Goal: Task Accomplishment & Management: Complete application form

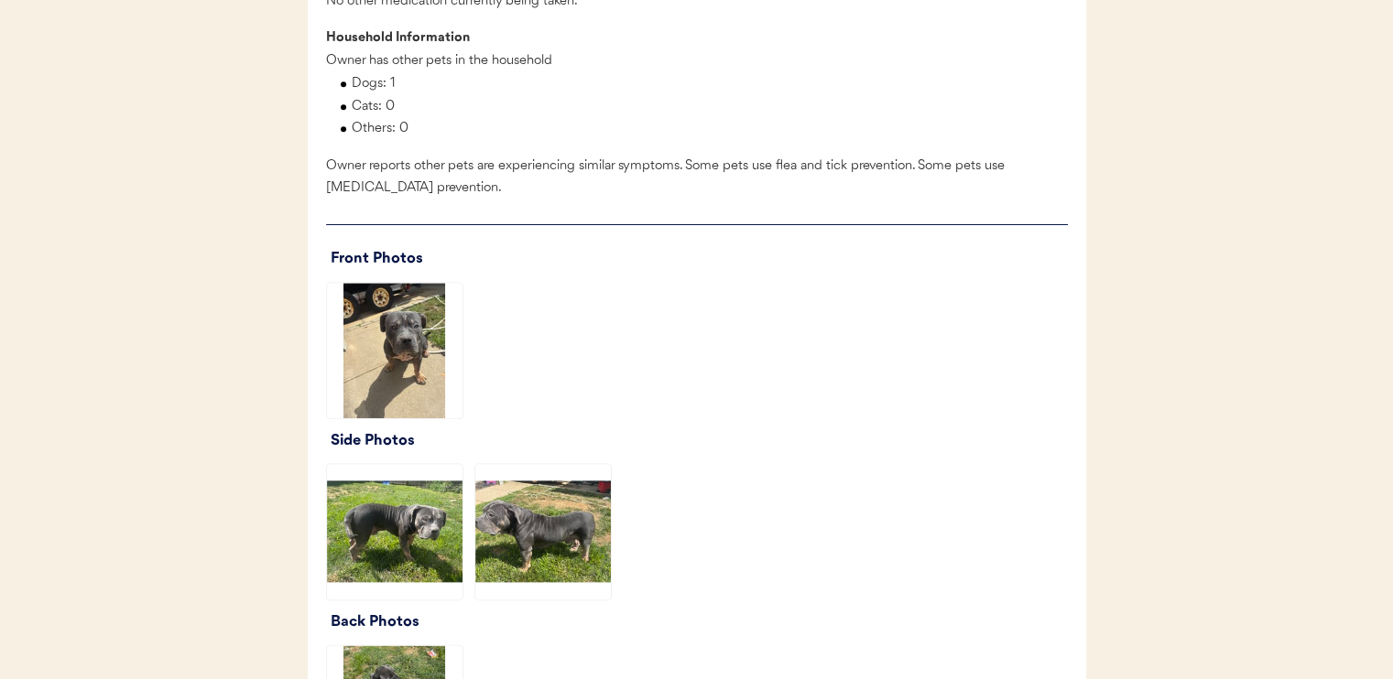
scroll to position [2106, 0]
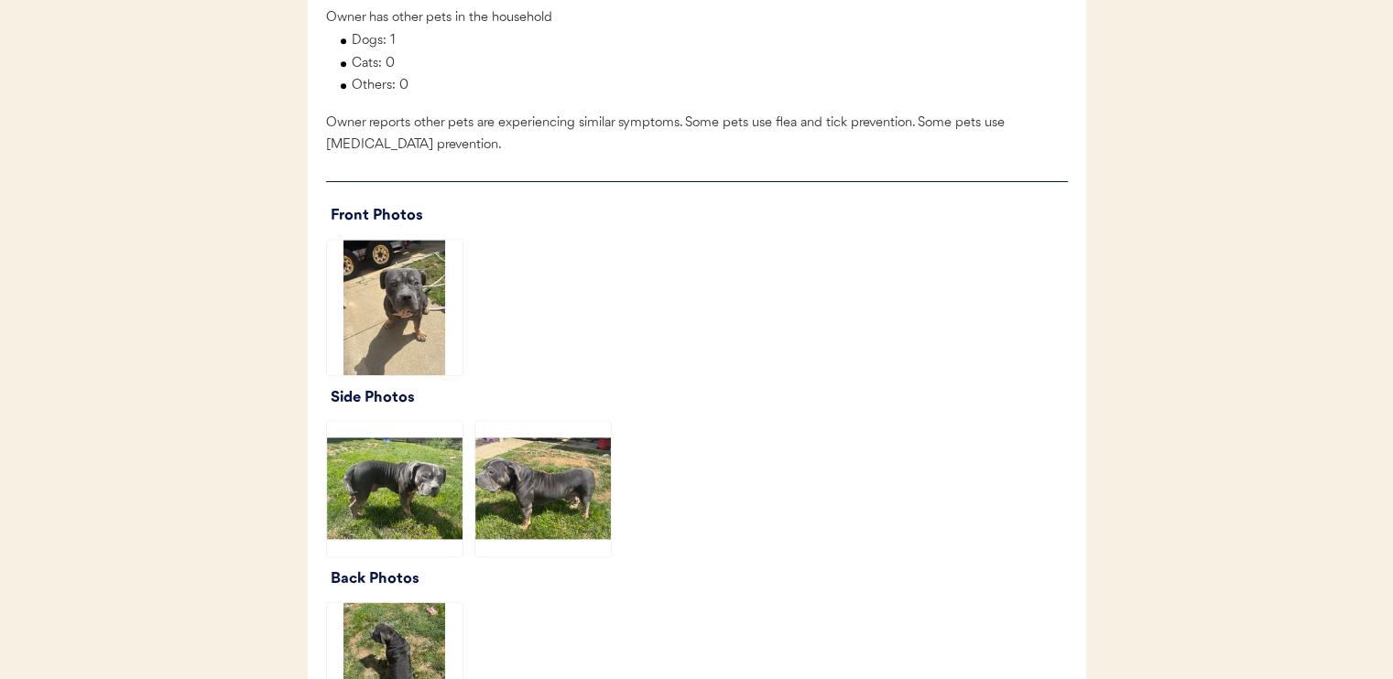
click at [396, 370] on img at bounding box center [395, 308] width 136 height 136
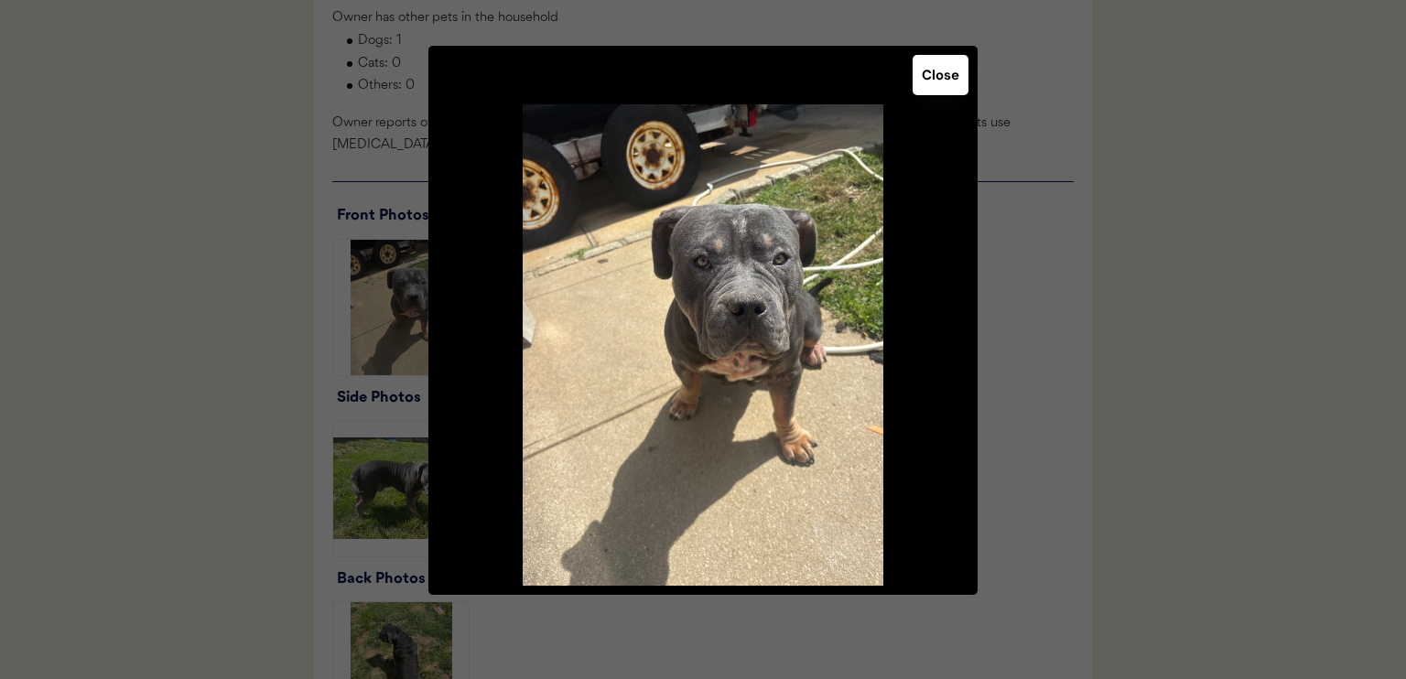
click at [933, 79] on button "Close" at bounding box center [941, 75] width 56 height 40
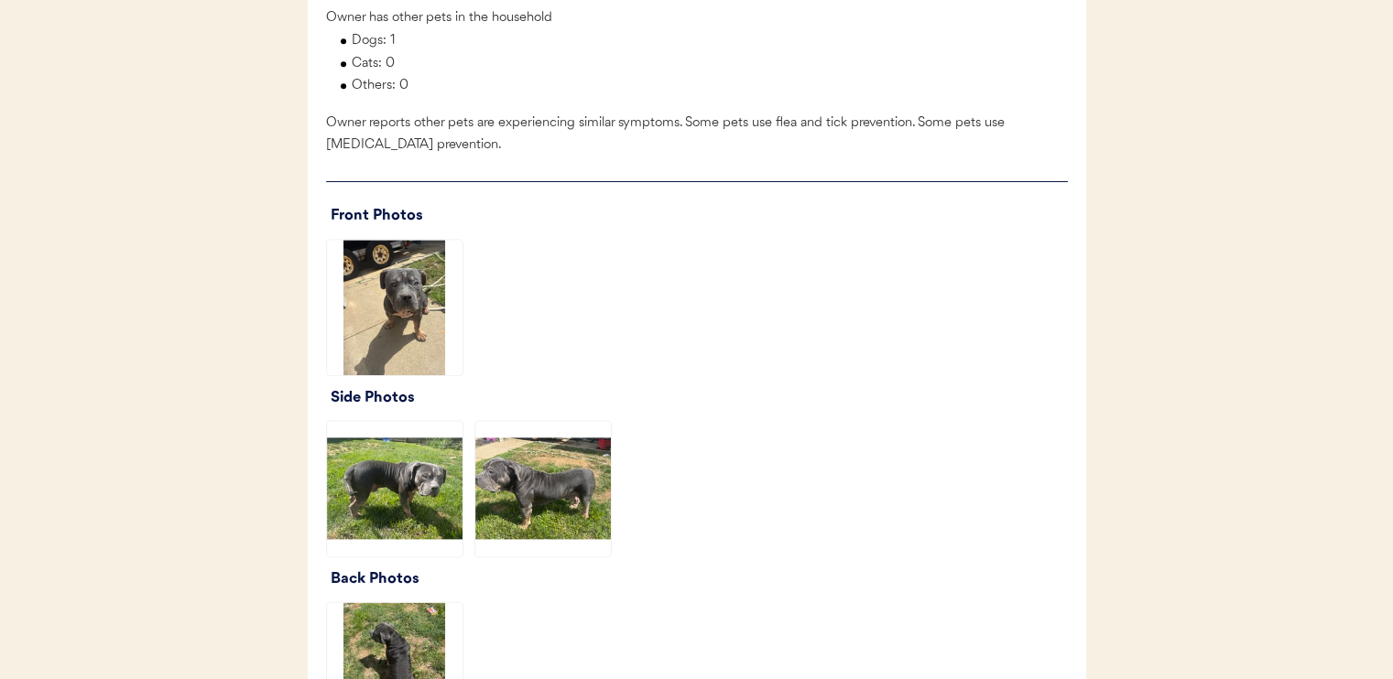
click at [419, 505] on img at bounding box center [395, 489] width 136 height 136
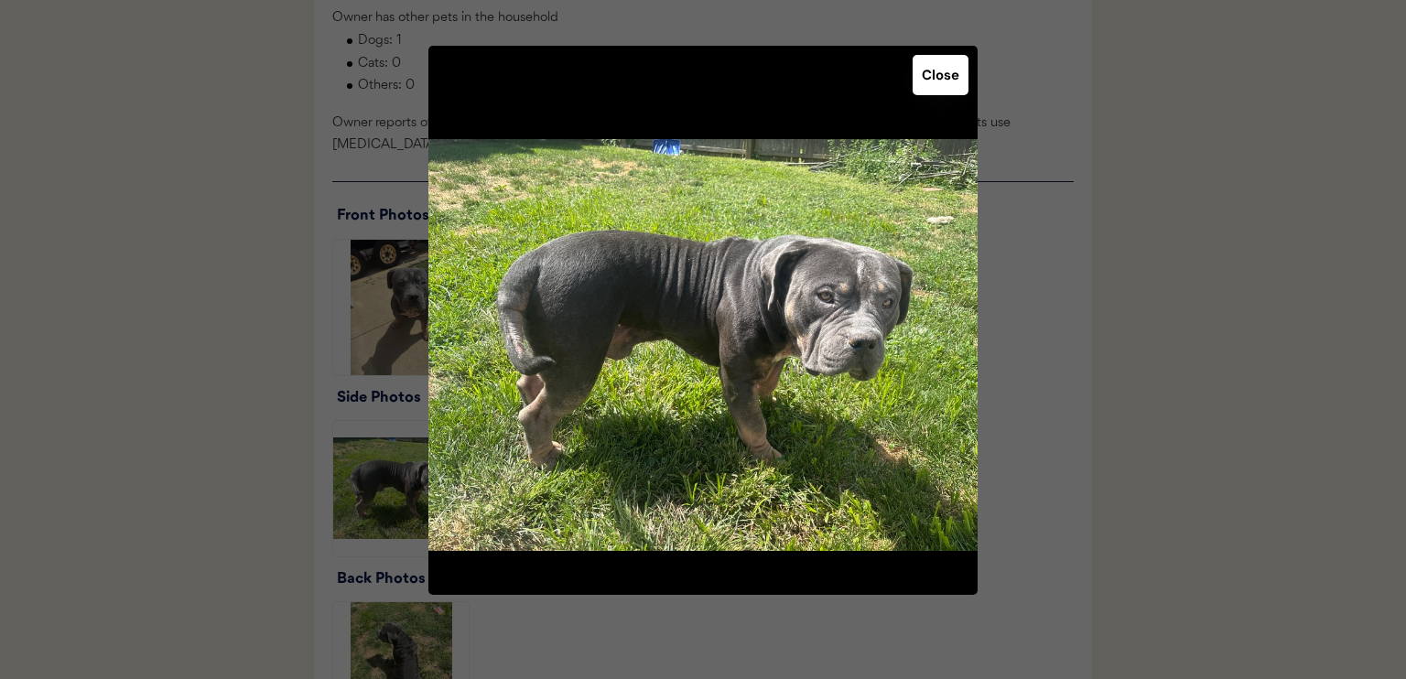
click at [941, 81] on button "Close" at bounding box center [941, 75] width 56 height 40
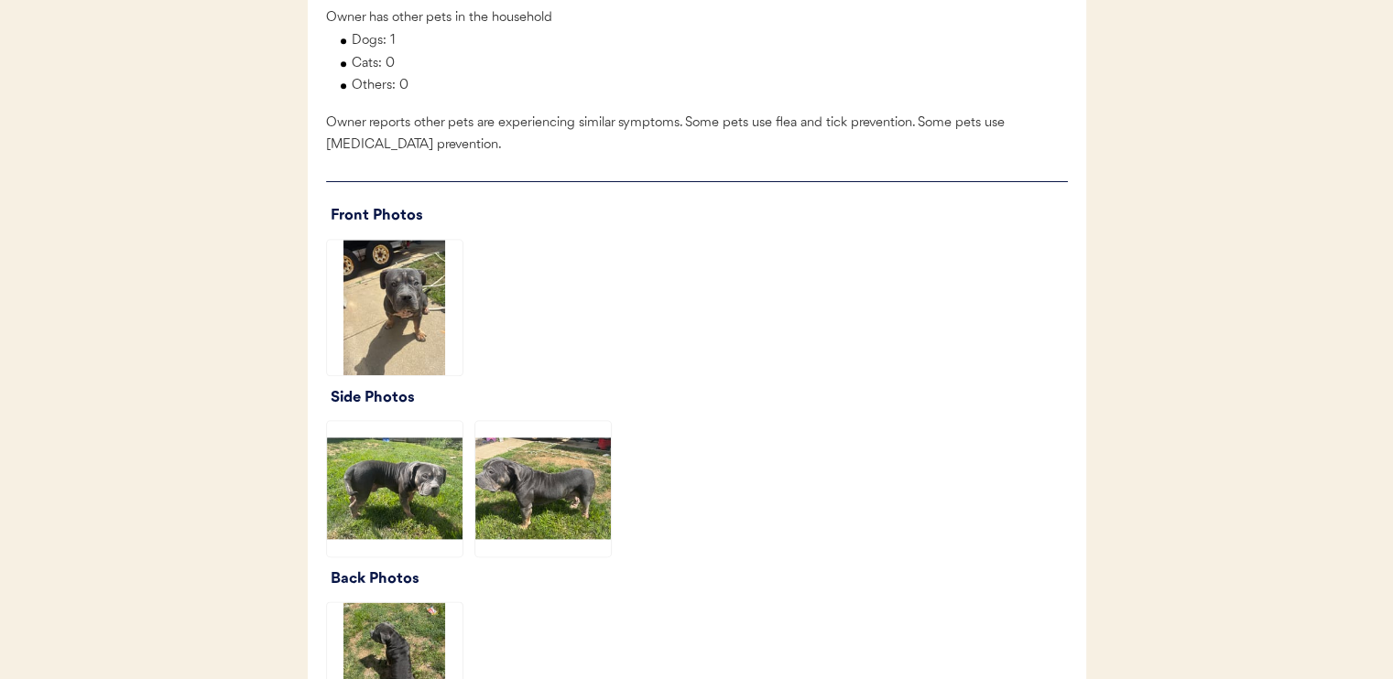
click at [518, 503] on img at bounding box center [543, 489] width 136 height 136
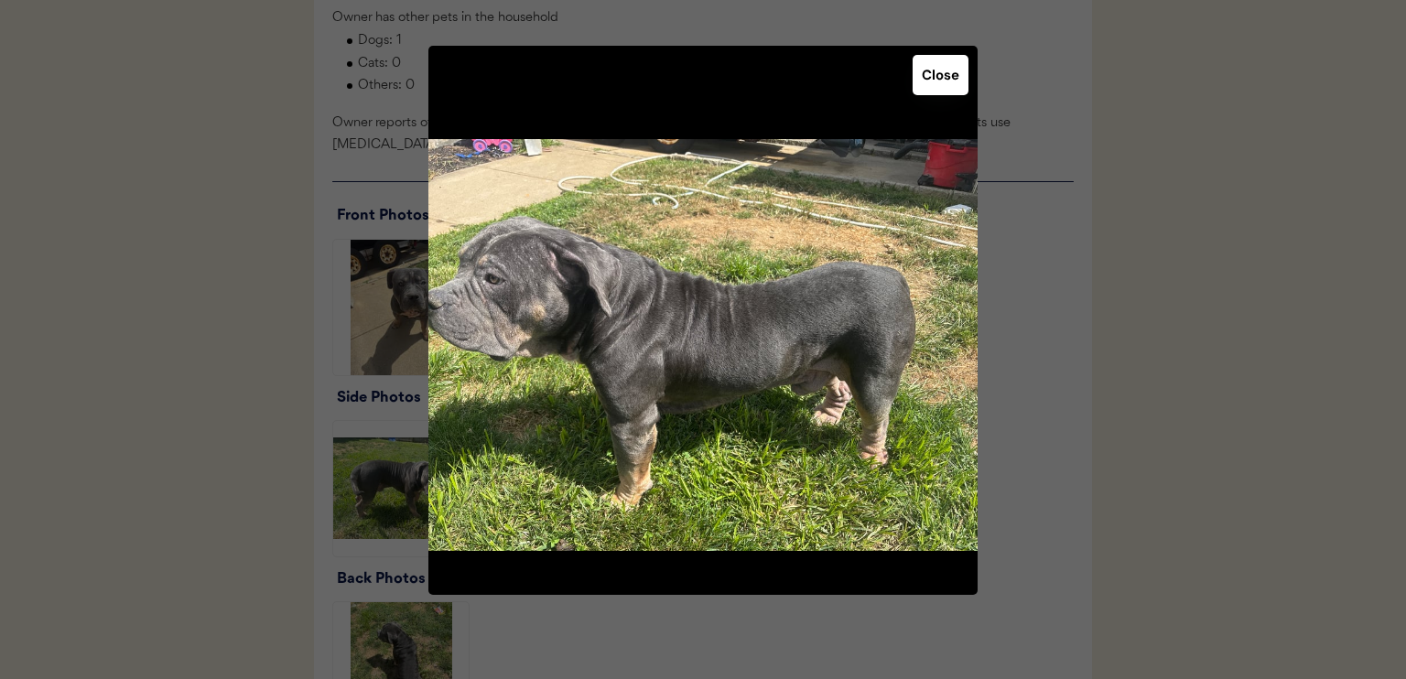
click at [933, 78] on button "Close" at bounding box center [941, 75] width 56 height 40
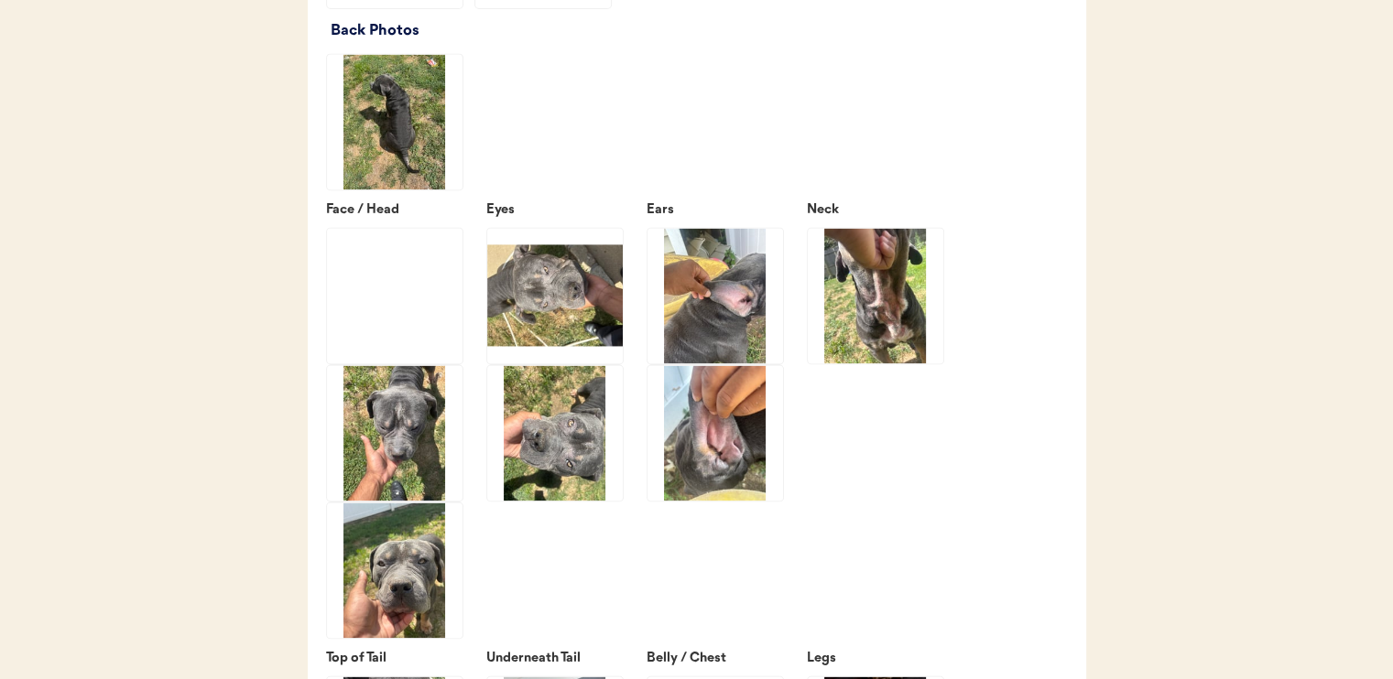
scroll to position [2655, 0]
click at [700, 461] on img at bounding box center [715, 432] width 136 height 136
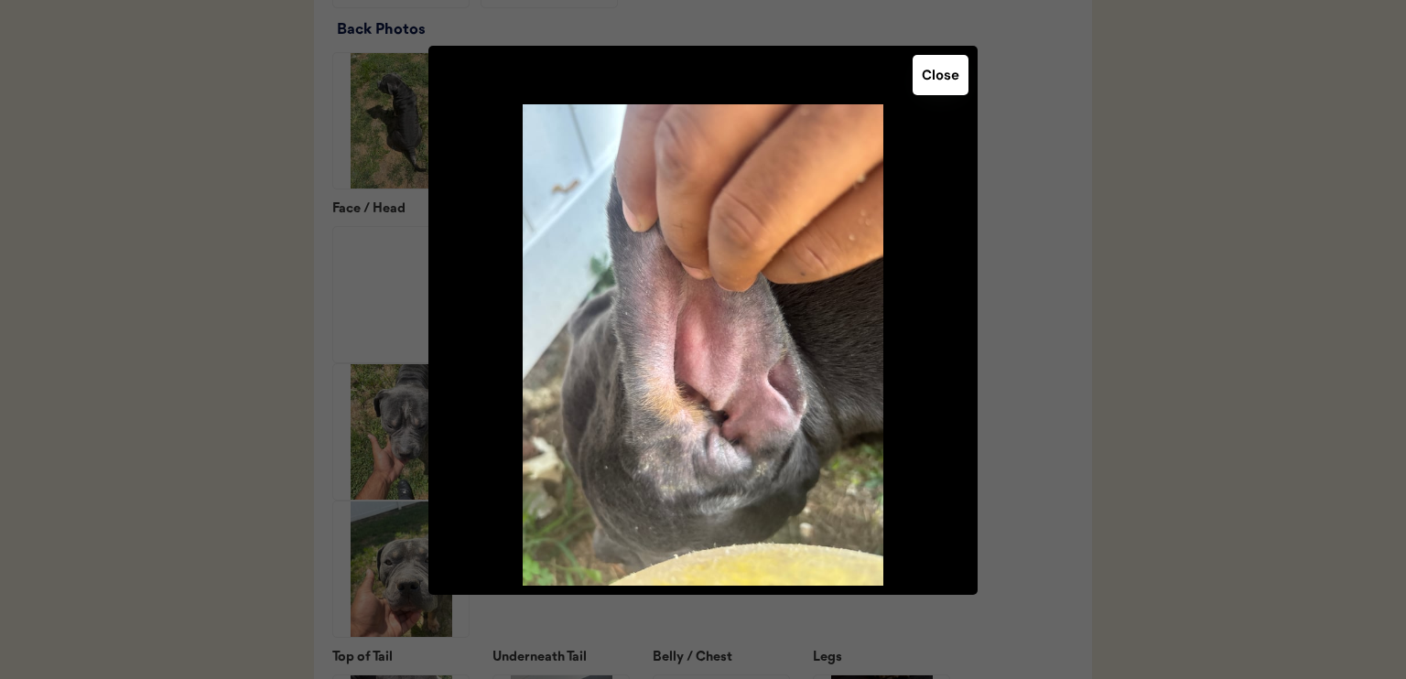
click at [935, 76] on button "Close" at bounding box center [941, 75] width 56 height 40
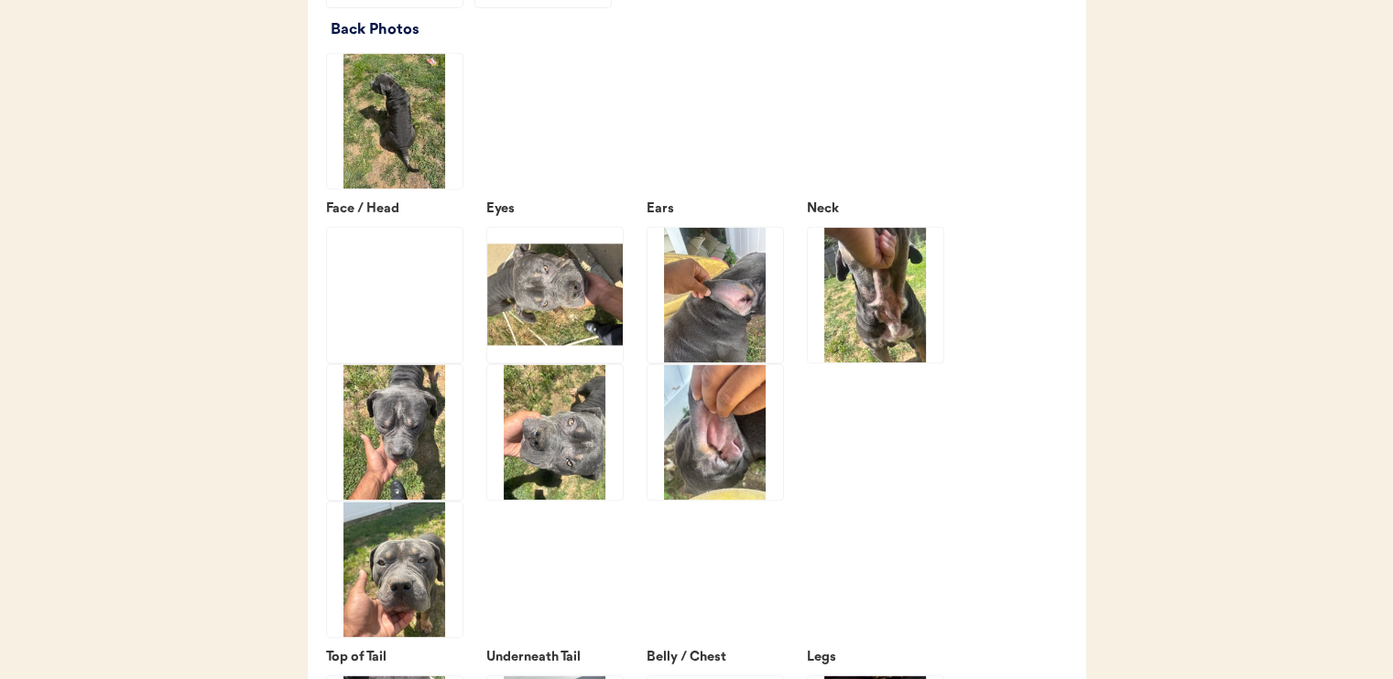
click at [738, 316] on img at bounding box center [715, 295] width 136 height 136
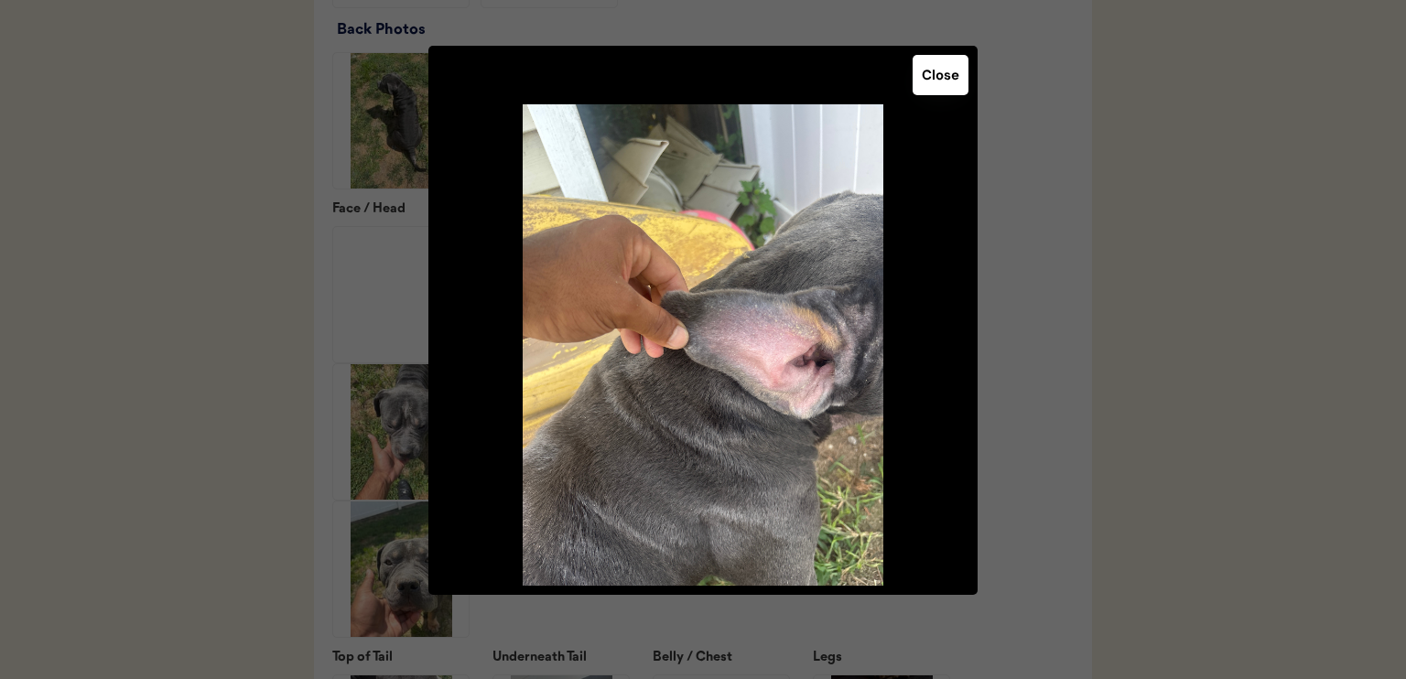
click at [941, 65] on button "Close" at bounding box center [941, 75] width 56 height 40
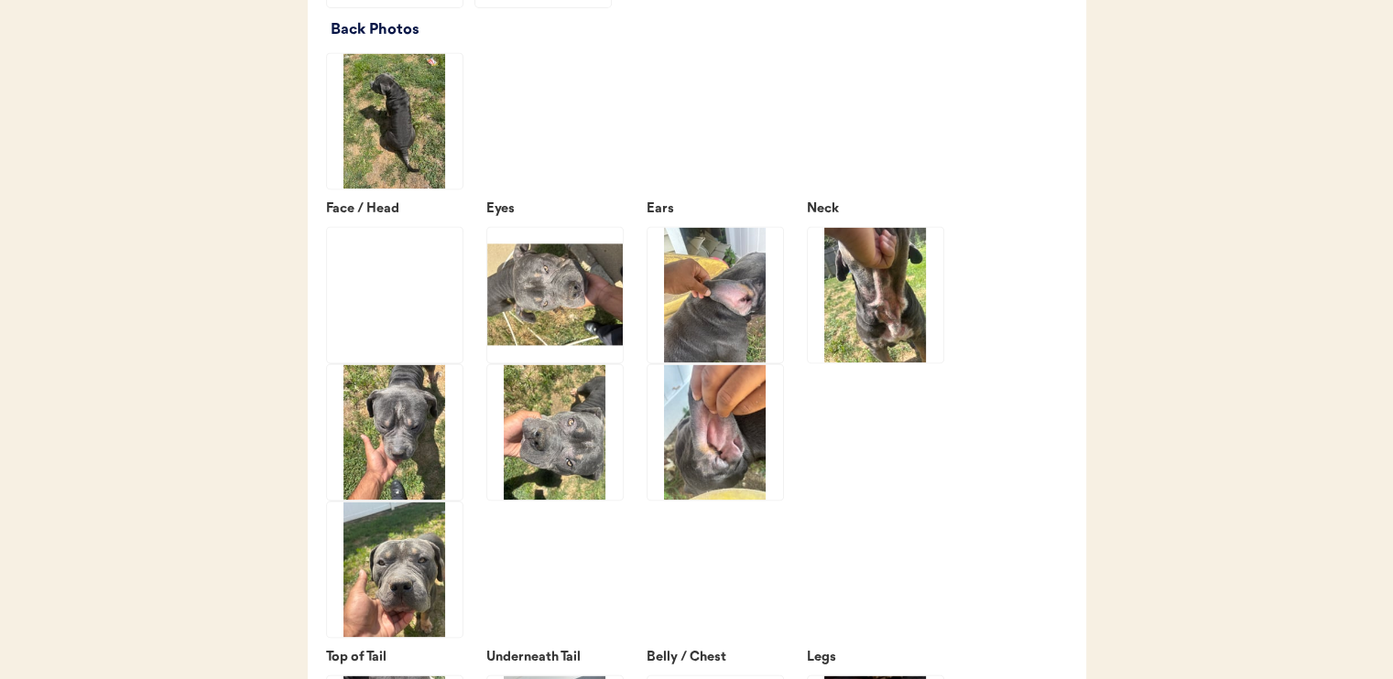
click at [858, 324] on img at bounding box center [876, 295] width 136 height 136
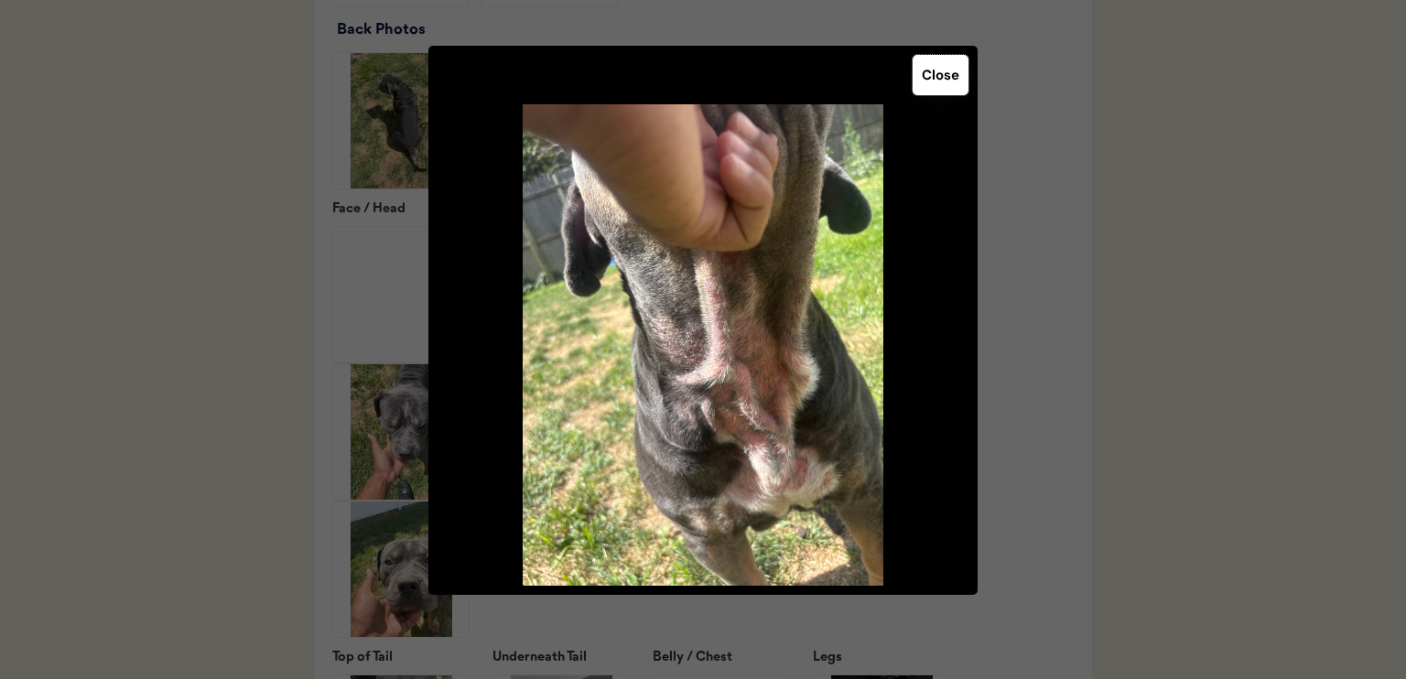
click at [941, 77] on button "Close" at bounding box center [941, 75] width 56 height 40
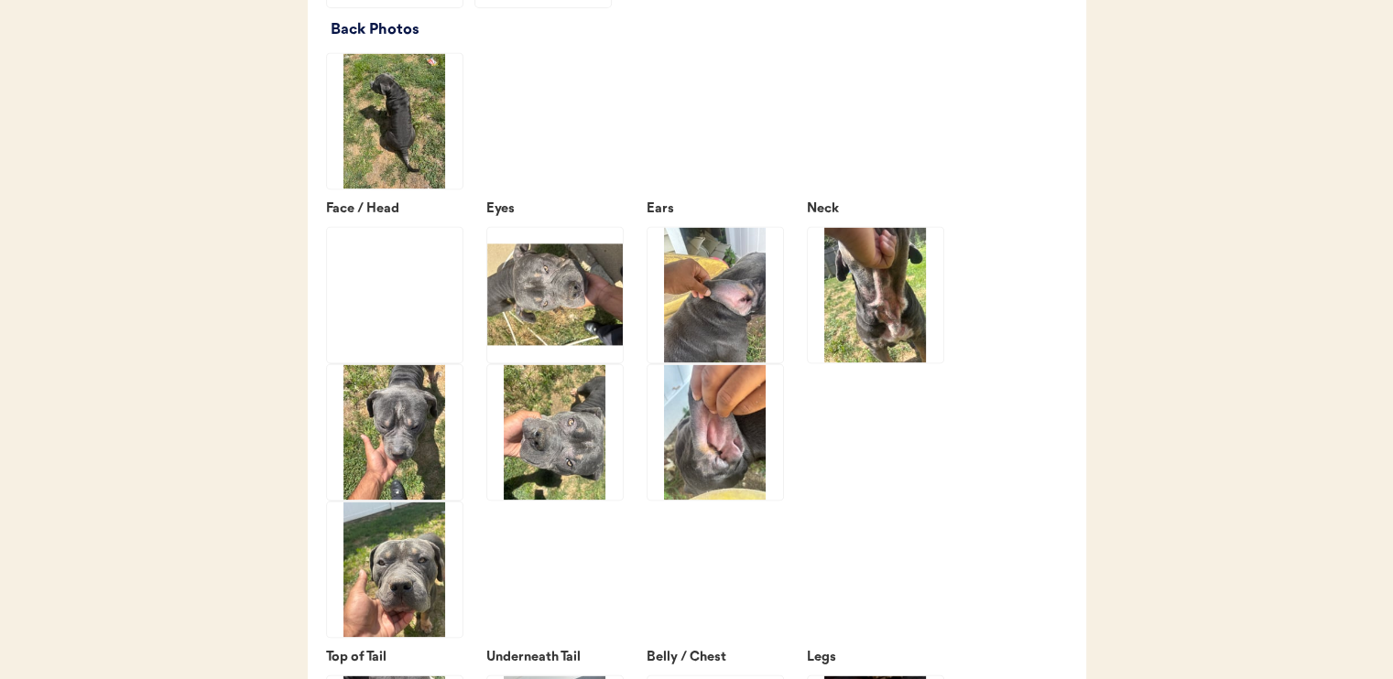
click at [581, 300] on img at bounding box center [555, 295] width 136 height 136
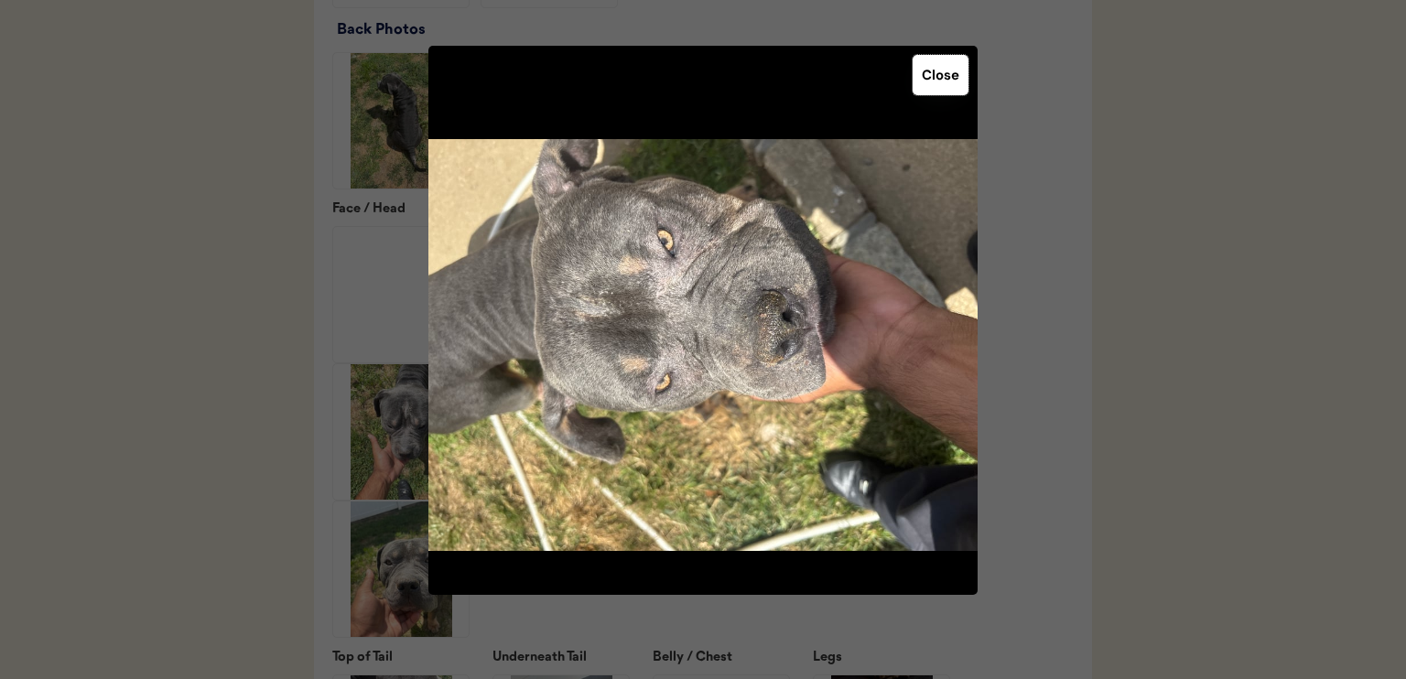
click at [928, 88] on button "Close" at bounding box center [941, 75] width 56 height 40
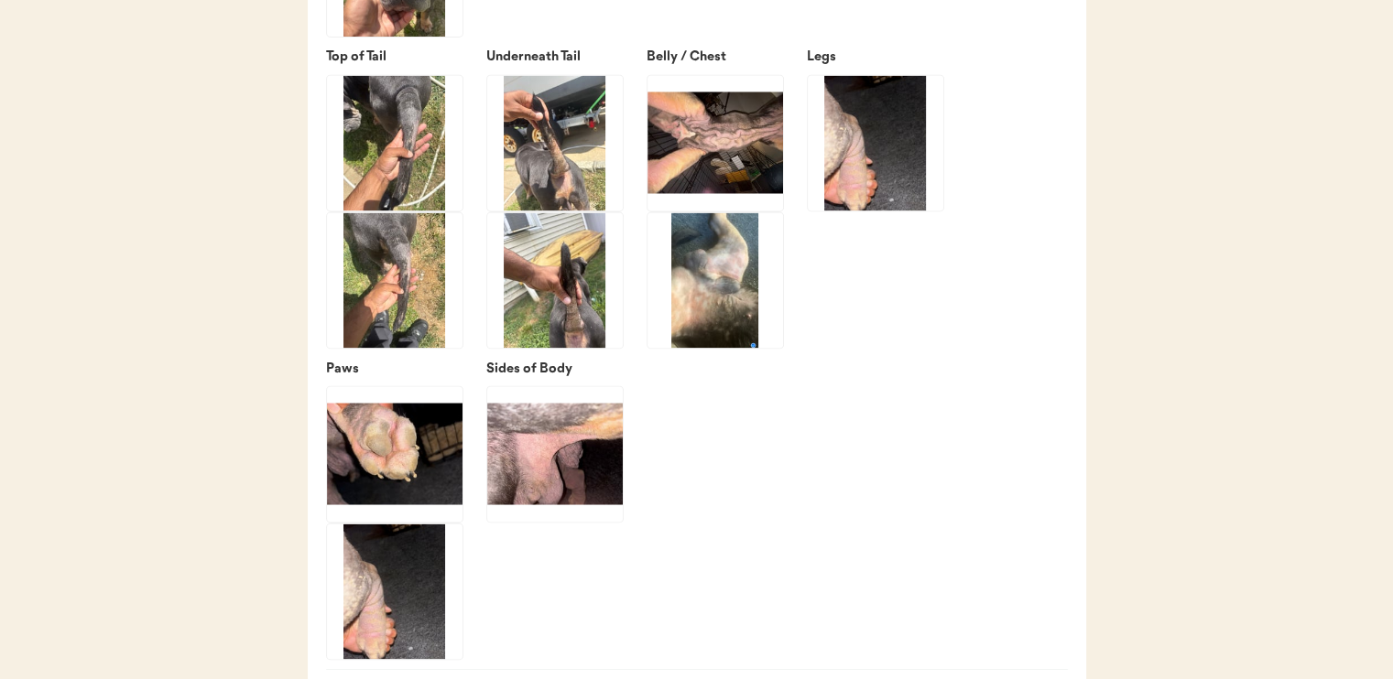
scroll to position [3205, 0]
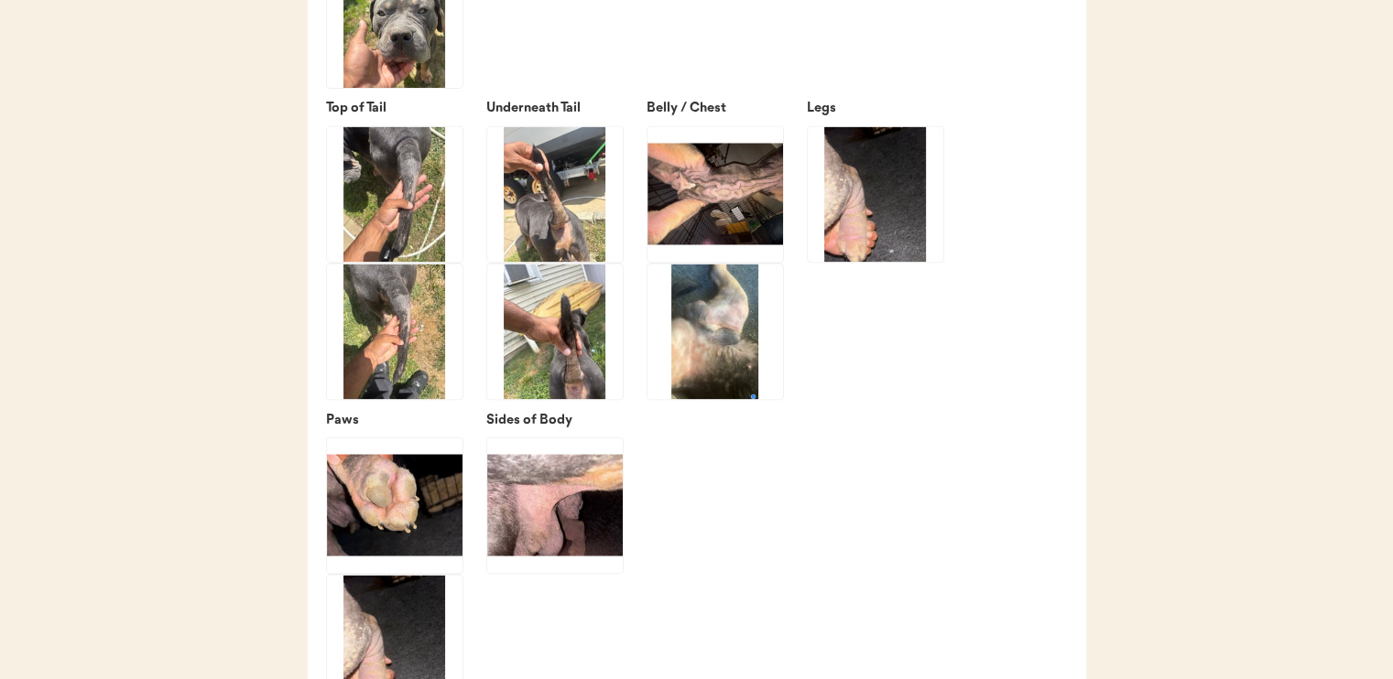
click at [739, 231] on img at bounding box center [715, 194] width 136 height 136
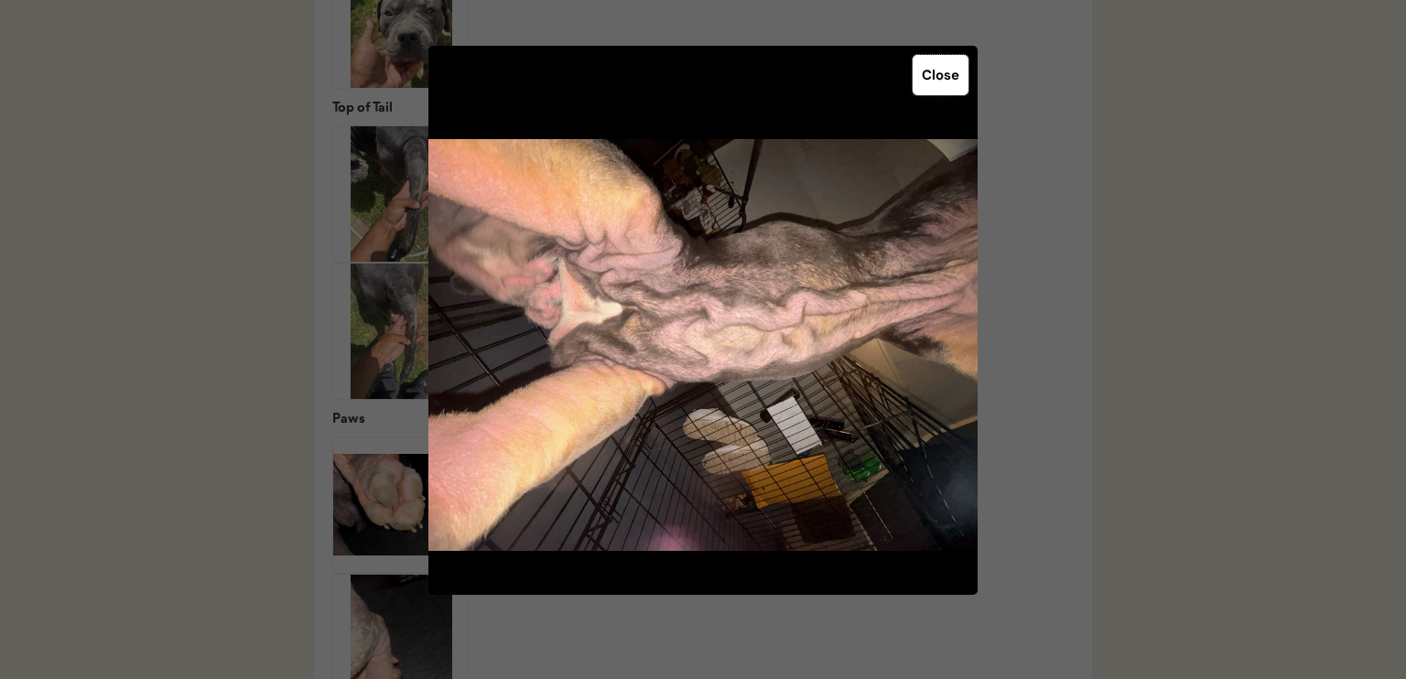
click at [936, 82] on button "Close" at bounding box center [941, 75] width 56 height 40
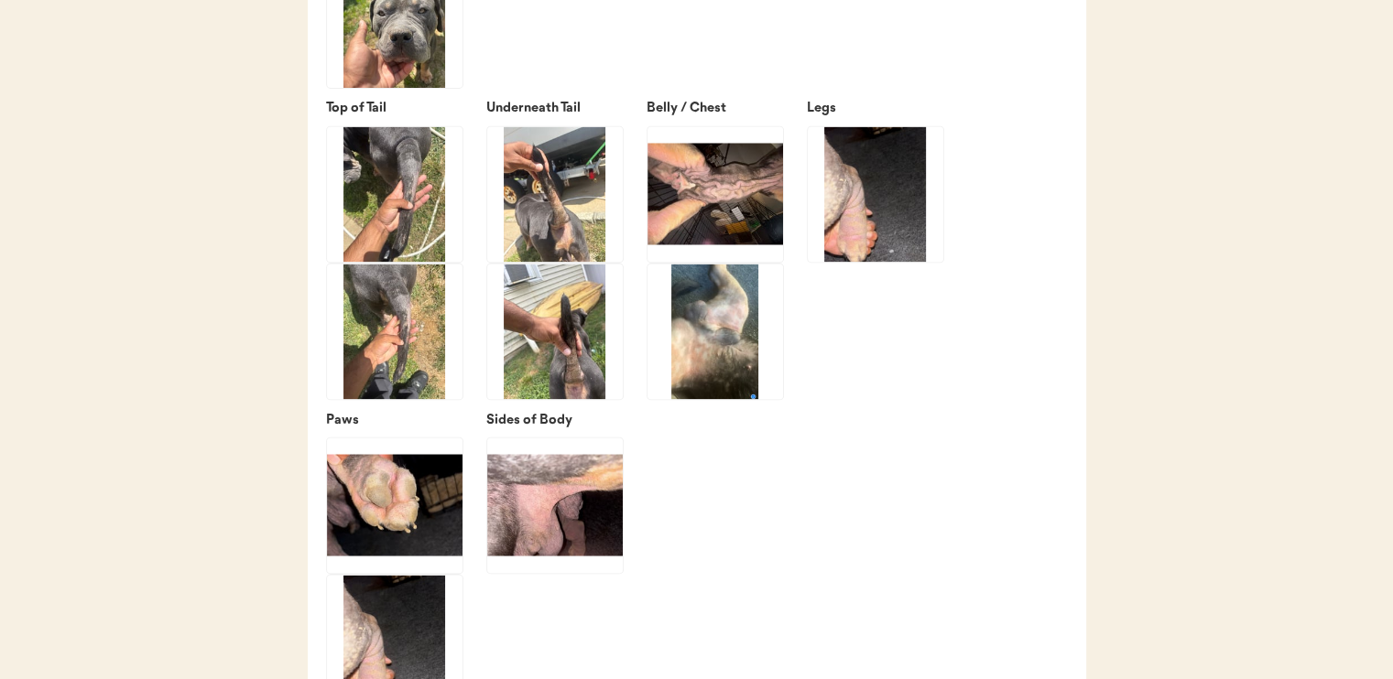
click at [866, 215] on img at bounding box center [876, 194] width 136 height 136
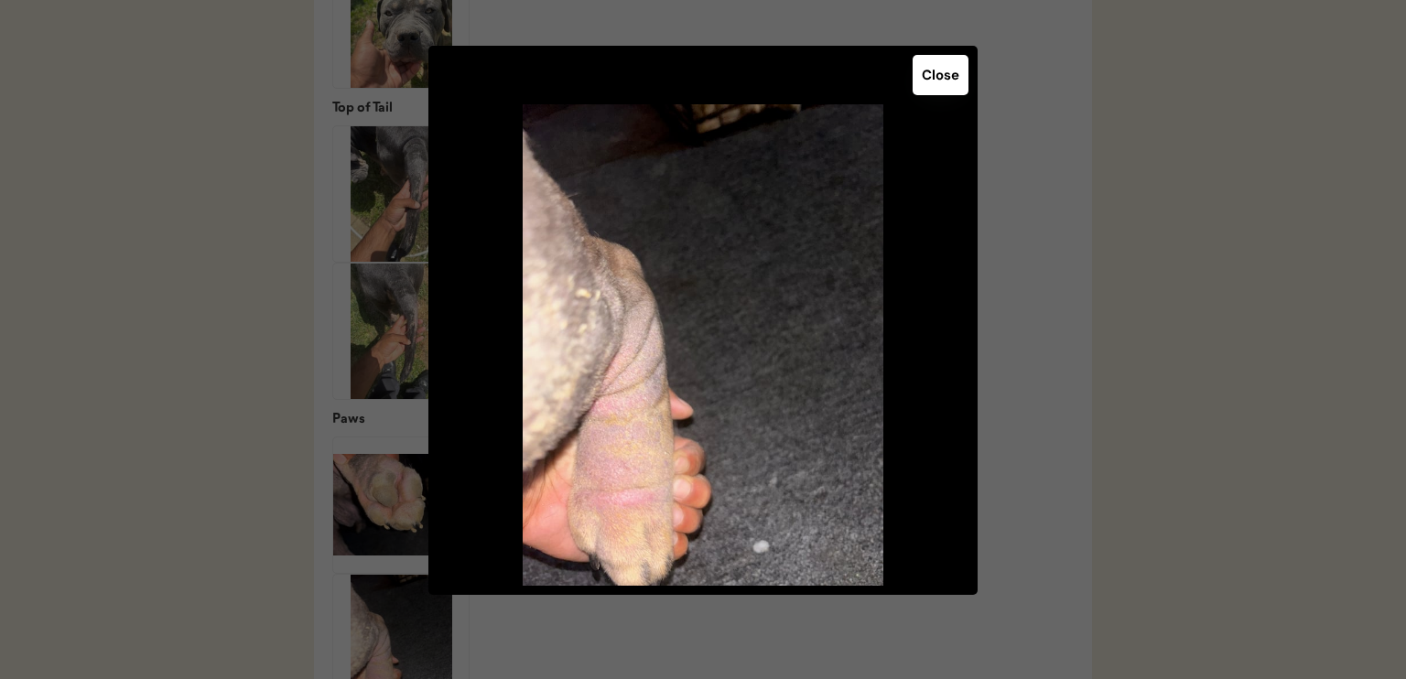
click at [933, 81] on button "Close" at bounding box center [941, 75] width 56 height 40
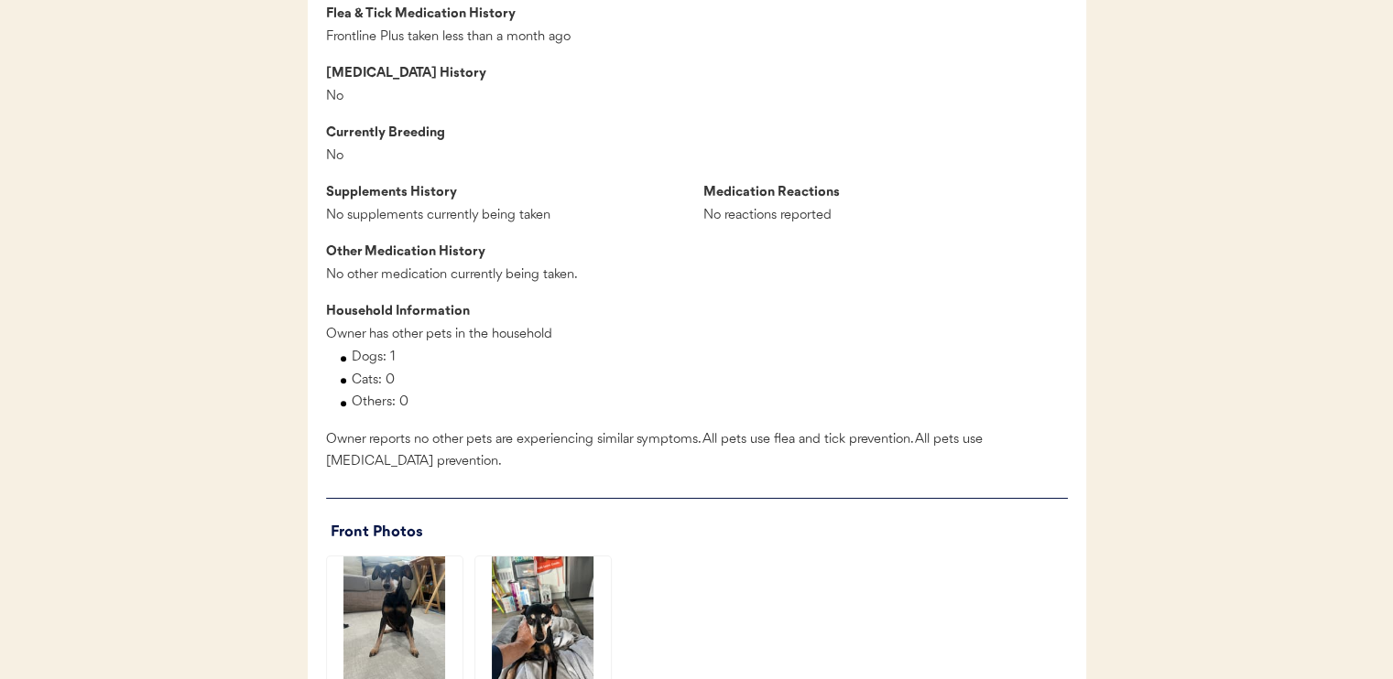
scroll to position [2106, 0]
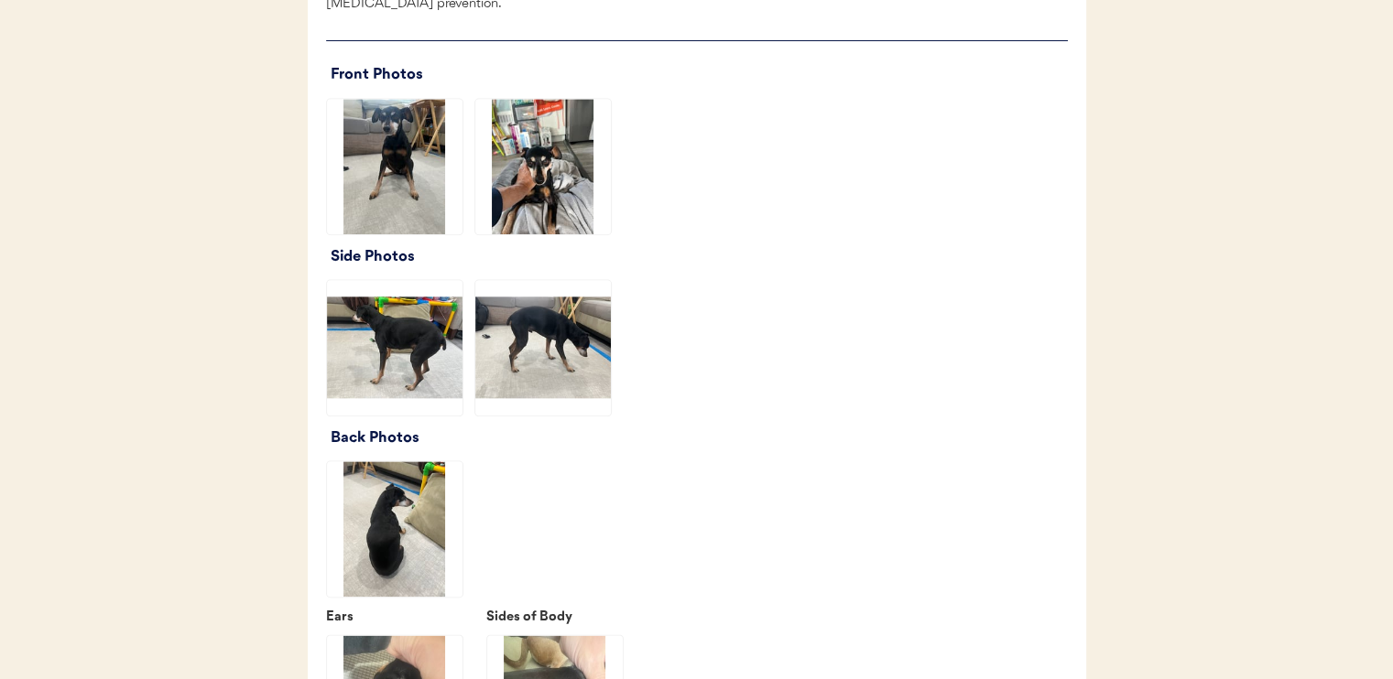
click at [544, 190] on img at bounding box center [543, 167] width 136 height 136
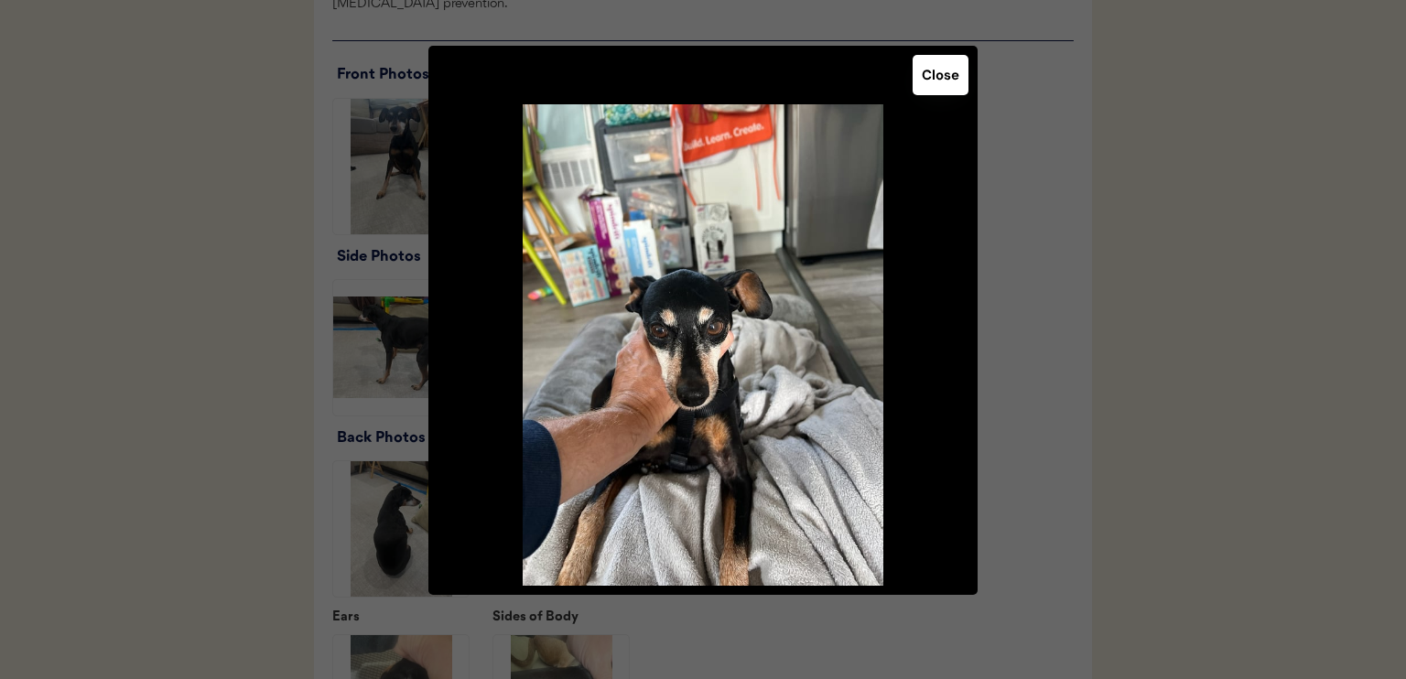
click at [941, 81] on button "Close" at bounding box center [941, 75] width 56 height 40
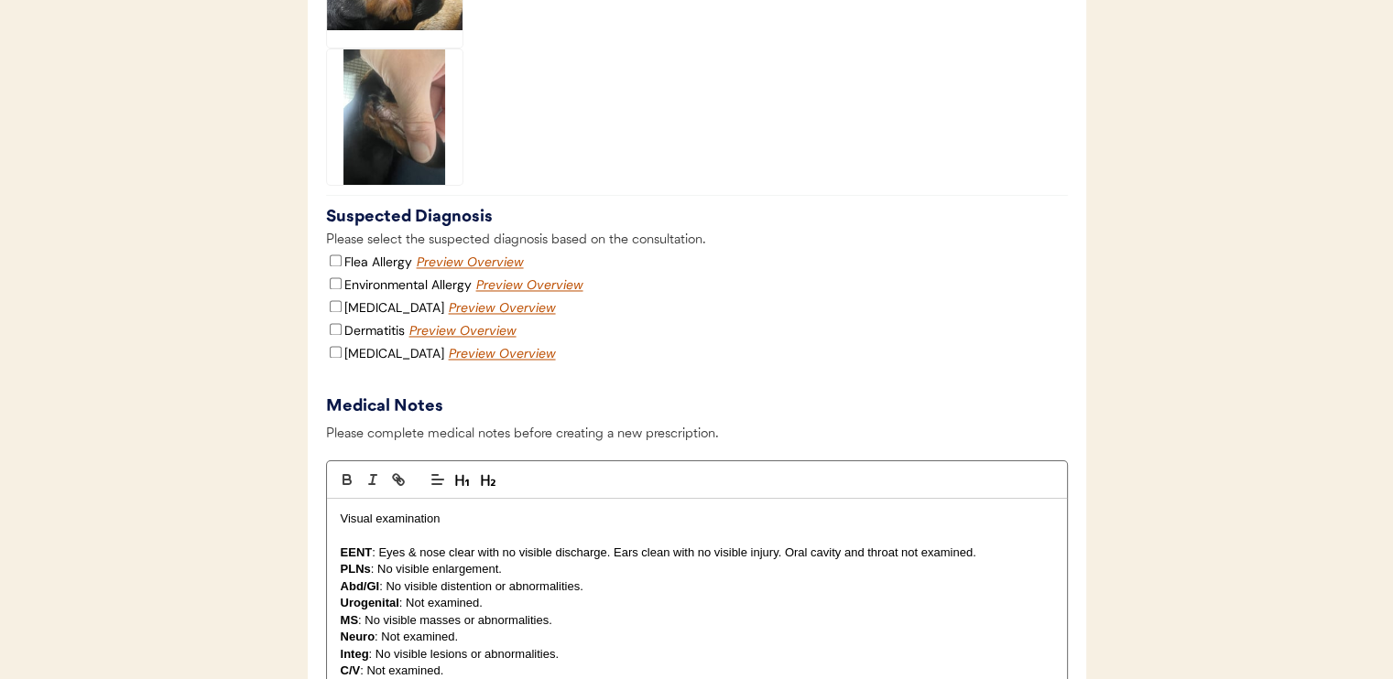
scroll to position [2930, 0]
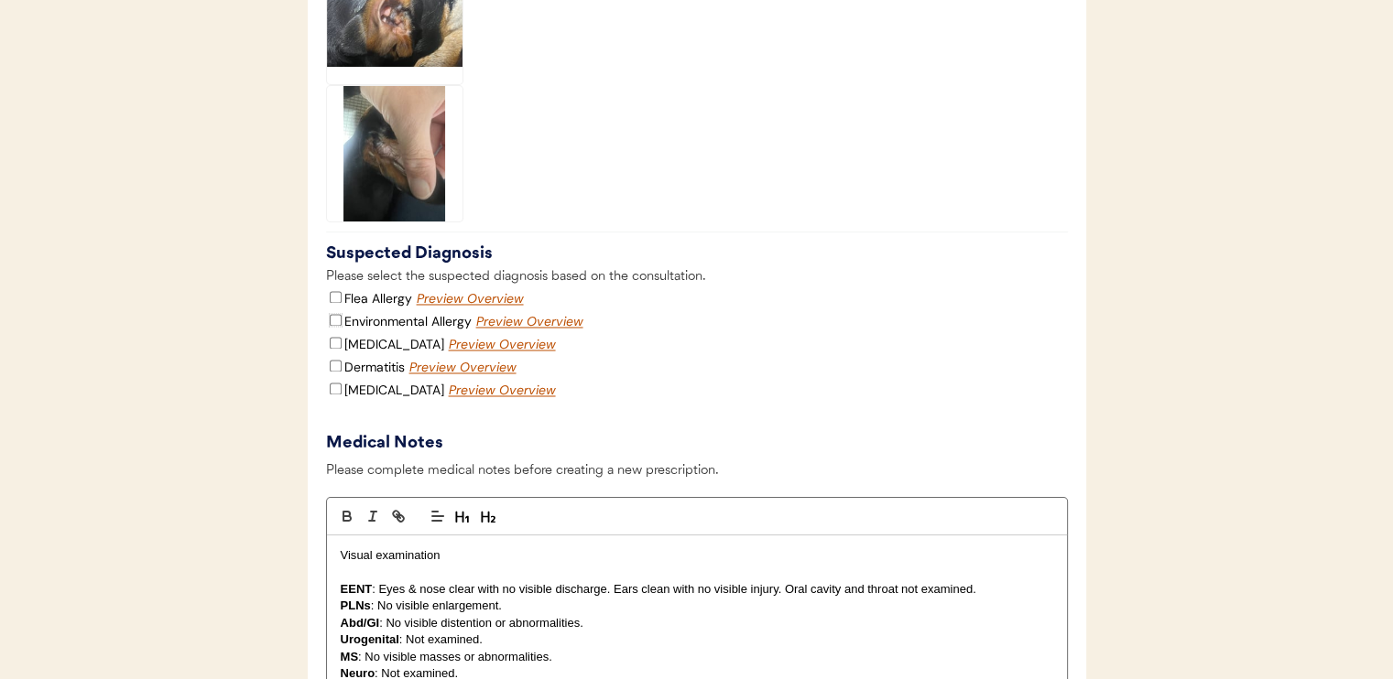
click at [333, 326] on input "Environmental Allergy" at bounding box center [336, 320] width 12 height 12
checkbox input "true"
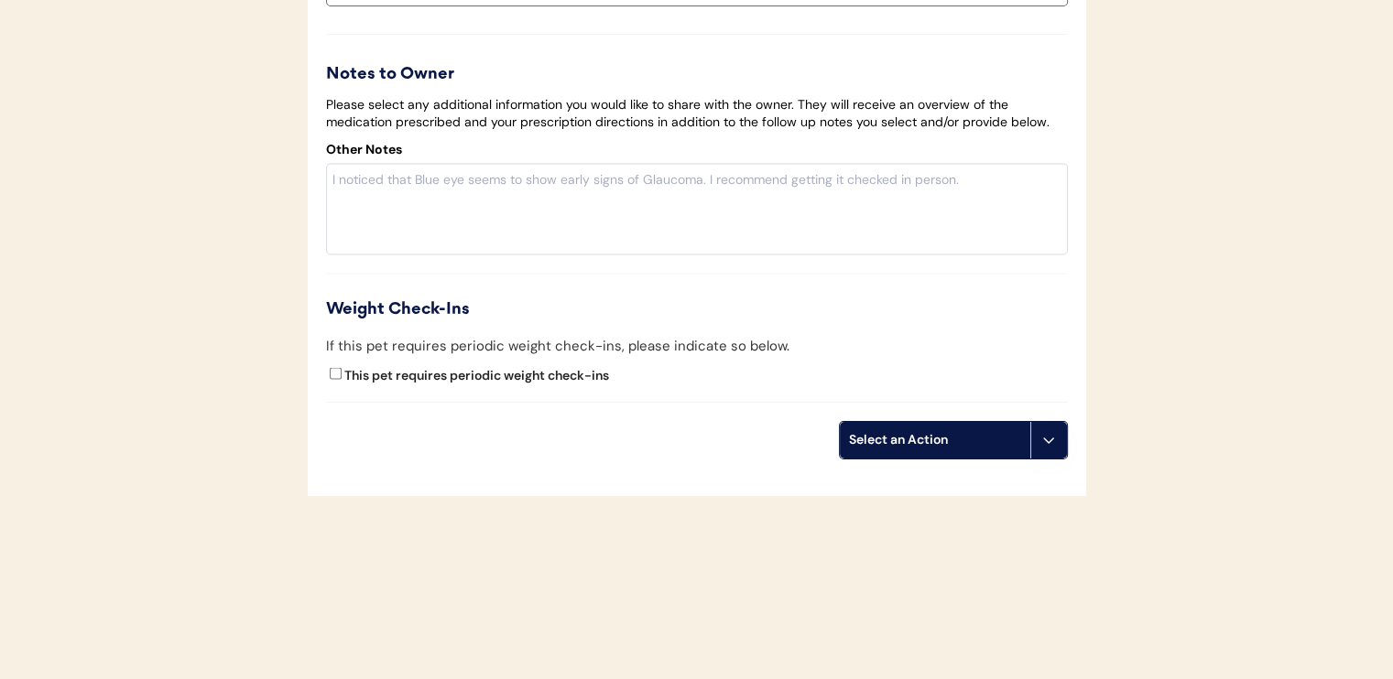
scroll to position [3744, 0]
click at [874, 444] on div "Select an Action" at bounding box center [935, 440] width 172 height 18
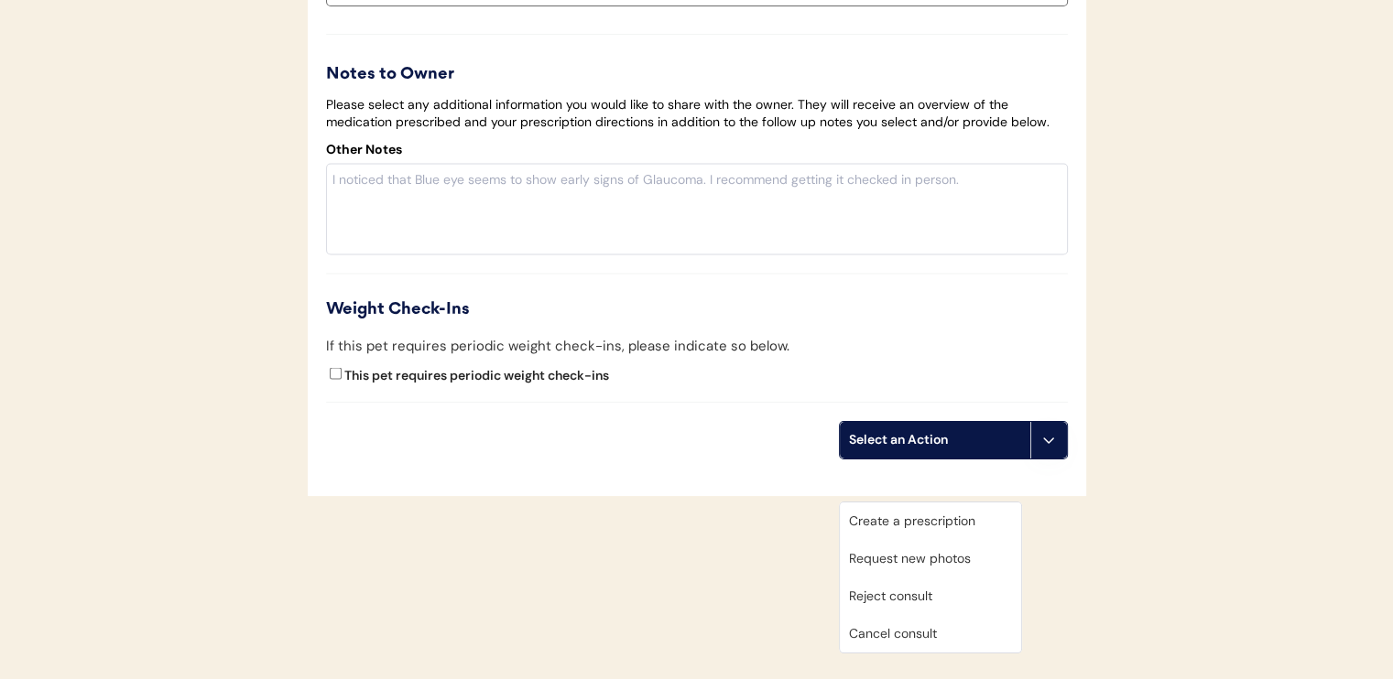
click at [897, 503] on div "Create a prescription" at bounding box center [930, 522] width 181 height 38
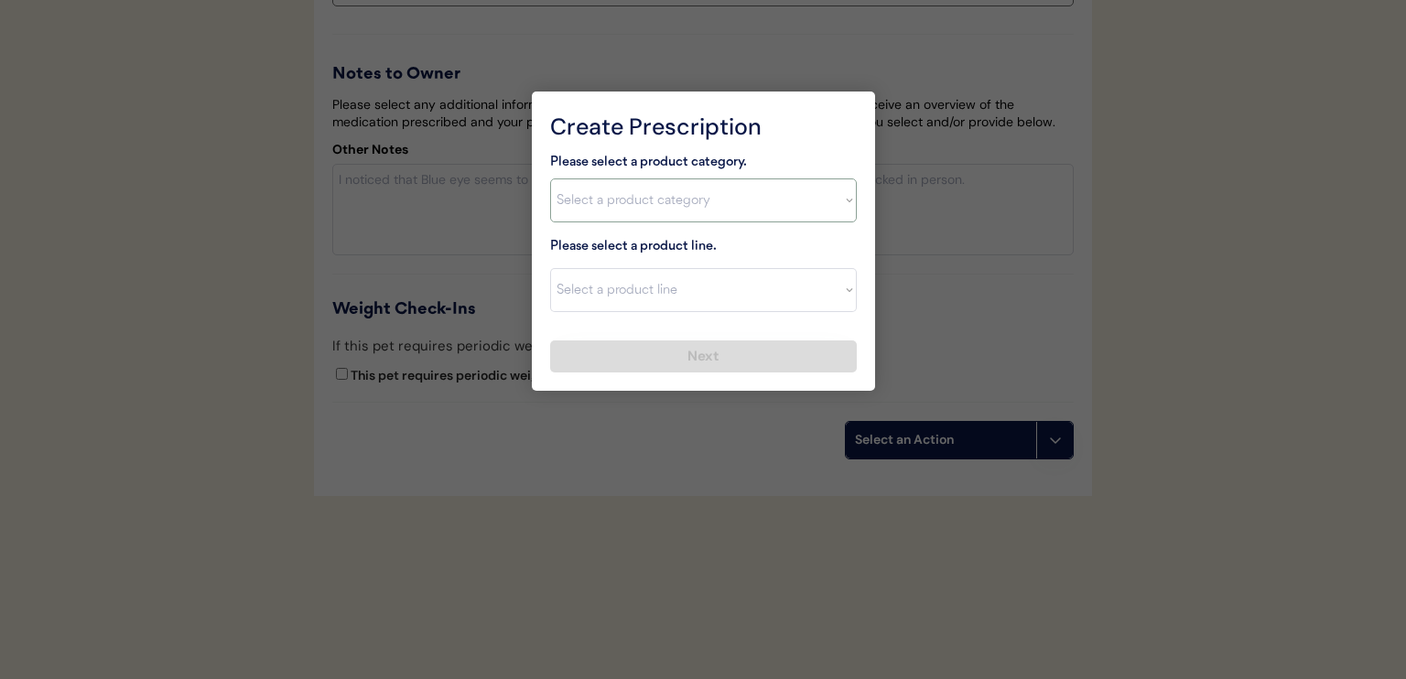
click at [635, 212] on select "Select a product category [MEDICAL_DATA] Antibiotics Anxiety Combo [MEDICAL_DAT…" at bounding box center [703, 201] width 307 height 44
select select ""[MEDICAL_DATA]""
click at [550, 179] on select "Select a product category [MEDICAL_DATA] Antibiotics Anxiety Combo [MEDICAL_DAT…" at bounding box center [703, 201] width 307 height 44
click at [644, 284] on select "Select a product line Apoquel Chewable Tablet Apoquel Tablet Cyclosporine Derma…" at bounding box center [703, 290] width 307 height 44
select select ""Apoquel Tablet""
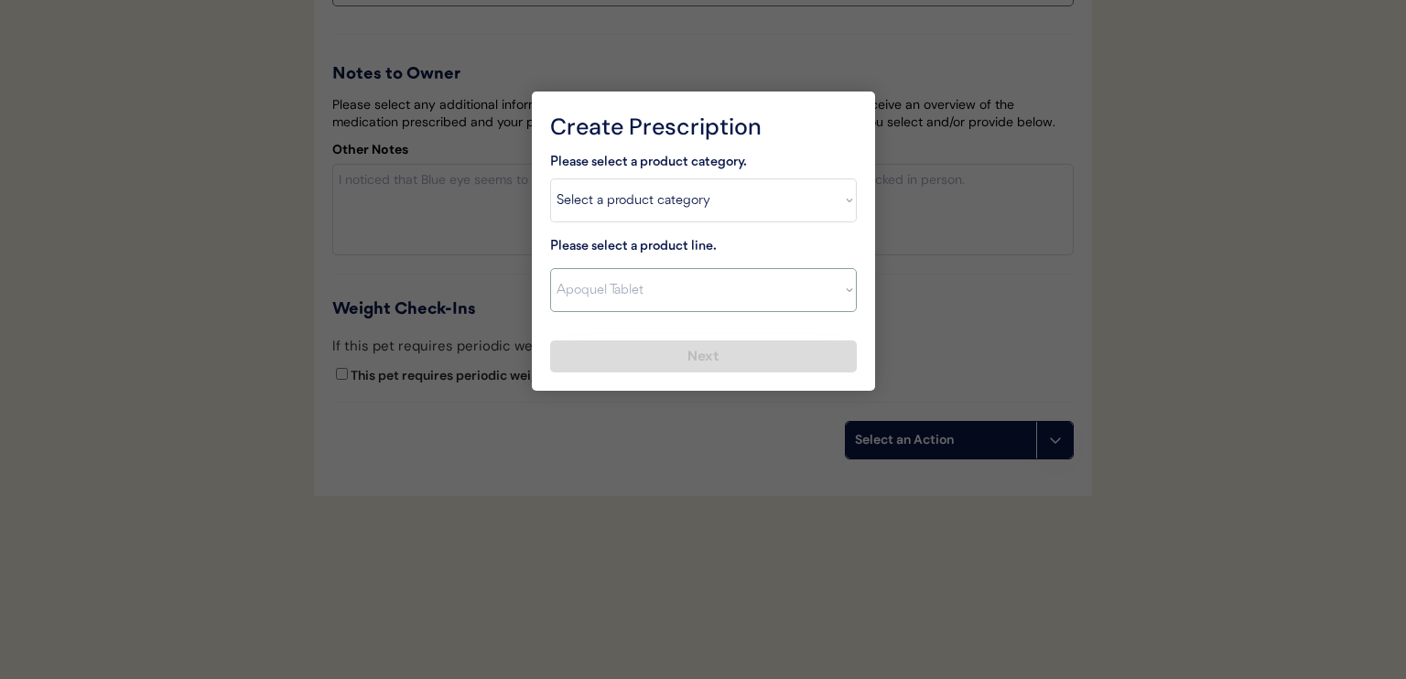
click at [550, 268] on select "Select a product line Apoquel Chewable Tablet Apoquel Tablet Cyclosporine Derma…" at bounding box center [703, 290] width 307 height 44
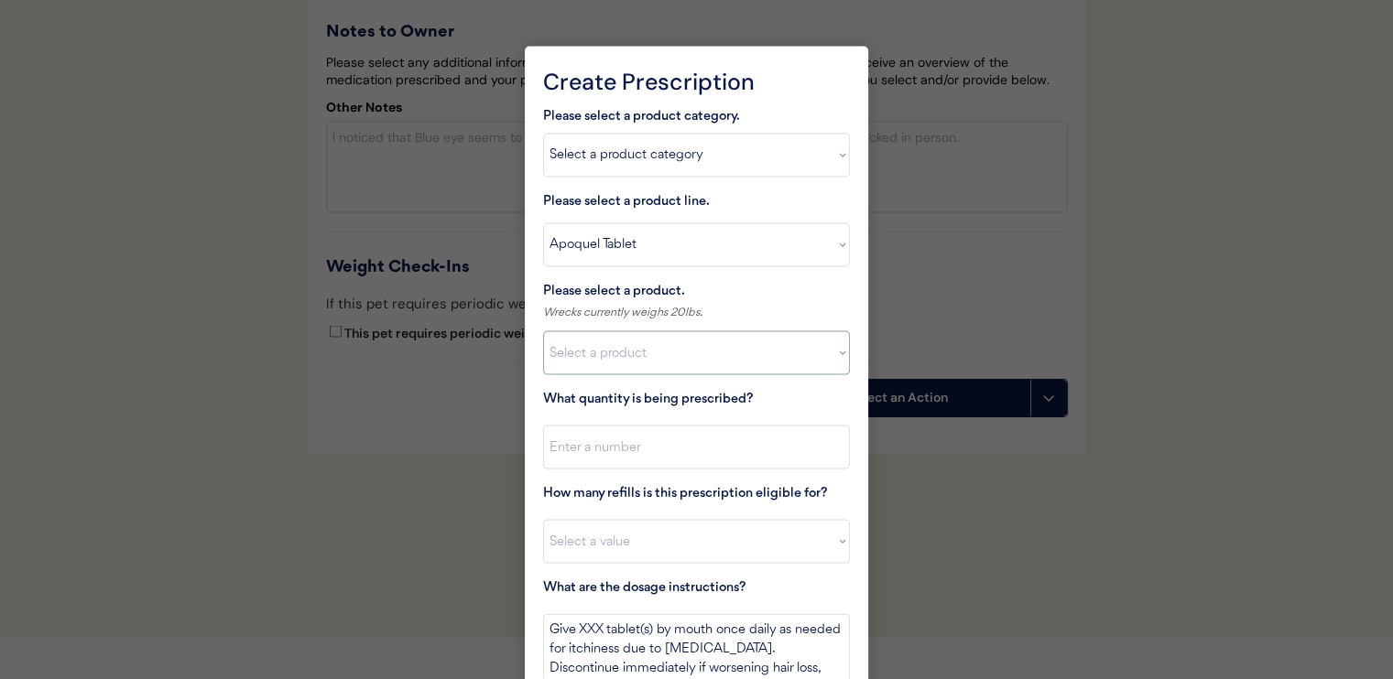
click at [622, 349] on select "Select a product Apoquel Tablet (16 mg) Apoquel Tablet (3.6 mg) Apoquel Tablet …" at bounding box center [696, 353] width 307 height 44
select select ""1348695171700984260__LOOKUP__1720647054592x759333479465255000""
click at [543, 331] on select "Select a product Apoquel Tablet (16 mg) Apoquel Tablet (3.6 mg) Apoquel Tablet …" at bounding box center [696, 353] width 307 height 44
click at [671, 450] on input "input" at bounding box center [696, 448] width 307 height 44
type input "30"
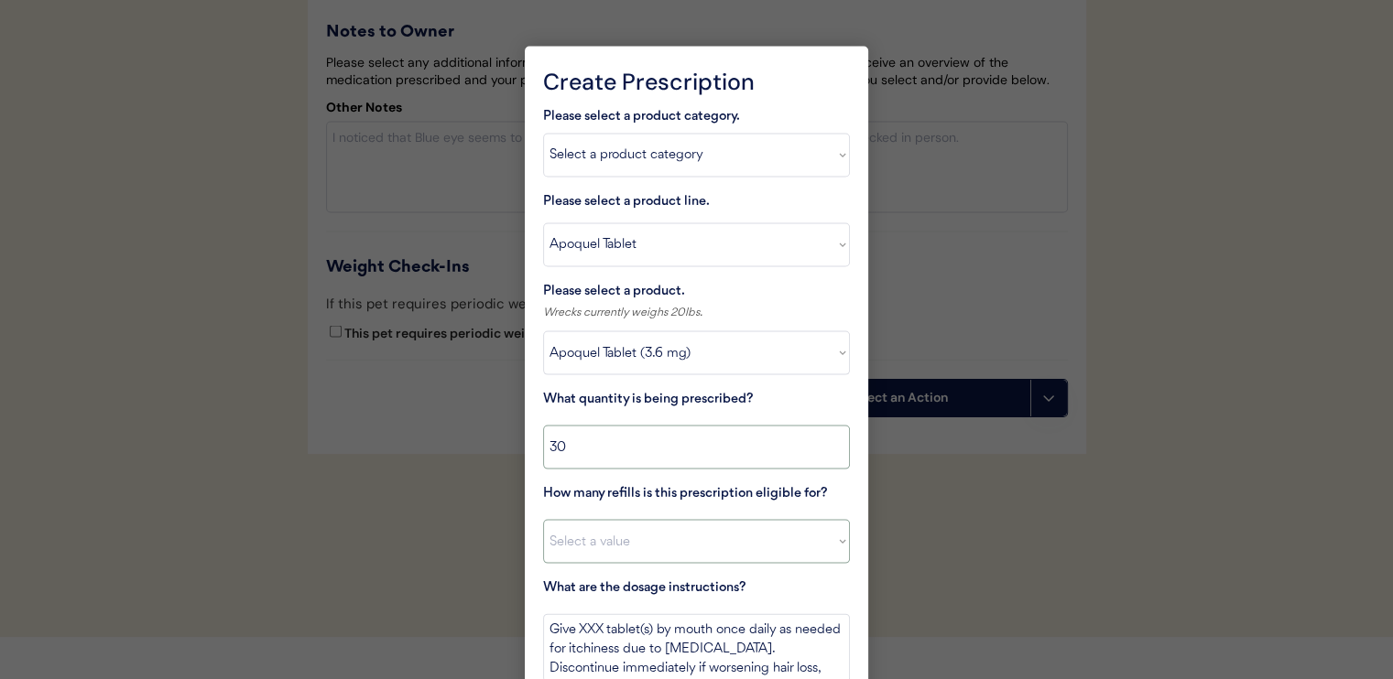
click at [665, 544] on select "Select a value 0 1 2 3 4 5 6 7 8 10 11" at bounding box center [696, 542] width 307 height 44
select select "11"
click at [543, 520] on select "Select a value 0 1 2 3 4 5 6 7 8 10 11" at bounding box center [696, 542] width 307 height 44
click at [597, 625] on textarea "Give XXX tablet(s) by mouth once daily as needed for itchiness due to allergies…" at bounding box center [696, 648] width 307 height 69
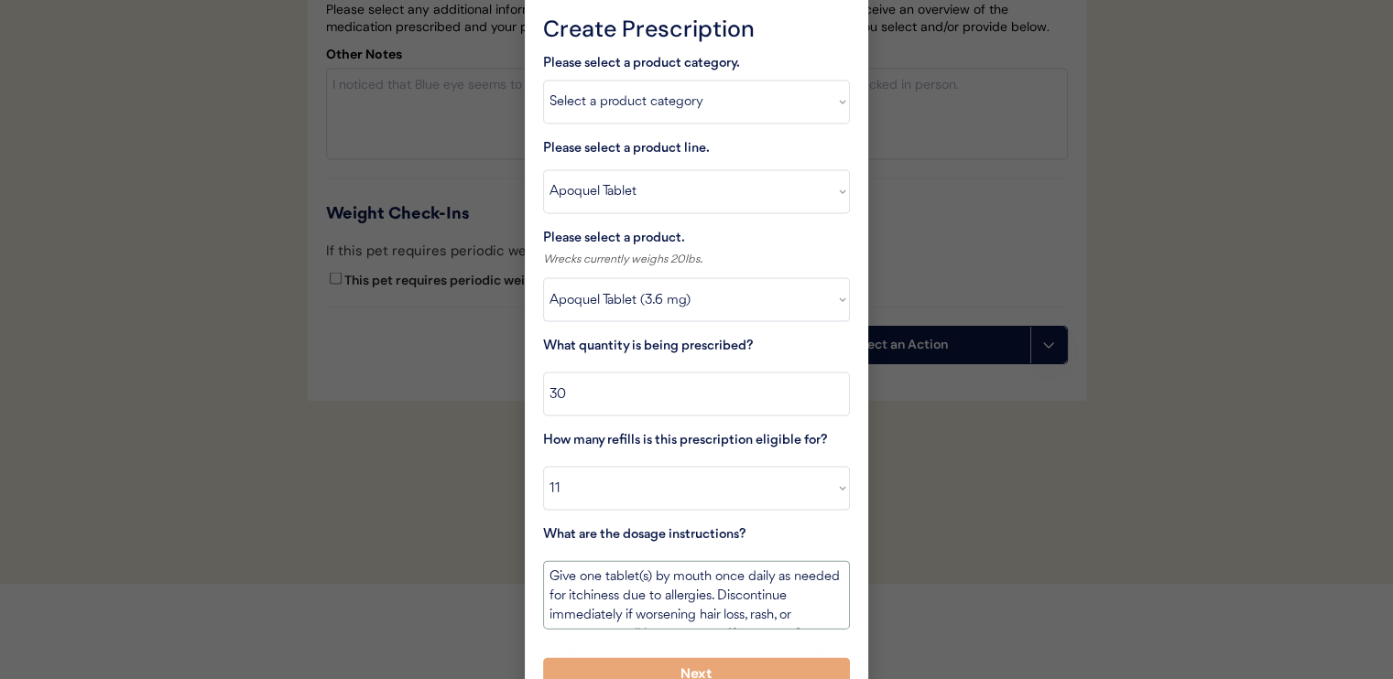
scroll to position [3826, 0]
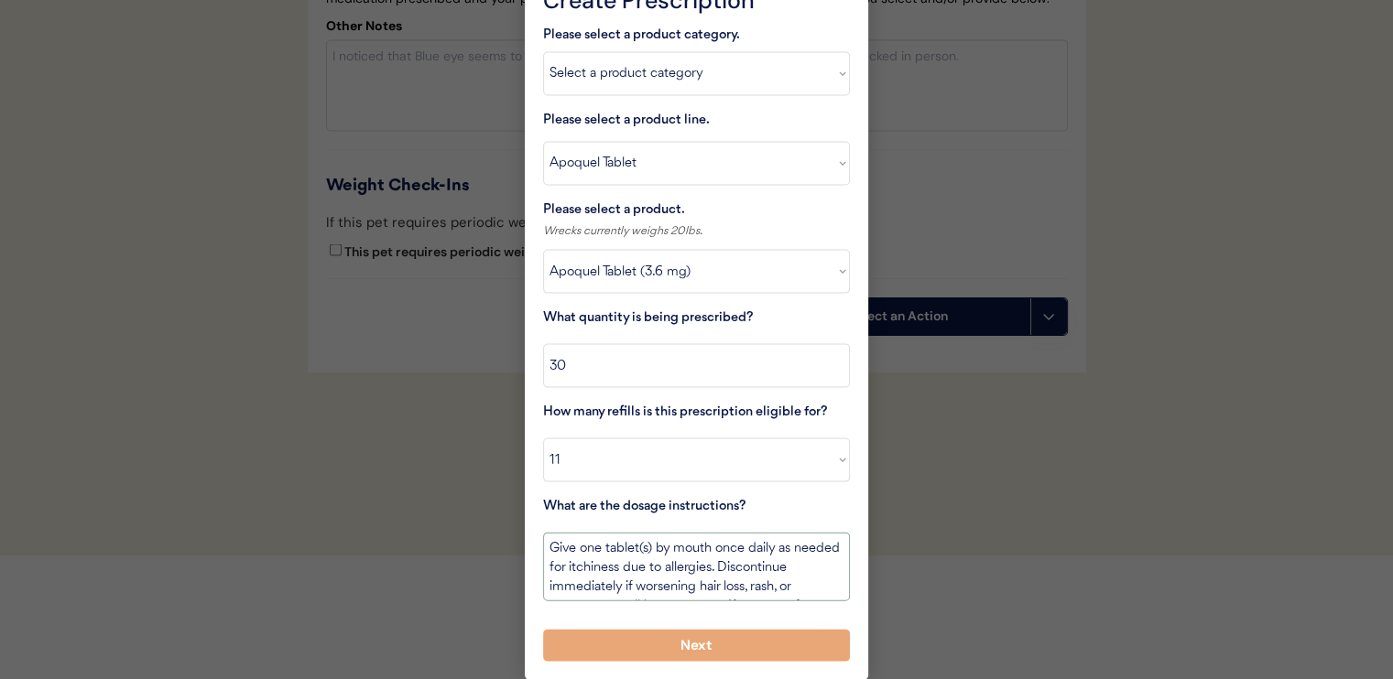
type textarea "Give one tablet(s) by mouth once daily as needed for itchiness due to allergies…"
click at [687, 634] on button "Next" at bounding box center [696, 646] width 307 height 32
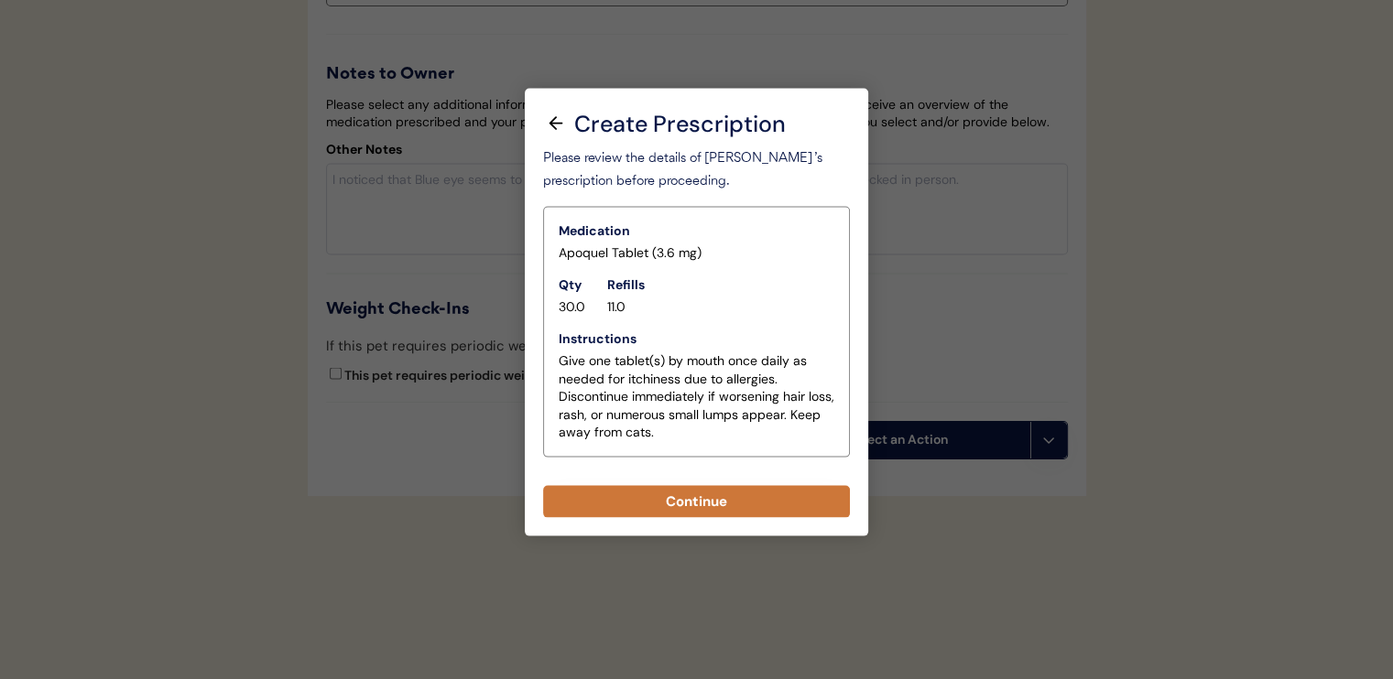
click at [722, 486] on button "Continue" at bounding box center [696, 502] width 307 height 32
select select ""PLACEHOLDER_1427118222253""
type textarea "Give XXX tablet(s) by mouth once daily as needed for itchiness due to allergies…"
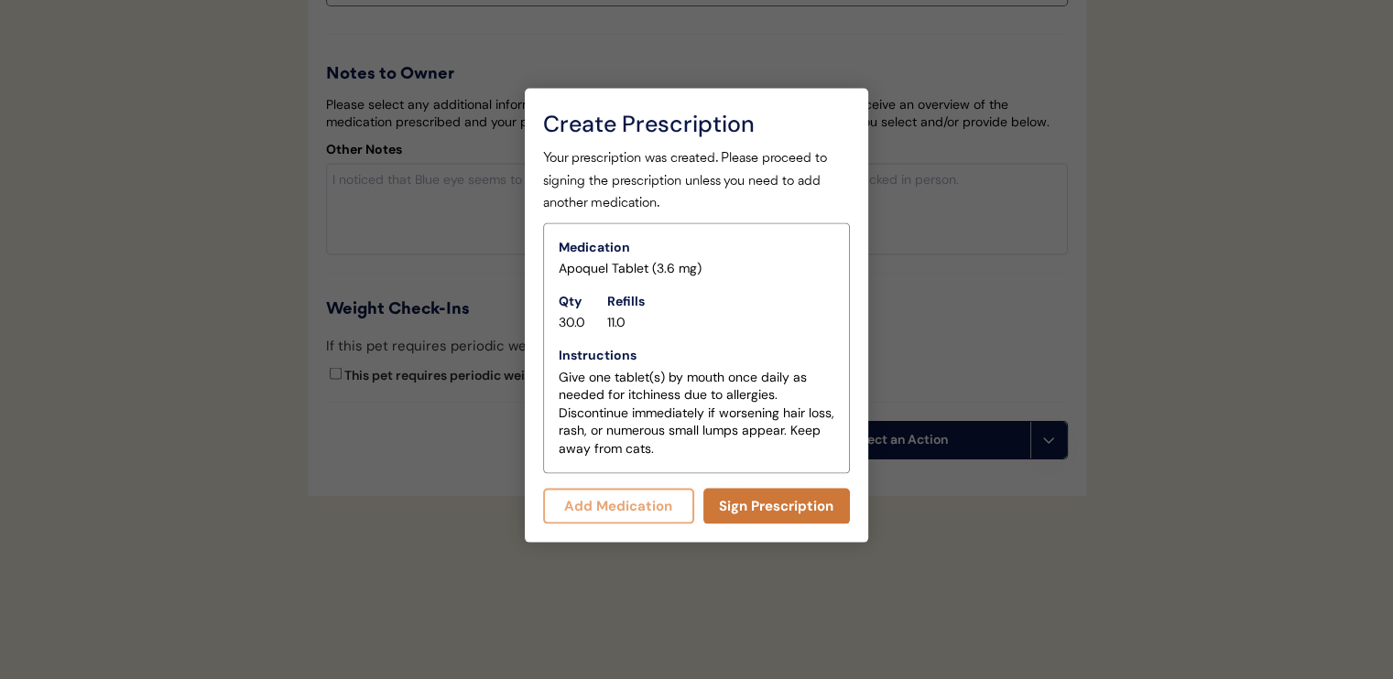
scroll to position [3784, 0]
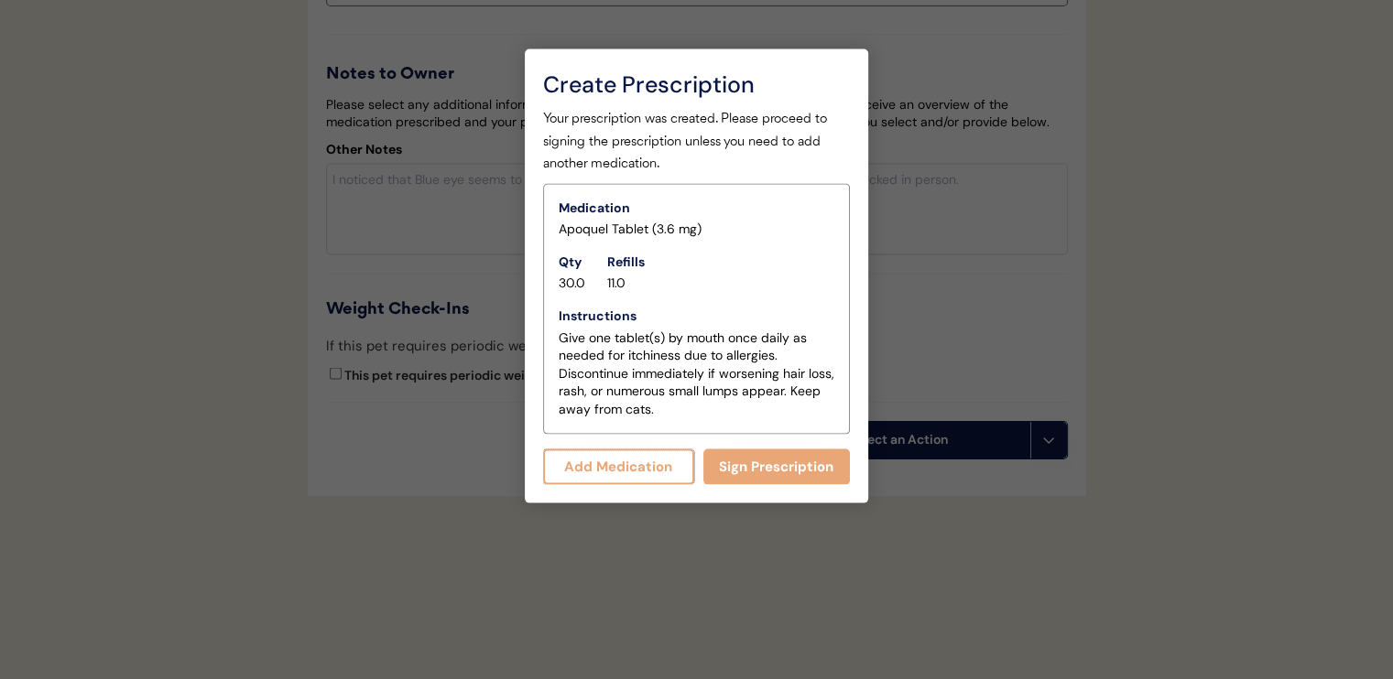
click at [641, 450] on button "Add Medication" at bounding box center [618, 468] width 151 height 36
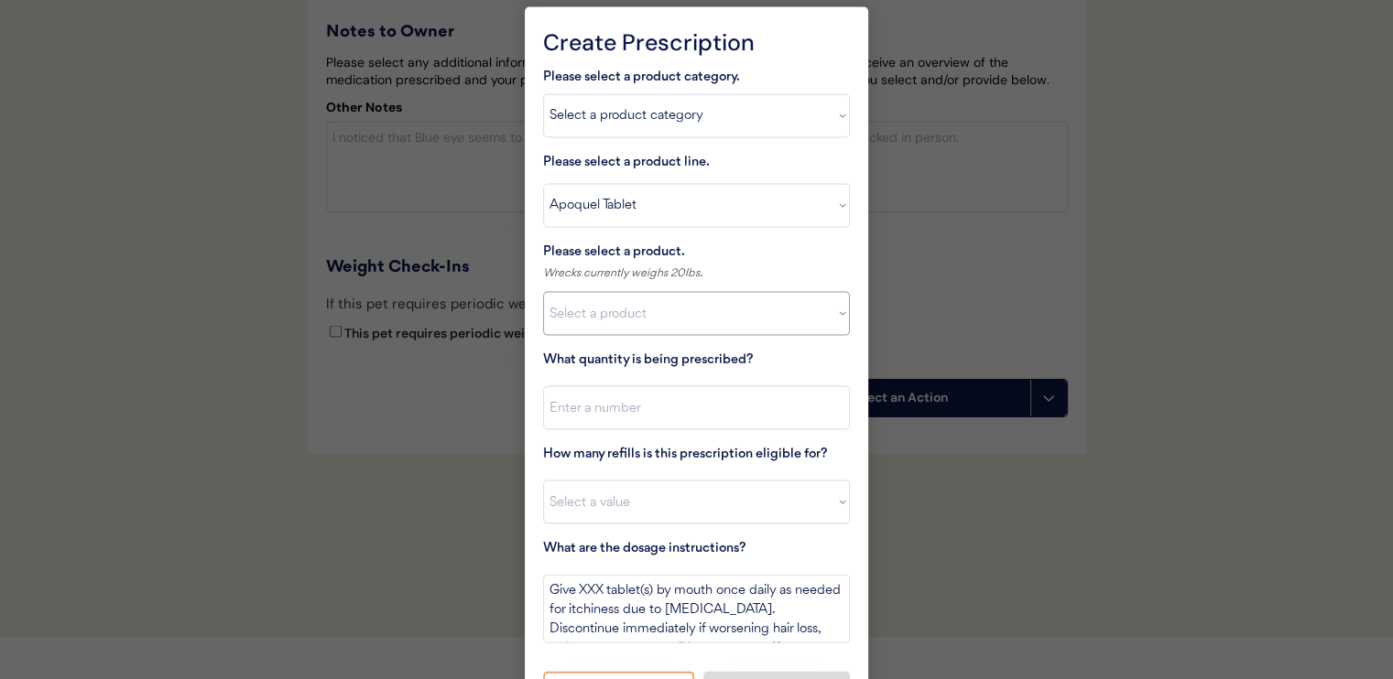
click at [655, 315] on select "Select a product Apoquel Tablet (16 mg) Apoquel Tablet (3.6 mg) Apoquel Tablet …" at bounding box center [696, 314] width 307 height 44
click at [667, 308] on select "Select a product Apoquel Tablet (16 mg) Apoquel Tablet (3.6 mg) Apoquel Tablet …" at bounding box center [696, 314] width 307 height 44
click at [635, 118] on select "Select a product category Allergies Antibiotics Anxiety Combo Parasite Preventi…" at bounding box center [696, 116] width 307 height 44
select select ""flea___tick""
click at [543, 94] on select "Select a product category Allergies Antibiotics Anxiety Combo Parasite Preventi…" at bounding box center [696, 116] width 307 height 44
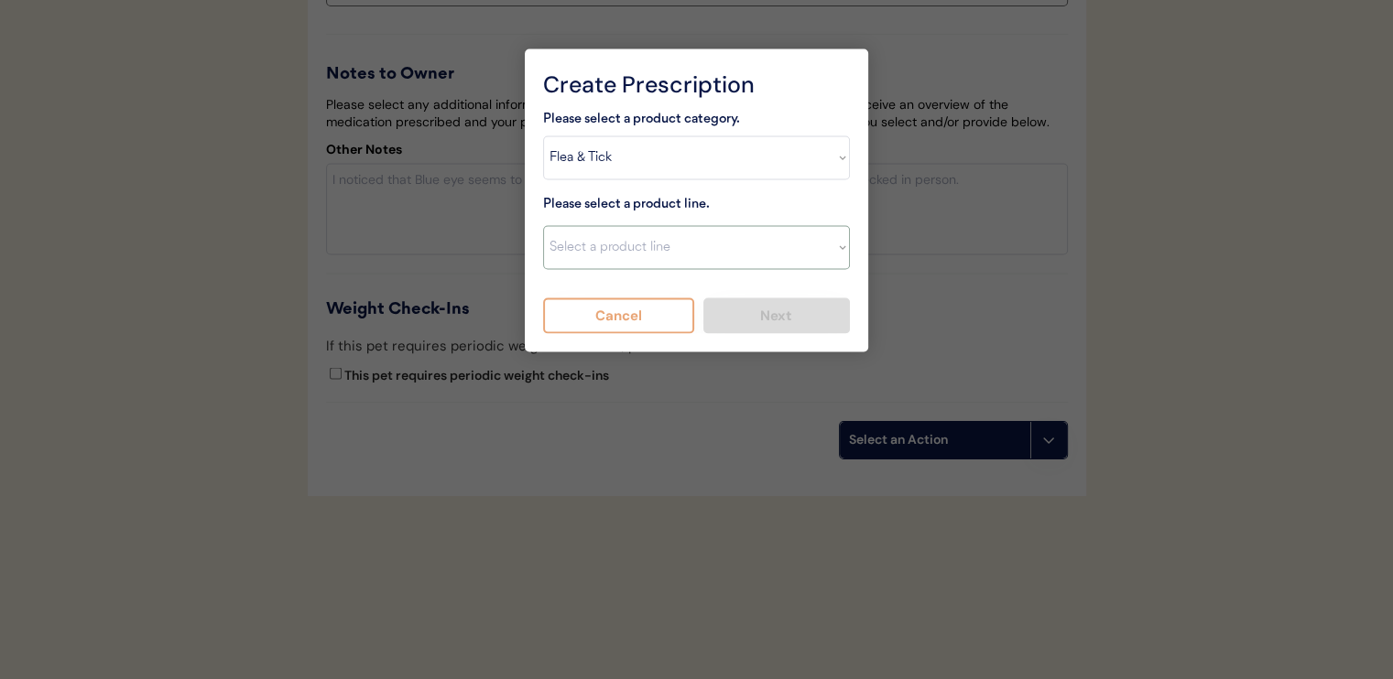
click at [656, 226] on select "Select a product line Advantix II Bravecto 1 Month Bravecto 1 Month (3 Month) B…" at bounding box center [696, 248] width 307 height 44
select select ""NexGard""
click at [543, 226] on select "Select a product line Advantix II Bravecto 1 Month Bravecto 1 Month (3 Month) B…" at bounding box center [696, 248] width 307 height 44
type textarea "Give one chew by mouth every 30 days year round to control external parasites. …"
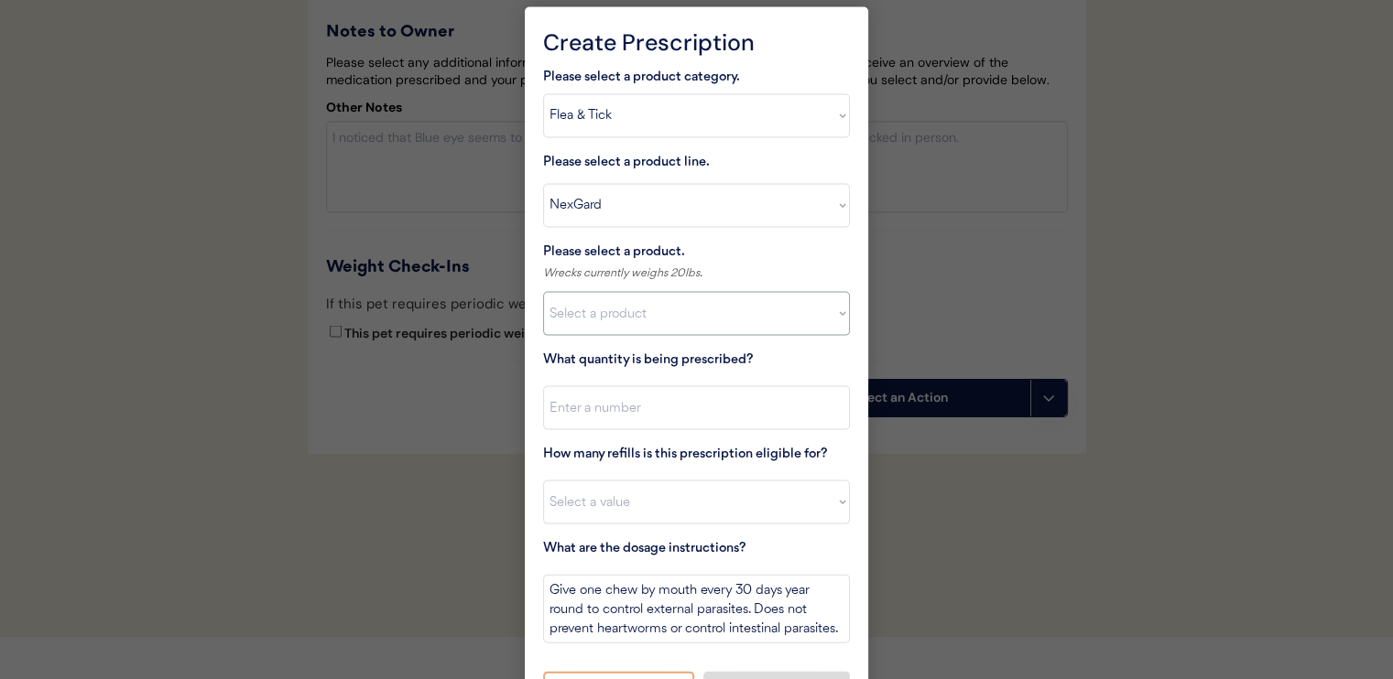
click at [674, 318] on select "Select a product NexGard, 4 - 10lbs NexGard, 10.1 - 24lbs NexGard, 24.1 - 60lbs…" at bounding box center [696, 314] width 307 height 44
select select ""1348695171700984260__LOOKUP__1670802139216x645124073882102900""
click at [543, 292] on select "Select a product NexGard, 4 - 10lbs NexGard, 10.1 - 24lbs NexGard, 24.1 - 60lbs…" at bounding box center [696, 314] width 307 height 44
click at [678, 402] on input "input" at bounding box center [696, 408] width 307 height 44
type input "1"
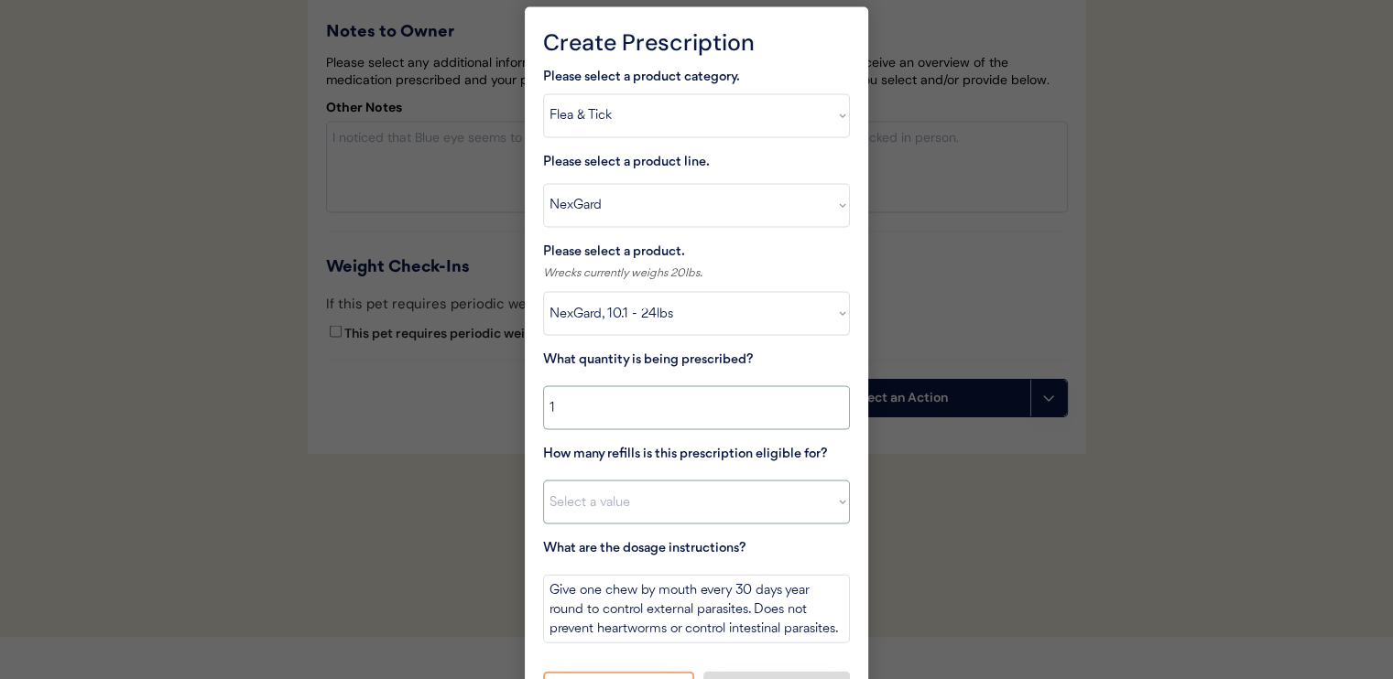
click at [700, 515] on select "Select a value 0 1 2 3 4 5 6 7 8 10 11" at bounding box center [696, 503] width 307 height 44
select select "11"
click at [543, 481] on select "Select a value 0 1 2 3 4 5 6 7 8 10 11" at bounding box center [696, 503] width 307 height 44
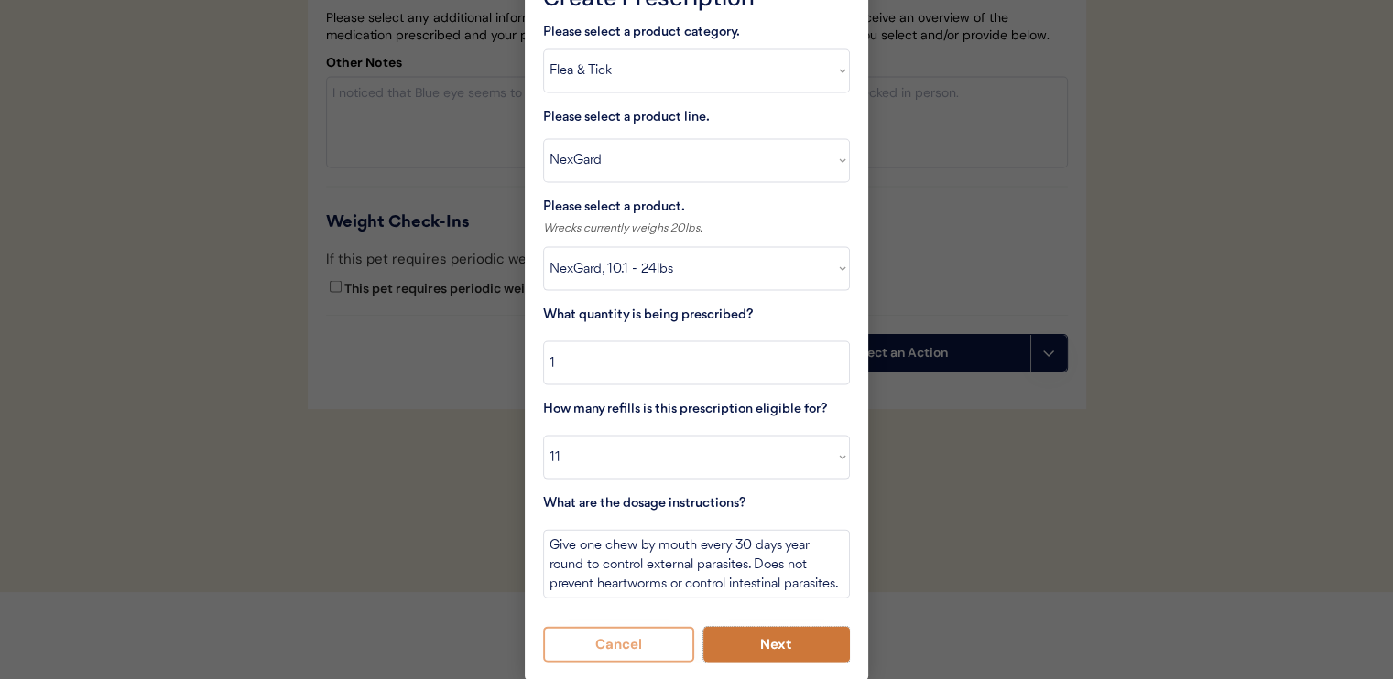
click at [762, 635] on button "Next" at bounding box center [776, 645] width 147 height 36
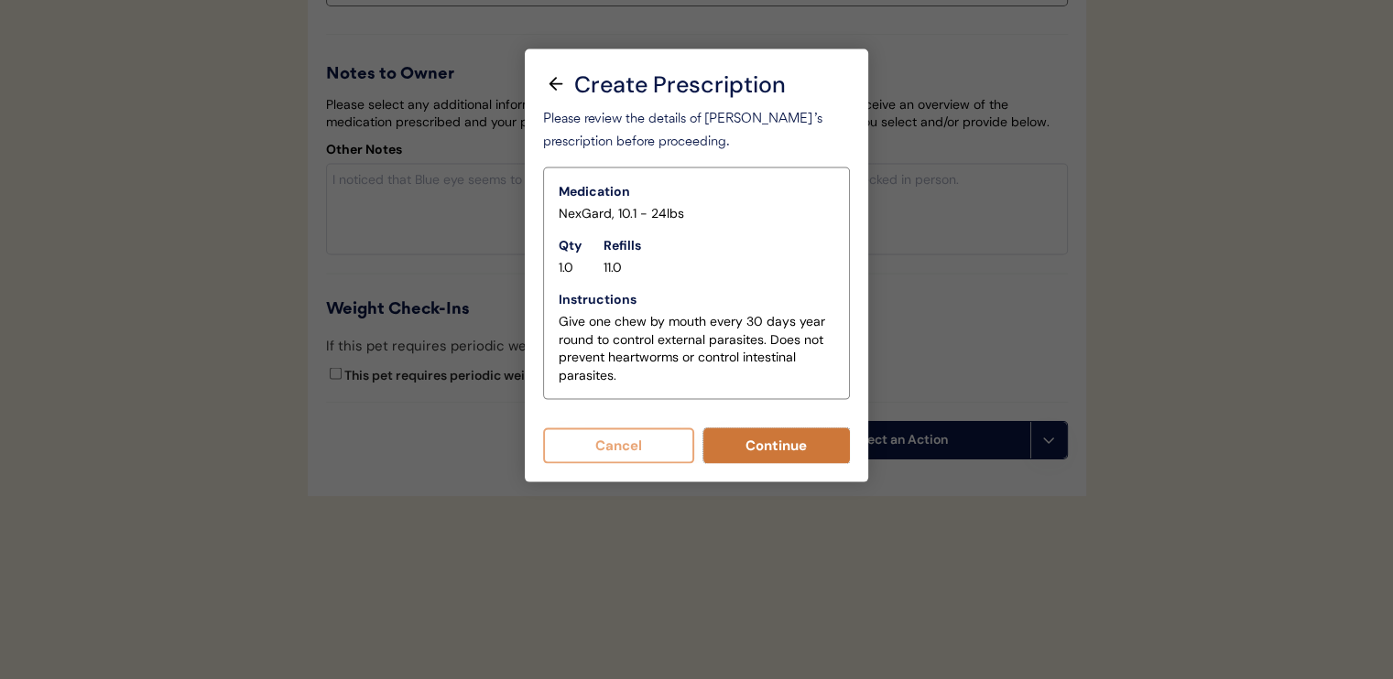
click at [744, 429] on button "Continue" at bounding box center [776, 447] width 147 height 36
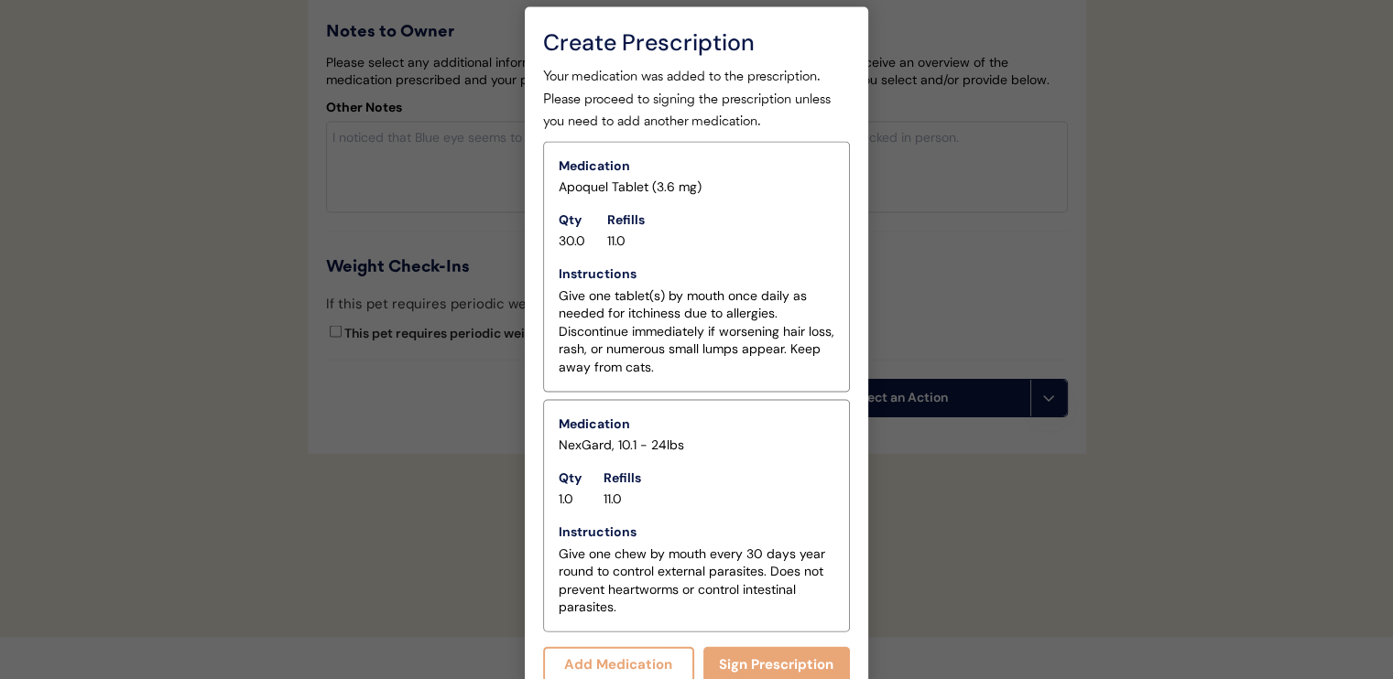
scroll to position [3804, 0]
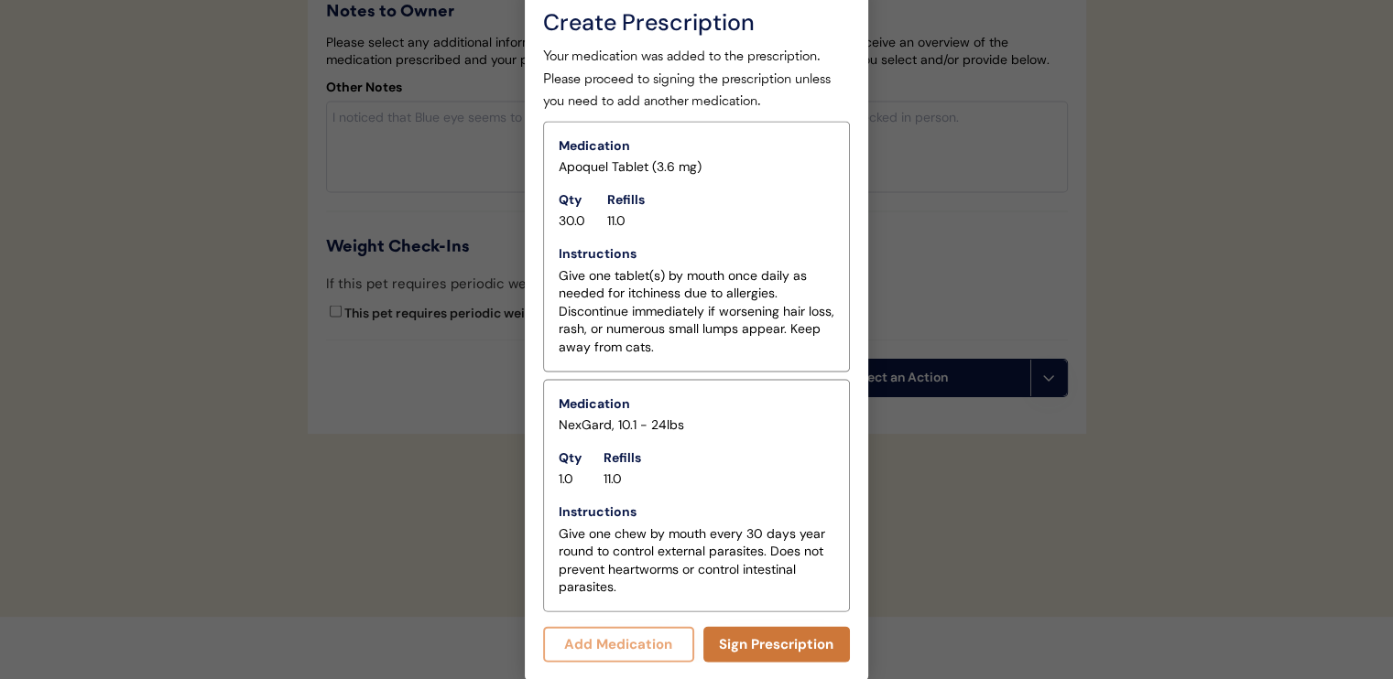
click at [739, 646] on button "Sign Prescription" at bounding box center [776, 645] width 147 height 36
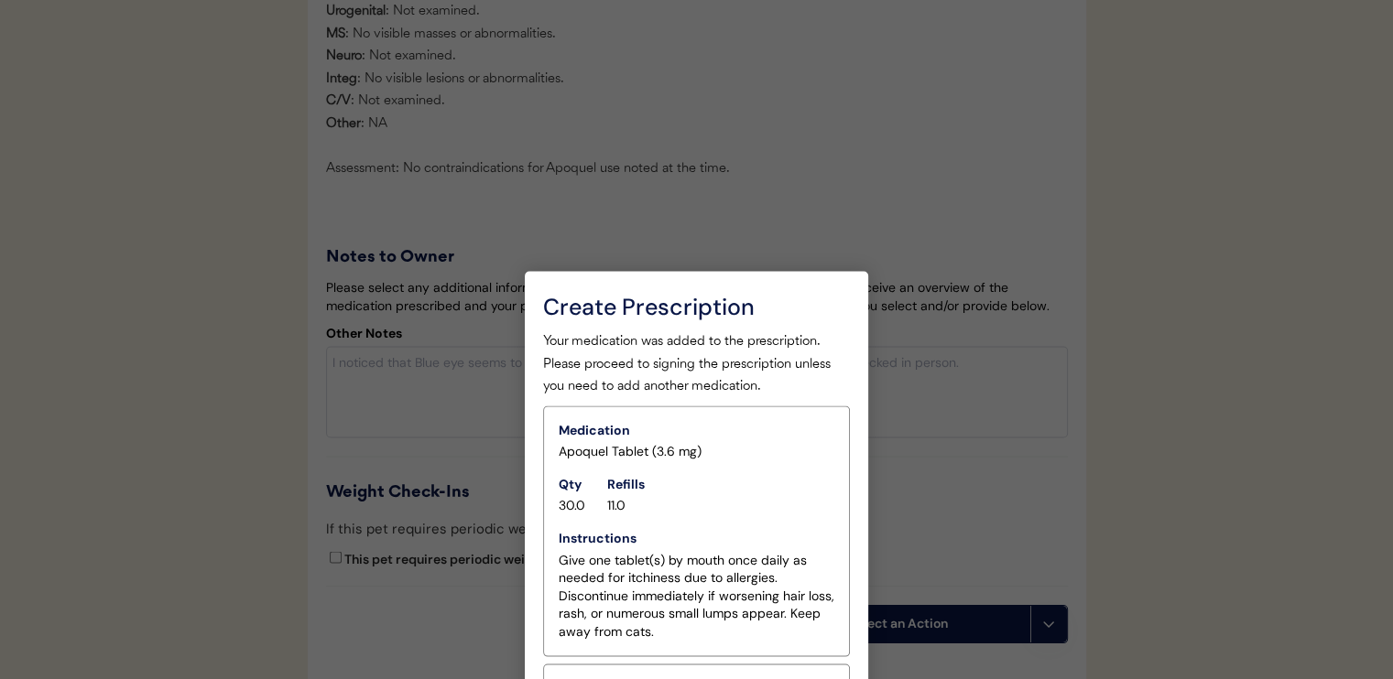
scroll to position [3787, 0]
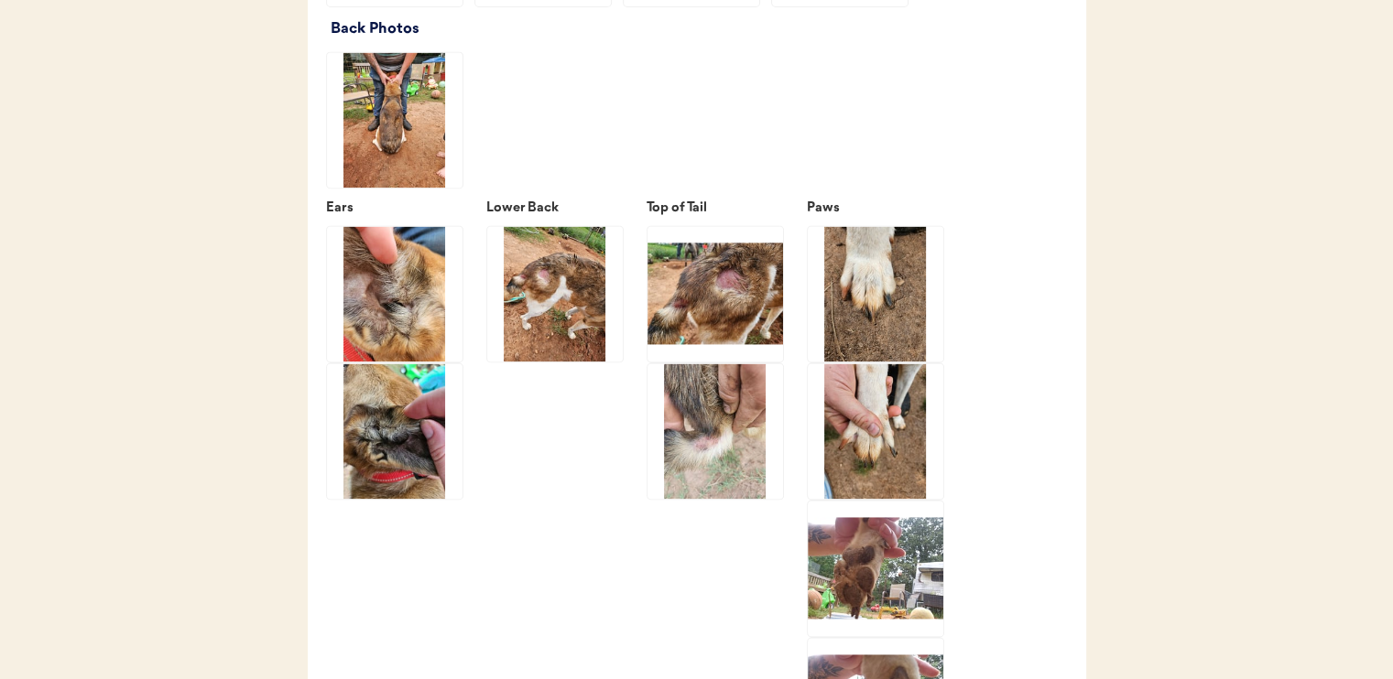
scroll to position [2655, 0]
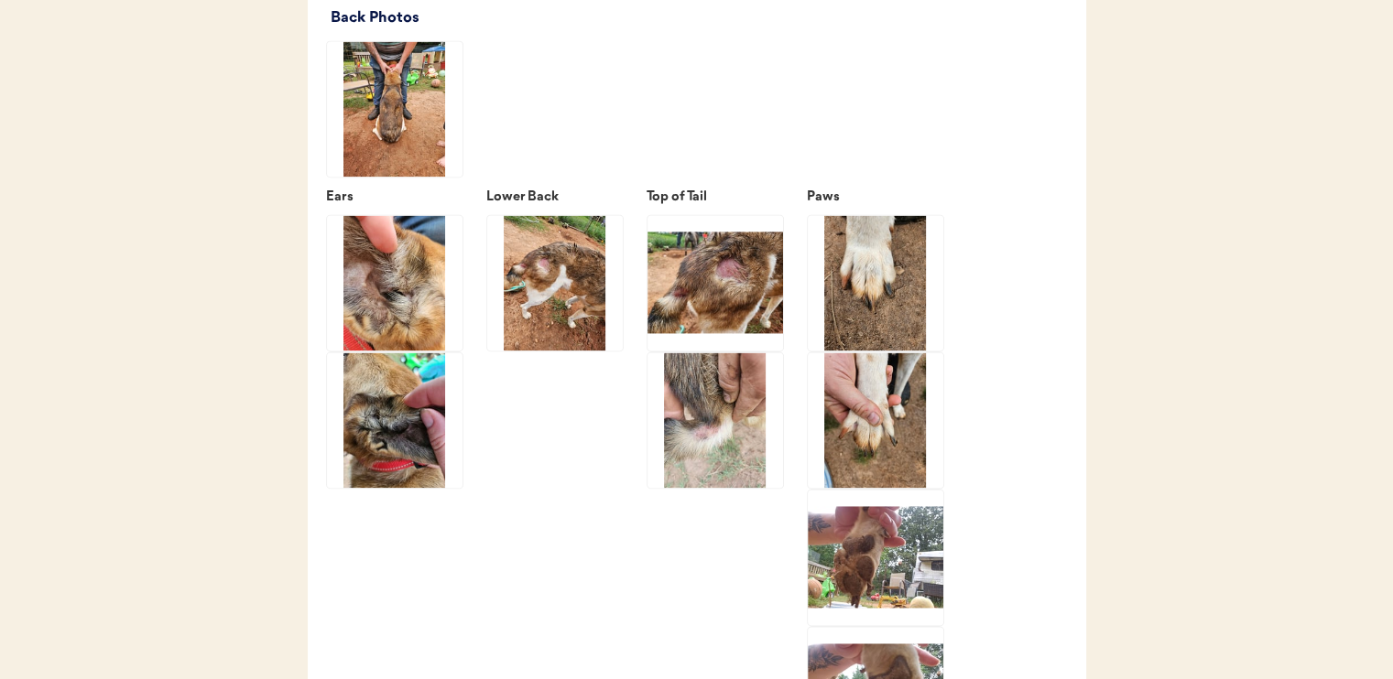
click at [764, 430] on img at bounding box center [715, 421] width 136 height 136
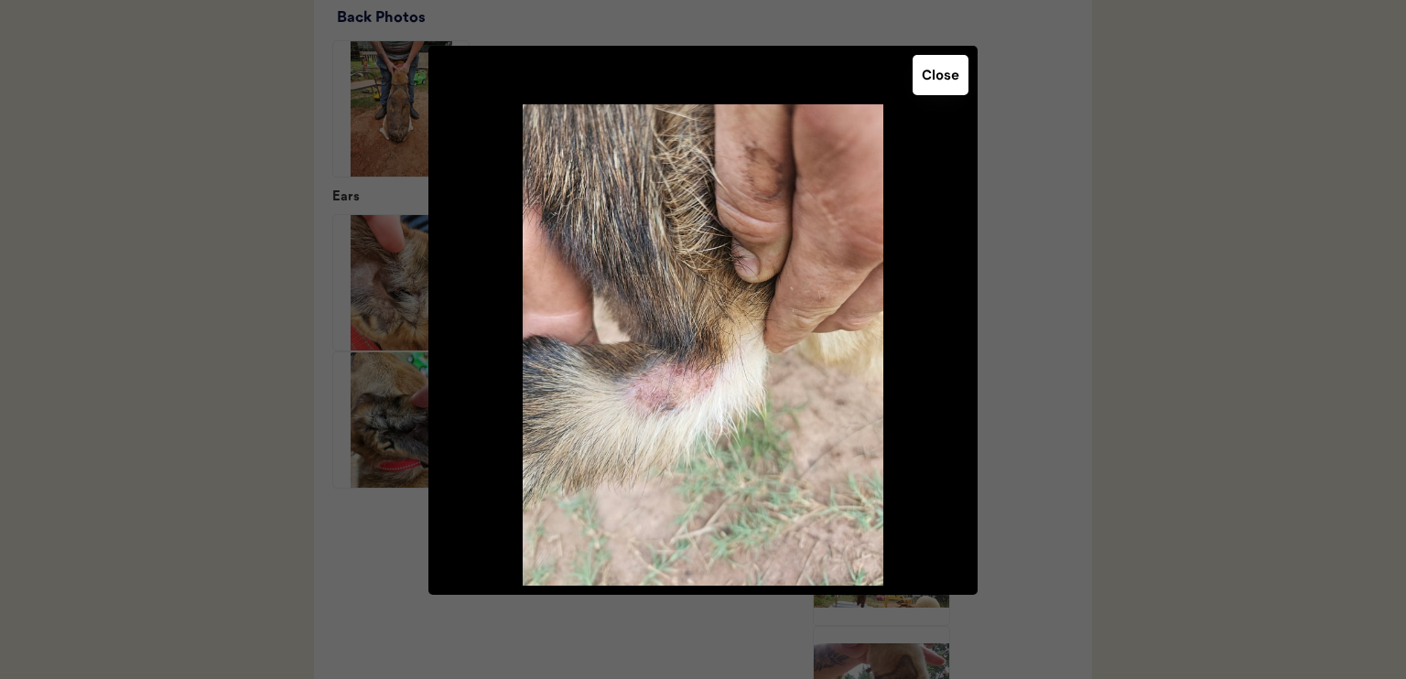
click at [927, 72] on button "Close" at bounding box center [941, 75] width 56 height 40
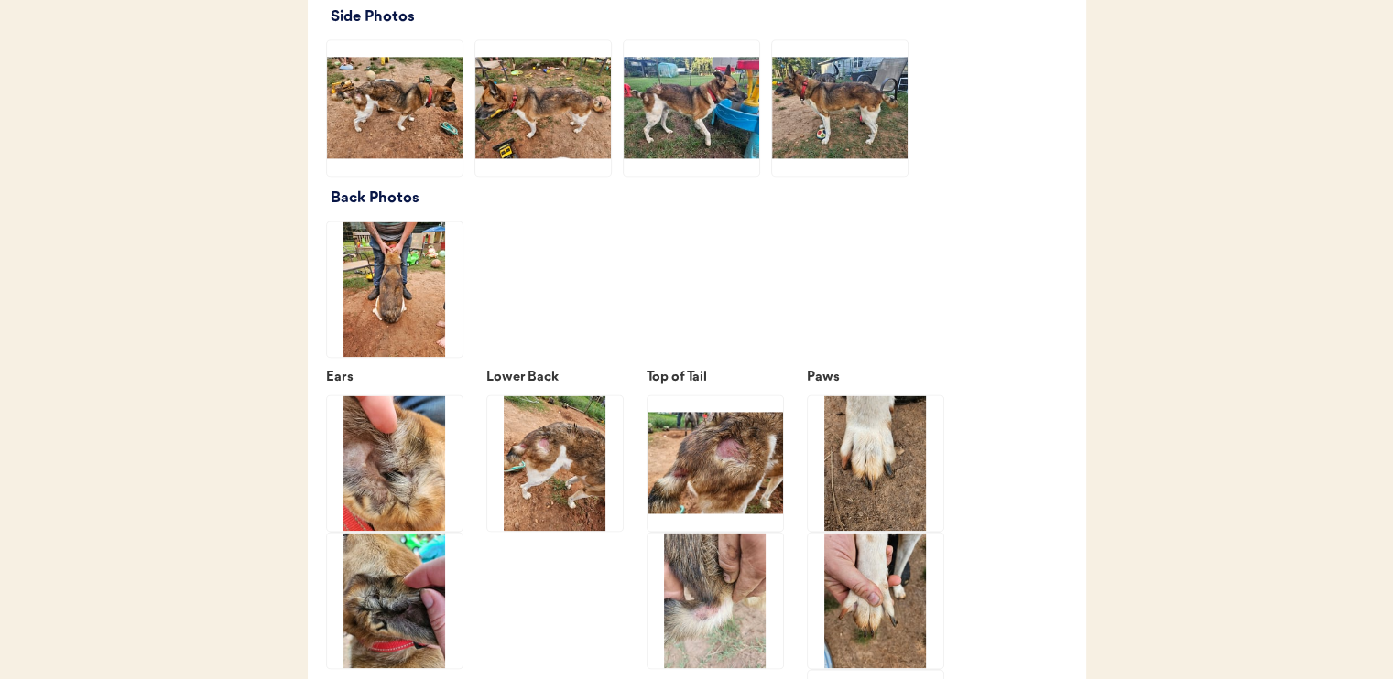
scroll to position [2472, 0]
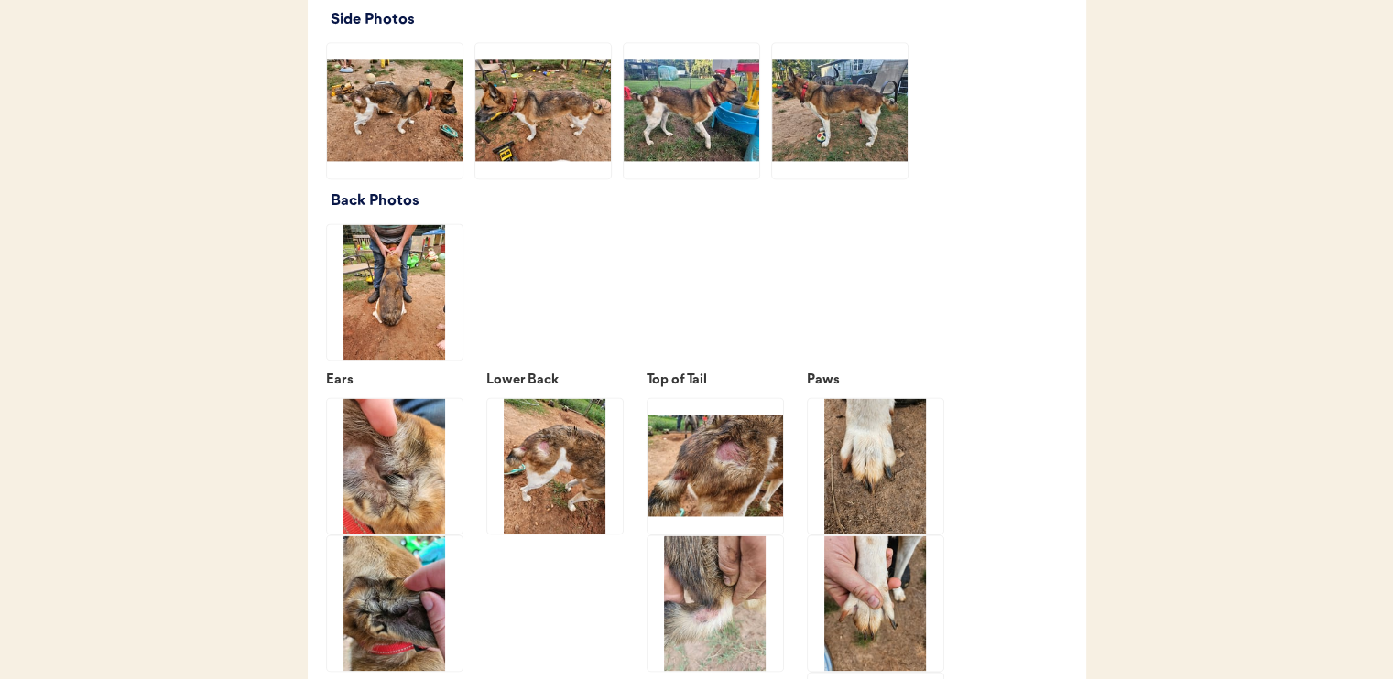
click at [665, 149] on img at bounding box center [692, 111] width 136 height 136
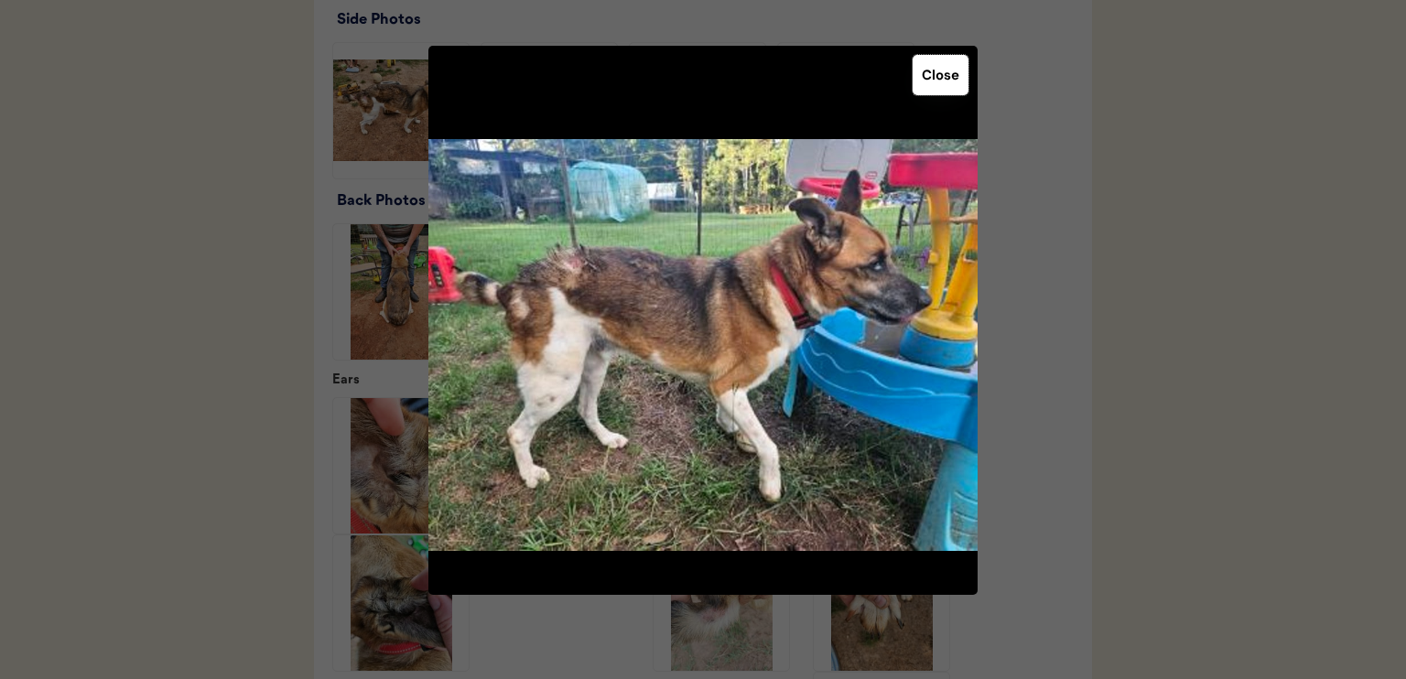
click at [923, 85] on button "Close" at bounding box center [941, 75] width 56 height 40
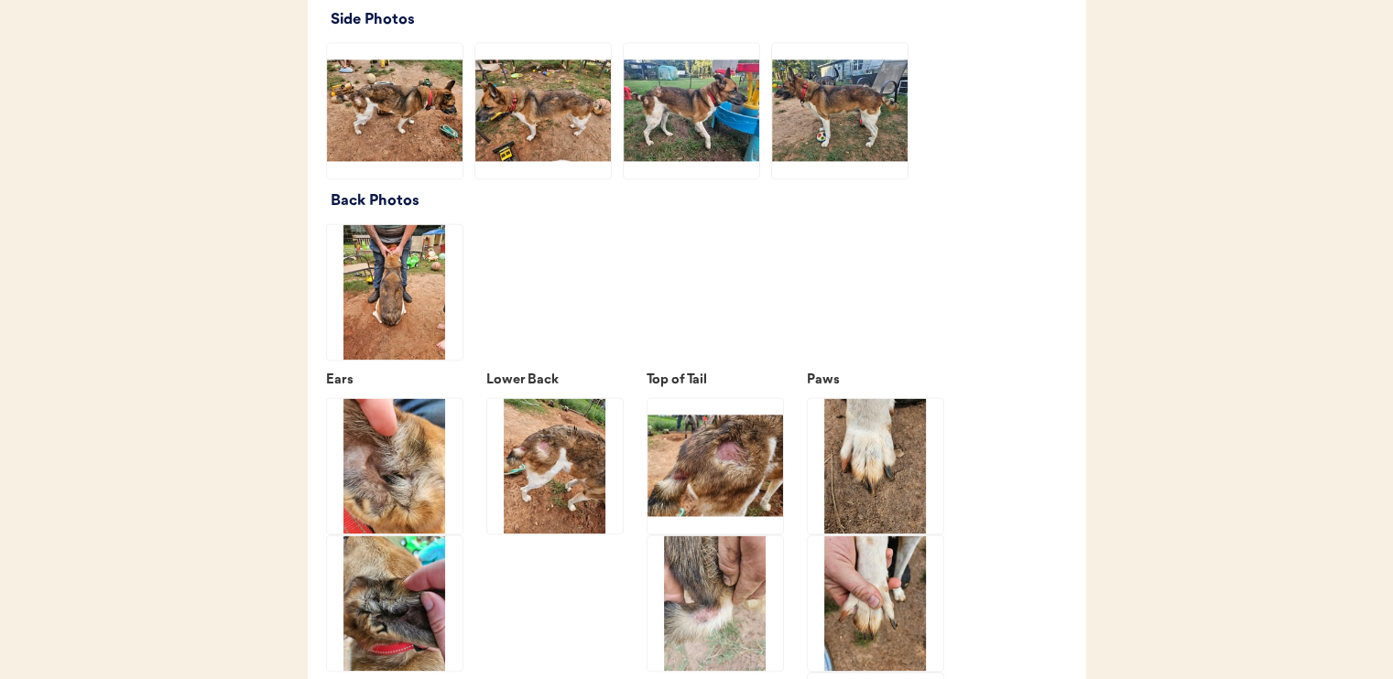
click at [869, 154] on img at bounding box center [840, 111] width 136 height 136
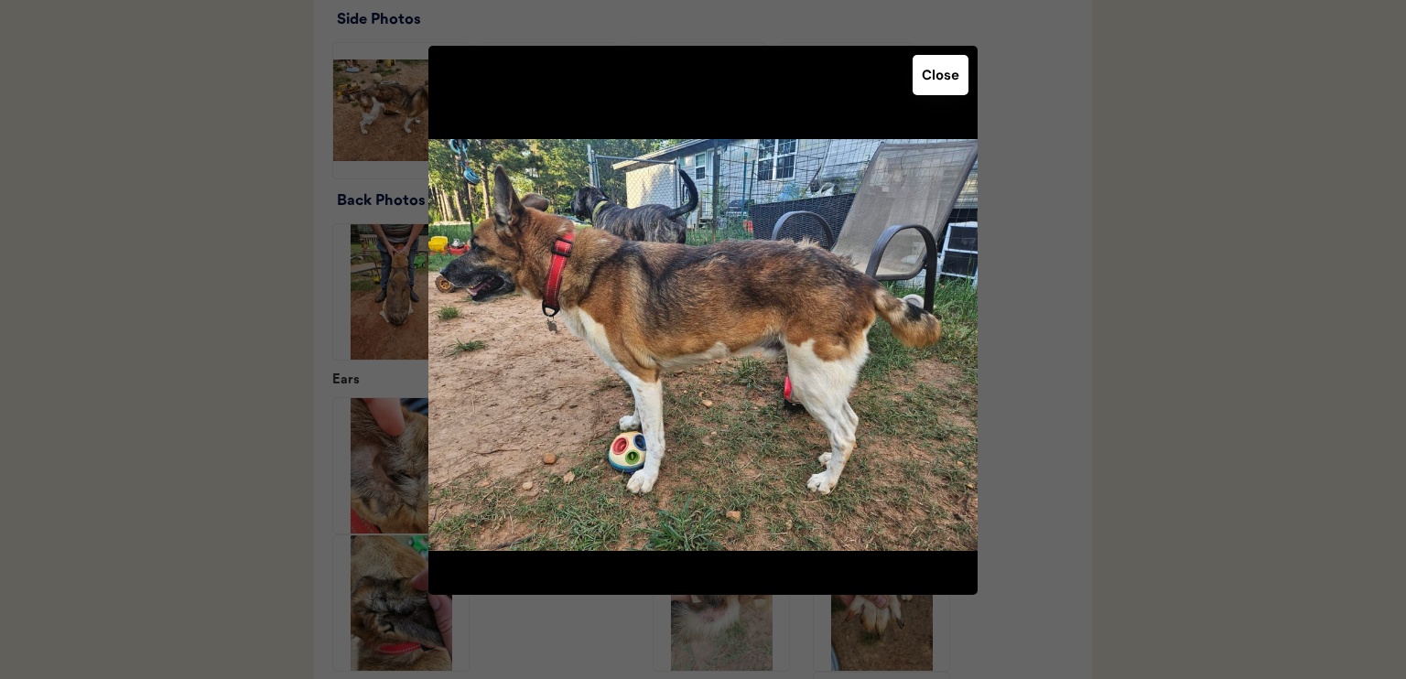
click at [956, 86] on button "Close" at bounding box center [941, 75] width 56 height 40
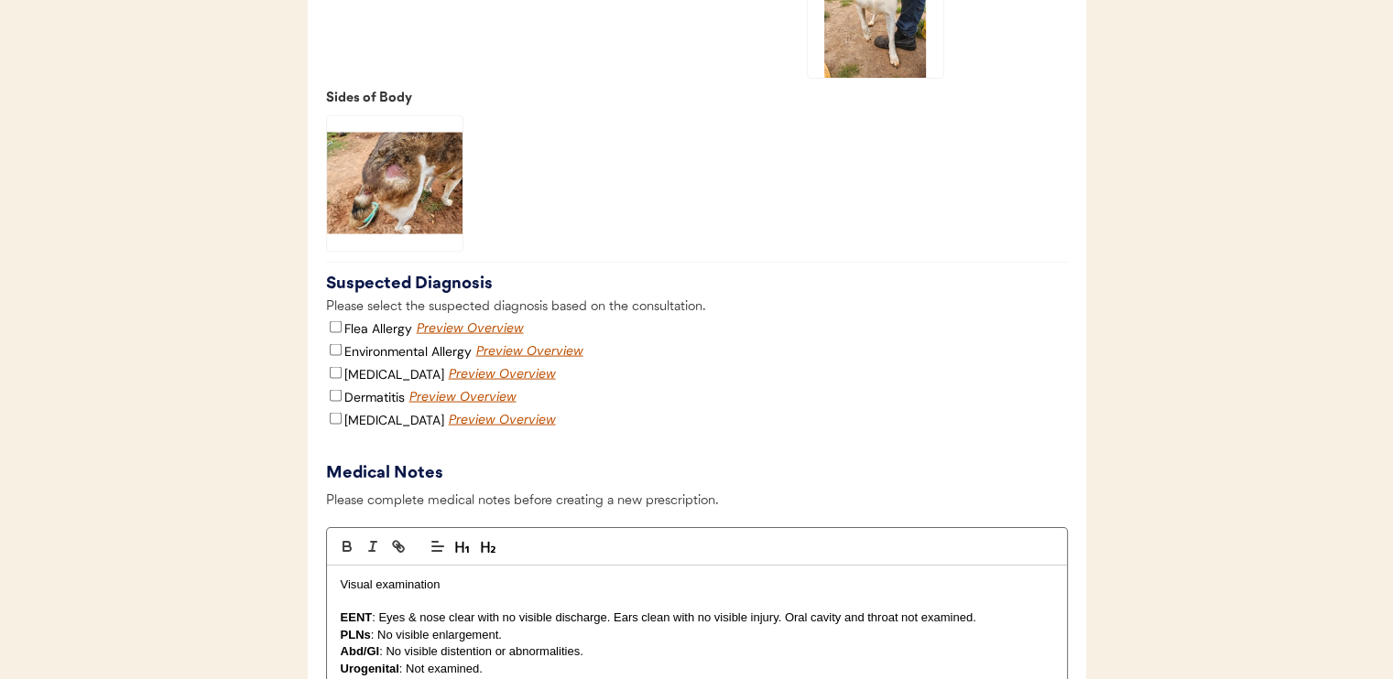
scroll to position [3663, 0]
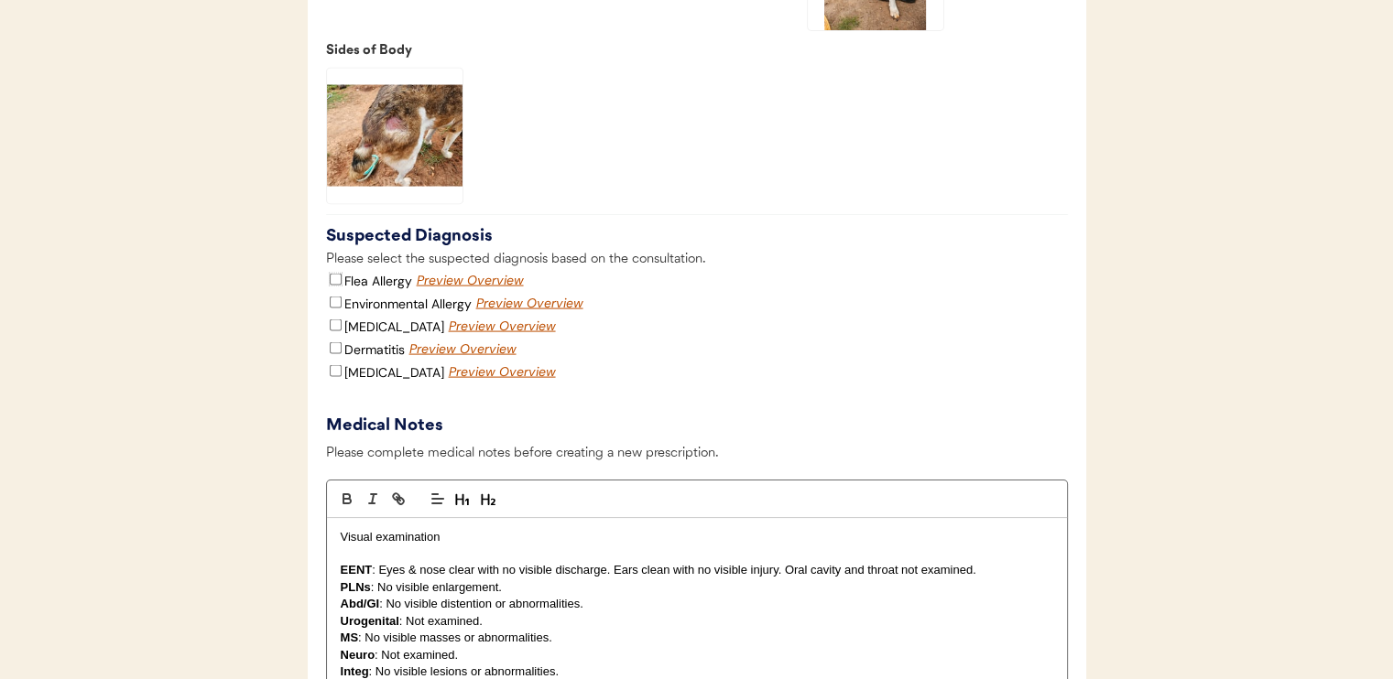
click at [332, 286] on input "Flea Allergy" at bounding box center [336, 280] width 12 height 12
checkbox input "true"
click at [334, 309] on input "Environmental Allergy" at bounding box center [336, 303] width 12 height 12
checkbox input "true"
click at [336, 354] on input "Dermatitis" at bounding box center [336, 348] width 12 height 12
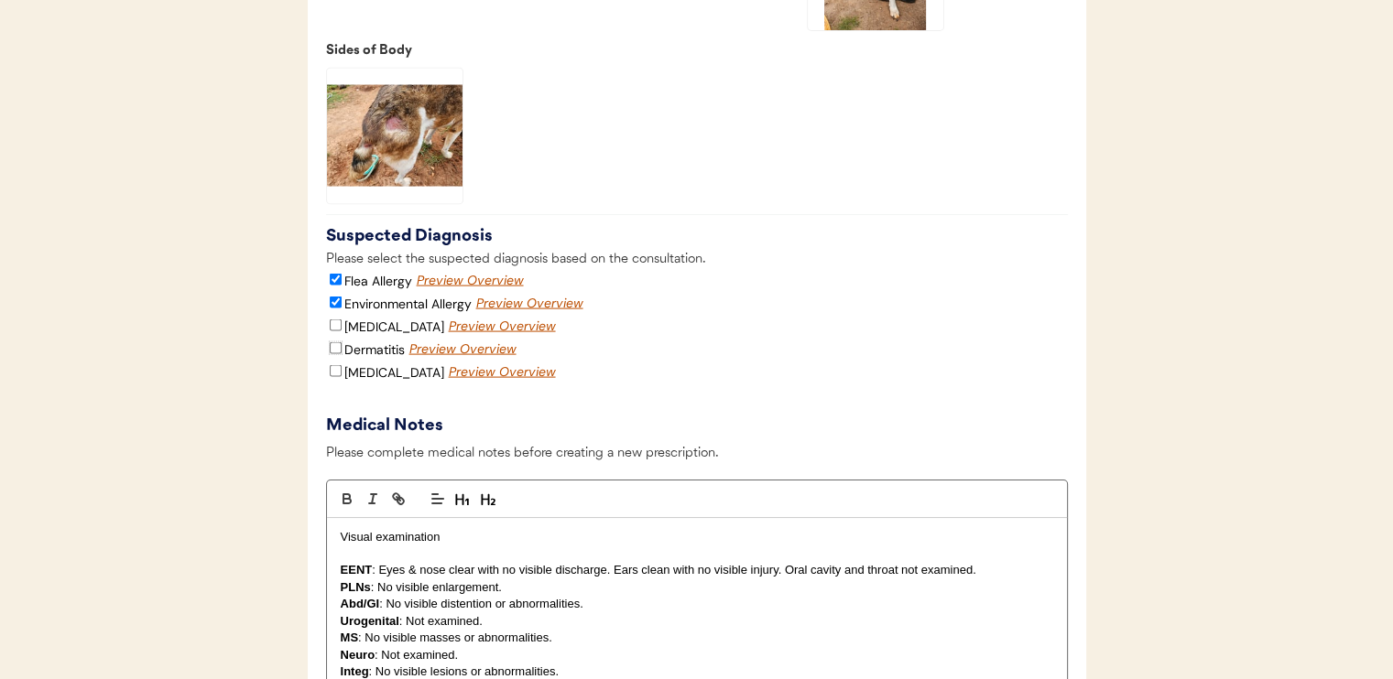
checkbox input "true"
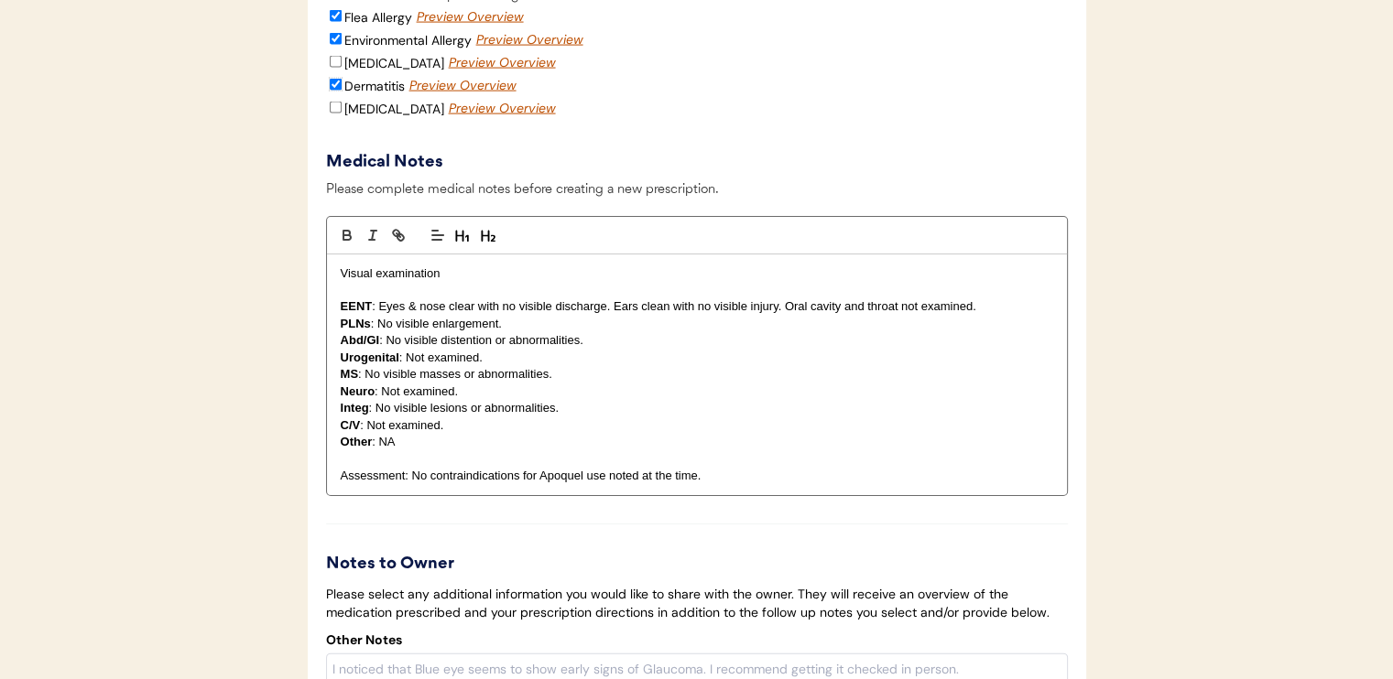
scroll to position [3937, 0]
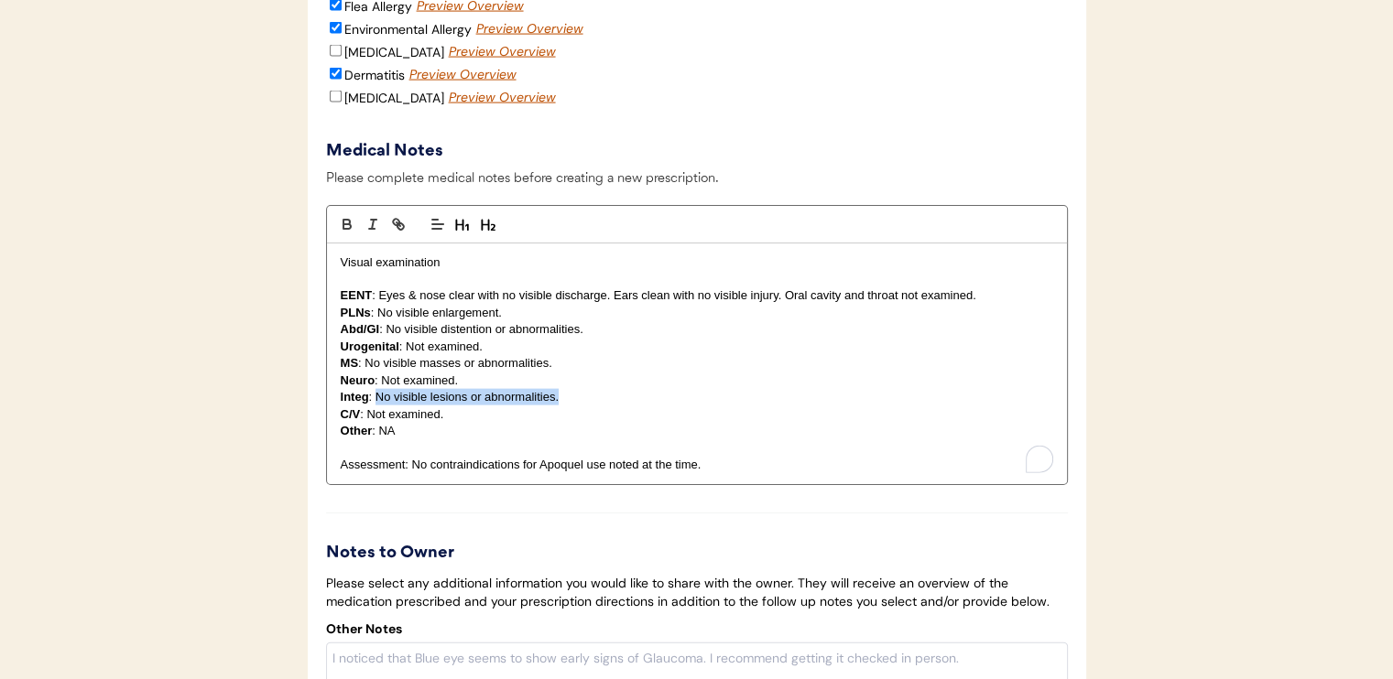
drag, startPoint x: 466, startPoint y: 418, endPoint x: 557, endPoint y: 420, distance: 90.7
click at [557, 406] on p "Integ : No visible lesions or abnormalities." at bounding box center [697, 397] width 712 height 16
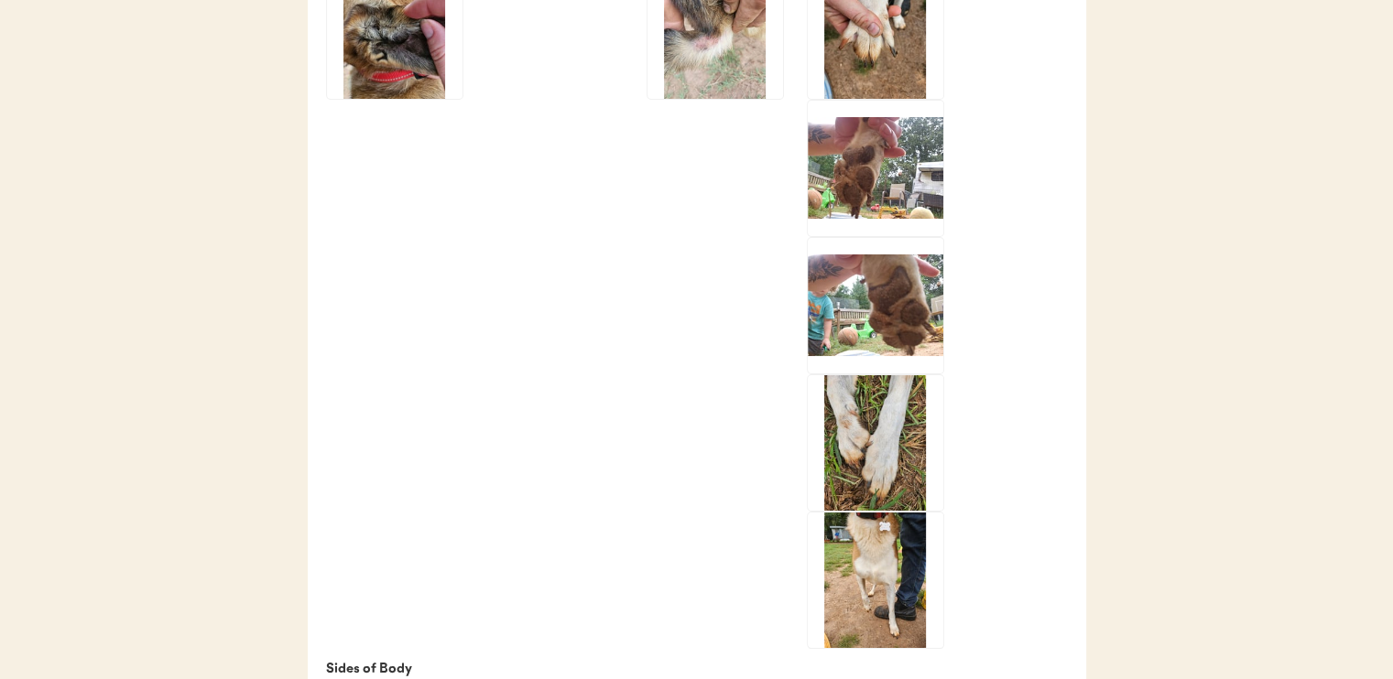
scroll to position [2839, 0]
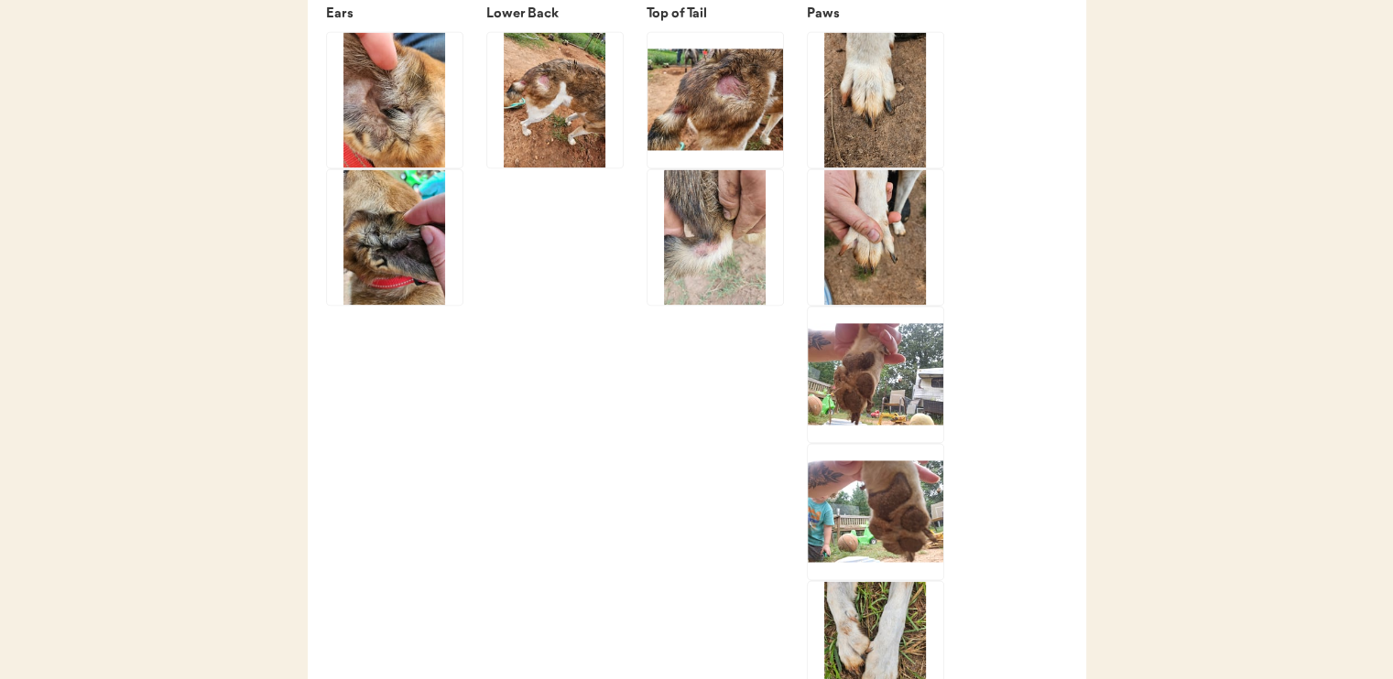
click at [733, 129] on img at bounding box center [715, 100] width 136 height 136
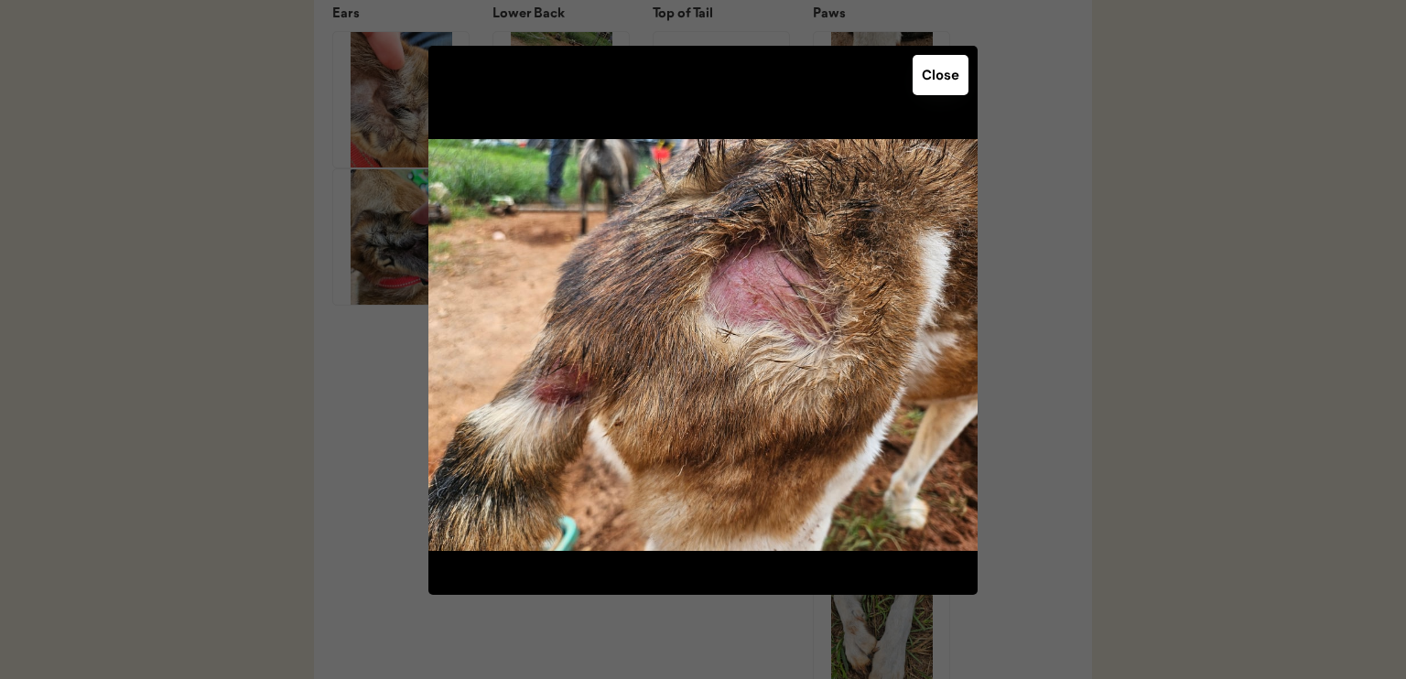
click at [957, 73] on button "Close" at bounding box center [941, 75] width 56 height 40
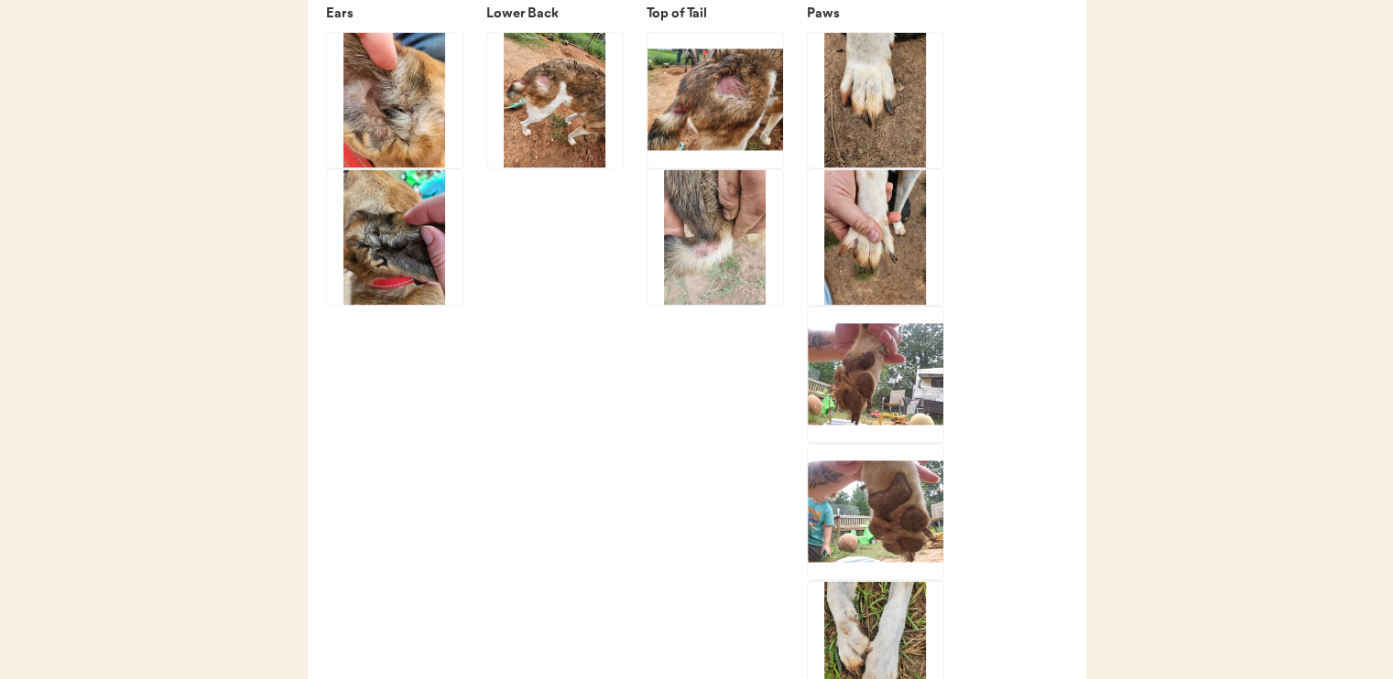
click at [520, 138] on img at bounding box center [555, 100] width 136 height 136
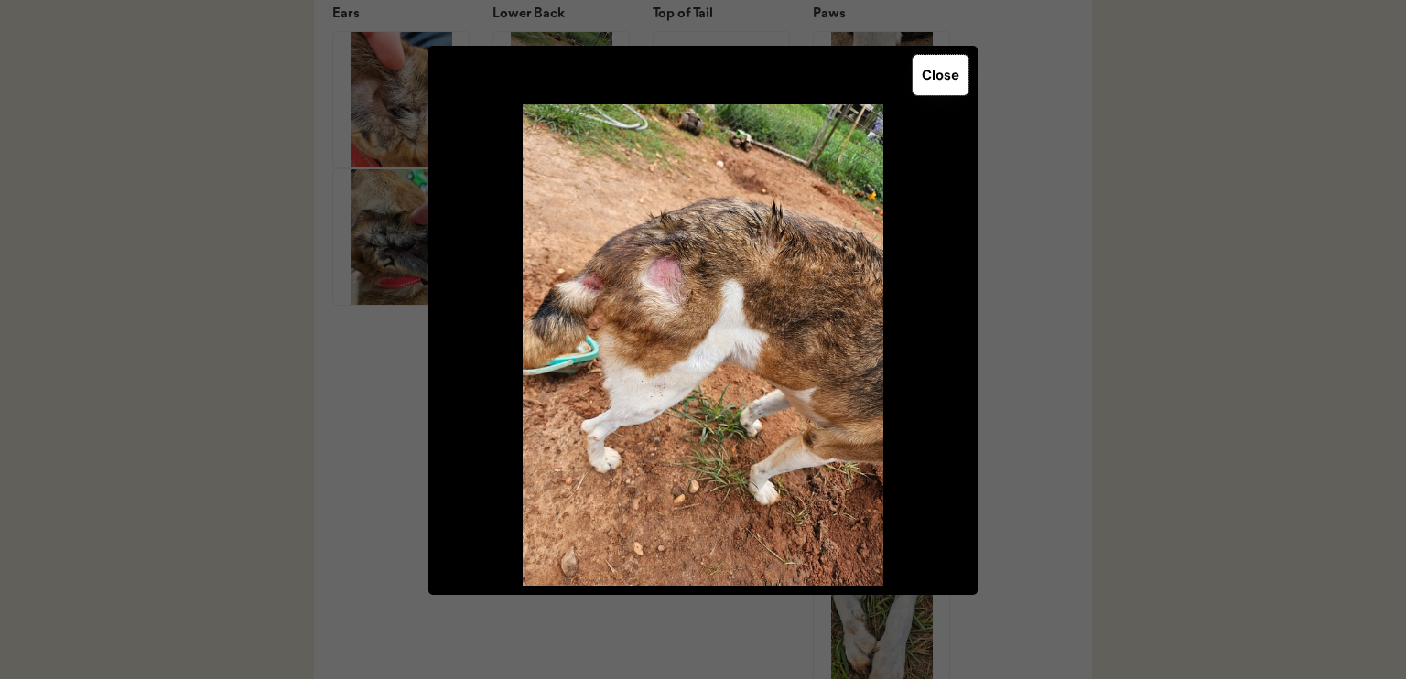
click at [931, 79] on button "Close" at bounding box center [941, 75] width 56 height 40
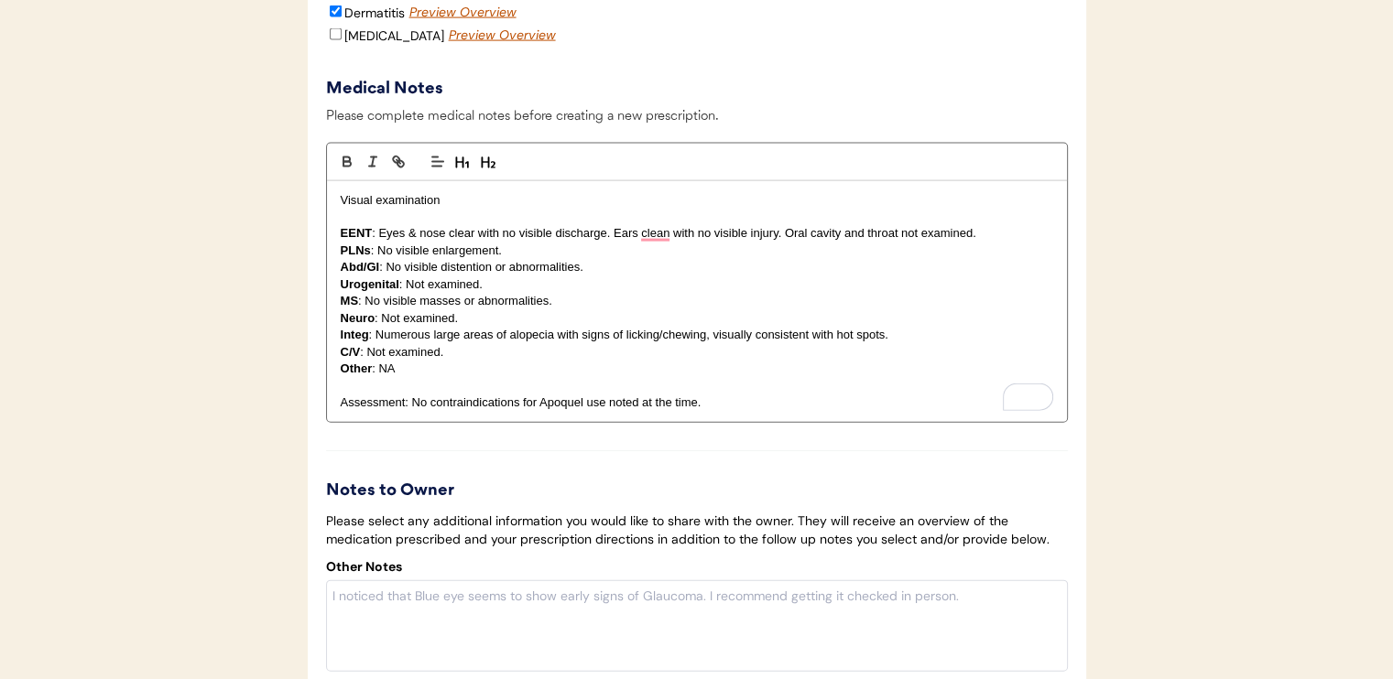
scroll to position [4121, 0]
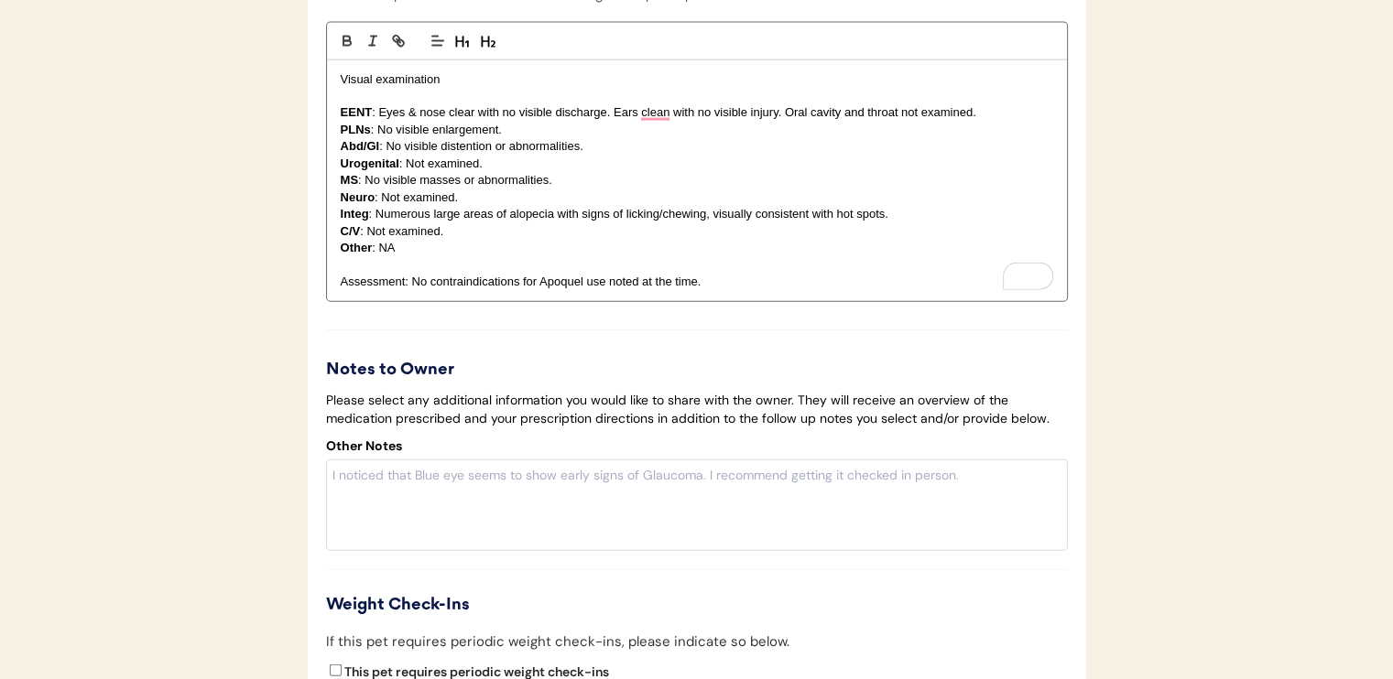
click at [909, 223] on p "Integ : Numerous large areas of alopecia with signs of licking/chewing, visuall…" at bounding box center [697, 214] width 712 height 16
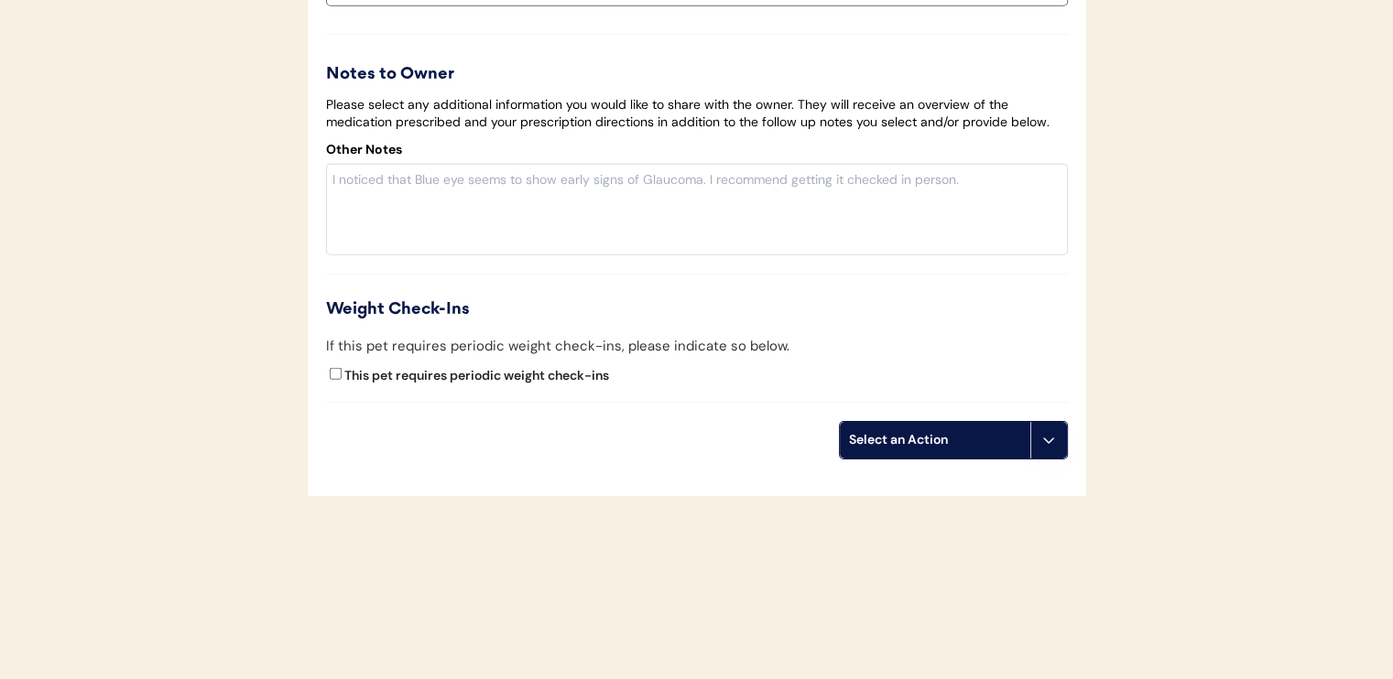
scroll to position [4454, 0]
click at [914, 451] on div "Select an Action" at bounding box center [935, 440] width 190 height 37
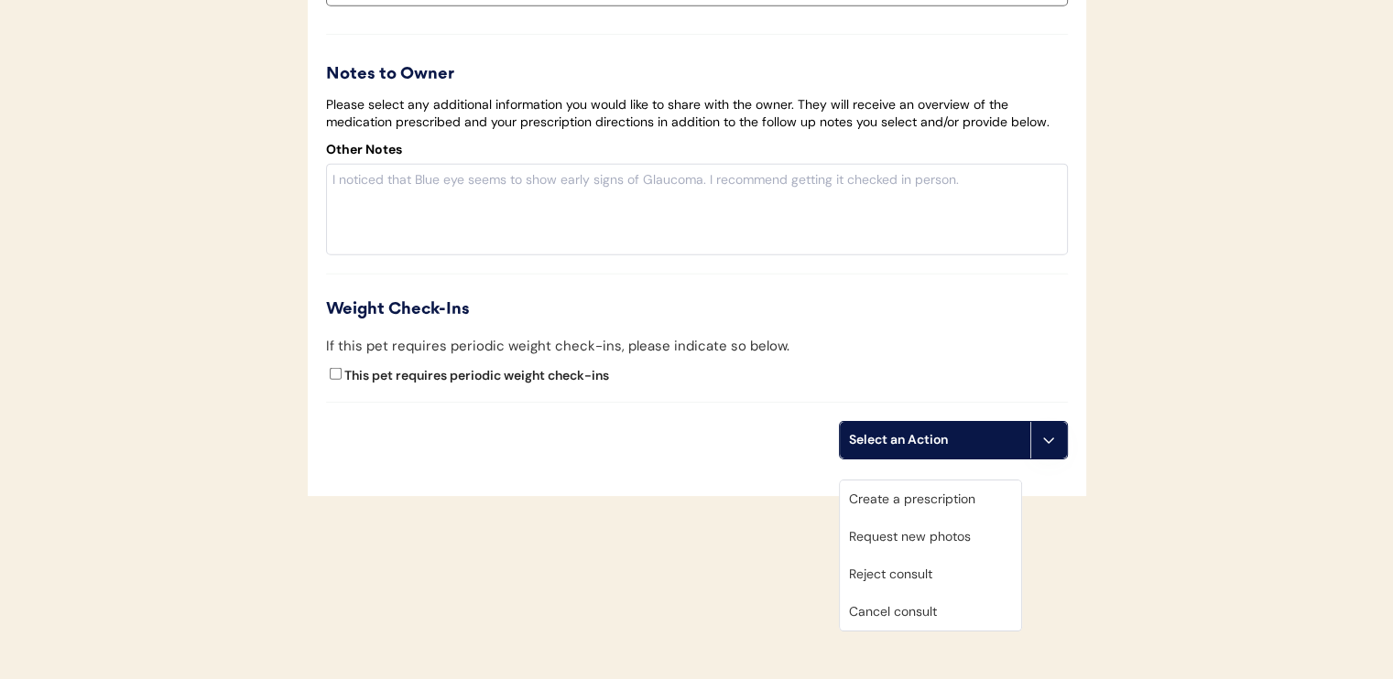
click at [907, 485] on div "Create a prescription" at bounding box center [930, 500] width 181 height 38
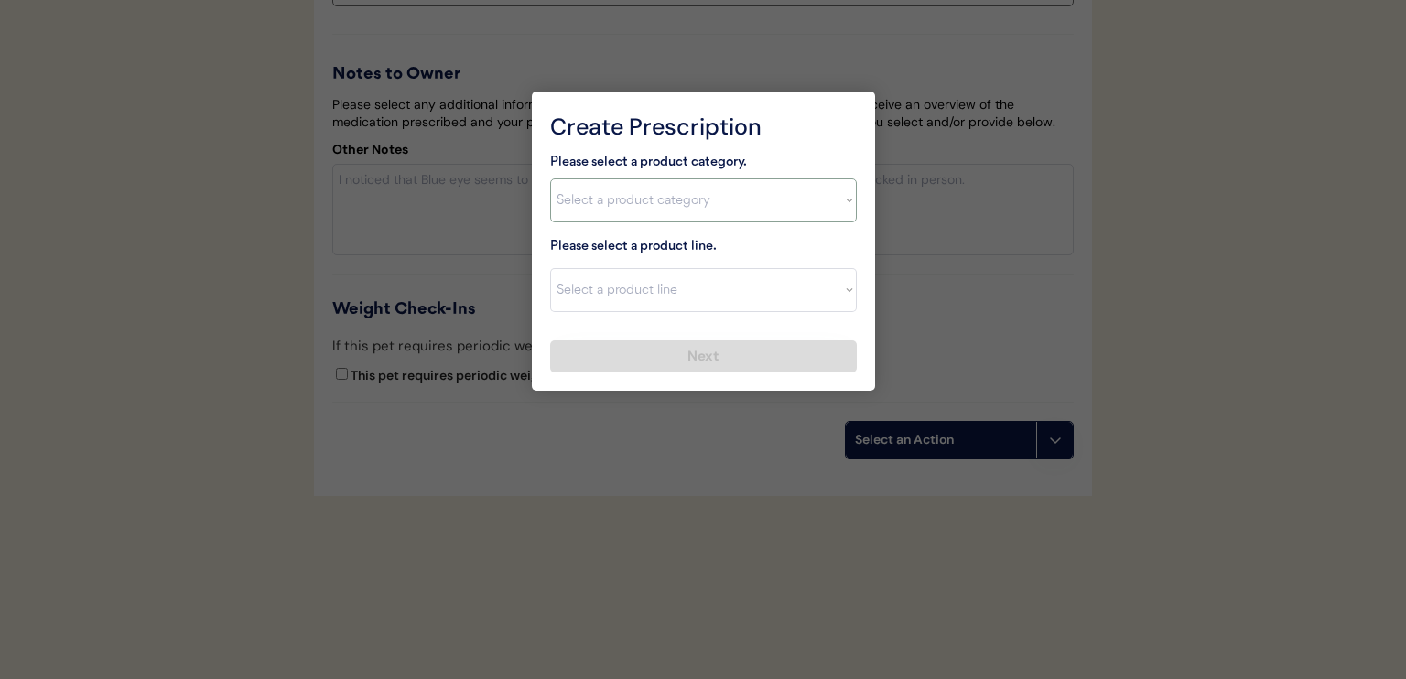
click at [623, 201] on select "Select a product category Allergies Antibiotics Anxiety Combo Parasite Preventi…" at bounding box center [703, 201] width 307 height 44
select select ""allergies""
click at [550, 179] on select "Select a product category Allergies Antibiotics Anxiety Combo Parasite Preventi…" at bounding box center [703, 201] width 307 height 44
click at [702, 283] on select "Select a product line Apoquel Chewable Tablet Apoquel Tablet Cyclosporine Derma…" at bounding box center [703, 290] width 307 height 44
select select ""Apoquel Tablet""
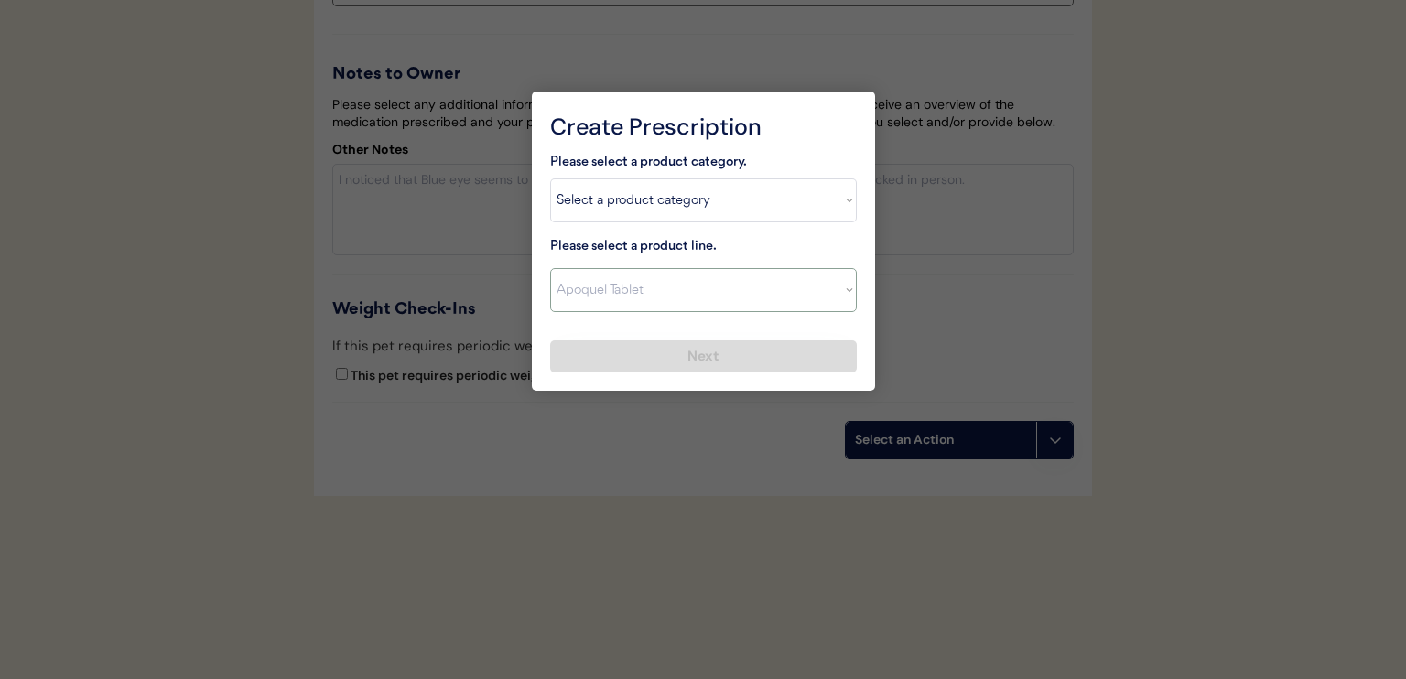
click at [550, 268] on select "Select a product line Apoquel Chewable Tablet Apoquel Tablet Cyclosporine Derma…" at bounding box center [703, 290] width 307 height 44
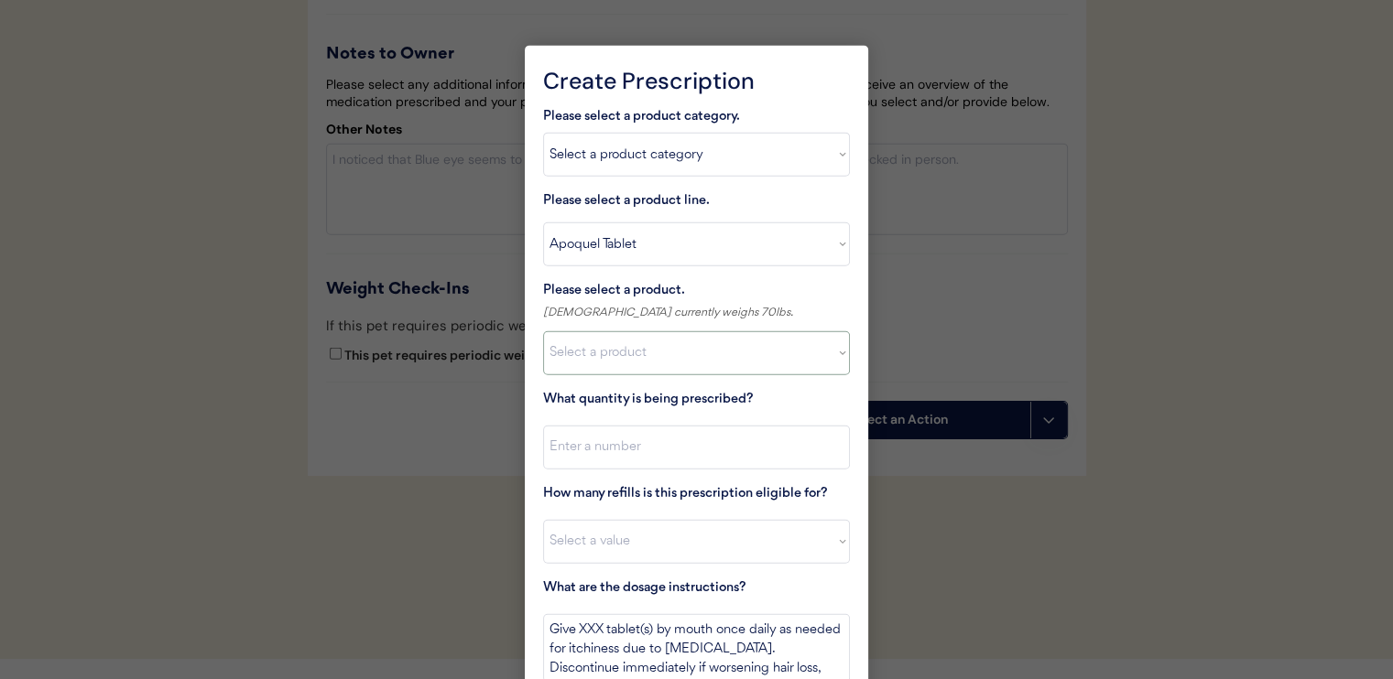
click at [667, 345] on select "Select a product Apoquel Tablet (16 mg) Apoquel Tablet (3.6 mg) Apoquel Tablet …" at bounding box center [696, 353] width 307 height 44
select select ""1348695171700984260__LOOKUP__1720647054590x322599372364987400""
click at [543, 331] on select "Select a product Apoquel Tablet (16 mg) Apoquel Tablet (3.6 mg) Apoquel Tablet …" at bounding box center [696, 353] width 307 height 44
click at [684, 428] on input "input" at bounding box center [696, 448] width 307 height 44
drag, startPoint x: 545, startPoint y: 455, endPoint x: 535, endPoint y: 456, distance: 10.1
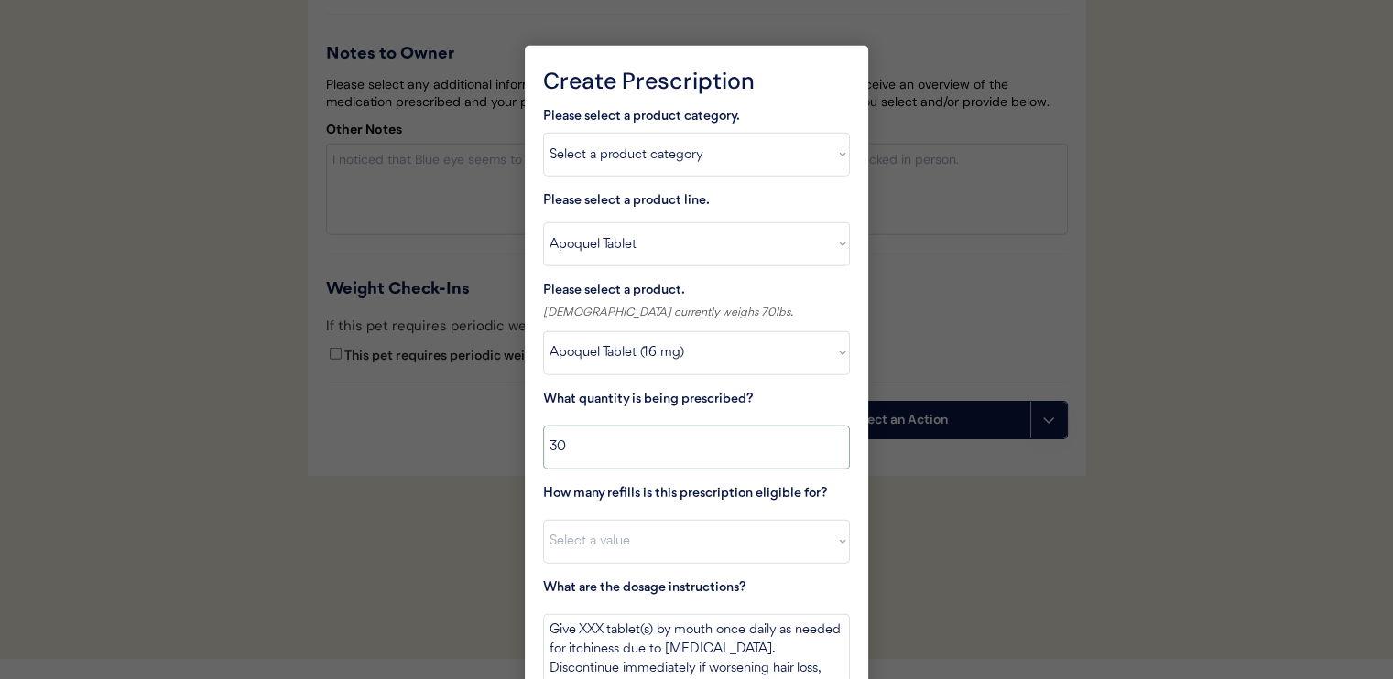
click at [536, 456] on div "Create Prescription Please select a product category. Select a product category…" at bounding box center [696, 404] width 343 height 716
type input "28"
click at [659, 545] on select "Select a value 0 1 2 3 4 5 6 7 8 10 11" at bounding box center [696, 542] width 307 height 44
select select "0"
click at [543, 520] on select "Select a value 0 1 2 3 4 5 6 7 8 10 11" at bounding box center [696, 542] width 307 height 44
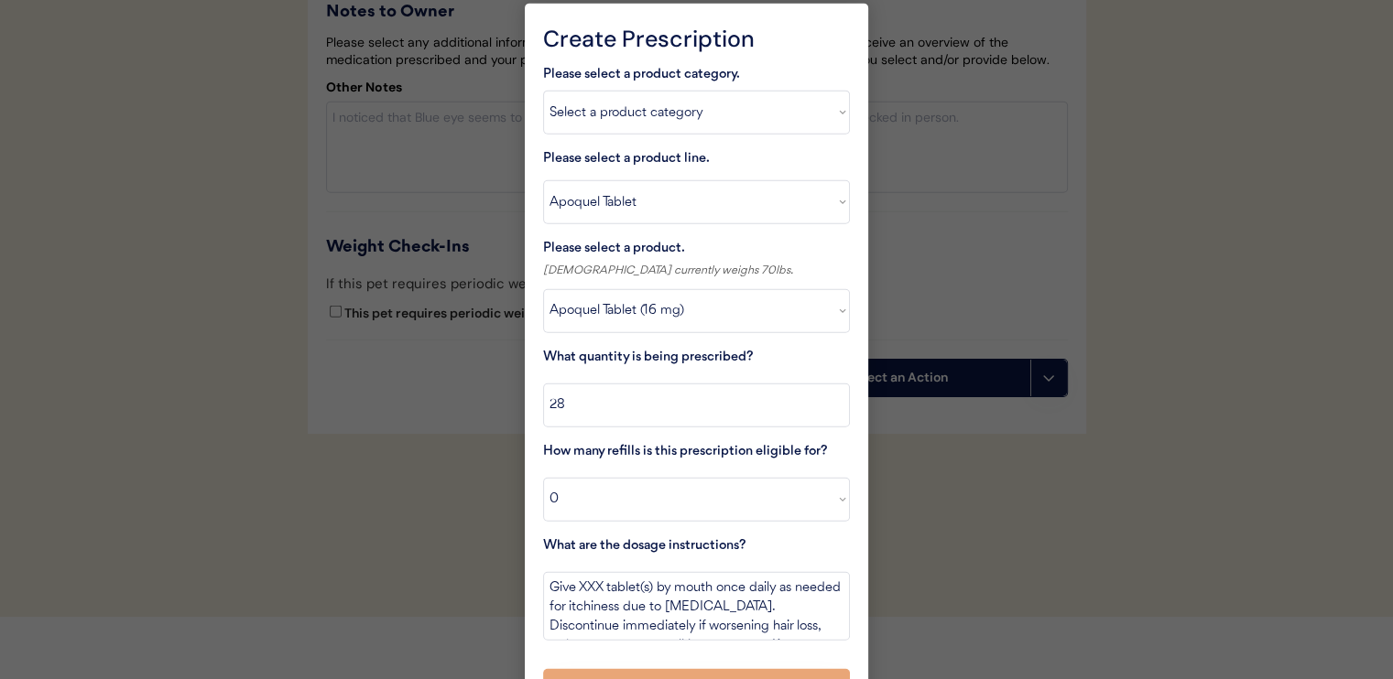
scroll to position [4534, 0]
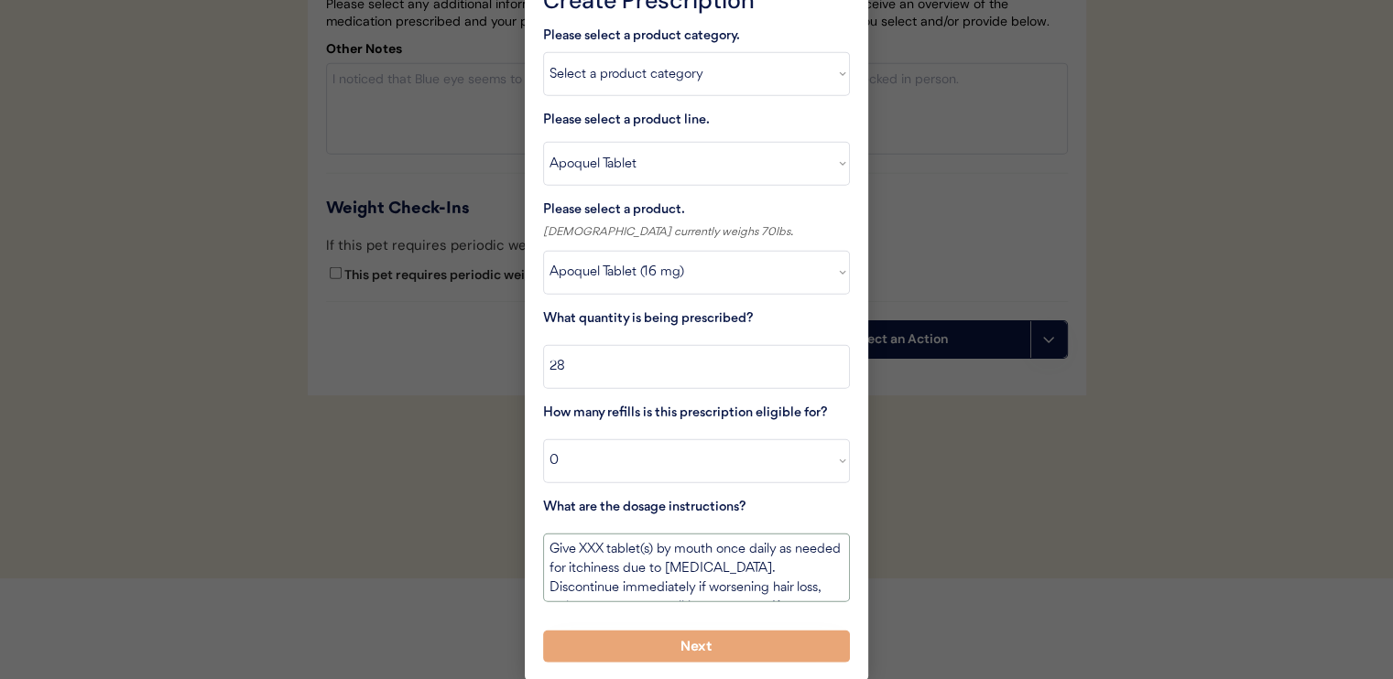
click at [543, 552] on textarea "Give XXX tablet(s) by mouth once daily as needed for itchiness due to allergies…" at bounding box center [696, 568] width 307 height 69
click at [733, 550] on textarea "USE THIS BOTTLE FIRST. Give XXX tablet(s) by mouth once daily as needed for itc…" at bounding box center [696, 568] width 307 height 69
click at [604, 570] on textarea "USE THIS BOTTLE FIRST. Give one tablet(s) by mouth once daily as needed for itc…" at bounding box center [696, 568] width 307 height 69
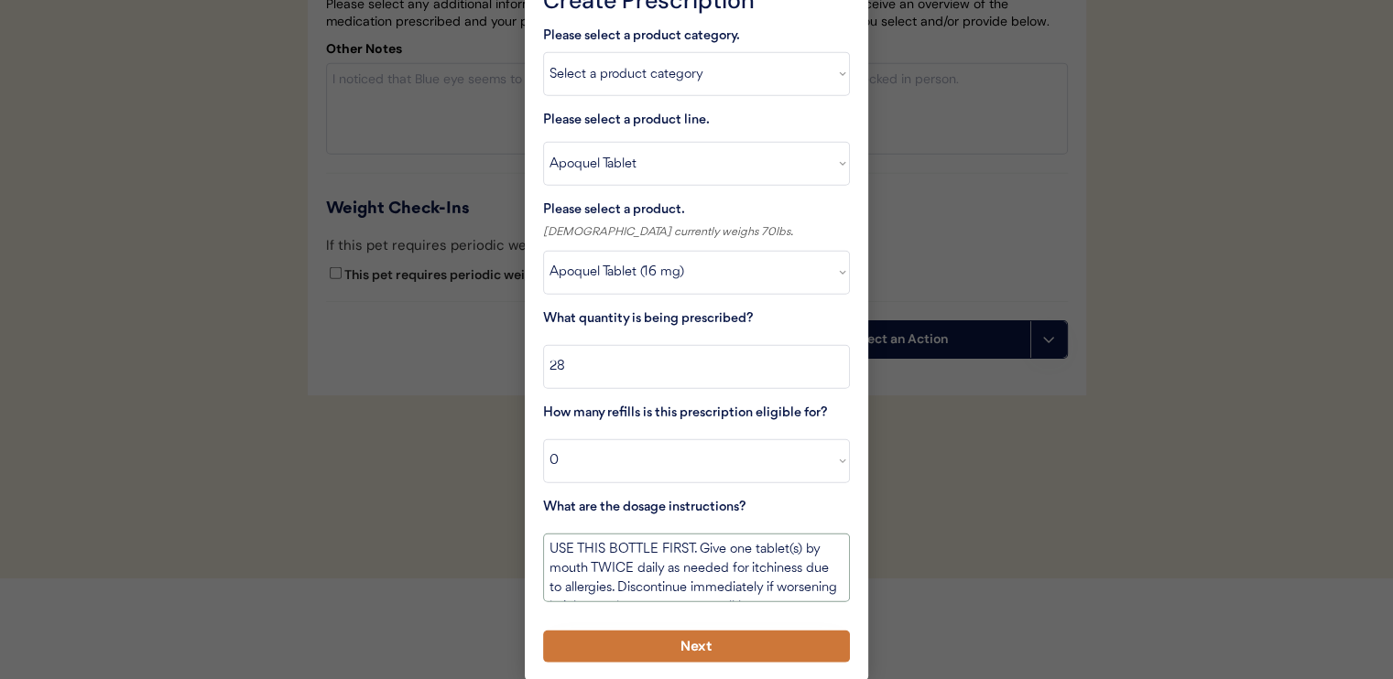
type textarea "USE THIS BOTTLE FIRST. Give one tablet(s) by mouth TWICE daily as needed for it…"
click at [659, 632] on button "Next" at bounding box center [696, 647] width 307 height 32
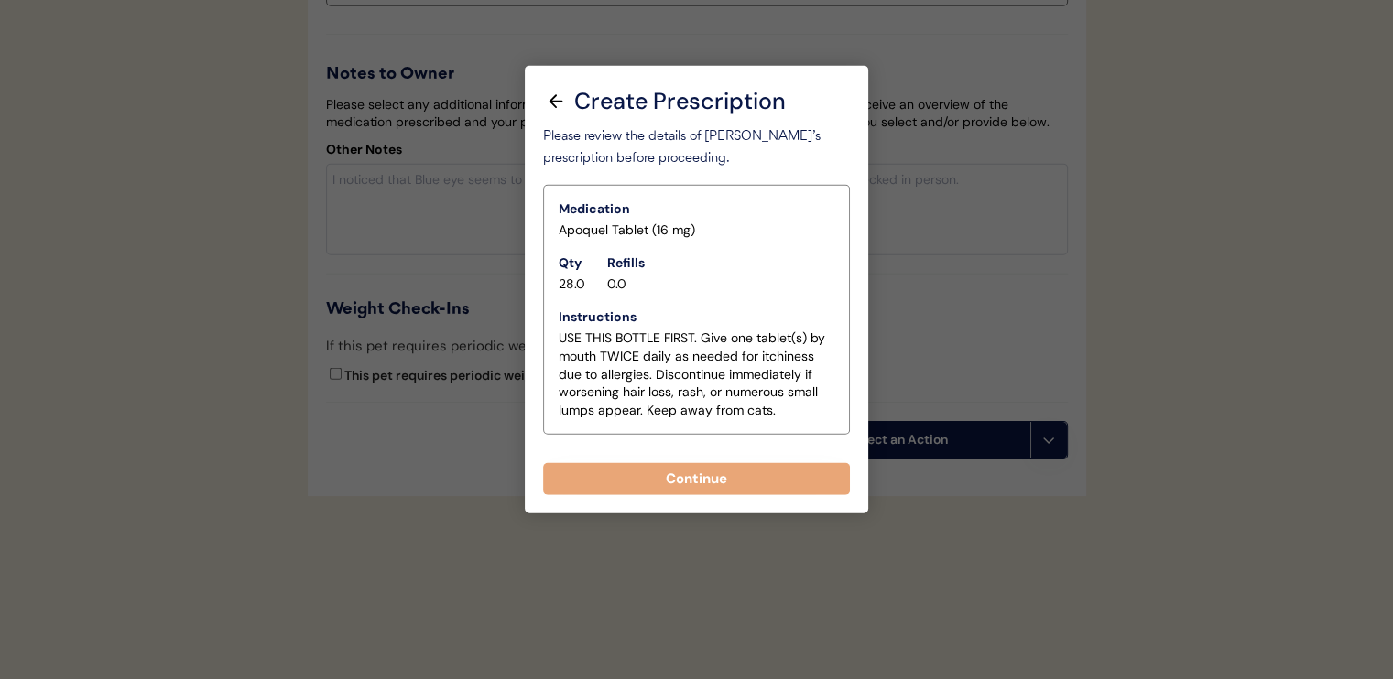
scroll to position [4454, 0]
click at [668, 463] on button "Continue" at bounding box center [696, 479] width 307 height 32
select select ""PLACEHOLDER_1427118222253""
type textarea "Give XXX tablet(s) by mouth once daily as needed for itchiness due to allergies…"
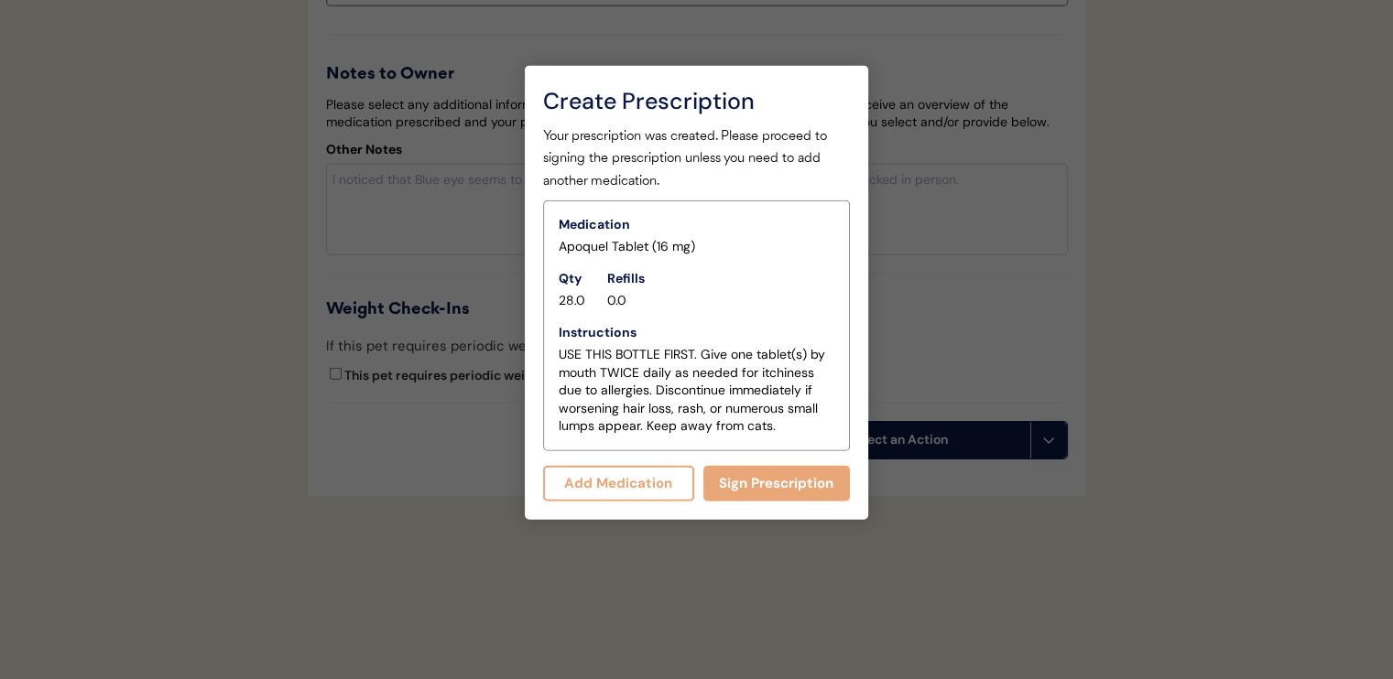
scroll to position [4492, 0]
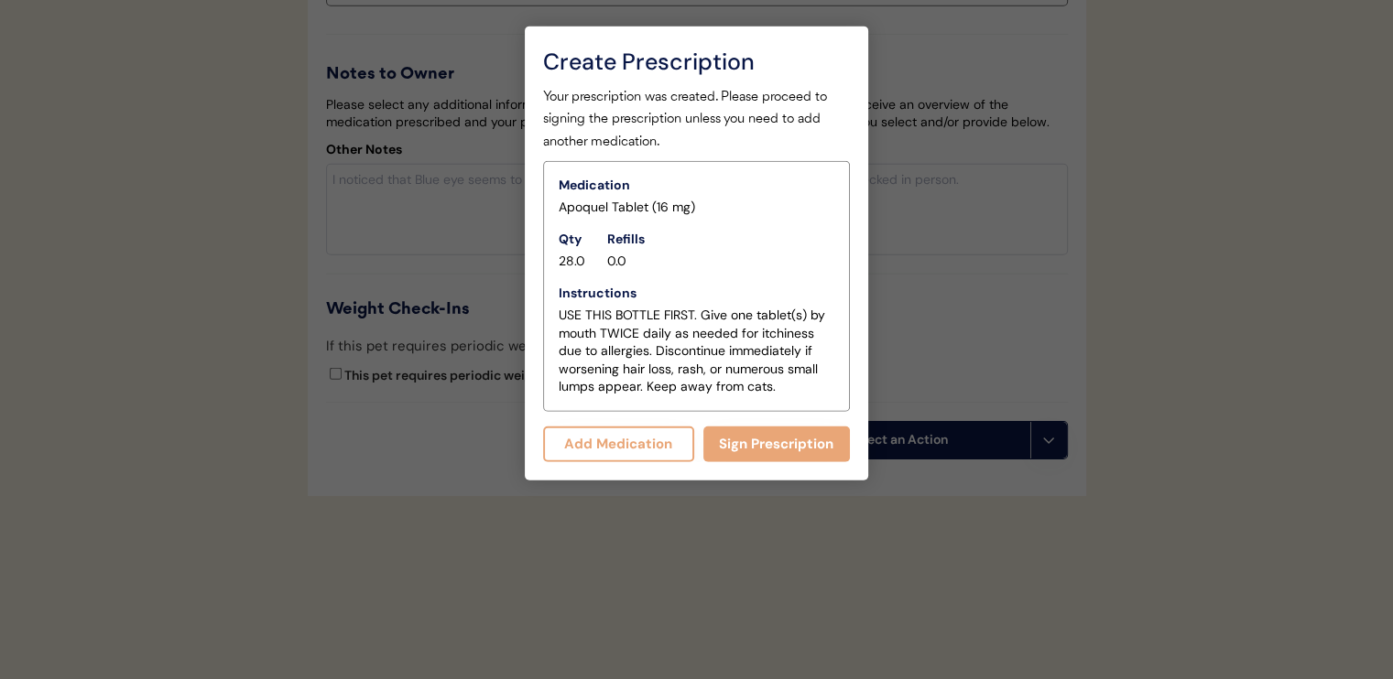
click at [637, 431] on button "Add Medication" at bounding box center [618, 445] width 151 height 36
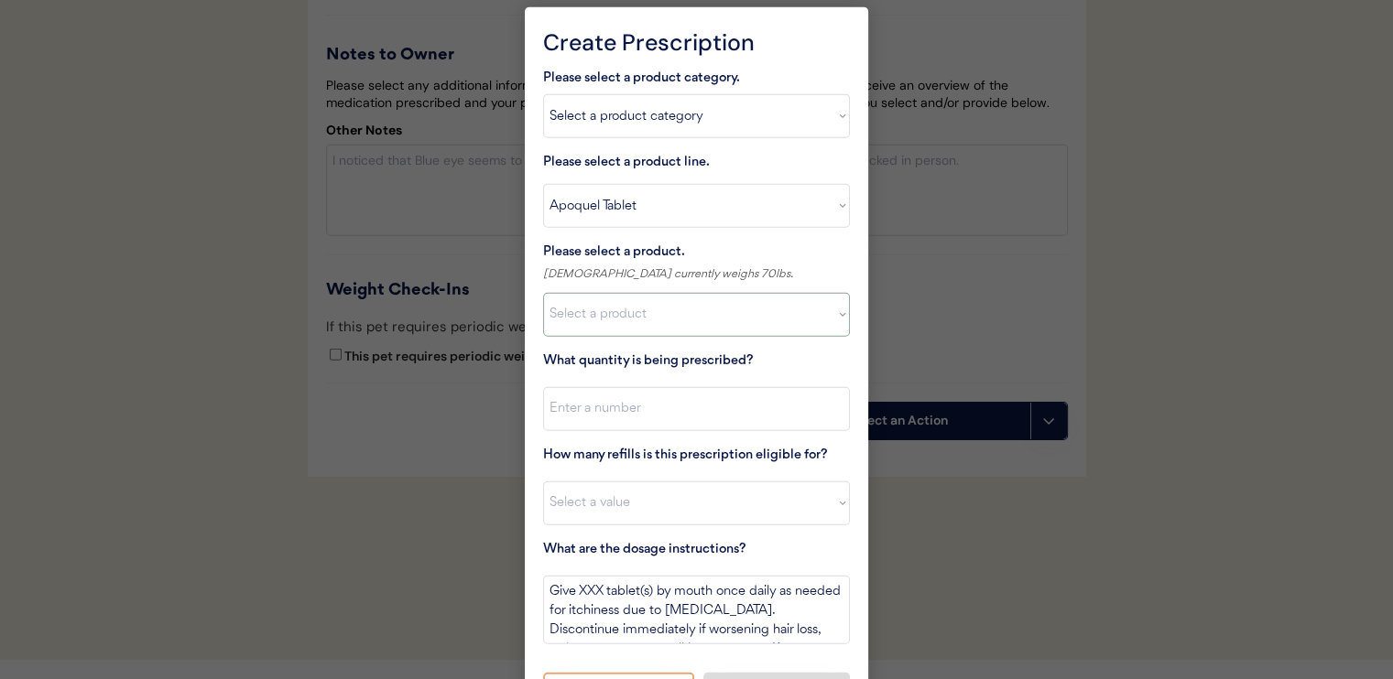
click at [623, 311] on select "Select a product Apoquel Tablet (16 mg) Apoquel Tablet (3.6 mg) Apoquel Tablet …" at bounding box center [696, 315] width 307 height 44
select select ""1348695171700984260__LOOKUP__1720647054590x322599372364987400""
click at [543, 293] on select "Select a product Apoquel Tablet (16 mg) Apoquel Tablet (3.6 mg) Apoquel Tablet …" at bounding box center [696, 315] width 307 height 44
click at [648, 409] on input "input" at bounding box center [696, 409] width 307 height 44
type input "30"
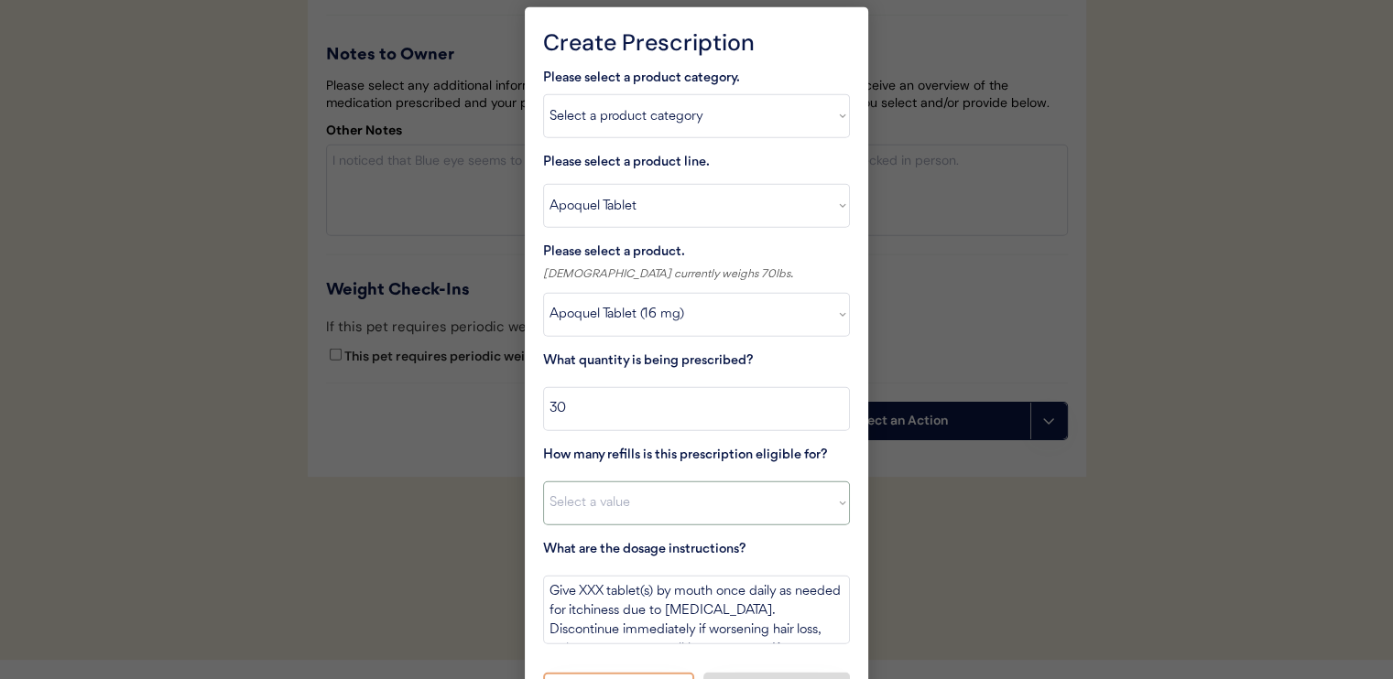
click at [680, 498] on select "Select a value 0 1 2 3 4 5 6 7 8 10 11" at bounding box center [696, 504] width 307 height 44
select select "11"
click at [543, 482] on select "Select a value 0 1 2 3 4 5 6 7 8 10 11" at bounding box center [696, 504] width 307 height 44
click at [586, 592] on textarea "Give XXX tablet(s) by mouth once daily as needed for itchiness due to allergies…" at bounding box center [696, 610] width 307 height 69
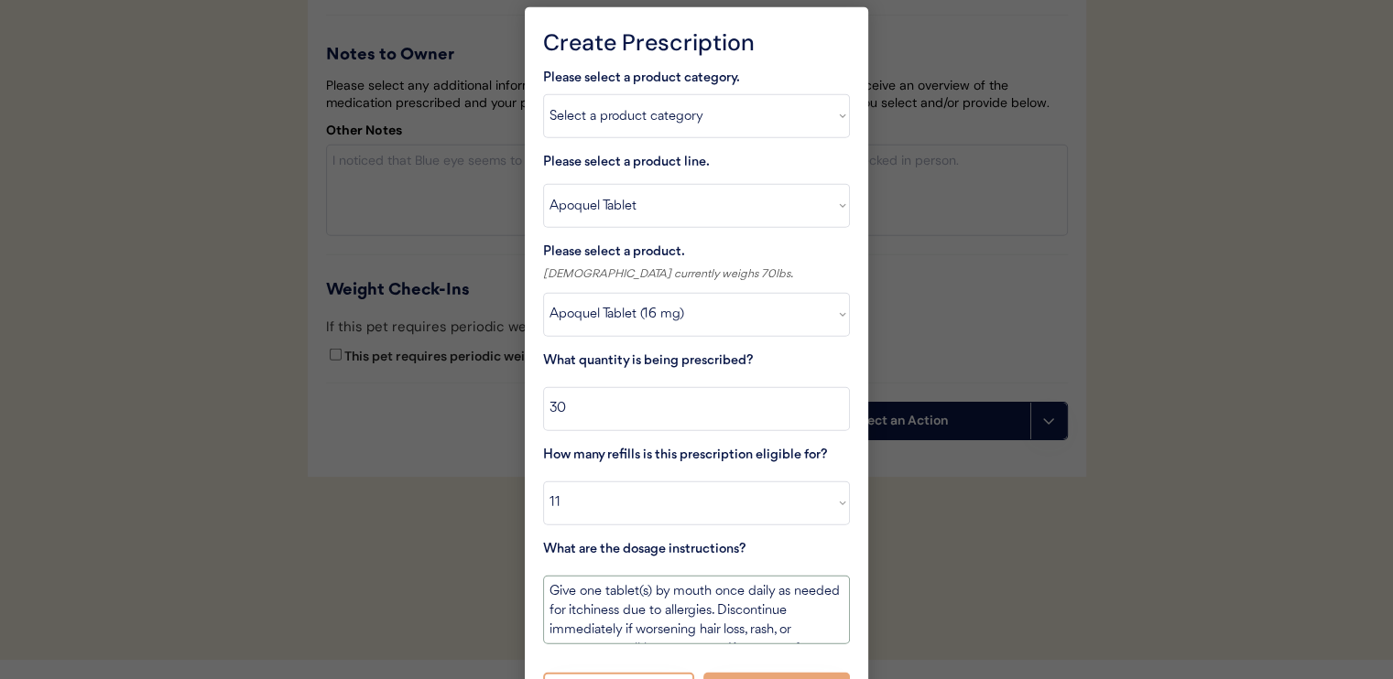
click at [728, 589] on textarea "Give one tablet(s) by mouth once daily as needed for itchiness due to allergies…" at bounding box center [696, 610] width 307 height 69
click at [545, 594] on textarea "Give one tablet(s) by mouth ONCE daily as needed for itchiness due to allergies…" at bounding box center [696, 610] width 307 height 69
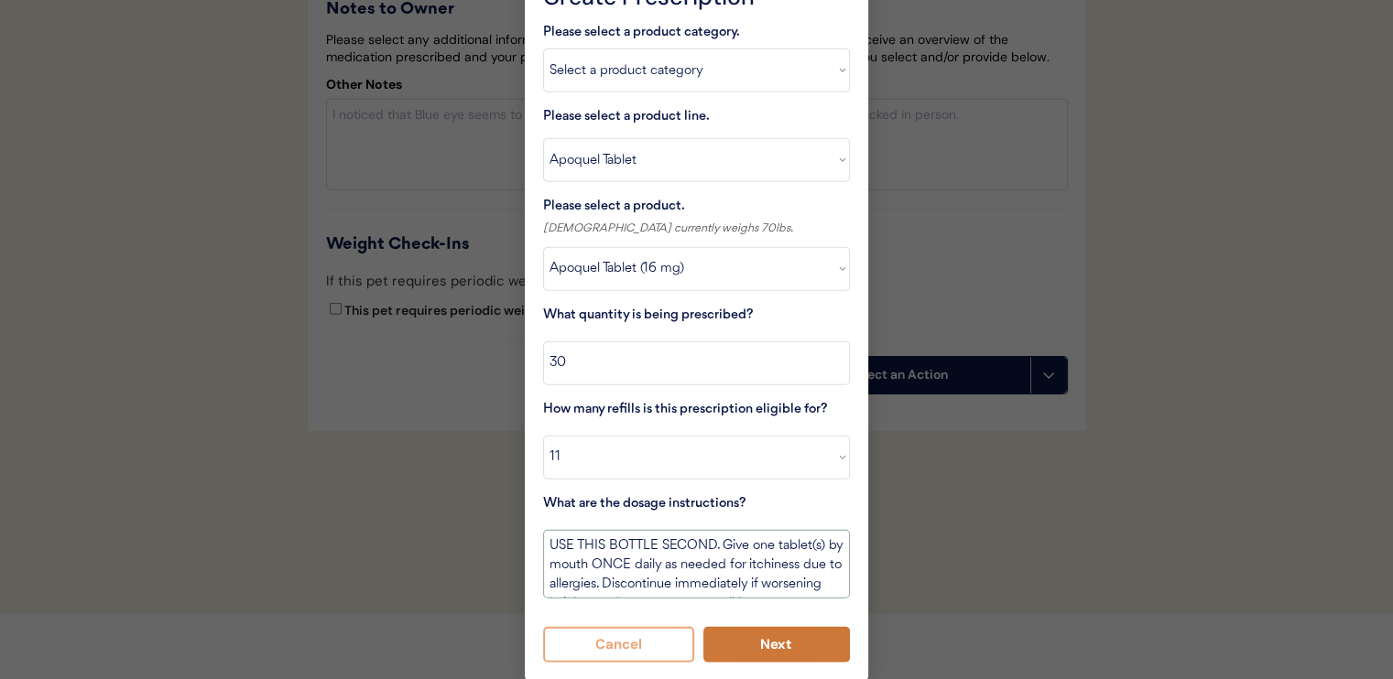
type textarea "USE THIS BOTTLE SECOND. Give one tablet(s) by mouth ONCE daily as needed for it…"
click at [767, 647] on button "Next" at bounding box center [776, 645] width 147 height 36
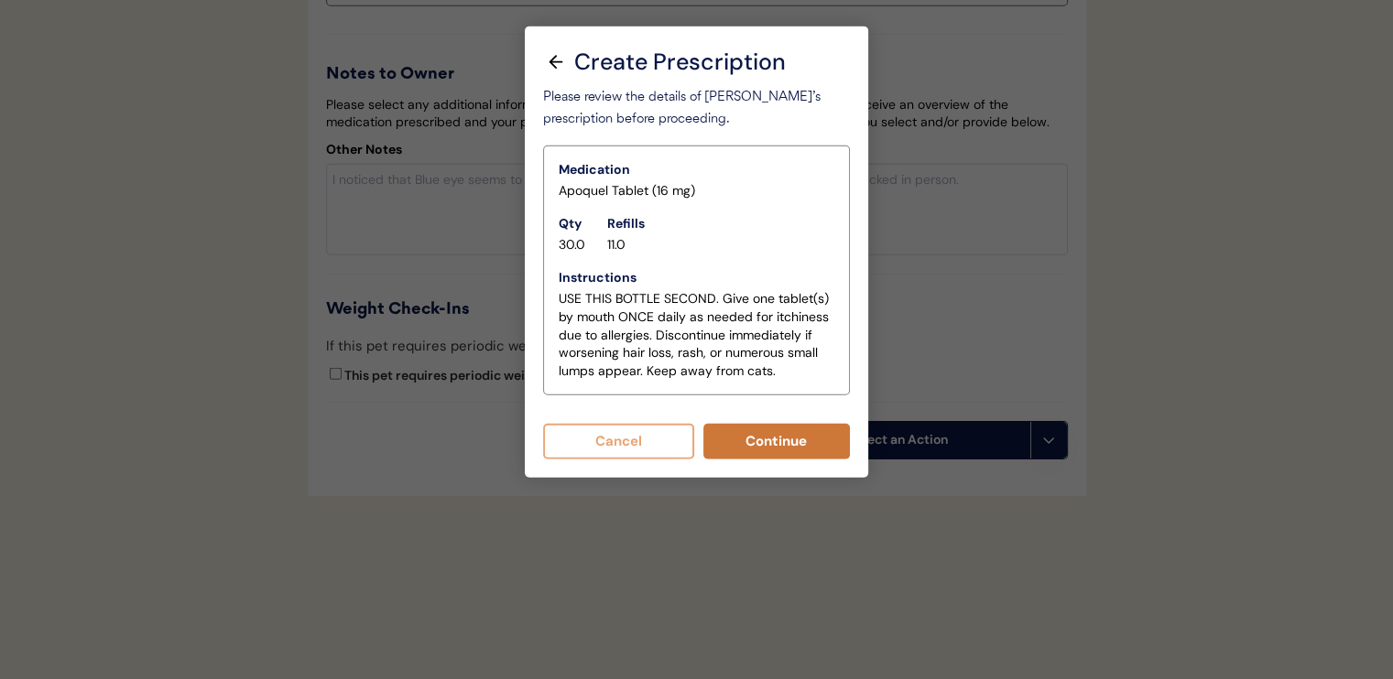
click at [741, 427] on button "Continue" at bounding box center [776, 442] width 147 height 36
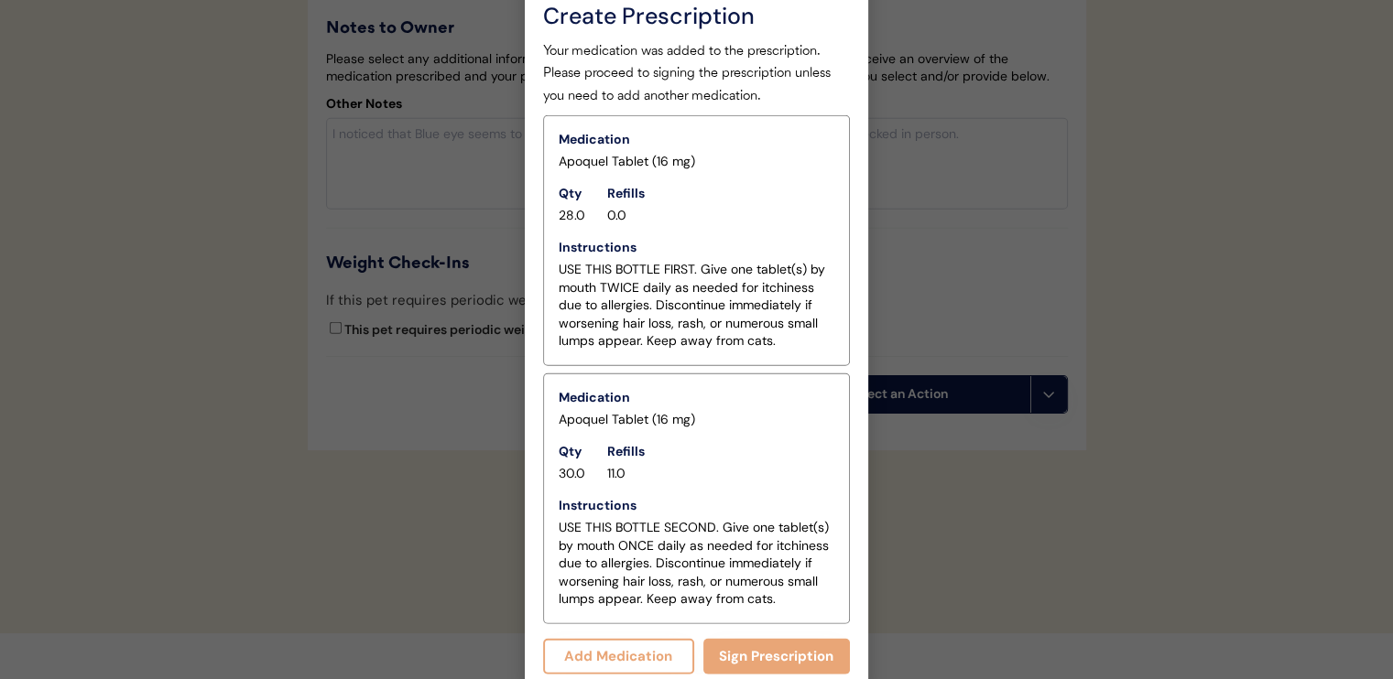
scroll to position [4531, 0]
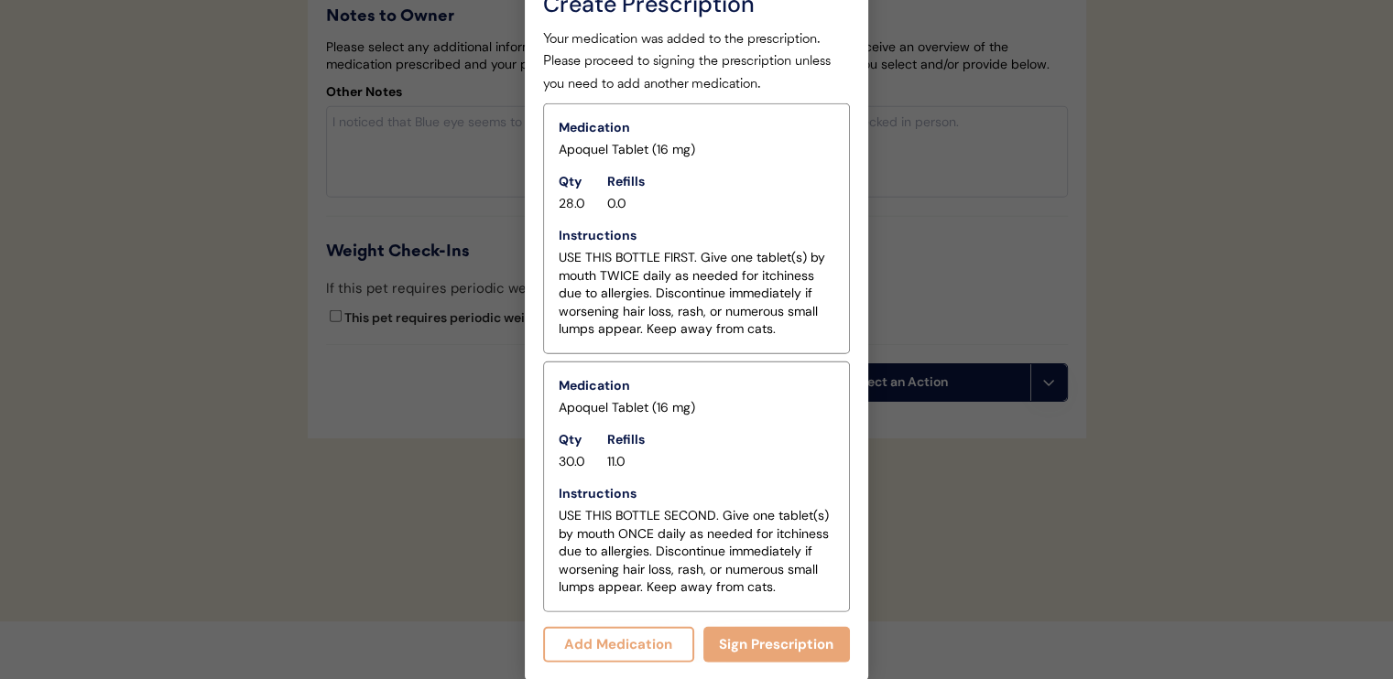
click at [652, 639] on button "Add Medication" at bounding box center [618, 645] width 151 height 36
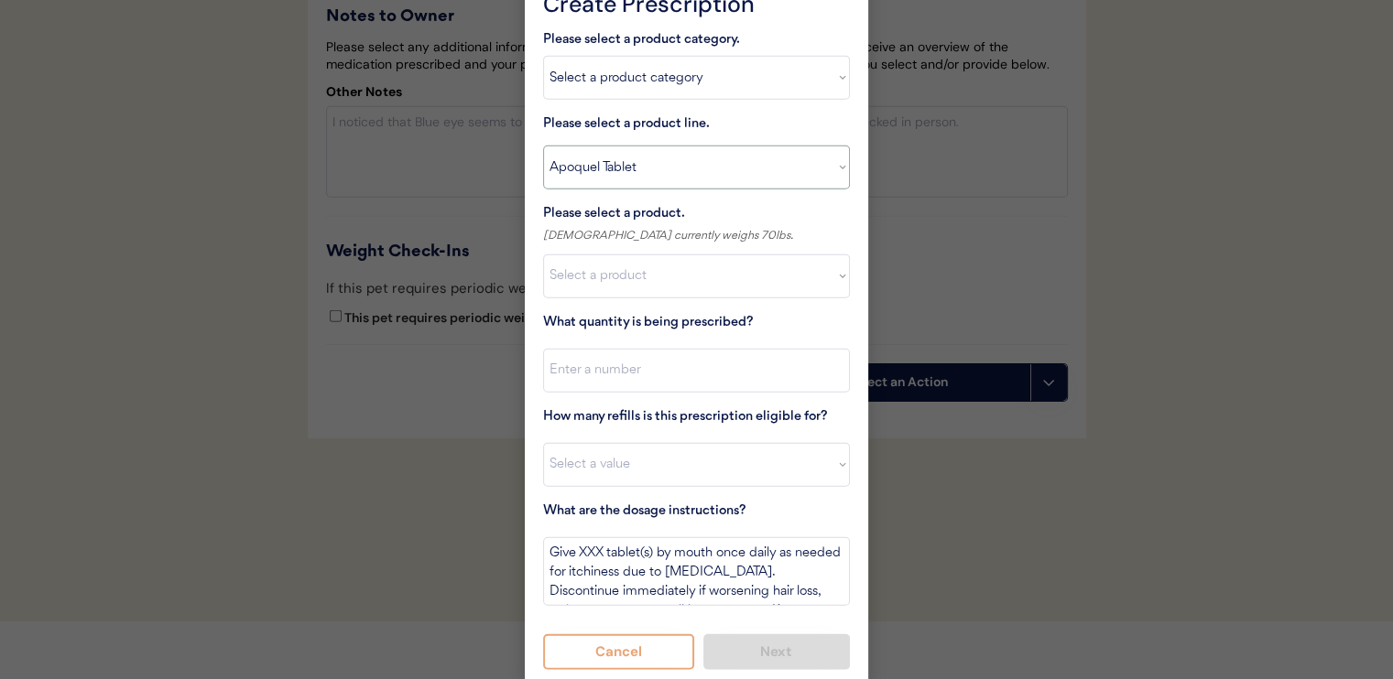
click at [630, 168] on select "Select a product line Apoquel Chewable Tablet Apoquel Tablet Cyclosporine Derma…" at bounding box center [696, 168] width 307 height 44
select select ""Mal-A-Ket Shampoo""
click at [543, 146] on select "Select a product line Apoquel Chewable Tablet Apoquel Tablet Cyclosporine Derma…" at bounding box center [696, 168] width 307 height 44
type textarea "Bathe every other day for 2 weeks, then once weekly for one month, then as need…"
click at [666, 281] on select "Select a product Mal-A-Ket Shampoo, 8 oz" at bounding box center [696, 277] width 307 height 44
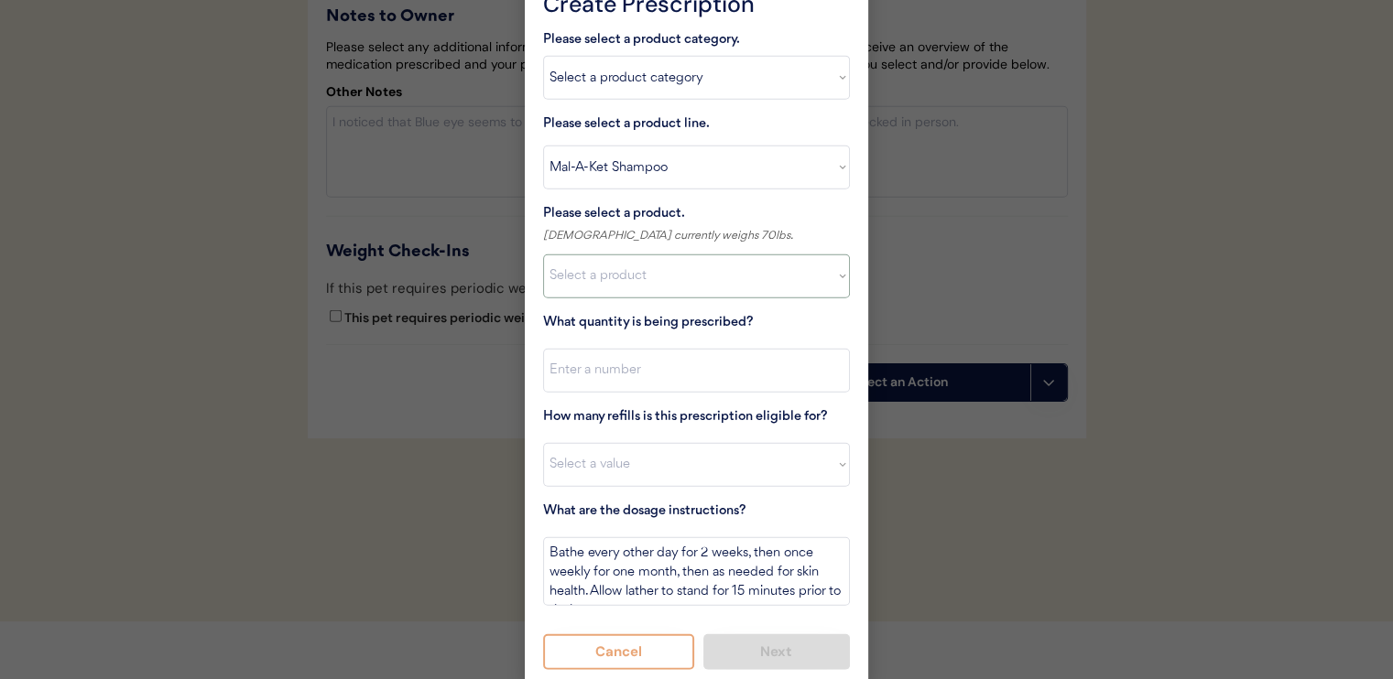
select select ""1348695171700984260__LOOKUP__1732553434443x237257447760914180""
click at [543, 255] on select "Select a product Mal-A-Ket Shampoo, 8 oz" at bounding box center [696, 277] width 307 height 44
click at [678, 365] on input "input" at bounding box center [696, 371] width 307 height 44
type input "1"
click at [673, 455] on select "Select a value 0 1 2 3 4 5 6 7 8 10 11" at bounding box center [696, 465] width 307 height 44
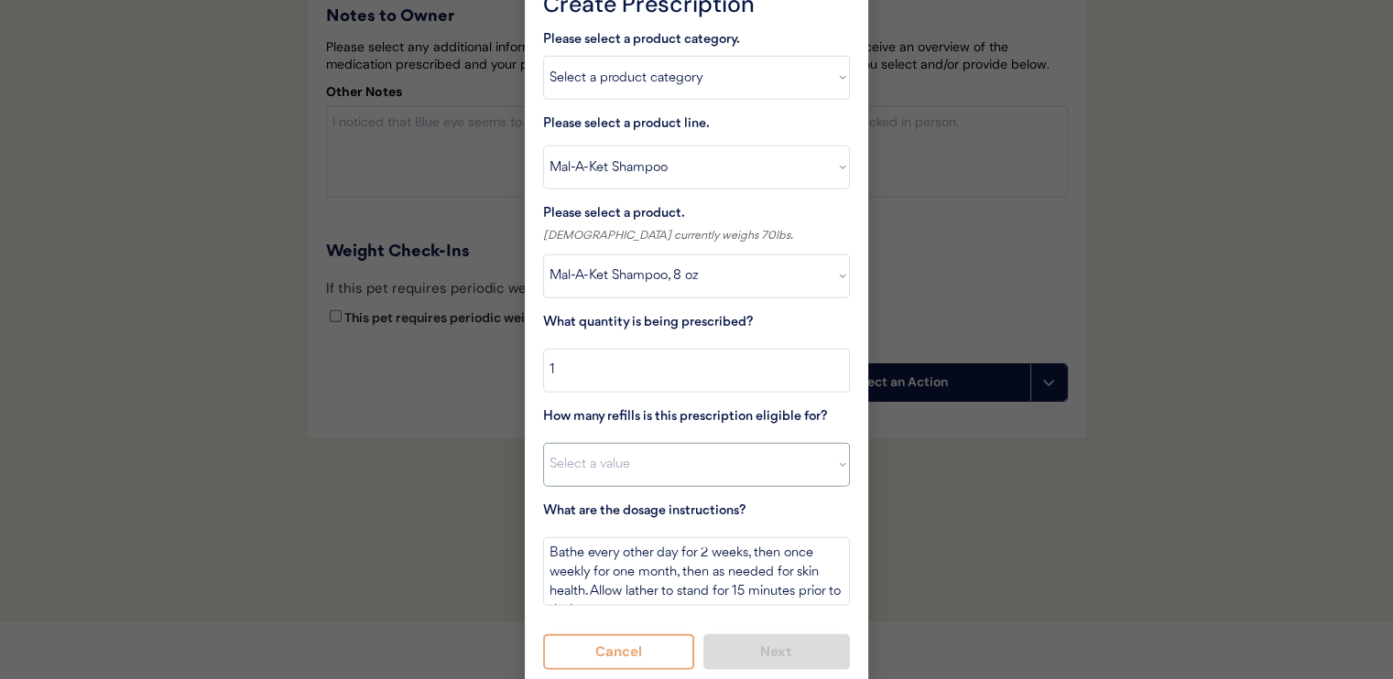
select select "11"
click at [543, 443] on select "Select a value 0 1 2 3 4 5 6 7 8 10 11" at bounding box center [696, 465] width 307 height 44
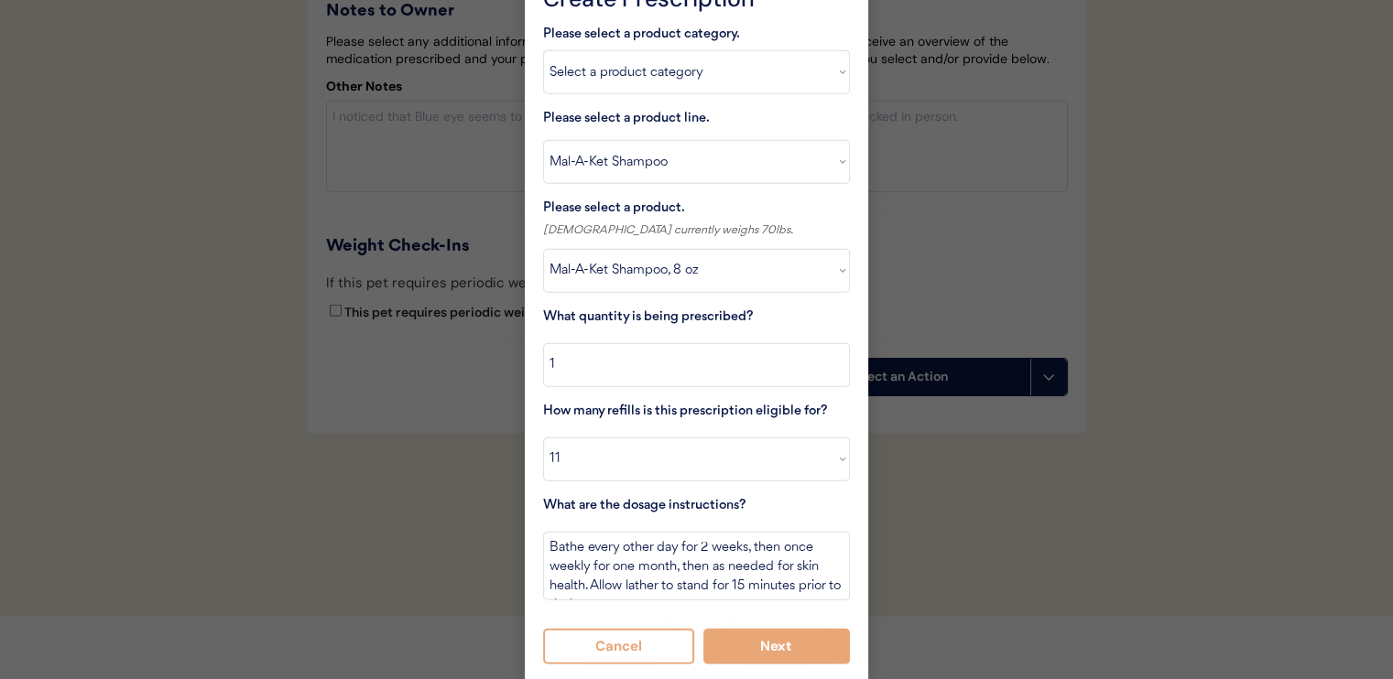
scroll to position [4538, 0]
drag, startPoint x: 548, startPoint y: 541, endPoint x: 587, endPoint y: 546, distance: 38.7
click at [587, 546] on textarea "Bathe every other day for 2 weeks, then once weekly for one month, then as need…" at bounding box center [696, 564] width 307 height 69
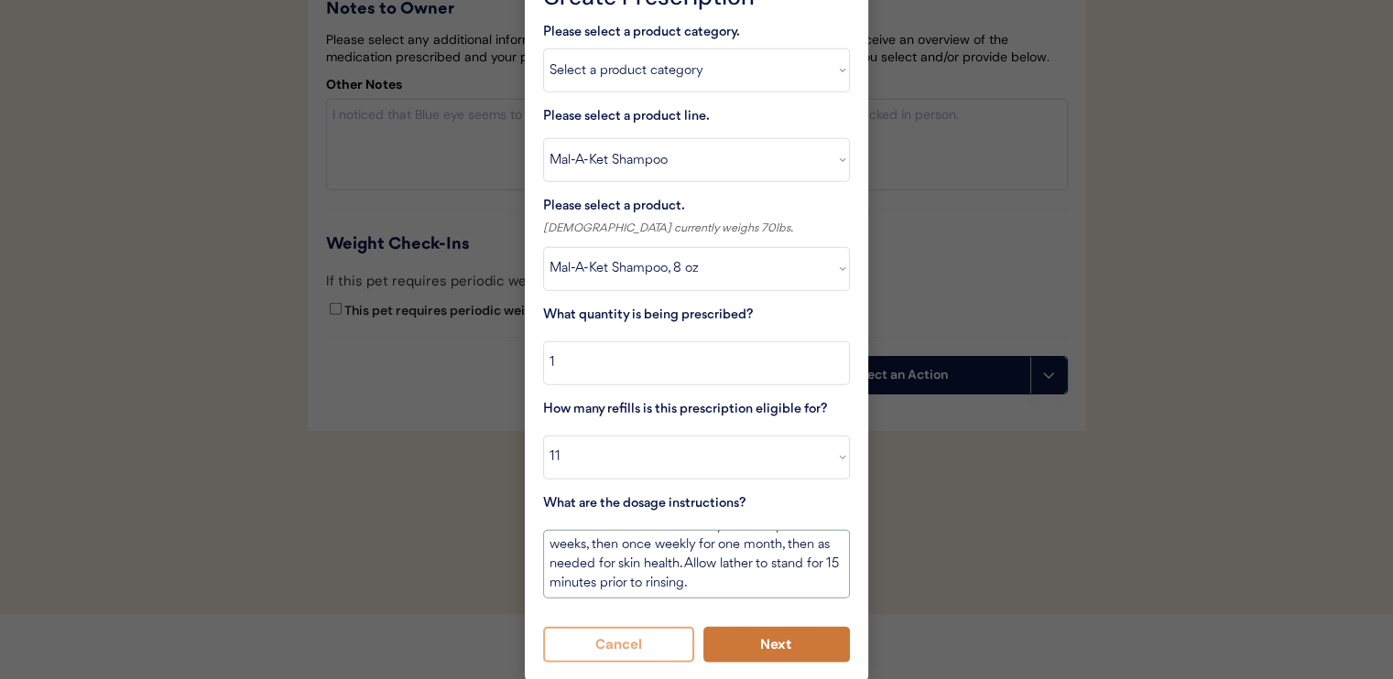
type textarea "Scrub the affected area every other day for 2 weeks, then once weekly for one m…"
click at [765, 646] on button "Next" at bounding box center [776, 645] width 147 height 36
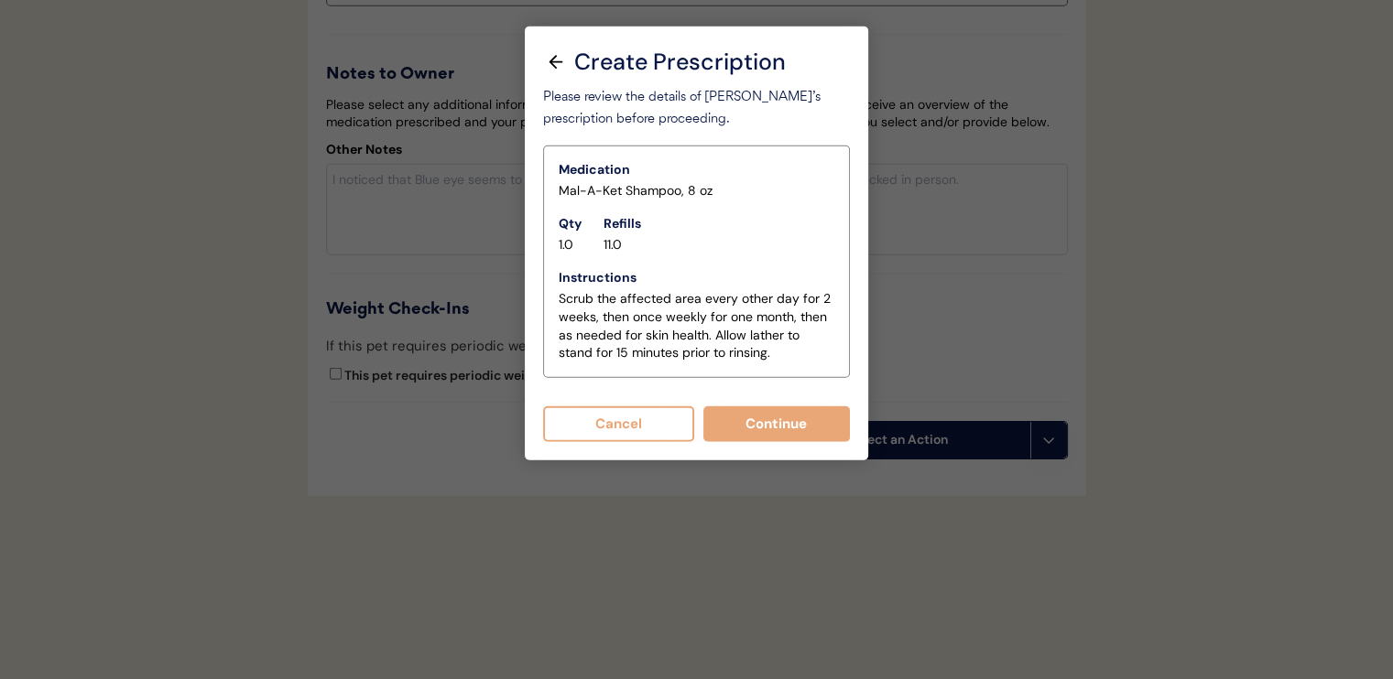
scroll to position [4492, 0]
click at [756, 407] on button "Continue" at bounding box center [776, 425] width 147 height 36
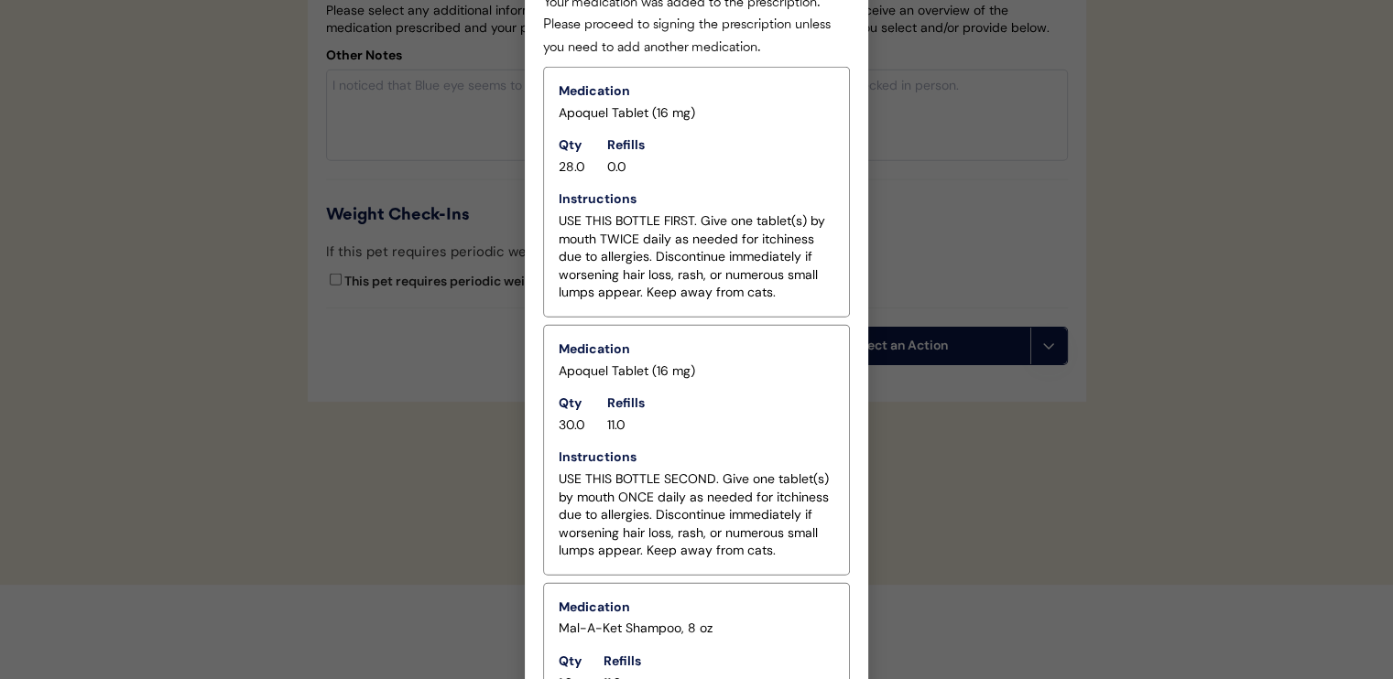
scroll to position [4771, 0]
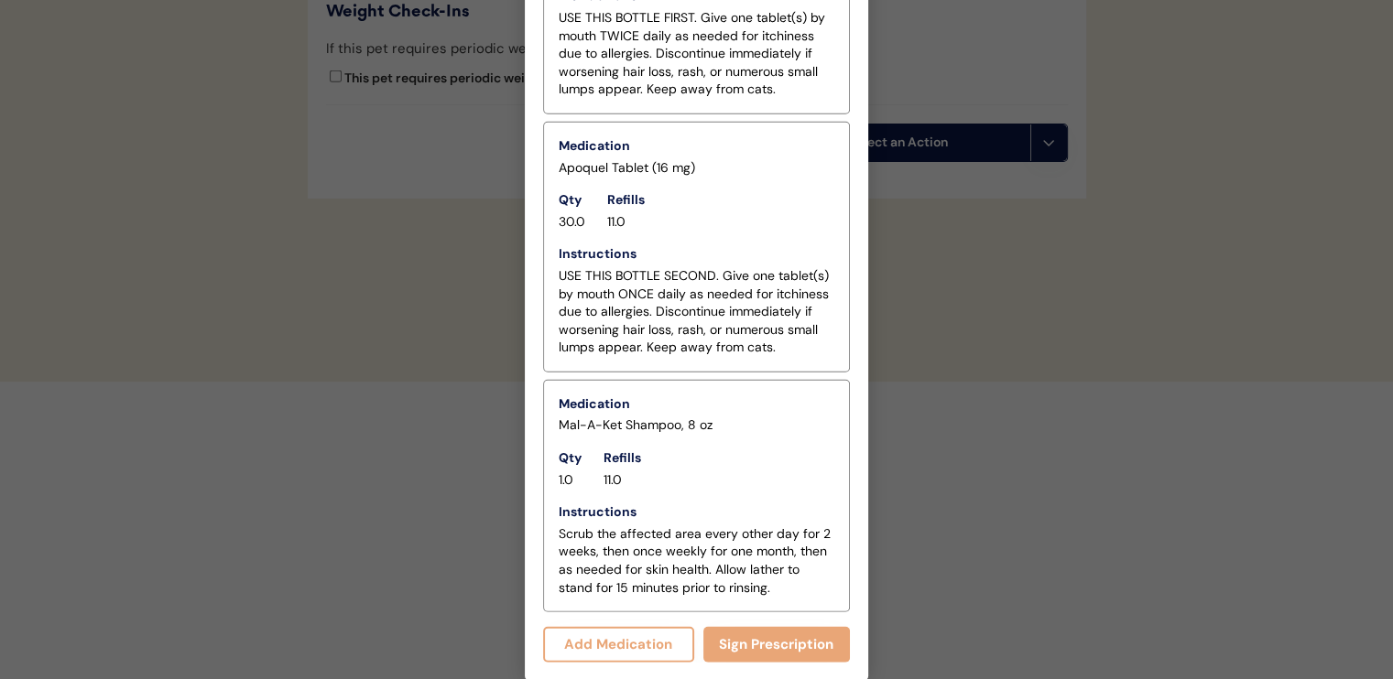
click at [634, 644] on button "Add Medication" at bounding box center [618, 645] width 151 height 36
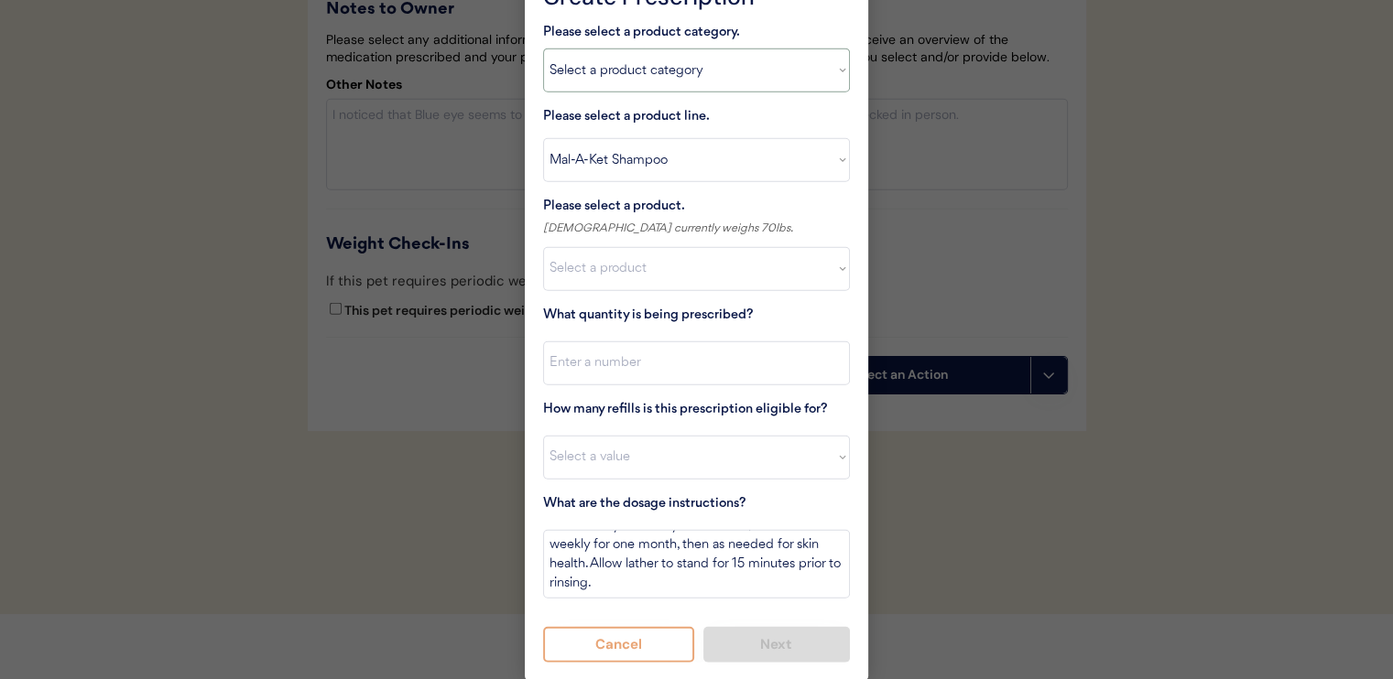
click at [668, 68] on select "Select a product category Allergies Antibiotics Anxiety Combo Parasite Preventi…" at bounding box center [696, 71] width 307 height 44
select select ""flea___tick""
click at [543, 49] on select "Select a product category Allergies Antibiotics Anxiety Combo Parasite Preventi…" at bounding box center [696, 71] width 307 height 44
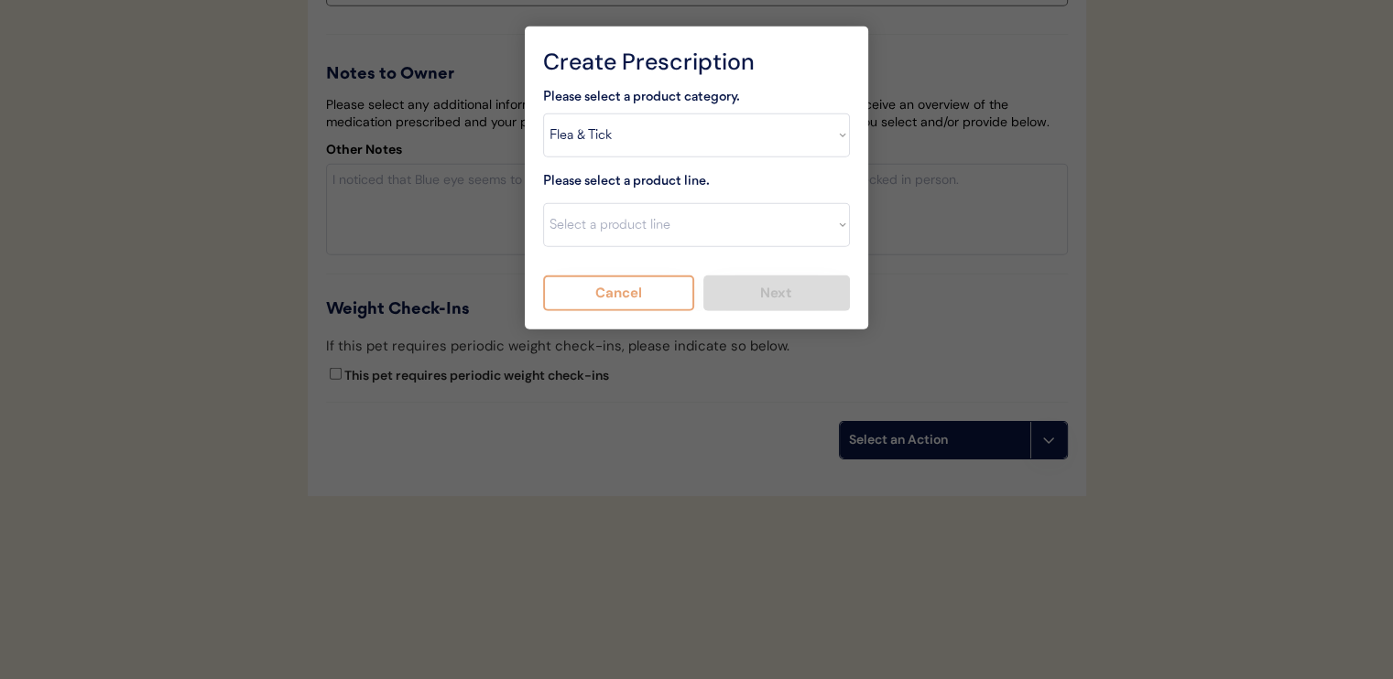
scroll to position [4492, 0]
click at [678, 203] on select "Select a product line Advantix II Bravecto 1 Month Bravecto 1 Month (3 Month) B…" at bounding box center [696, 225] width 307 height 44
select select ""NexGard""
click at [543, 203] on select "Select a product line Advantix II Bravecto 1 Month Bravecto 1 Month (3 Month) B…" at bounding box center [696, 225] width 307 height 44
type textarea "Give one chew by mouth every 30 days year round to control external parasites. …"
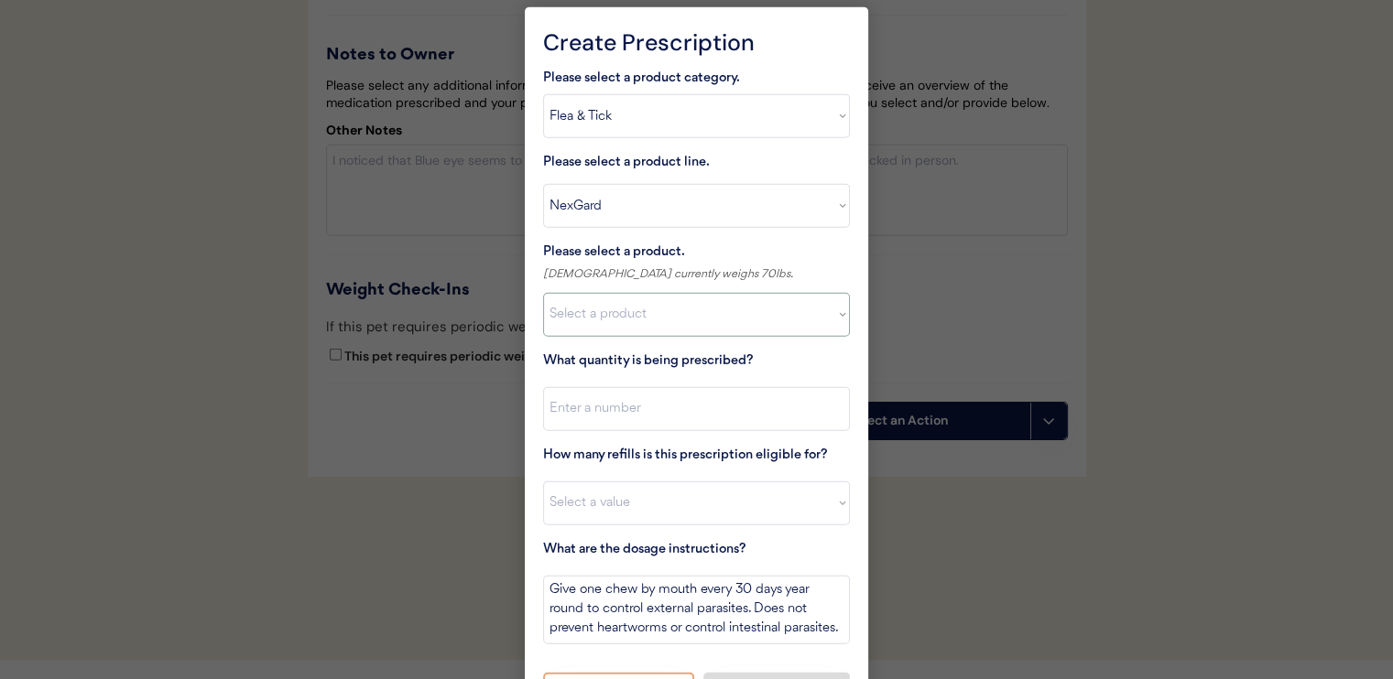
click at [684, 314] on select "Select a product NexGard, 4 - 10lbs NexGard, 10.1 - 24lbs NexGard, 24.1 - 60lbs…" at bounding box center [696, 315] width 307 height 44
select select ""1348695171700984260__LOOKUP__1670802184069x769842999752052000""
click at [543, 293] on select "Select a product NexGard, 4 - 10lbs NexGard, 10.1 - 24lbs NexGard, 24.1 - 60lbs…" at bounding box center [696, 315] width 307 height 44
click at [693, 408] on input "input" at bounding box center [696, 409] width 307 height 44
type input "1"
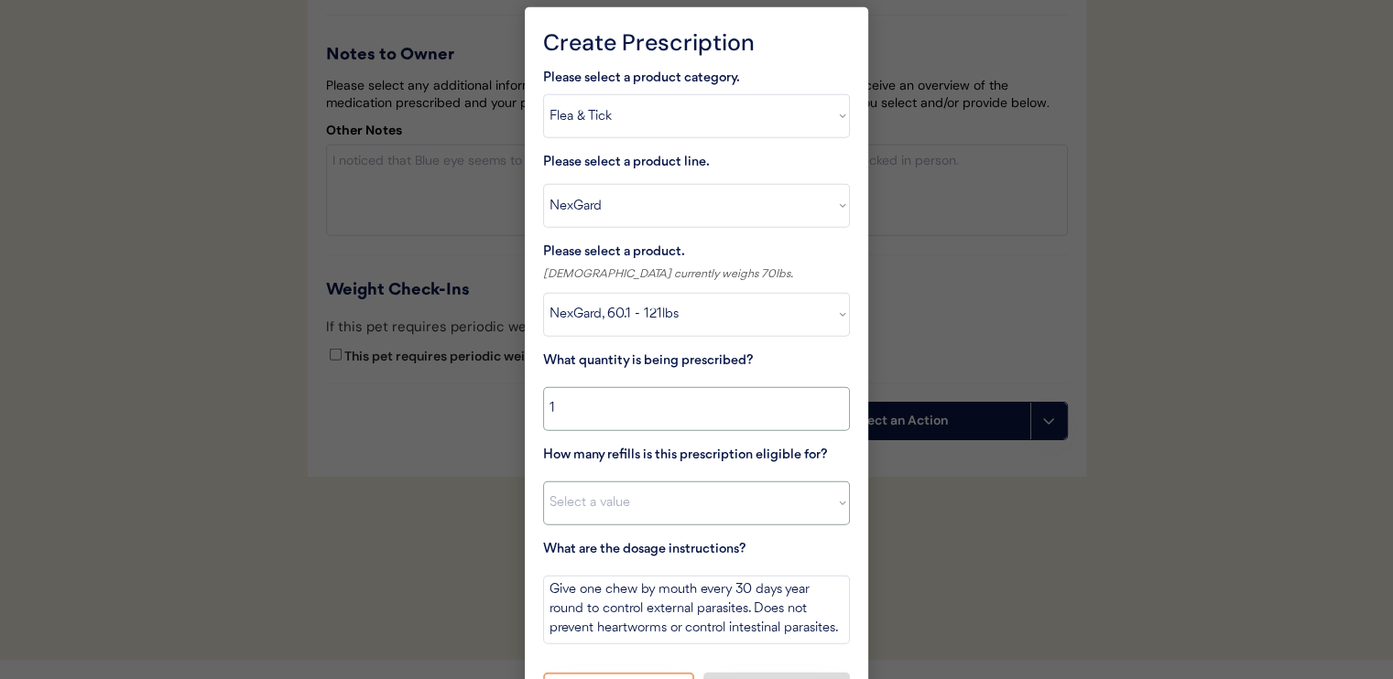
click at [722, 498] on select "Select a value 0 1 2 3 4 5 6 7 8 10 11" at bounding box center [696, 504] width 307 height 44
select select "11"
click at [543, 482] on select "Select a value 0 1 2 3 4 5 6 7 8 10 11" at bounding box center [696, 504] width 307 height 44
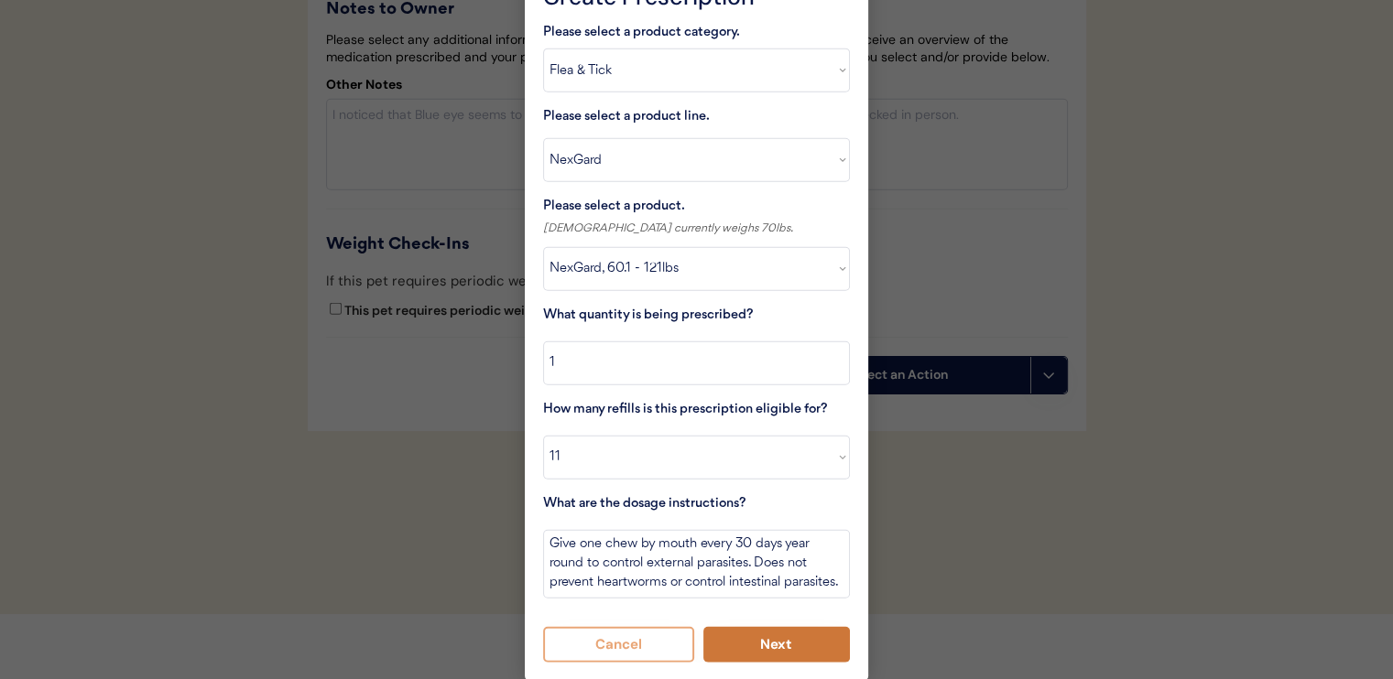
click at [794, 640] on button "Next" at bounding box center [776, 645] width 147 height 36
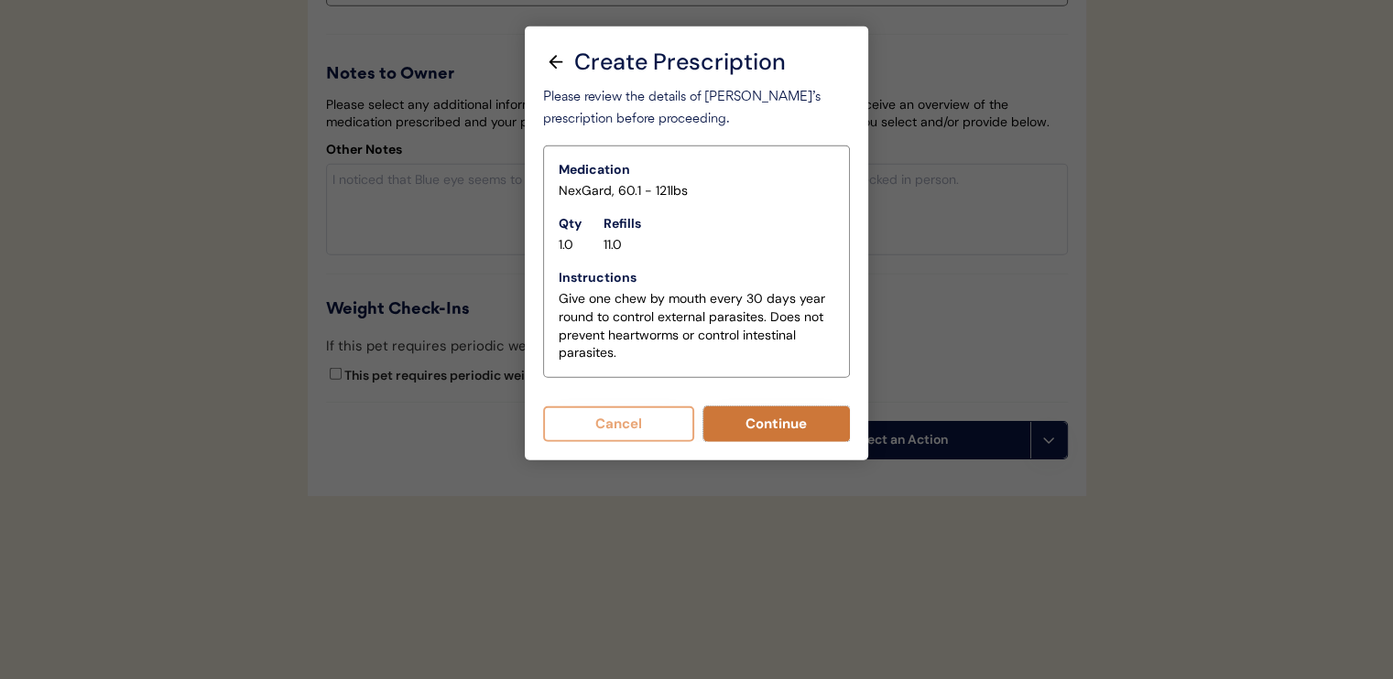
click at [743, 407] on button "Continue" at bounding box center [776, 425] width 147 height 36
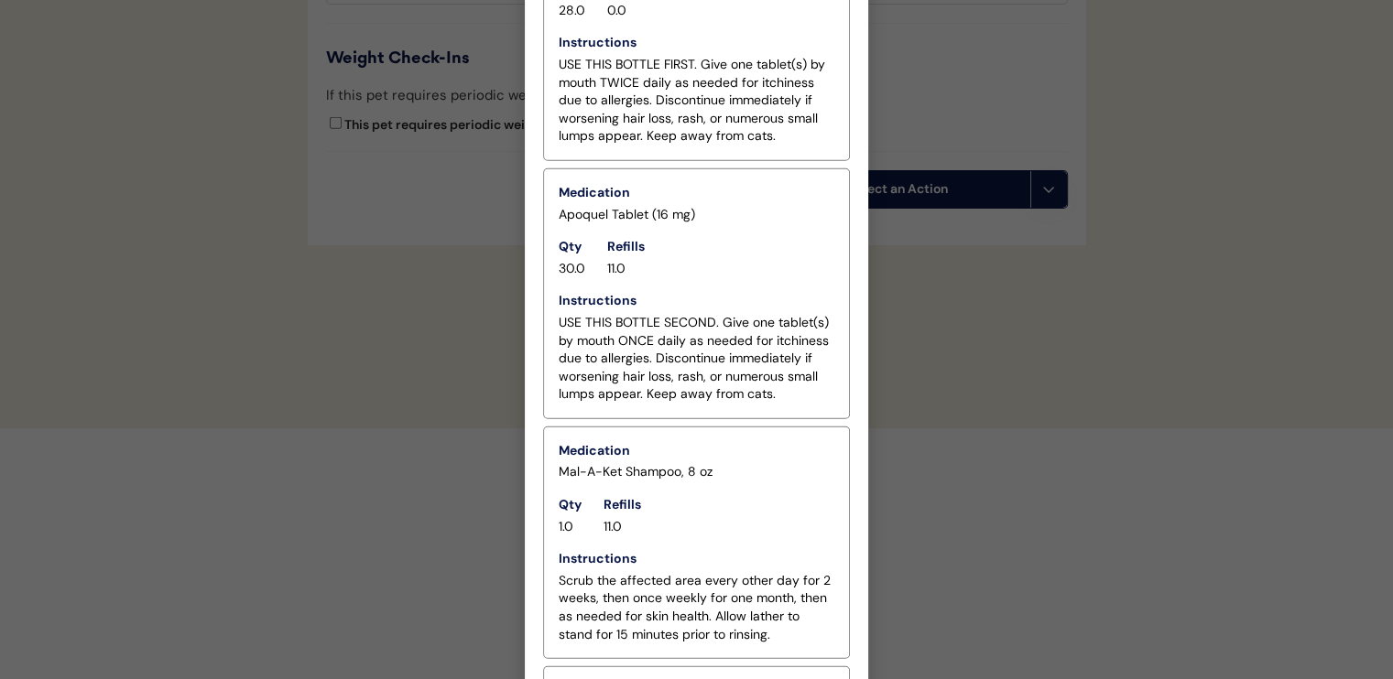
scroll to position [5011, 0]
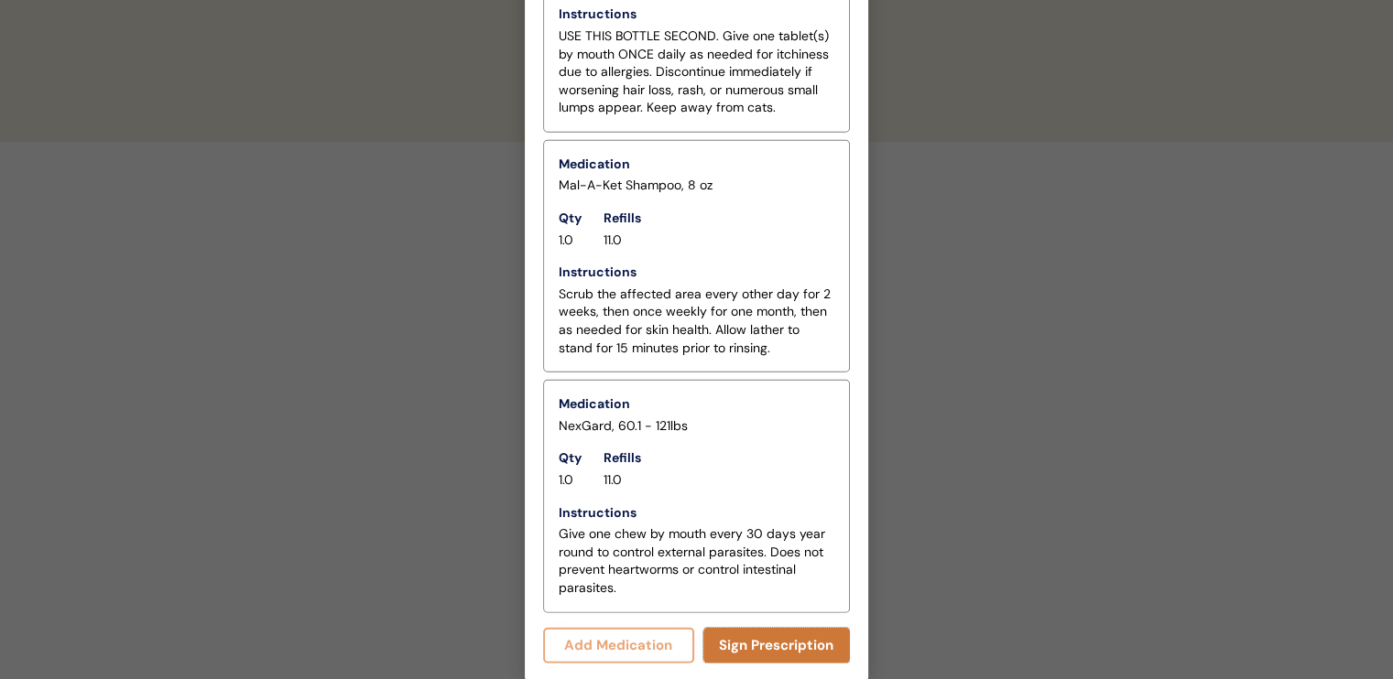
click at [788, 640] on button "Sign Prescription" at bounding box center [776, 646] width 147 height 36
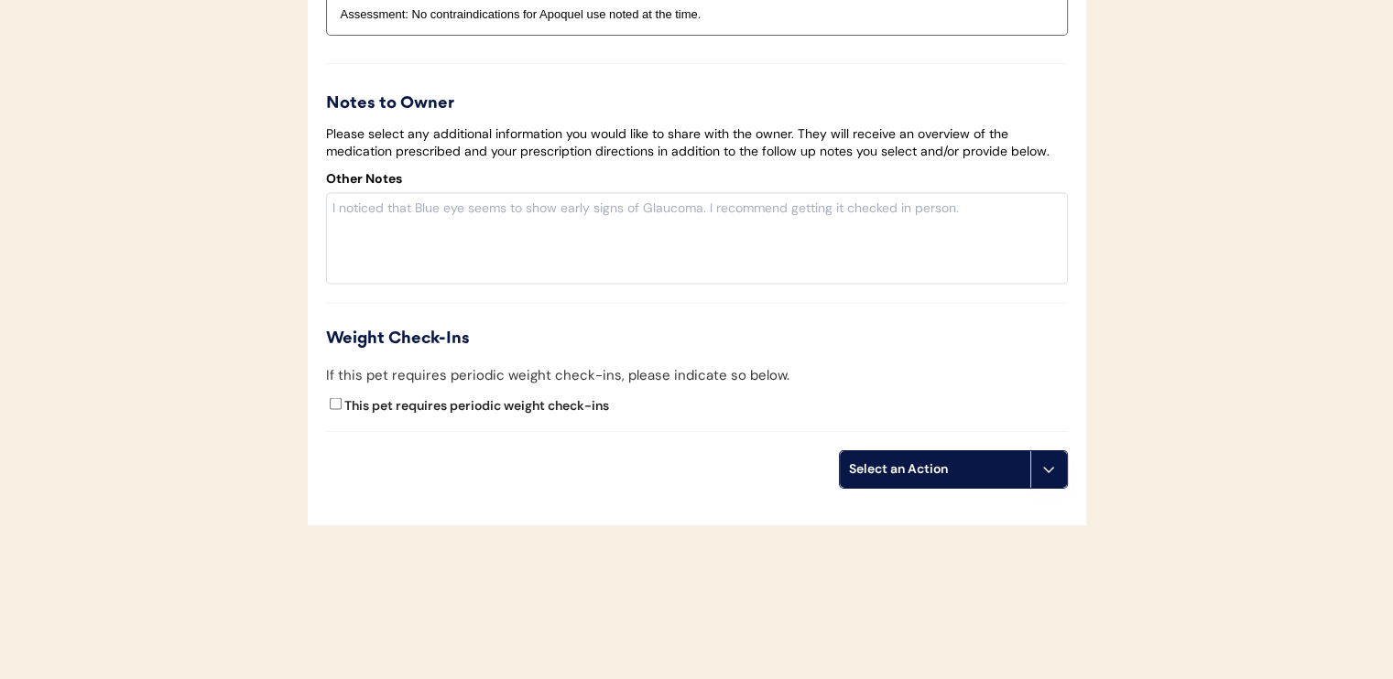
scroll to position [3239, 0]
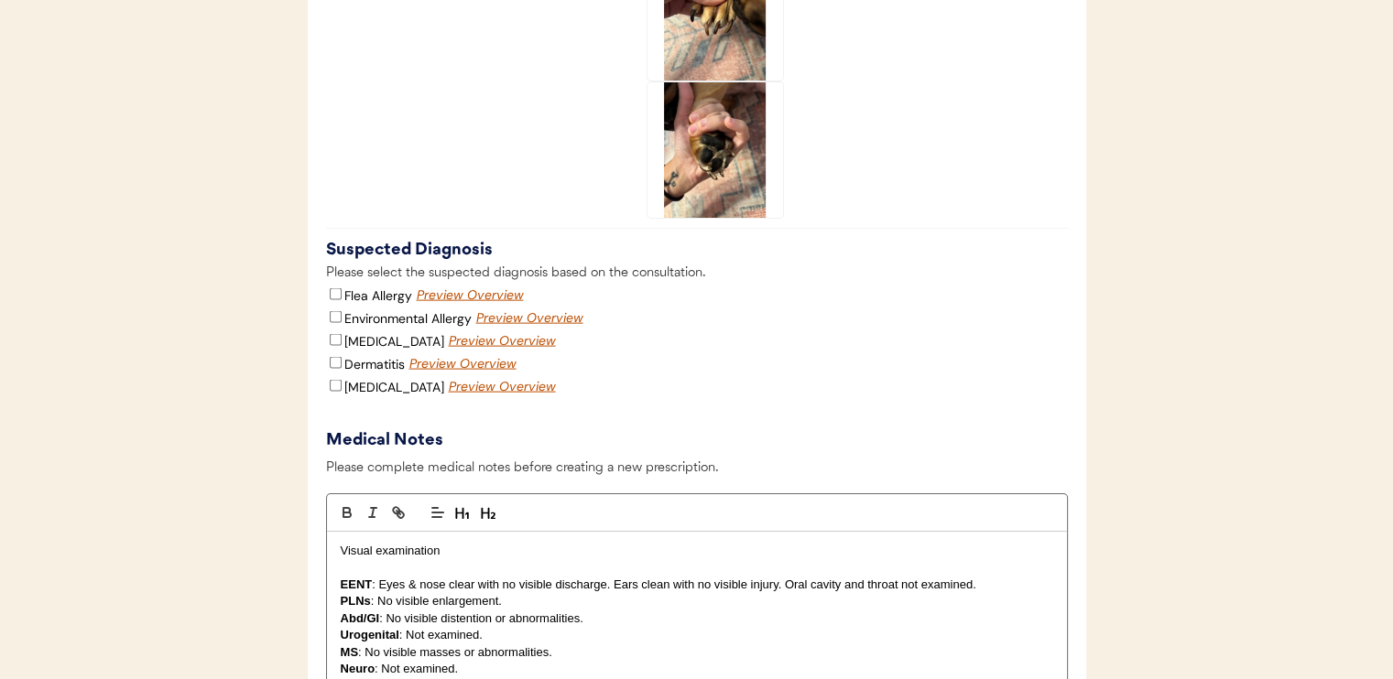
scroll to position [3846, 0]
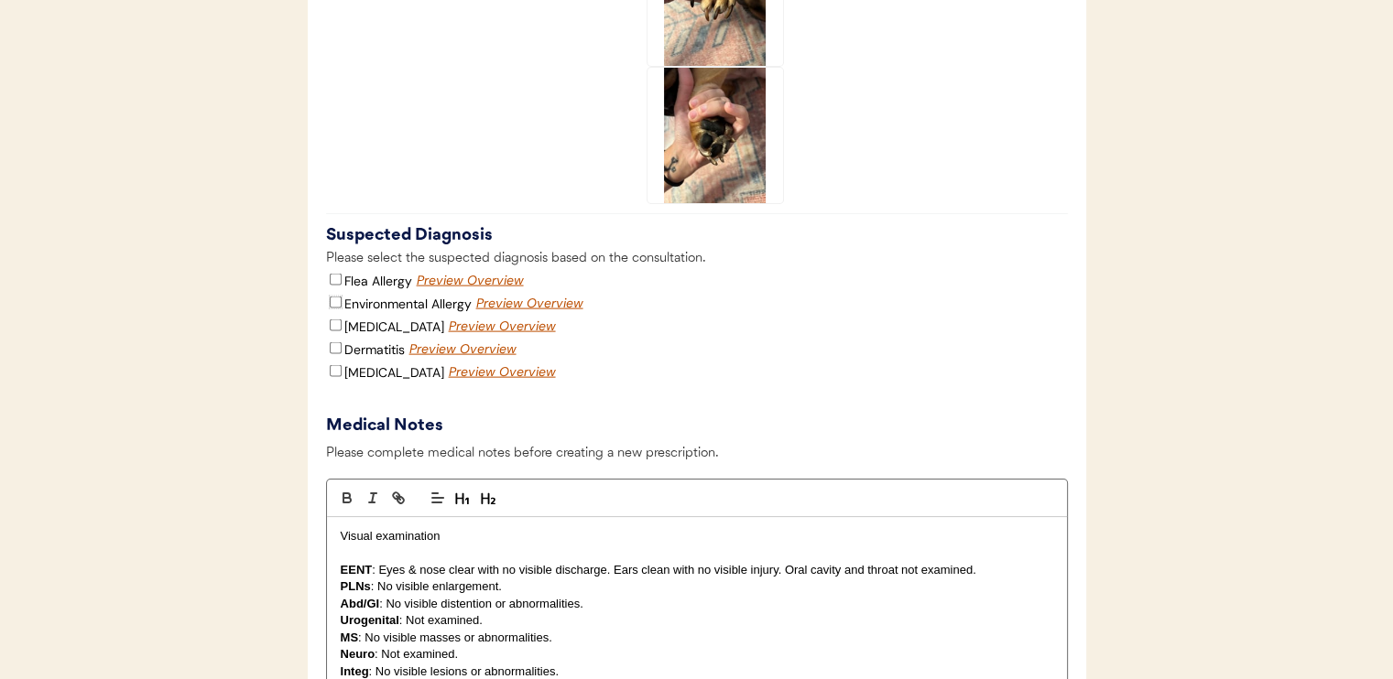
click at [334, 297] on input "Environmental Allergy" at bounding box center [336, 303] width 12 height 12
checkbox input "true"
click at [334, 342] on input "Dermatitis" at bounding box center [336, 348] width 12 height 12
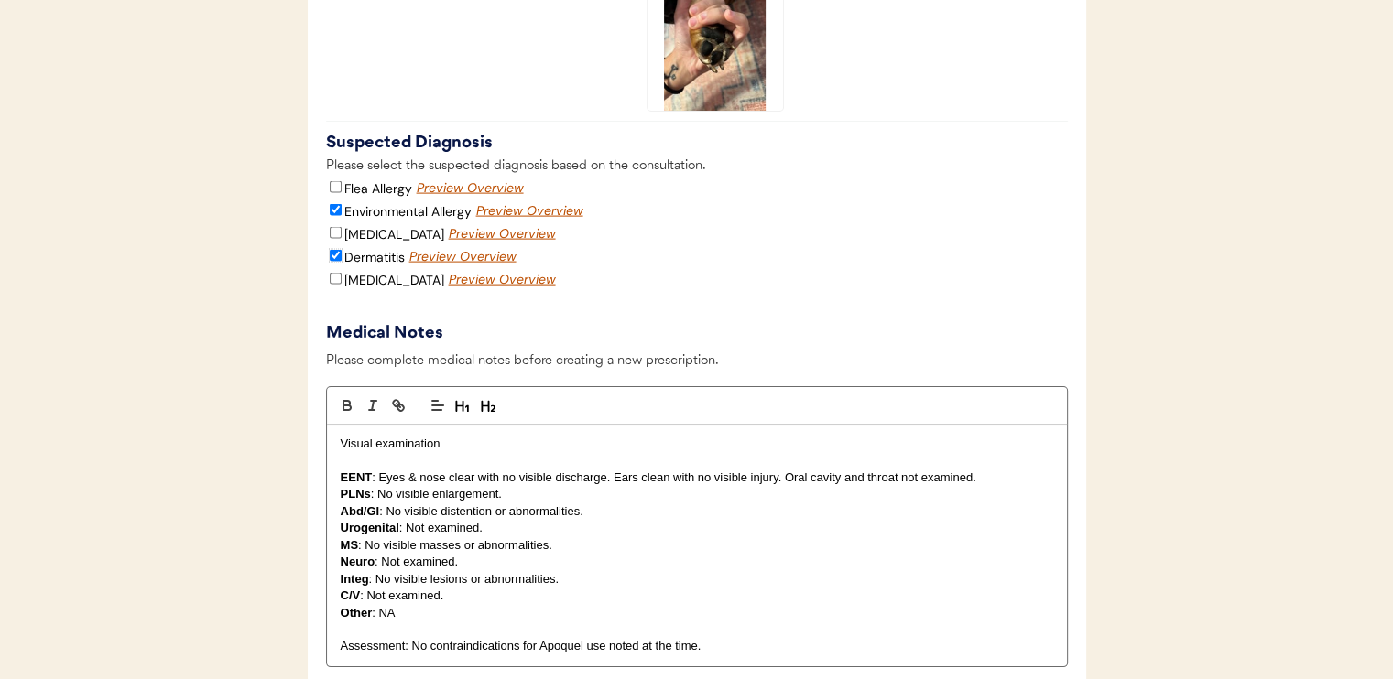
scroll to position [3937, 0]
click at [340, 251] on input "Dermatitis" at bounding box center [336, 257] width 12 height 12
checkbox input "false"
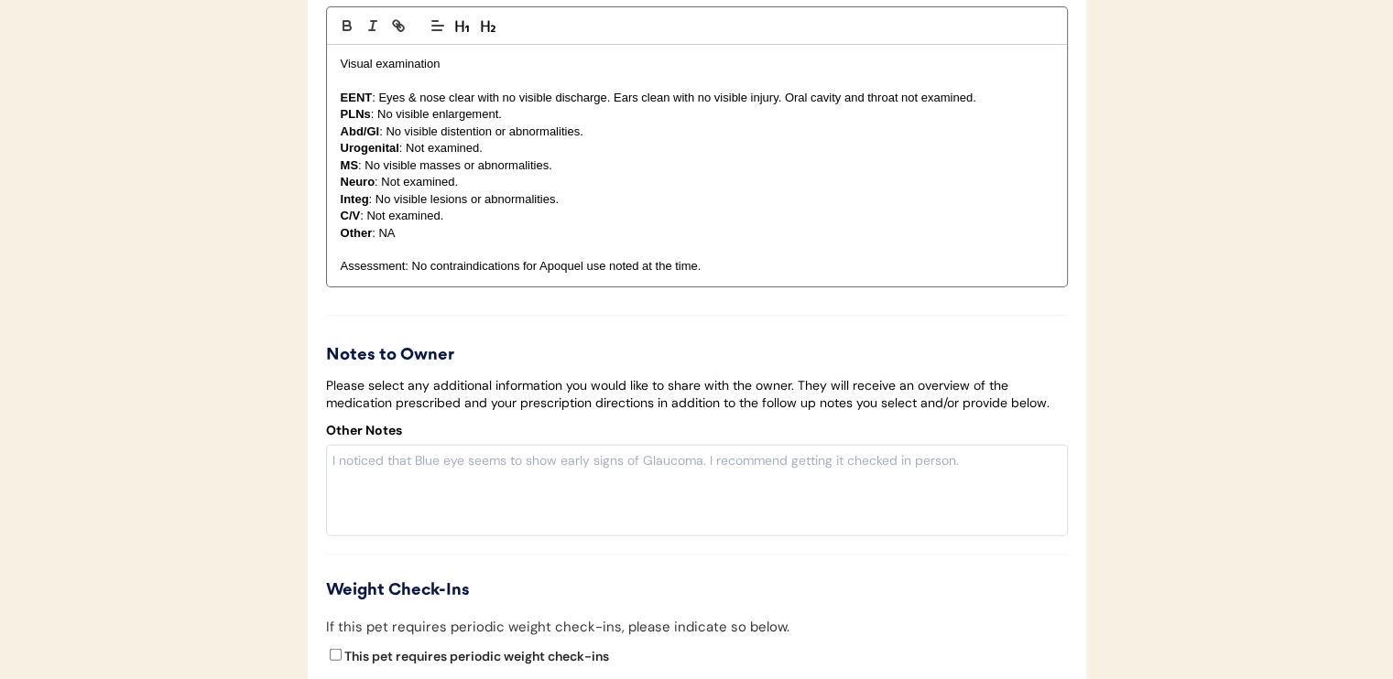
scroll to position [4487, 0]
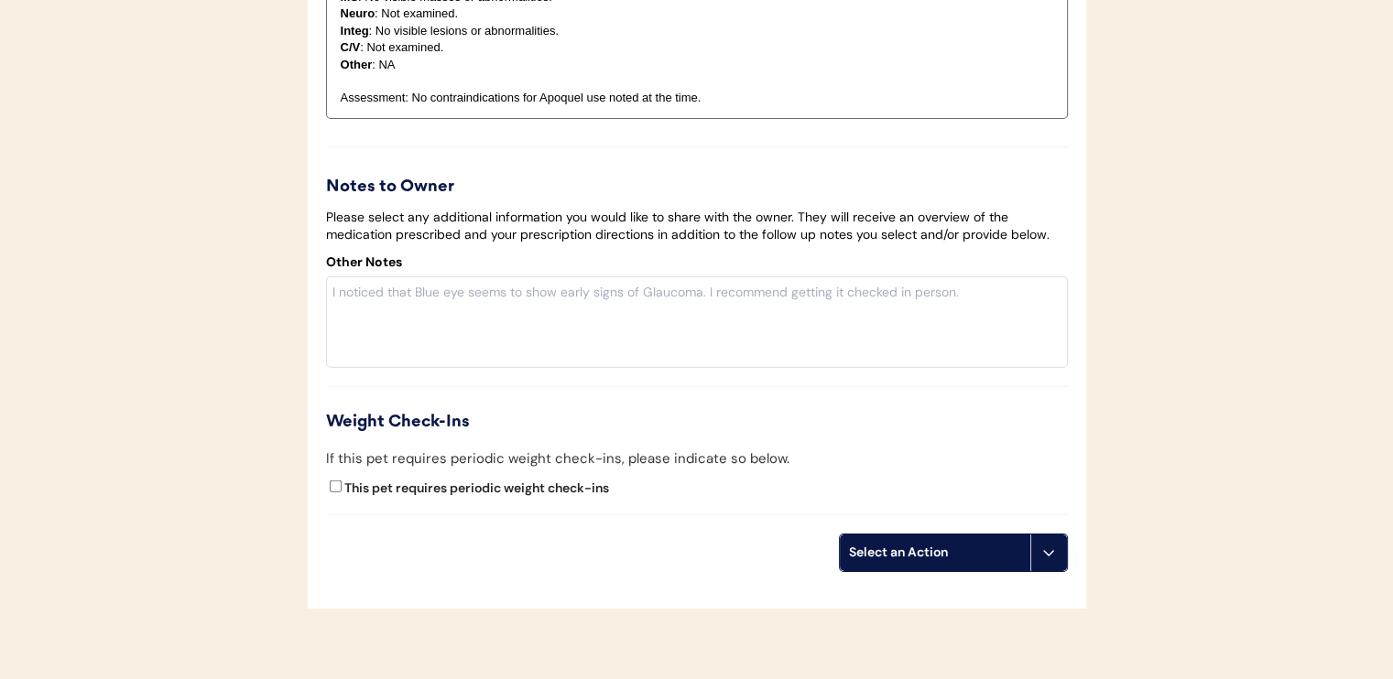
click at [960, 544] on div "Select an Action" at bounding box center [935, 553] width 172 height 18
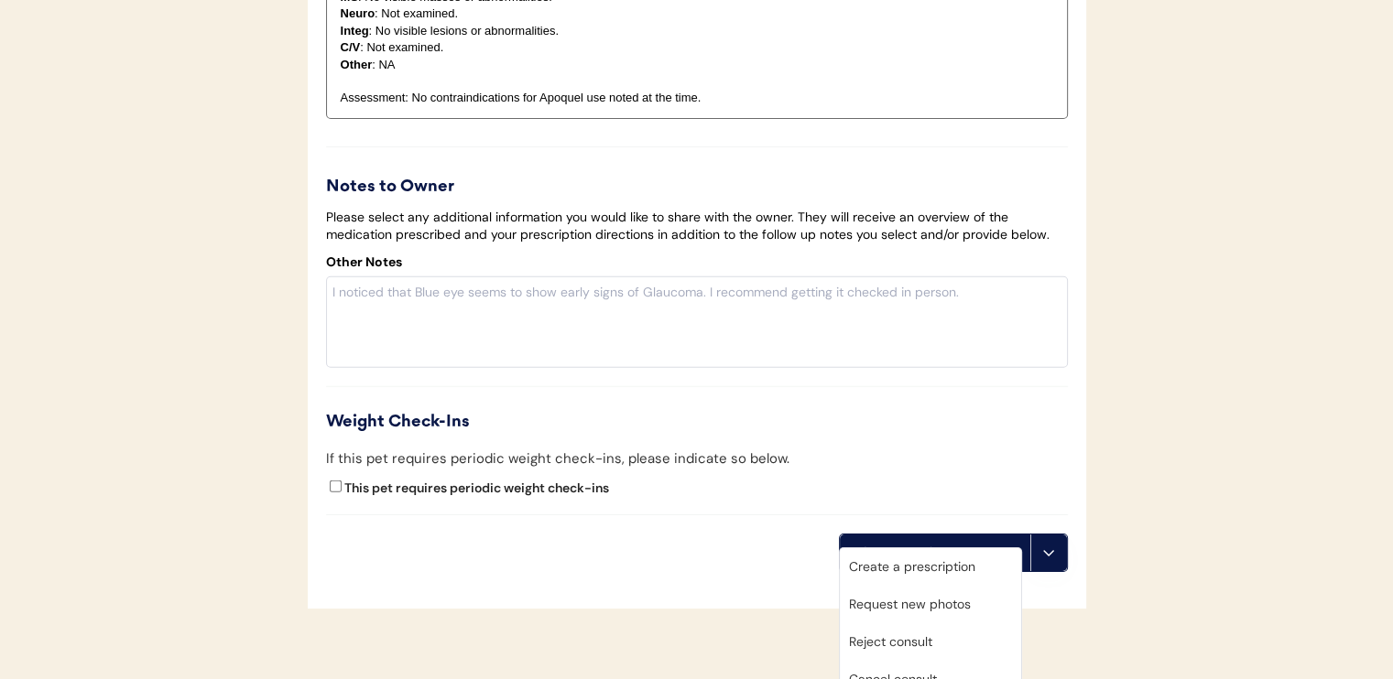
click at [939, 562] on div "Create a prescription" at bounding box center [930, 567] width 181 height 38
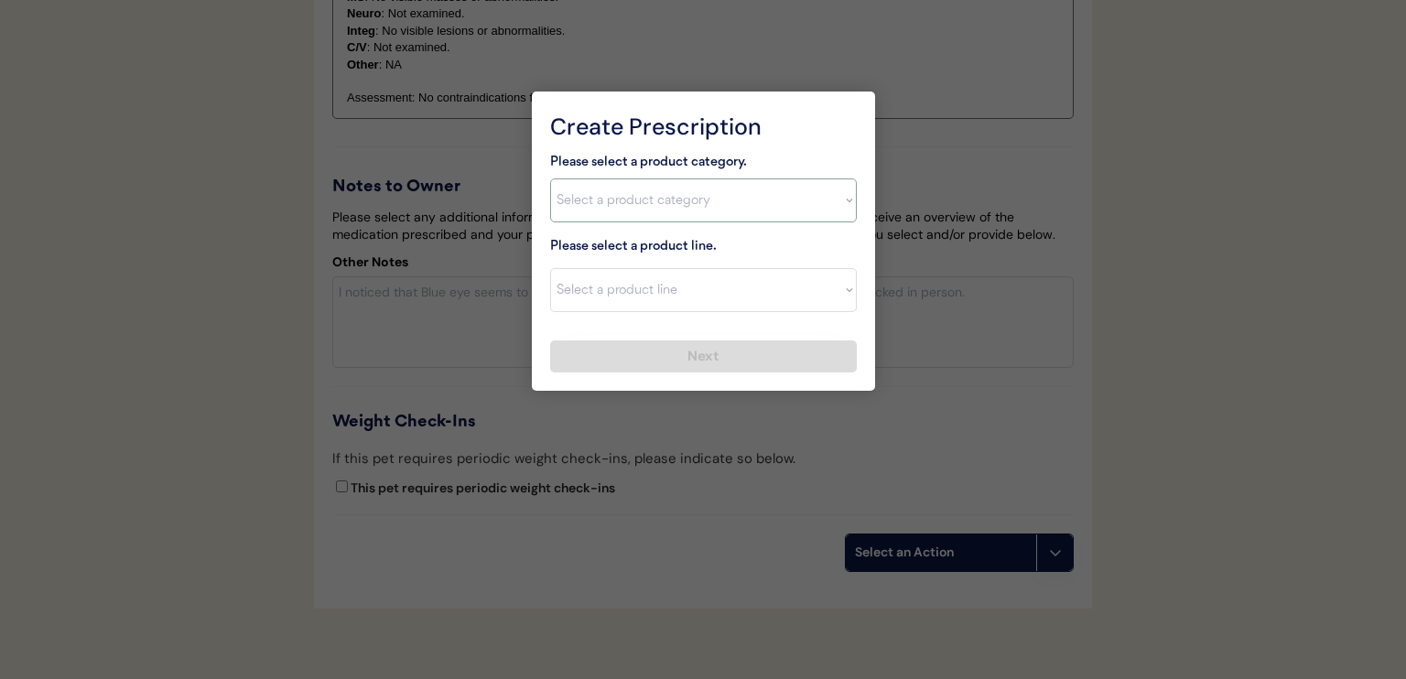
click at [651, 209] on select "Select a product category [MEDICAL_DATA] Antibiotics Anxiety Combo [MEDICAL_DAT…" at bounding box center [703, 201] width 307 height 44
click at [550, 179] on select "Select a product category [MEDICAL_DATA] Antibiotics Anxiety Combo [MEDICAL_DAT…" at bounding box center [703, 201] width 307 height 44
click at [686, 201] on select "Select a product category [MEDICAL_DATA] Antibiotics Anxiety Combo [MEDICAL_DAT…" at bounding box center [703, 201] width 307 height 44
select select ""[MEDICAL_DATA]""
click at [550, 179] on select "Select a product category [MEDICAL_DATA] Antibiotics Anxiety Combo [MEDICAL_DAT…" at bounding box center [703, 201] width 307 height 44
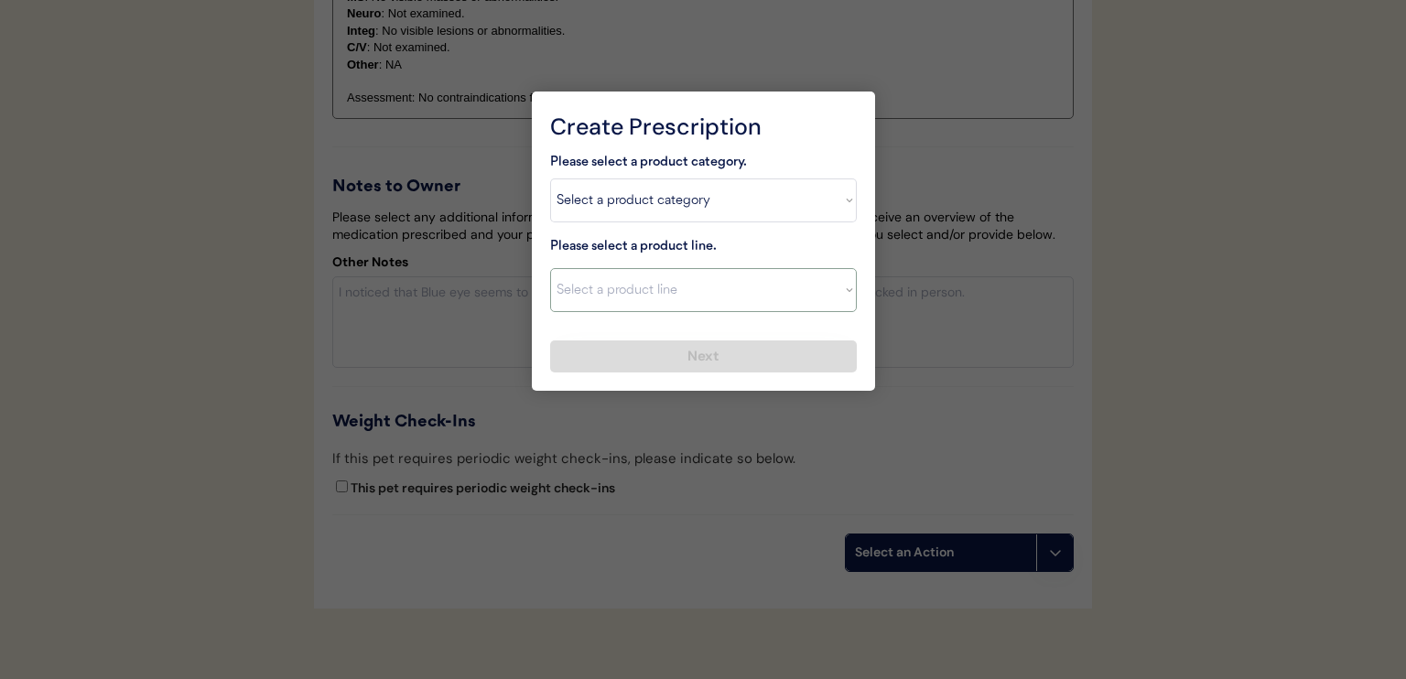
click at [695, 281] on select "Select a product line Apoquel Chewable Tablet Apoquel Tablet [MEDICAL_DATA] Der…" at bounding box center [703, 290] width 307 height 44
select select ""Apoquel Tablet""
click at [550, 268] on select "Select a product line Apoquel Chewable Tablet Apoquel Tablet [MEDICAL_DATA] Der…" at bounding box center [703, 290] width 307 height 44
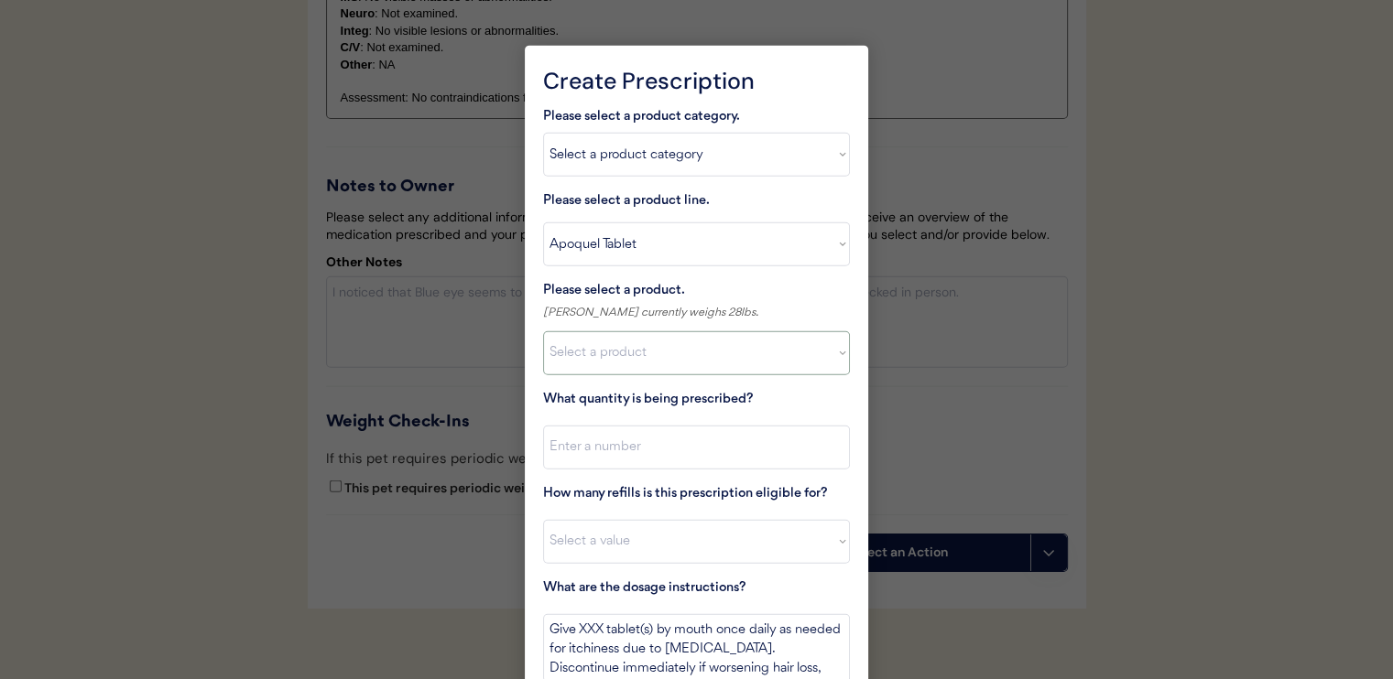
drag, startPoint x: 699, startPoint y: 306, endPoint x: 718, endPoint y: 365, distance: 62.5
click at [718, 365] on select "Select a product Apoquel Tablet (16 mg) Apoquel Tablet (3.6 mg) Apoquel Tablet …" at bounding box center [696, 353] width 307 height 44
click at [669, 348] on select "Select a product Apoquel Tablet (16 mg) Apoquel Tablet (3.6 mg) Apoquel Tablet …" at bounding box center [696, 353] width 307 height 44
select select ""1348695171700984260__LOOKUP__1720647054595x451849566471218300""
click at [543, 331] on select "Select a product Apoquel Tablet (16 mg) Apoquel Tablet (3.6 mg) Apoquel Tablet …" at bounding box center [696, 353] width 307 height 44
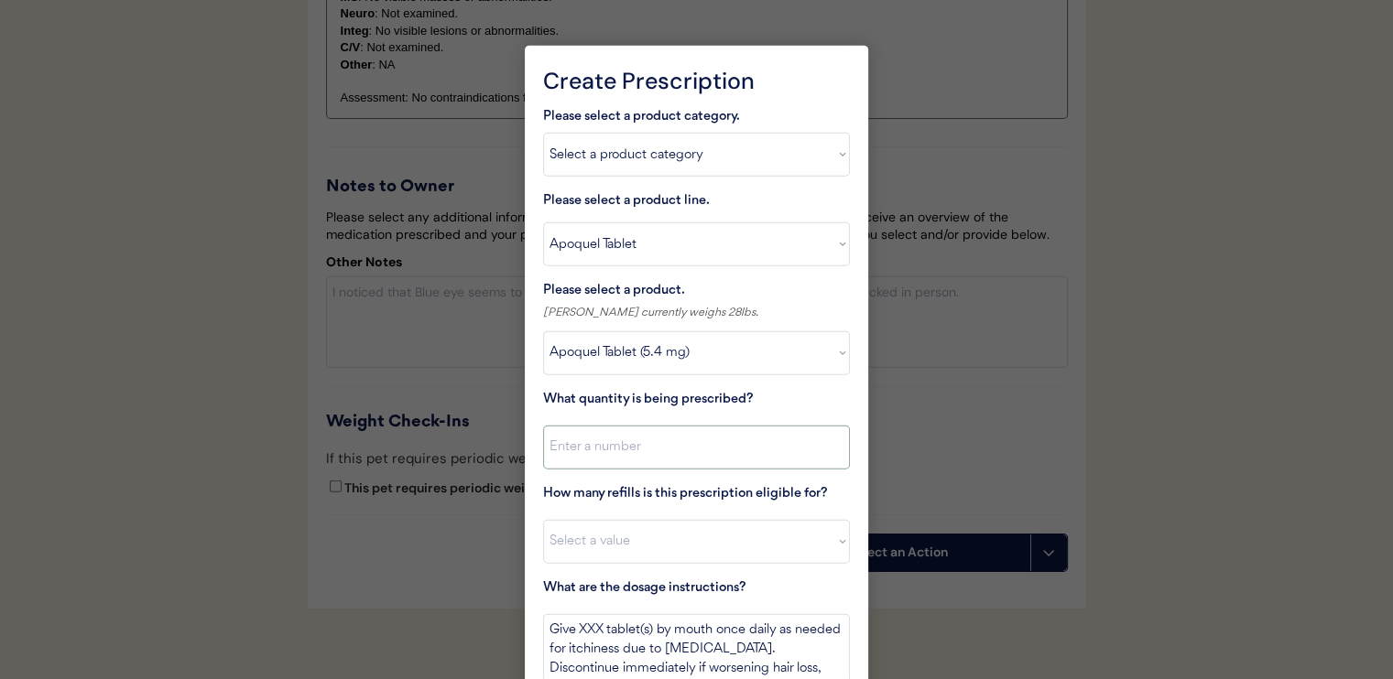
click at [773, 450] on input "input" at bounding box center [696, 448] width 307 height 44
type input "30"
drag, startPoint x: 727, startPoint y: 537, endPoint x: 621, endPoint y: 547, distance: 106.7
click at [621, 547] on select "Select a value 0 1 2 3 4 5 6 7 8 10 11" at bounding box center [696, 542] width 307 height 44
select select "11"
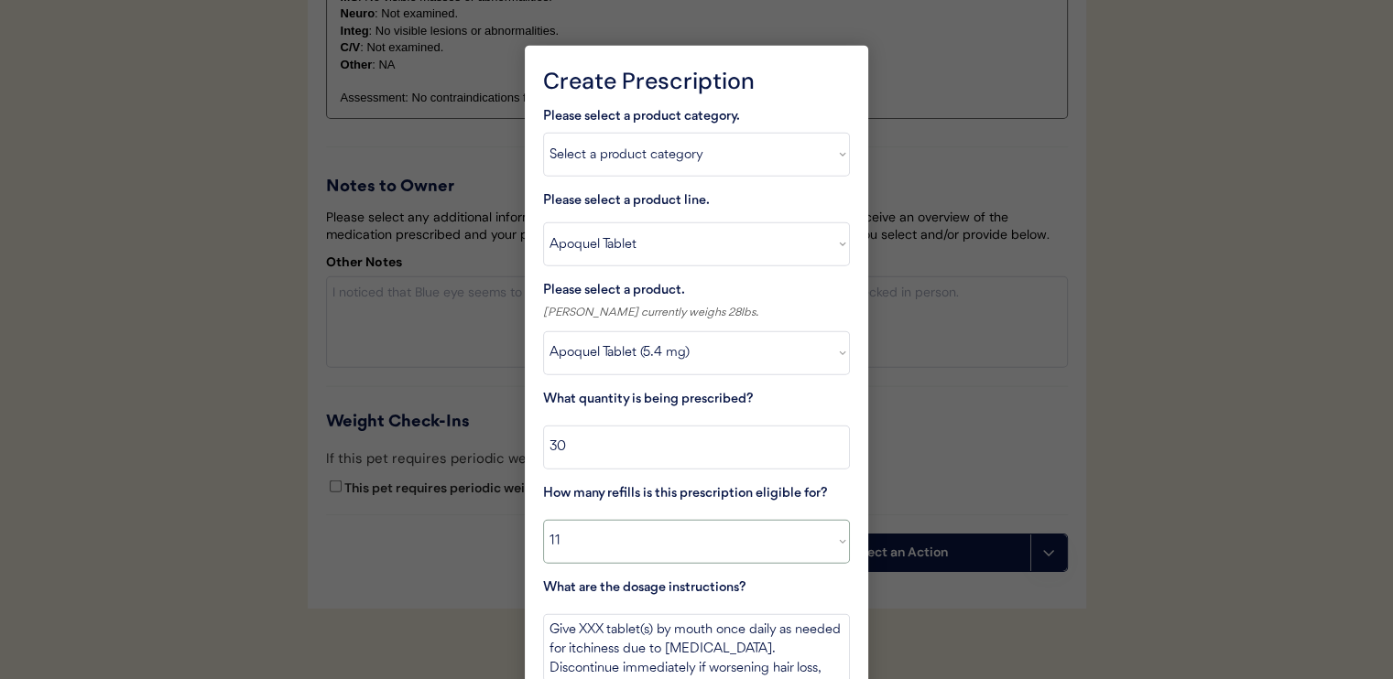
click at [543, 520] on select "Select a value 0 1 2 3 4 5 6 7 8 10 11" at bounding box center [696, 542] width 307 height 44
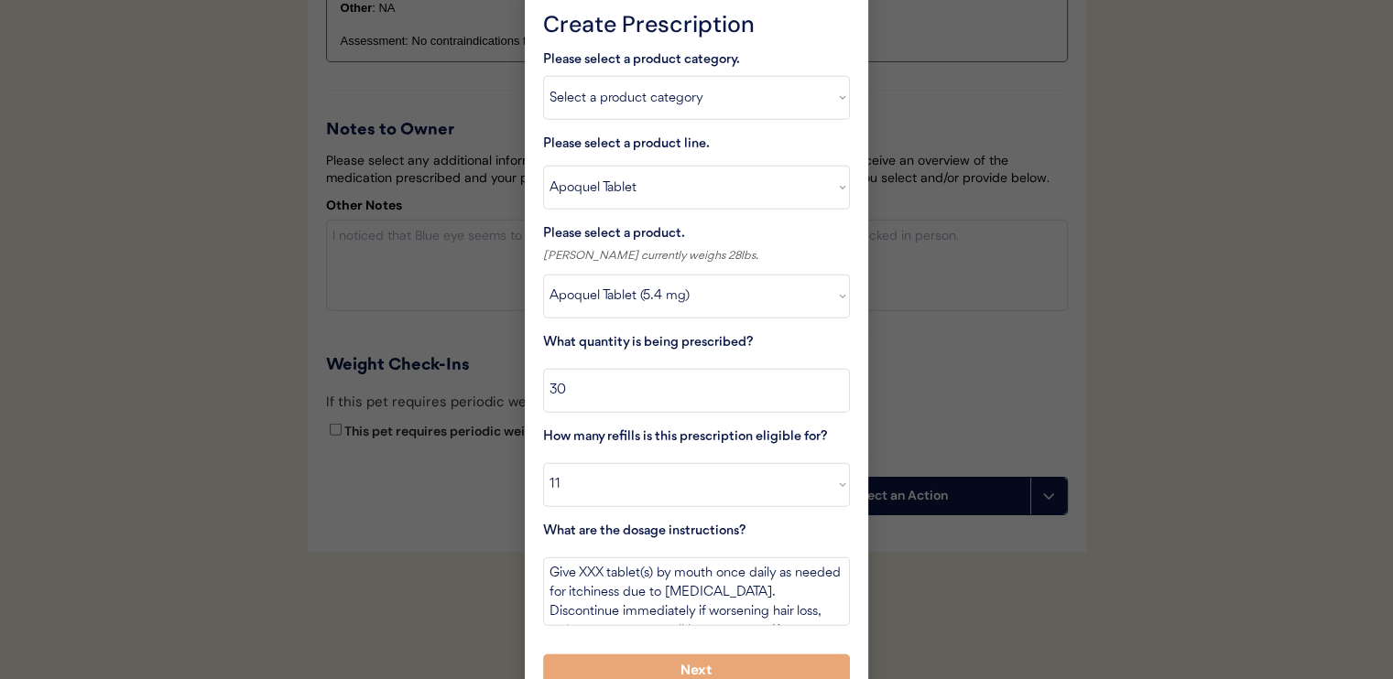
scroll to position [4575, 0]
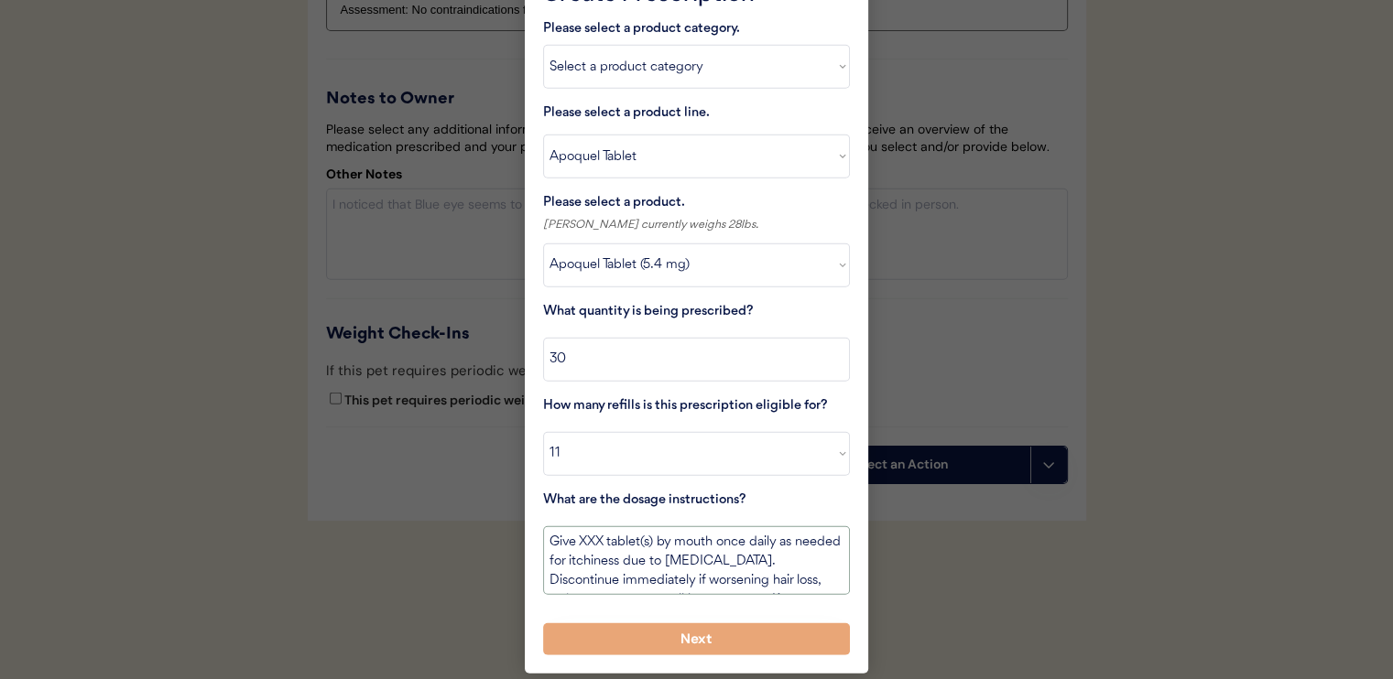
click at [582, 543] on textarea "Give XXX tablet(s) by mouth once daily as needed for itchiness due to [MEDICAL_…" at bounding box center [696, 561] width 307 height 69
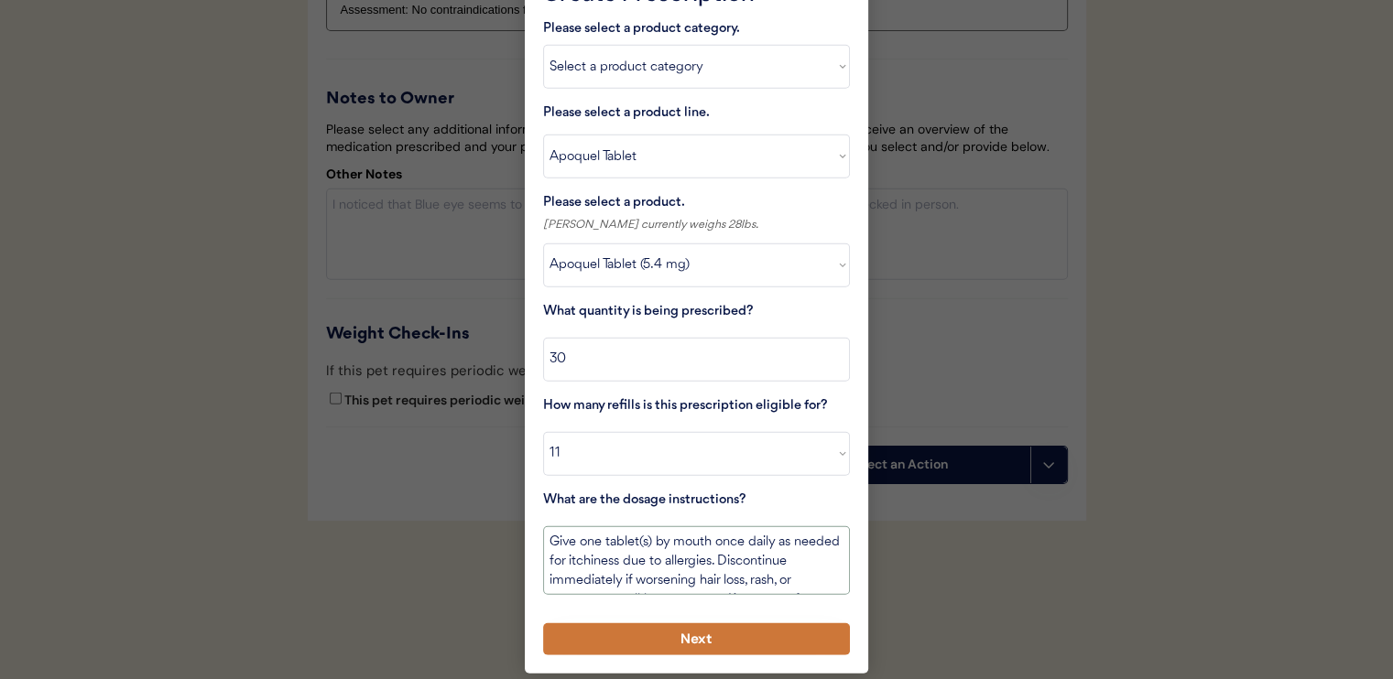
type textarea "Give one tablet(s) by mouth once daily as needed for itchiness due to allergies…"
click at [665, 636] on button "Next" at bounding box center [696, 640] width 307 height 32
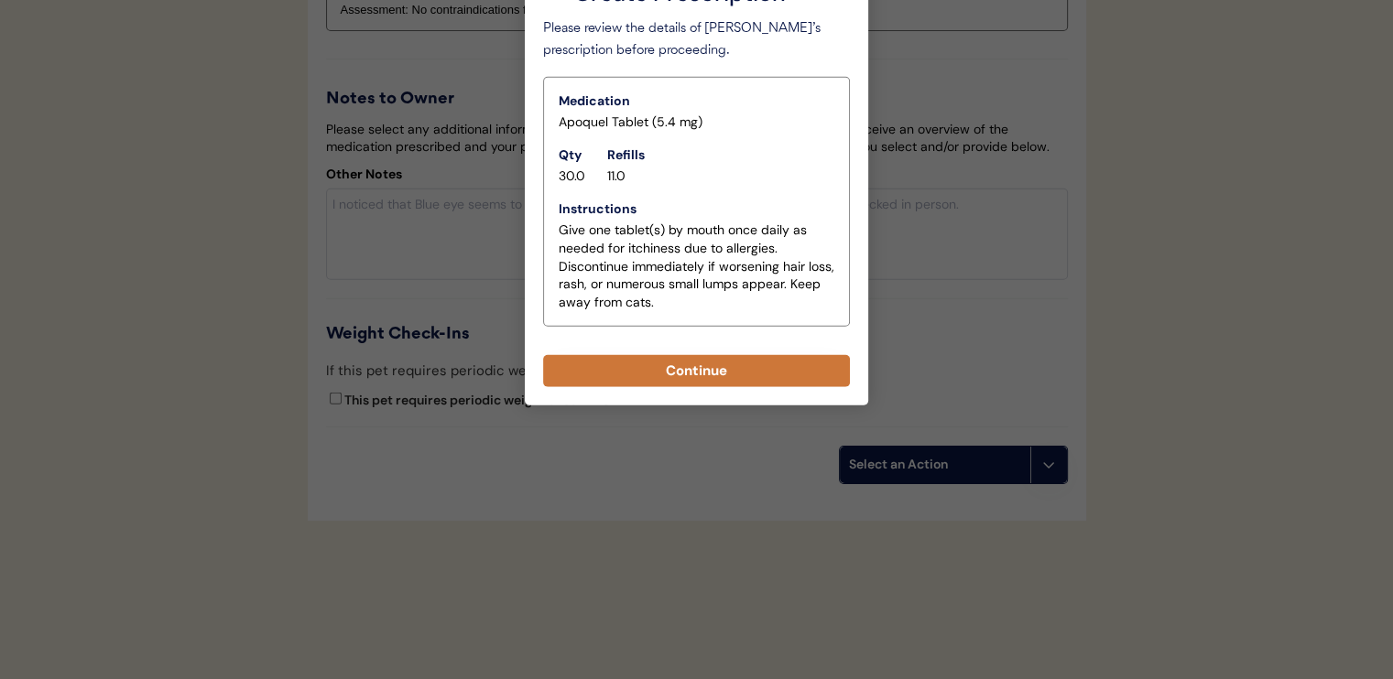
click at [768, 359] on button "Continue" at bounding box center [696, 371] width 307 height 32
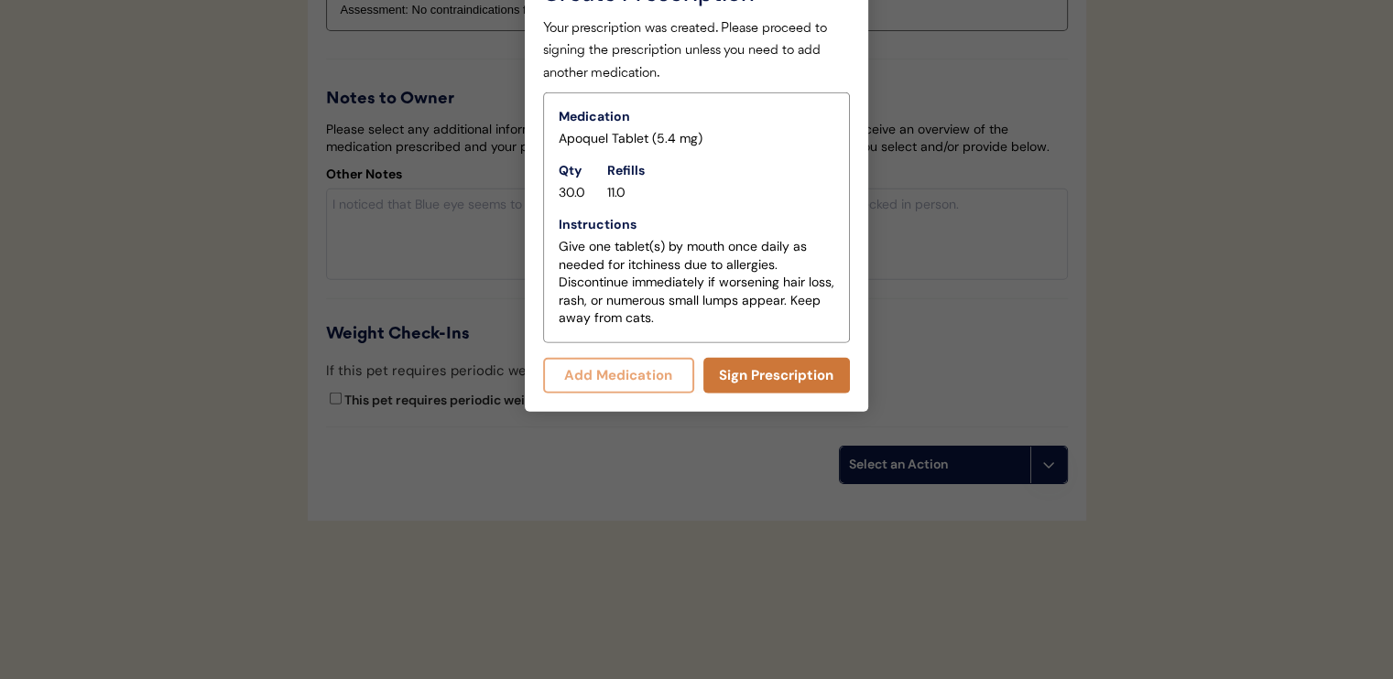
scroll to position [4613, 0]
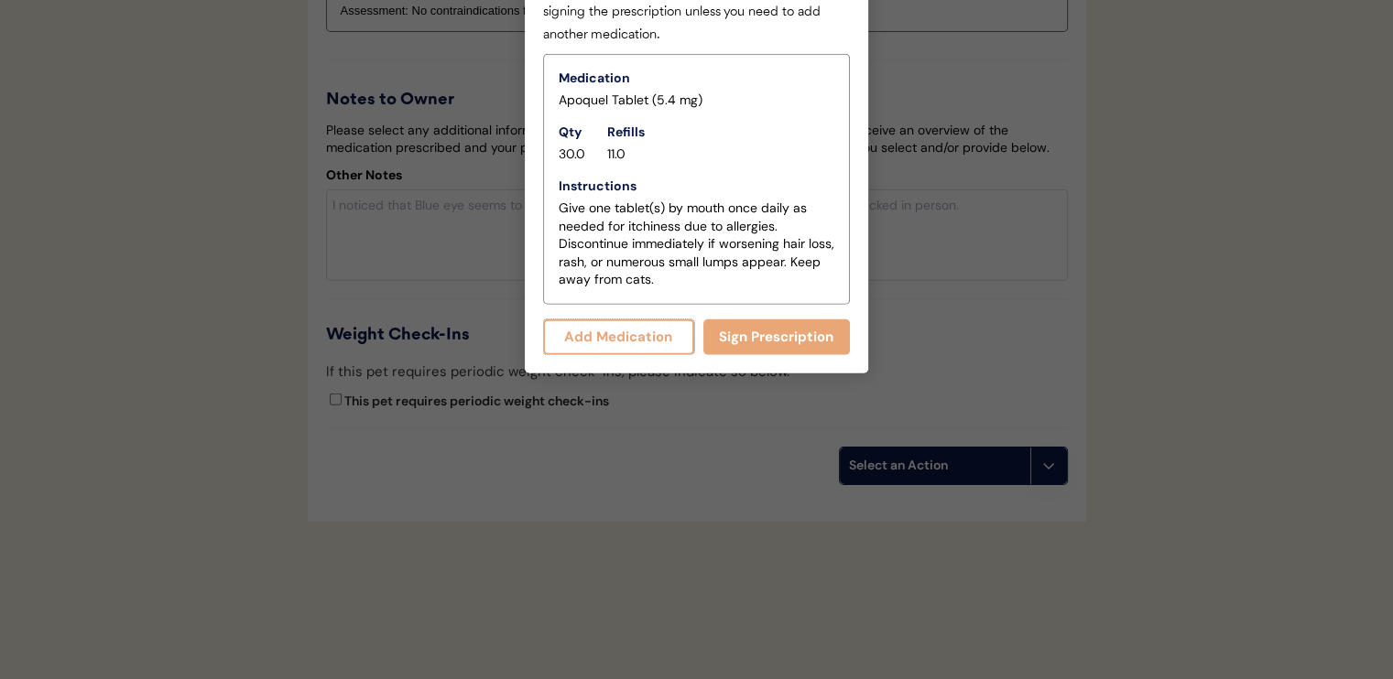
click at [659, 343] on button "Add Medication" at bounding box center [618, 338] width 151 height 36
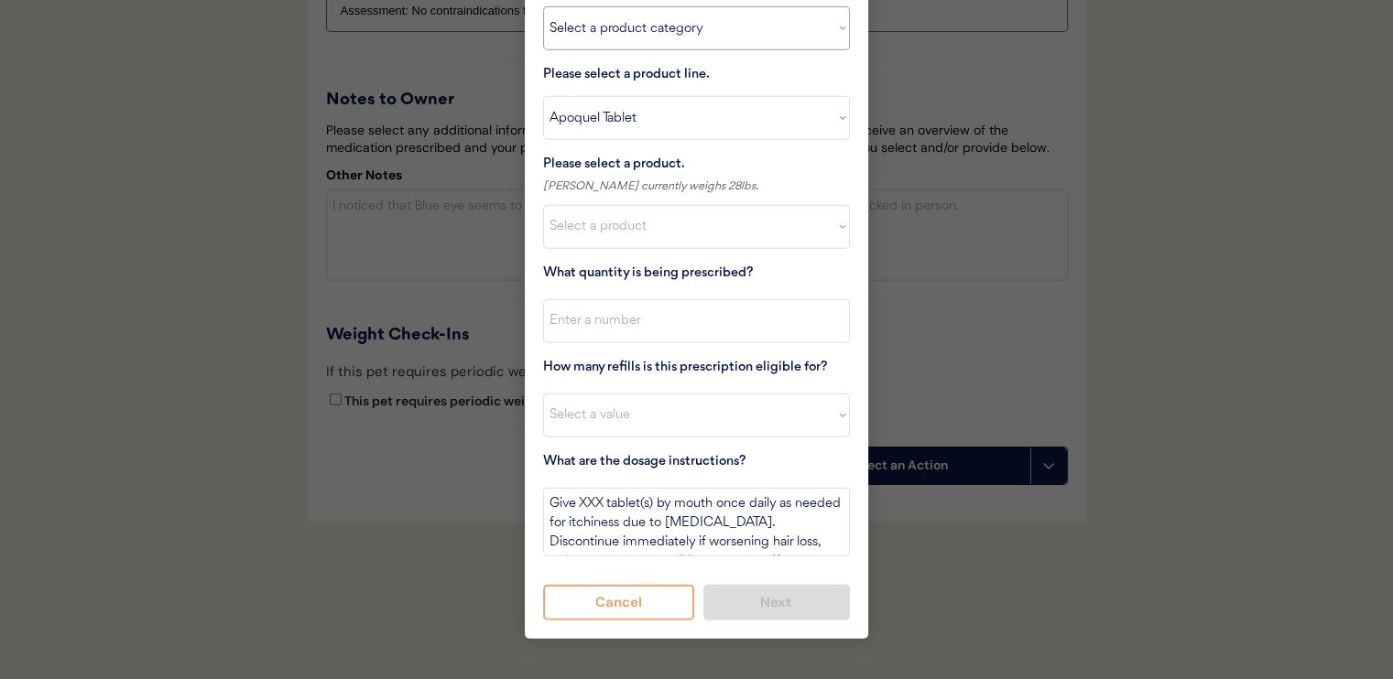
click at [657, 45] on select "Select a product category [MEDICAL_DATA] Antibiotics Anxiety Combo [MEDICAL_DAT…" at bounding box center [696, 28] width 307 height 44
select select ""combo_[MEDICAL_DATA]_prevention""
click at [543, 6] on select "Select a product category [MEDICAL_DATA] Antibiotics Anxiety Combo [MEDICAL_DAT…" at bounding box center [696, 28] width 307 height 44
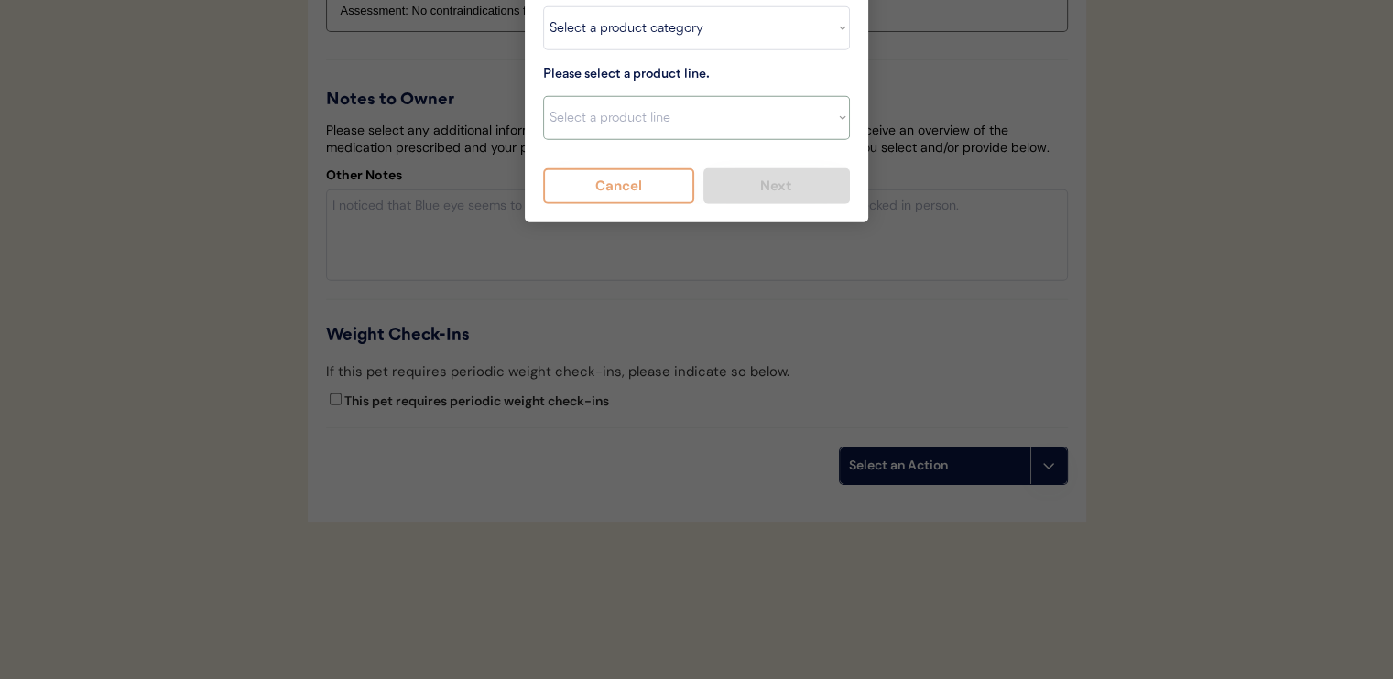
click at [667, 126] on select "Select a product line Advantage Multi for Dogs Credelio Quattro NexGard Plus Ne…" at bounding box center [696, 118] width 307 height 44
select select ""Simparica Trio""
click at [543, 96] on select "Select a product line Advantage Multi for Dogs Credelio Quattro NexGard Plus Ne…" at bounding box center [696, 118] width 307 height 44
type textarea "Give one chew by mouth every 30 days year round to control internal and externa…"
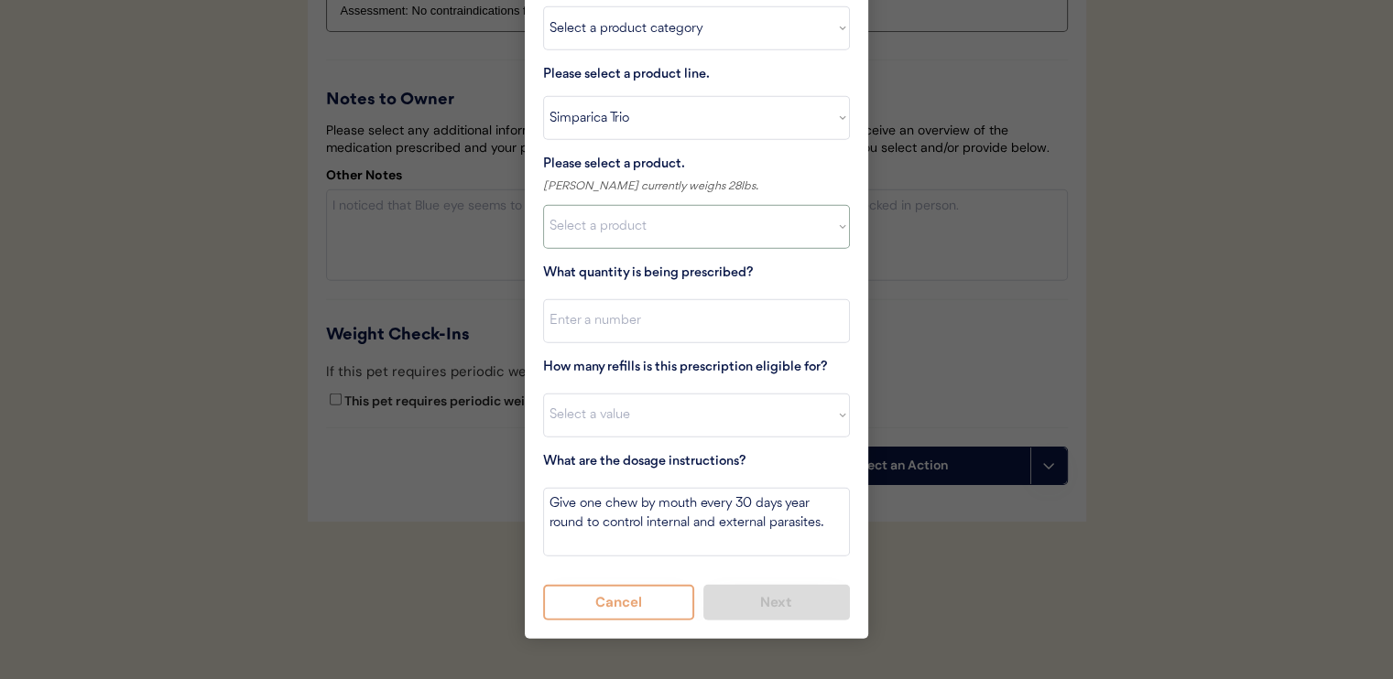
click at [678, 235] on select "Select a product Simparica Trio, 2.8 - 5.5lbs Simparica Trio, 5.6 - 11lbs Simpa…" at bounding box center [696, 227] width 307 height 44
select select ""1348695171700984260__LOOKUP__1704773707524x107284382987270270""
click at [543, 205] on select "Select a product Simparica Trio, 2.8 - 5.5lbs Simparica Trio, 5.6 - 11lbs Simpa…" at bounding box center [696, 227] width 307 height 44
click at [711, 340] on input "input" at bounding box center [696, 321] width 307 height 44
type input "1"
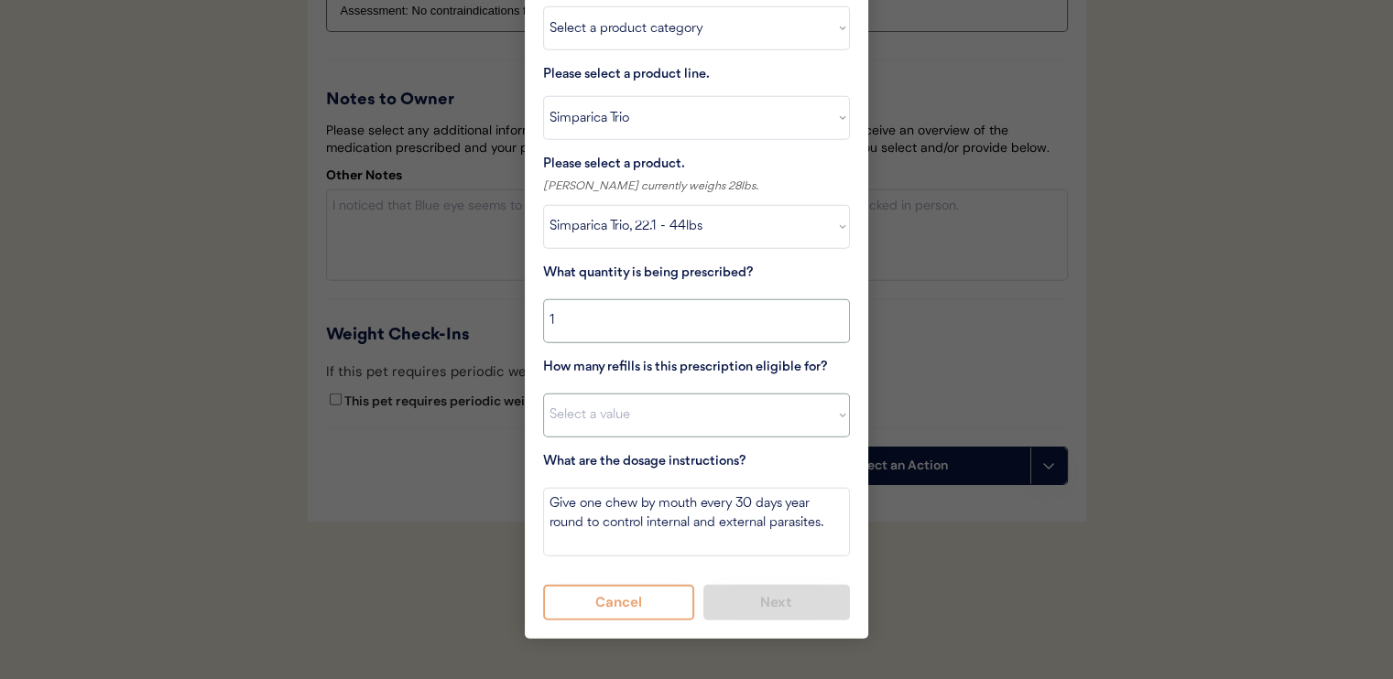
click at [719, 402] on select "Select a value 0 1 2 3 4 5 6 7 8 10 11" at bounding box center [696, 416] width 307 height 44
select select "11"
click at [543, 394] on select "Select a value 0 1 2 3 4 5 6 7 8 10 11" at bounding box center [696, 416] width 307 height 44
click at [765, 599] on button "Next" at bounding box center [776, 603] width 147 height 36
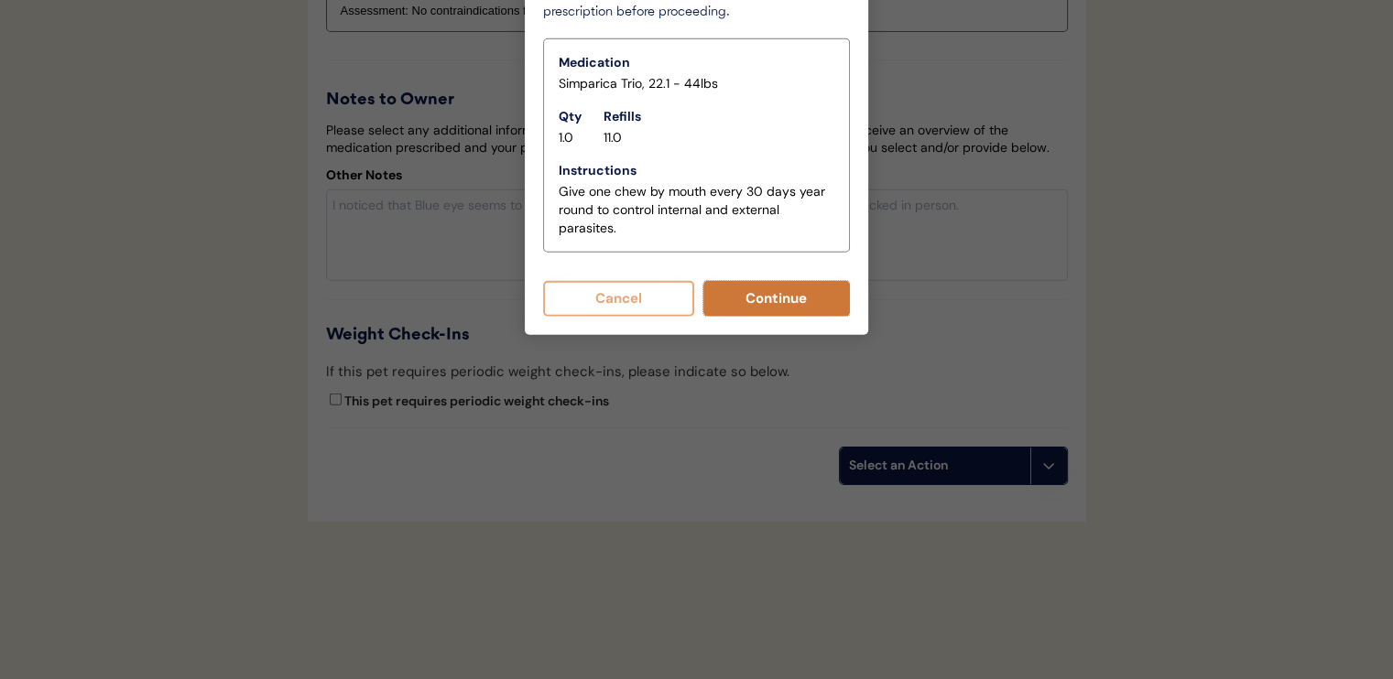
click at [752, 299] on button "Continue" at bounding box center [776, 299] width 147 height 36
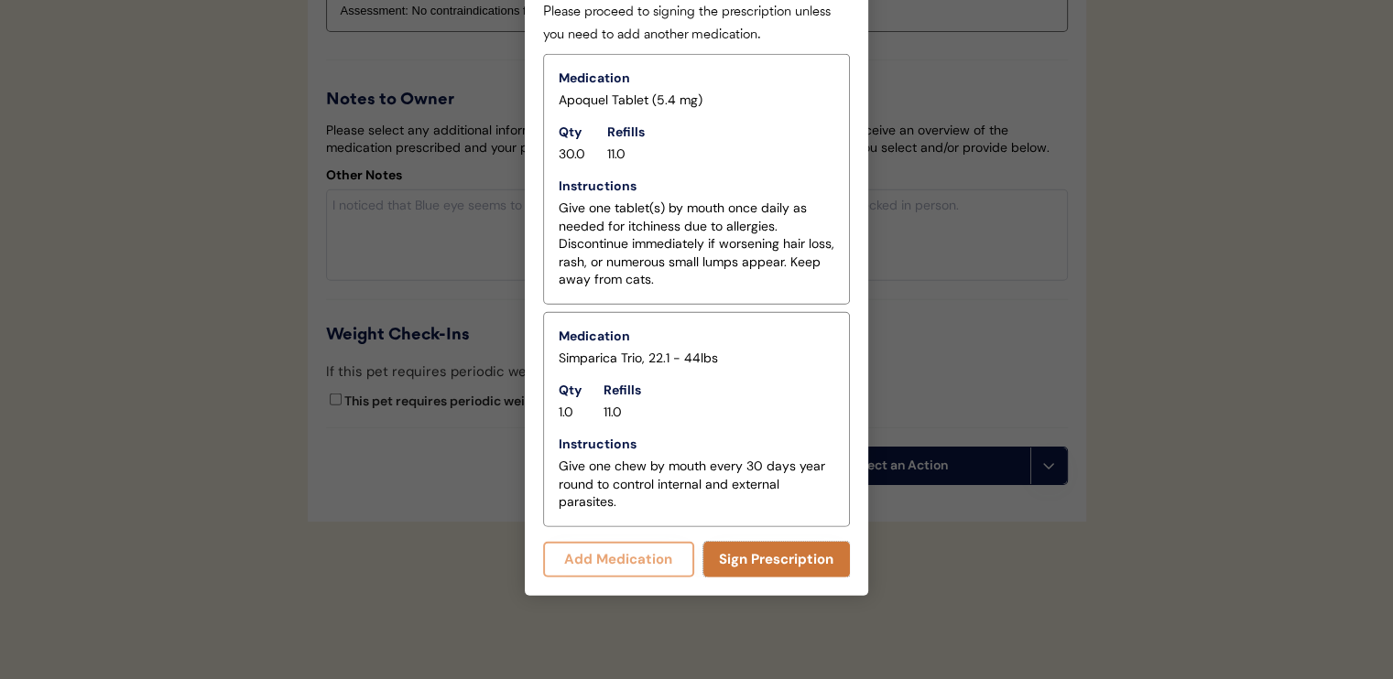
click at [798, 568] on button "Sign Prescription" at bounding box center [776, 560] width 147 height 36
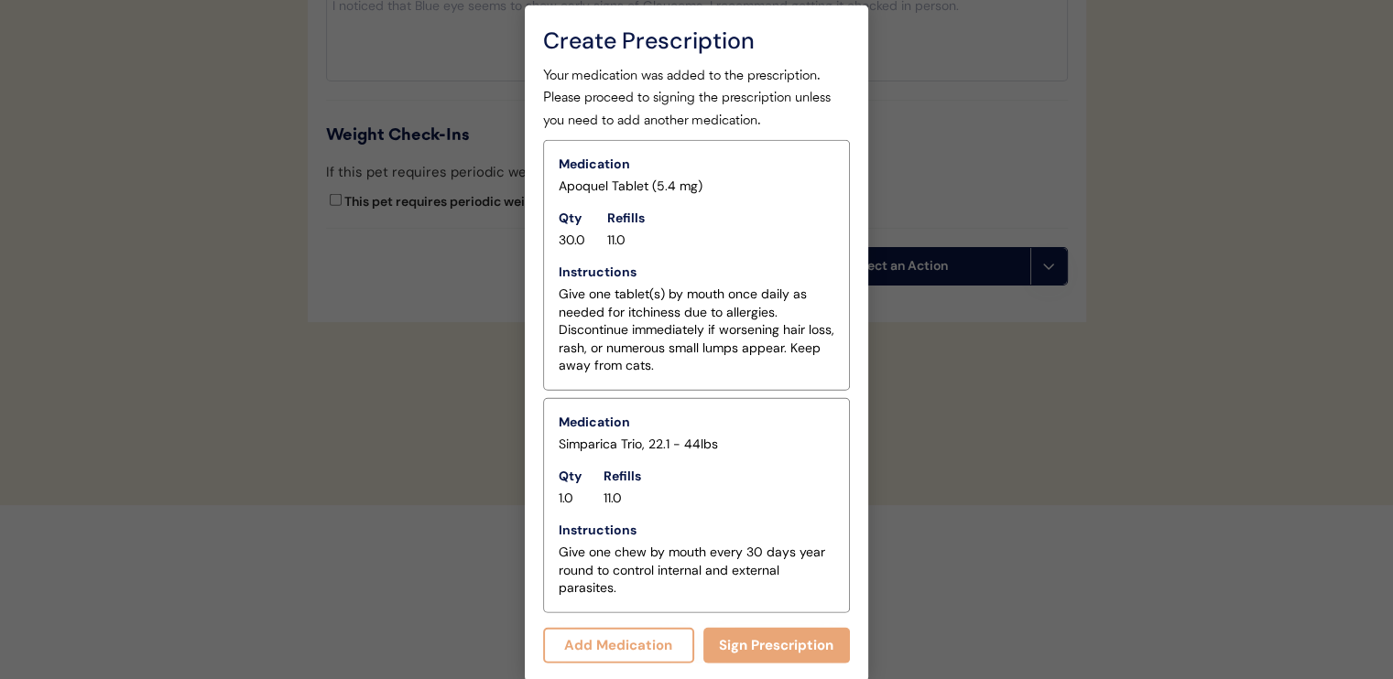
scroll to position [4597, 0]
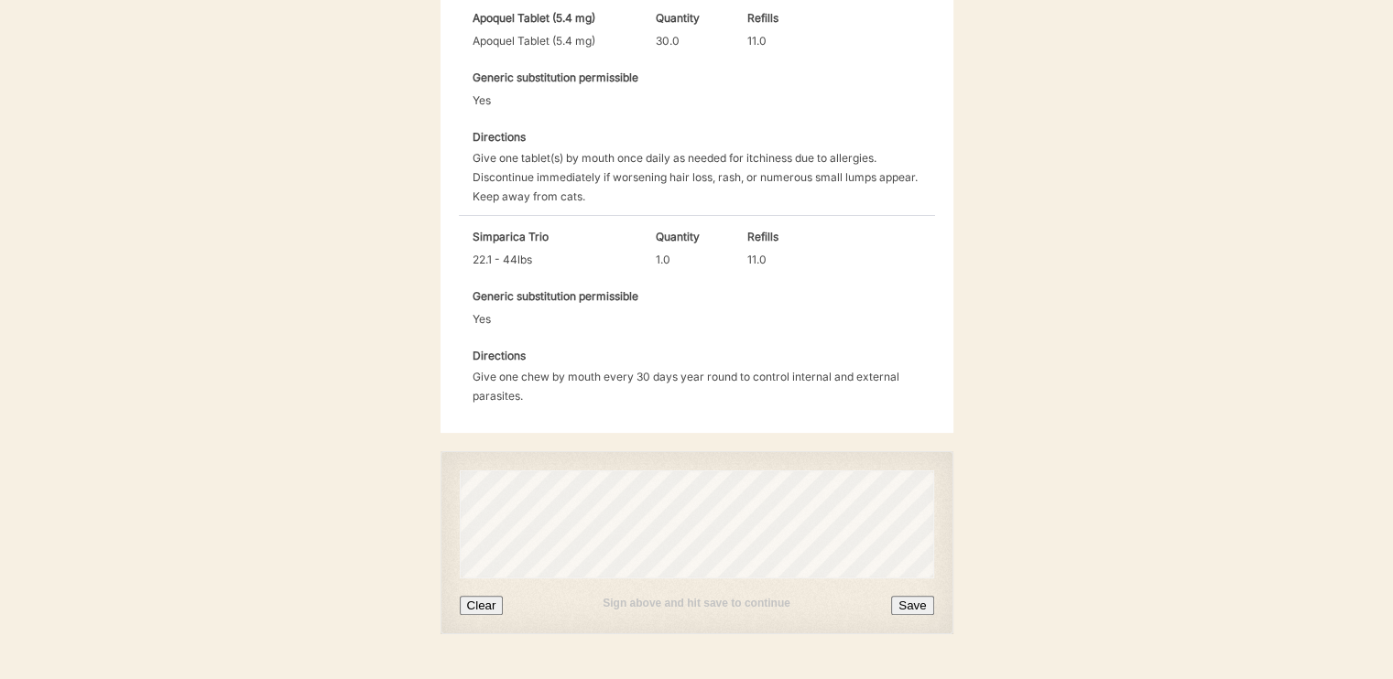
scroll to position [646, 0]
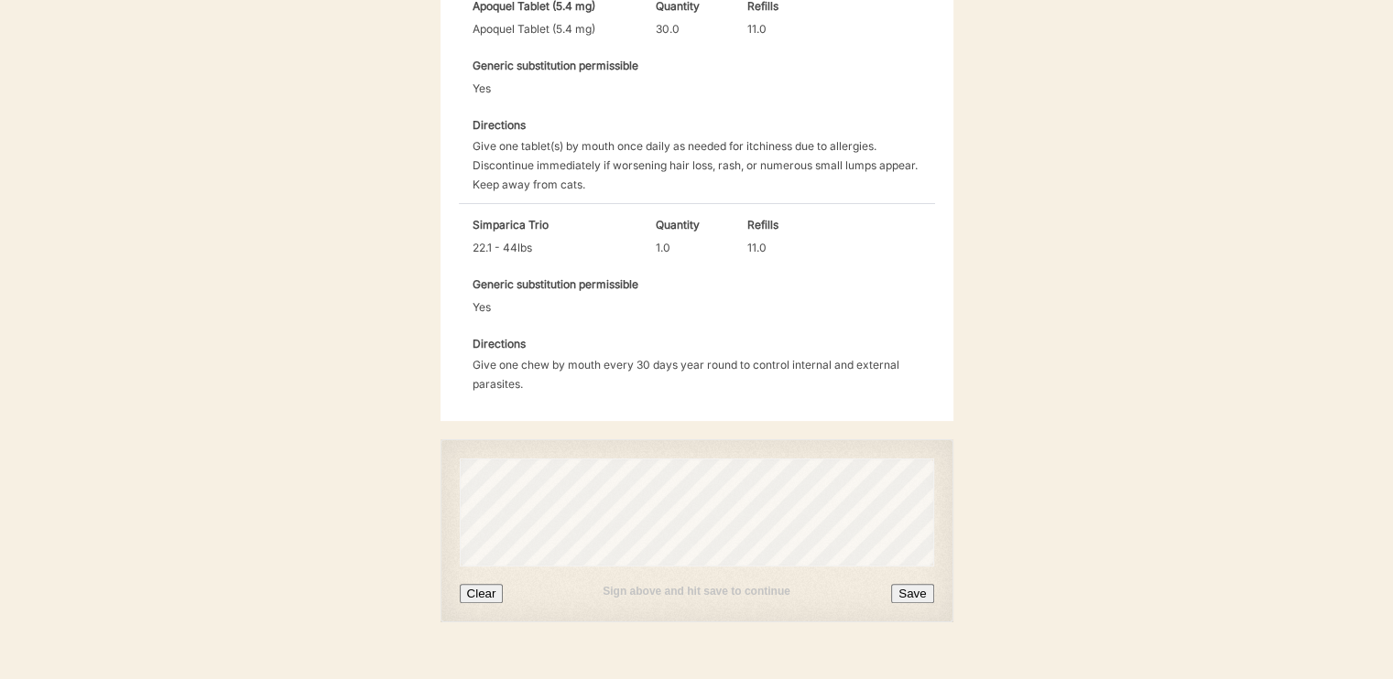
click at [908, 584] on button "Save" at bounding box center [912, 593] width 42 height 19
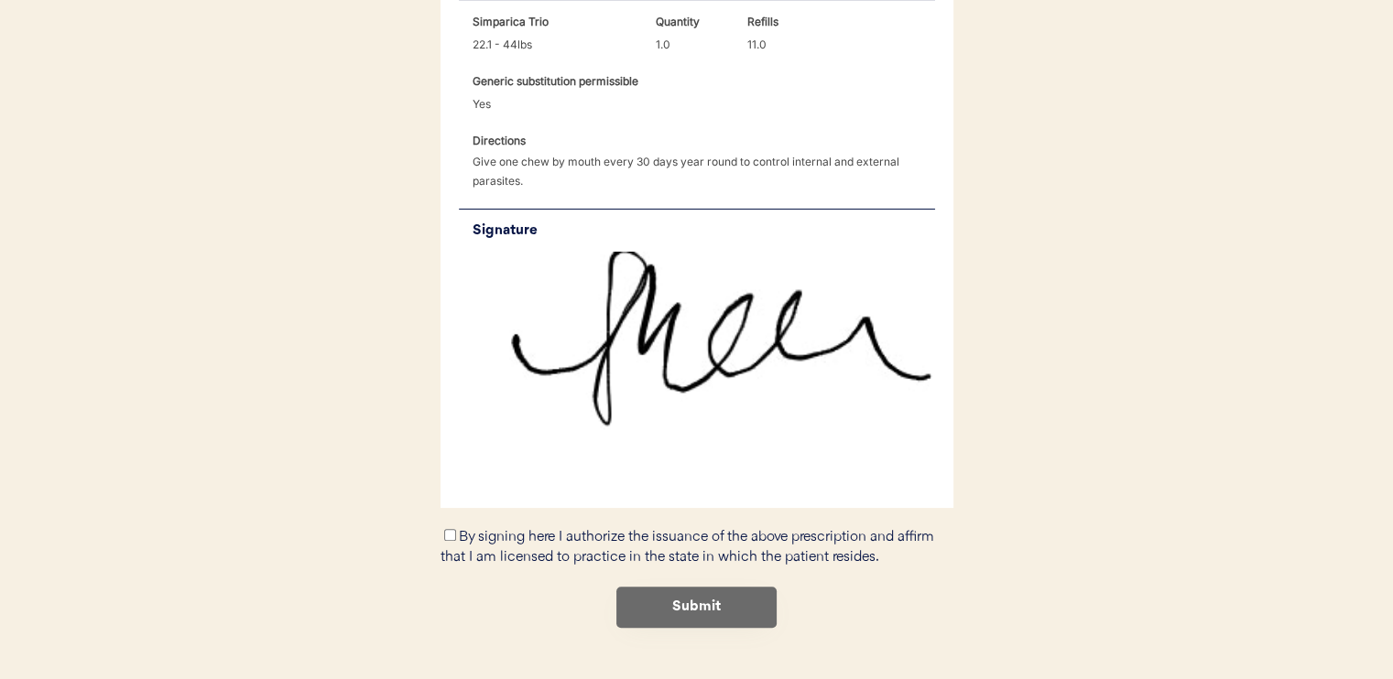
scroll to position [853, 0]
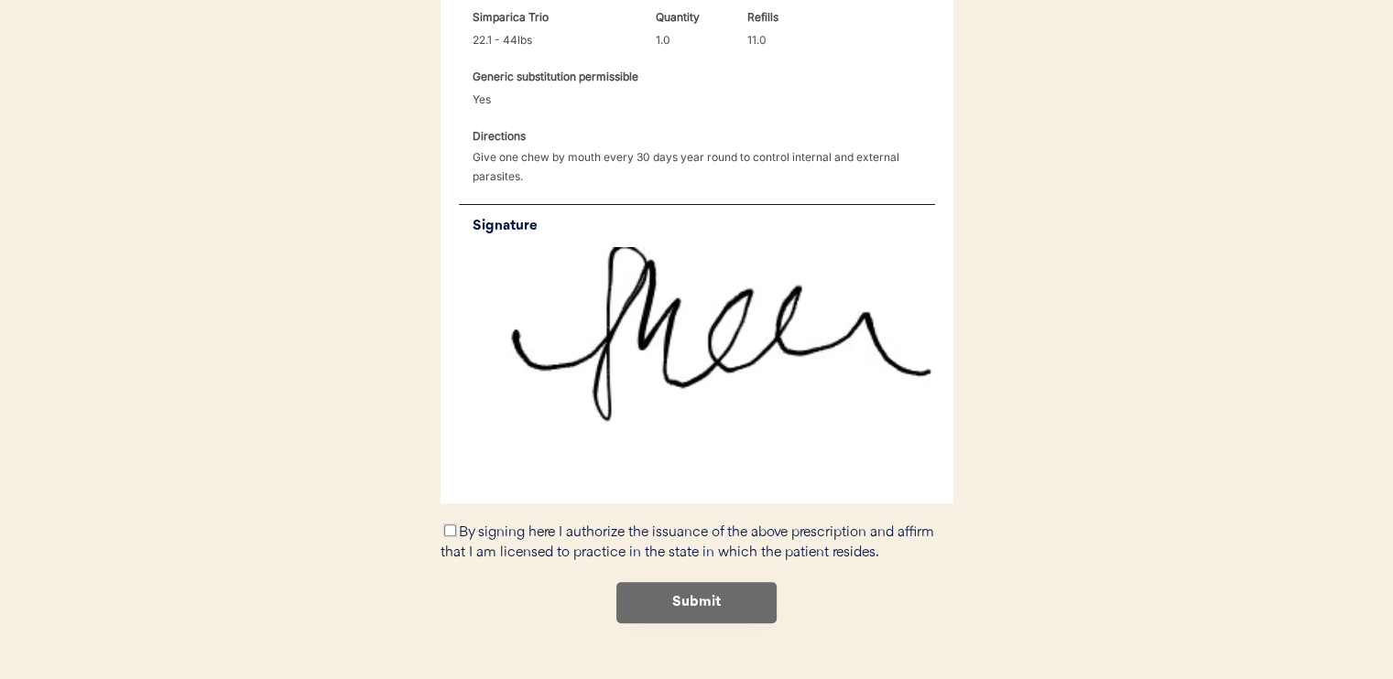
click at [444, 525] on input "By signing here I authorize the issuance of the above prescription and affirm t…" at bounding box center [450, 531] width 12 height 12
checkbox input "true"
click at [648, 582] on button "Submit" at bounding box center [696, 602] width 160 height 41
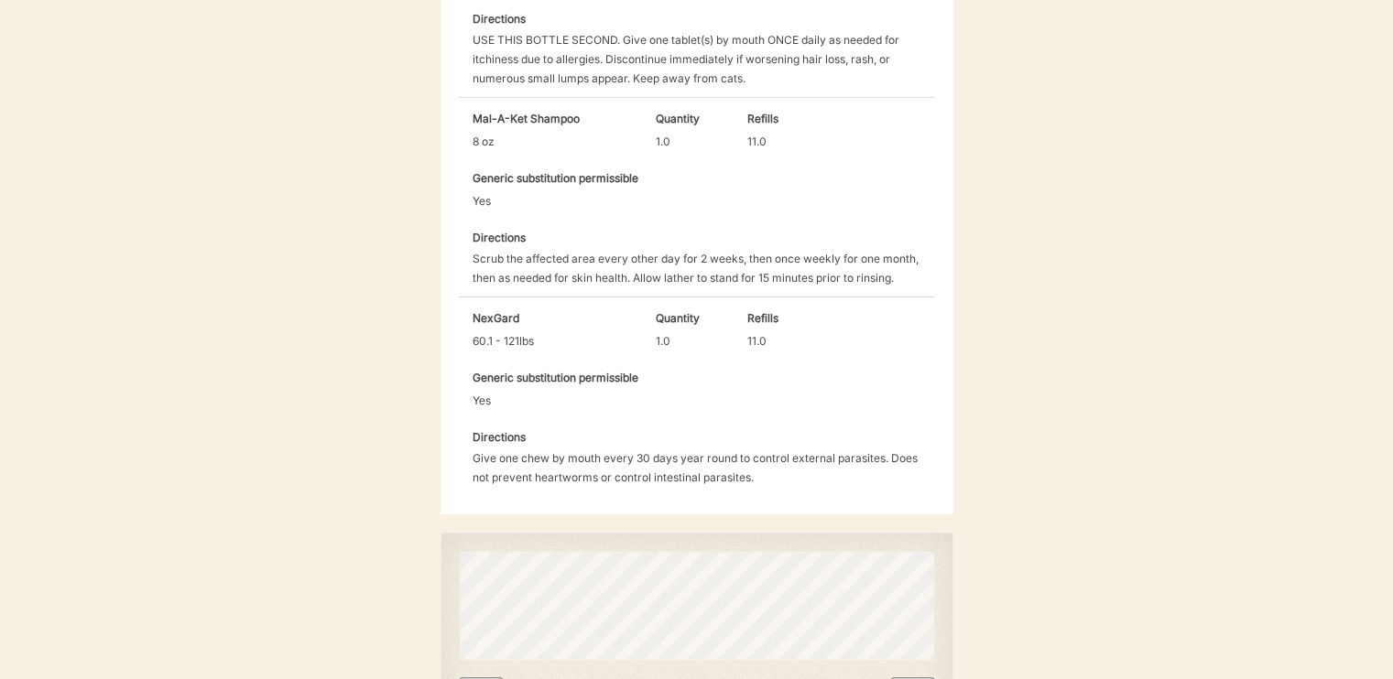
scroll to position [1064, 0]
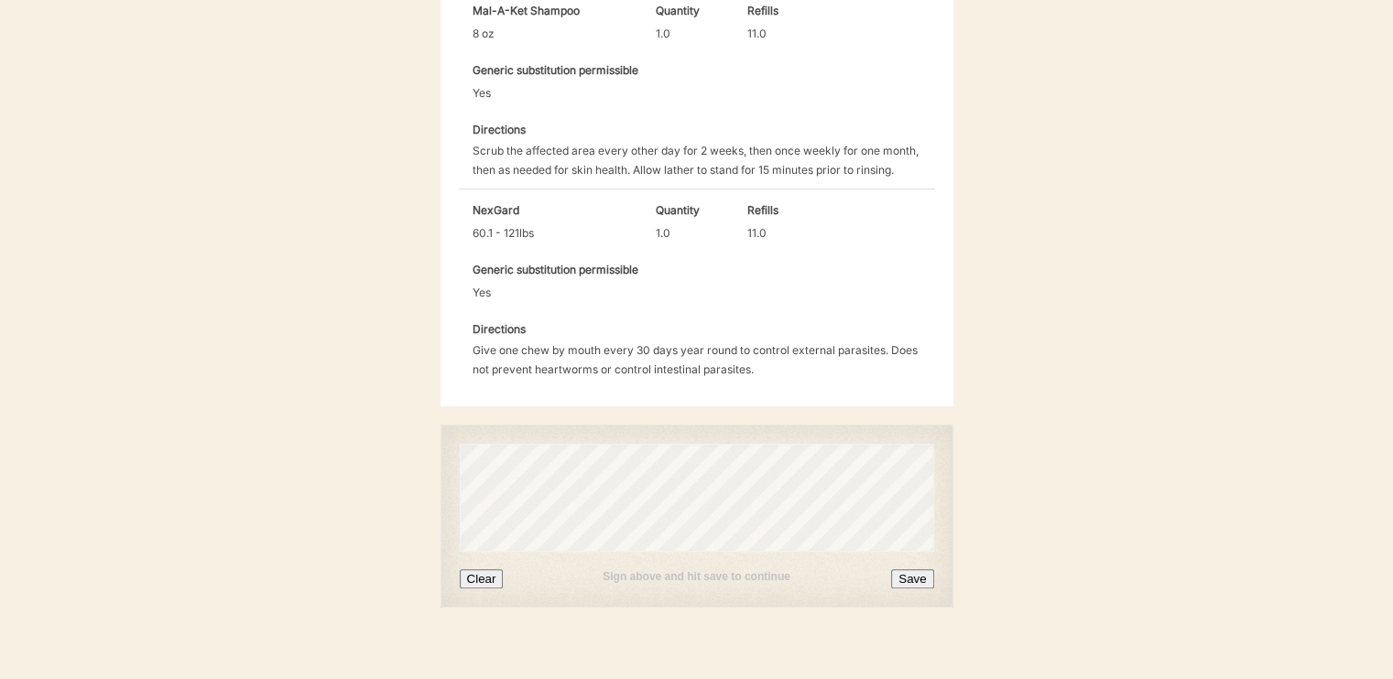
click at [905, 570] on button "Save" at bounding box center [912, 579] width 42 height 19
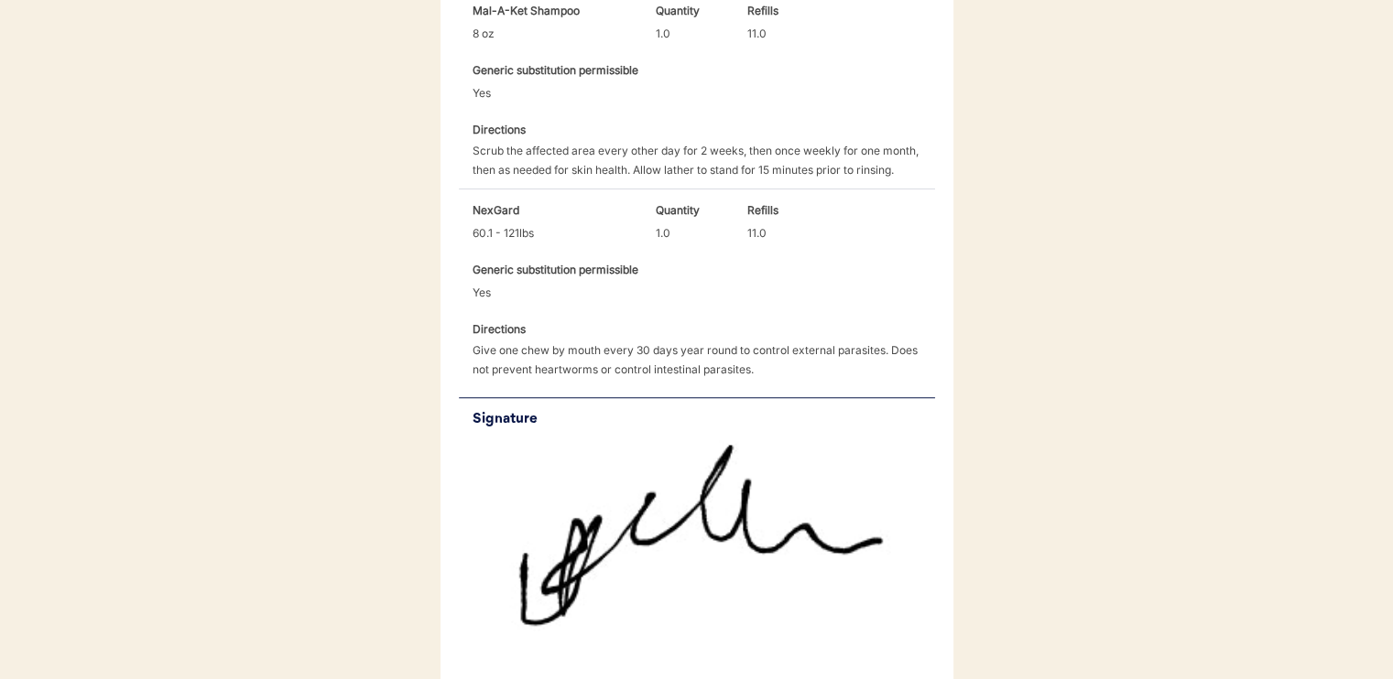
scroll to position [1272, 0]
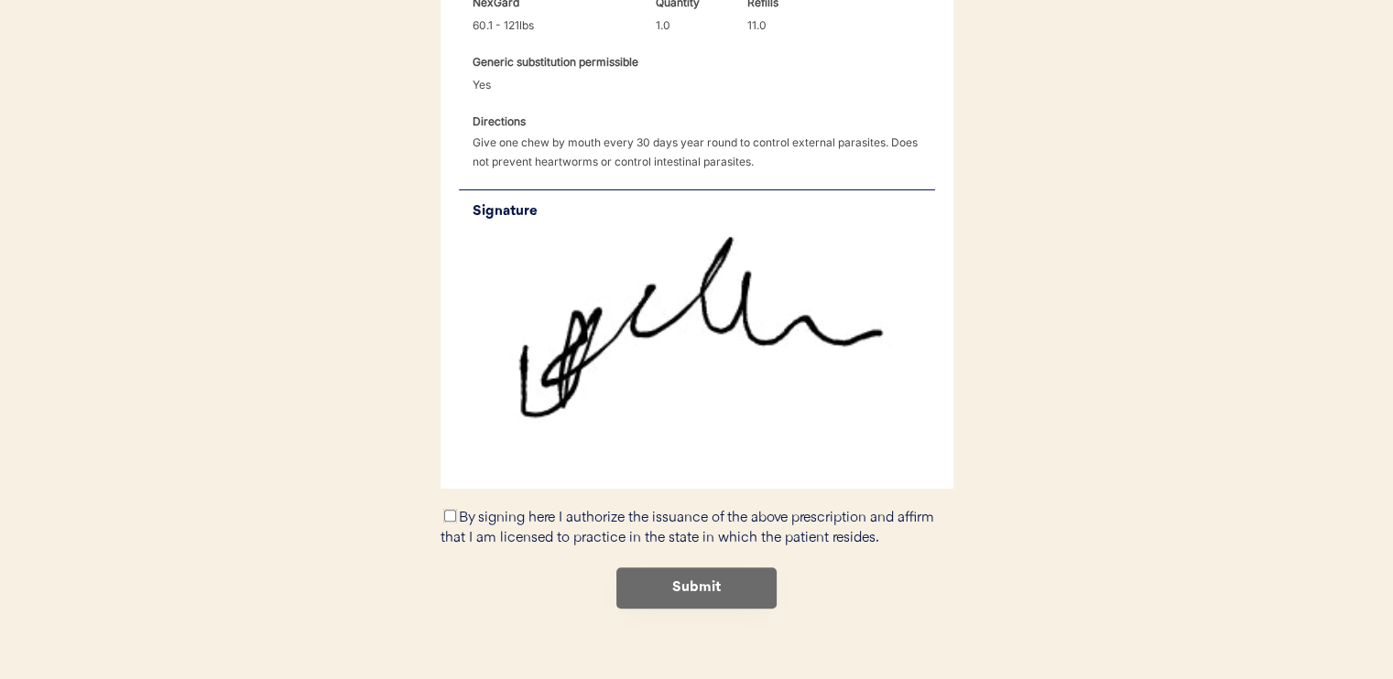
click at [448, 510] on input "By signing here I authorize the issuance of the above prescription and affirm t…" at bounding box center [450, 516] width 12 height 12
checkbox input "true"
click at [677, 568] on button "Submit" at bounding box center [696, 588] width 160 height 41
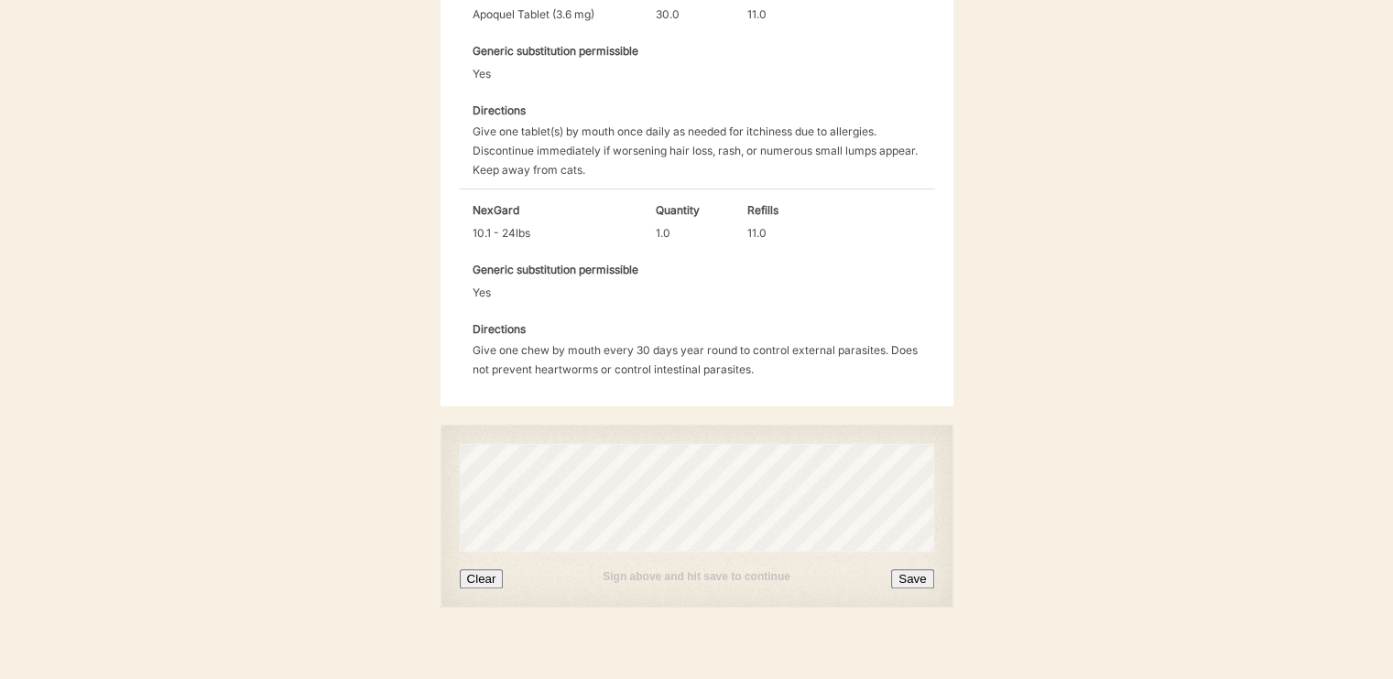
click at [925, 570] on button "Save" at bounding box center [912, 579] width 42 height 19
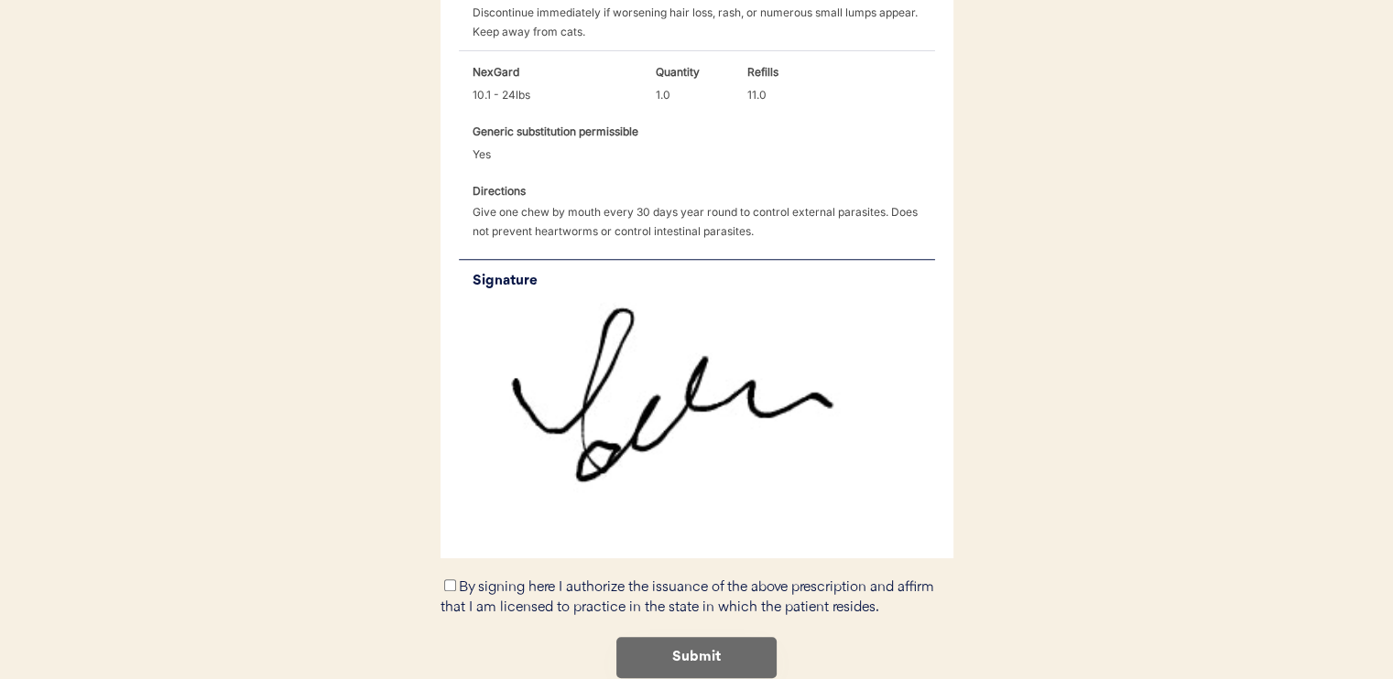
scroll to position [853, 0]
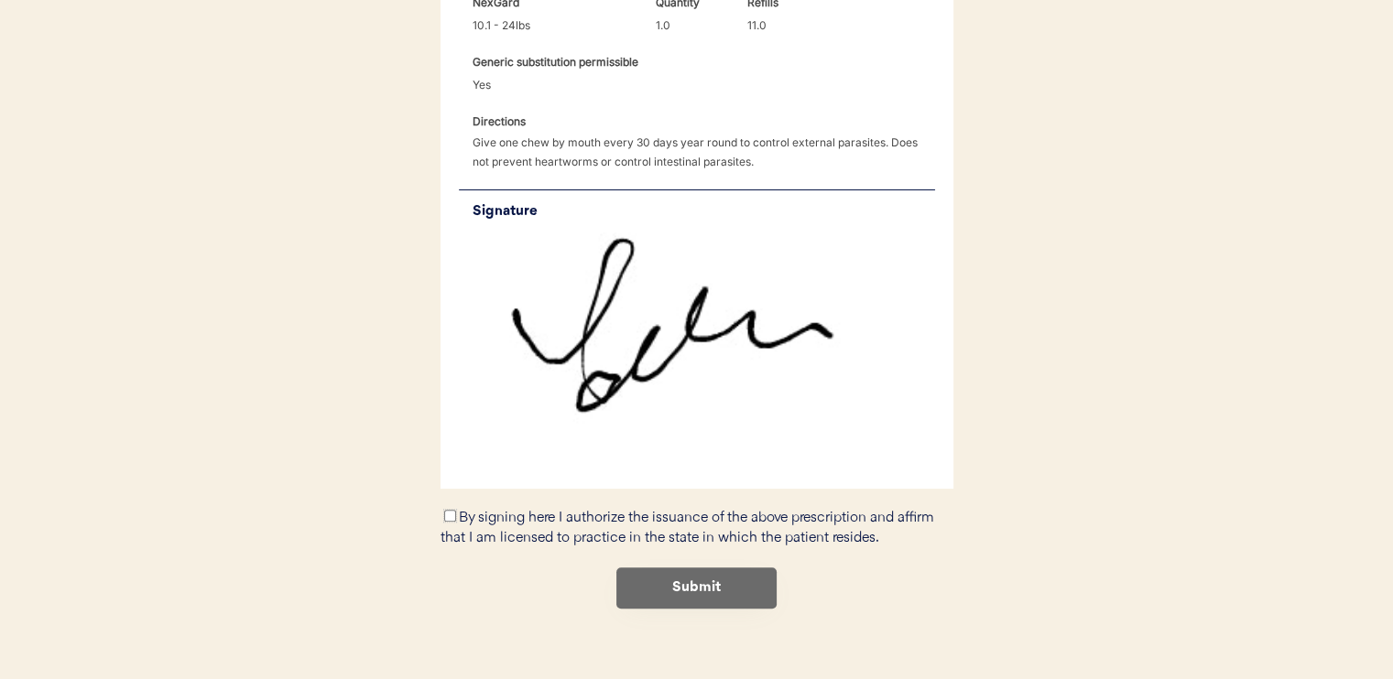
click at [451, 510] on input "By signing here I authorize the issuance of the above prescription and affirm t…" at bounding box center [450, 516] width 12 height 12
checkbox input "true"
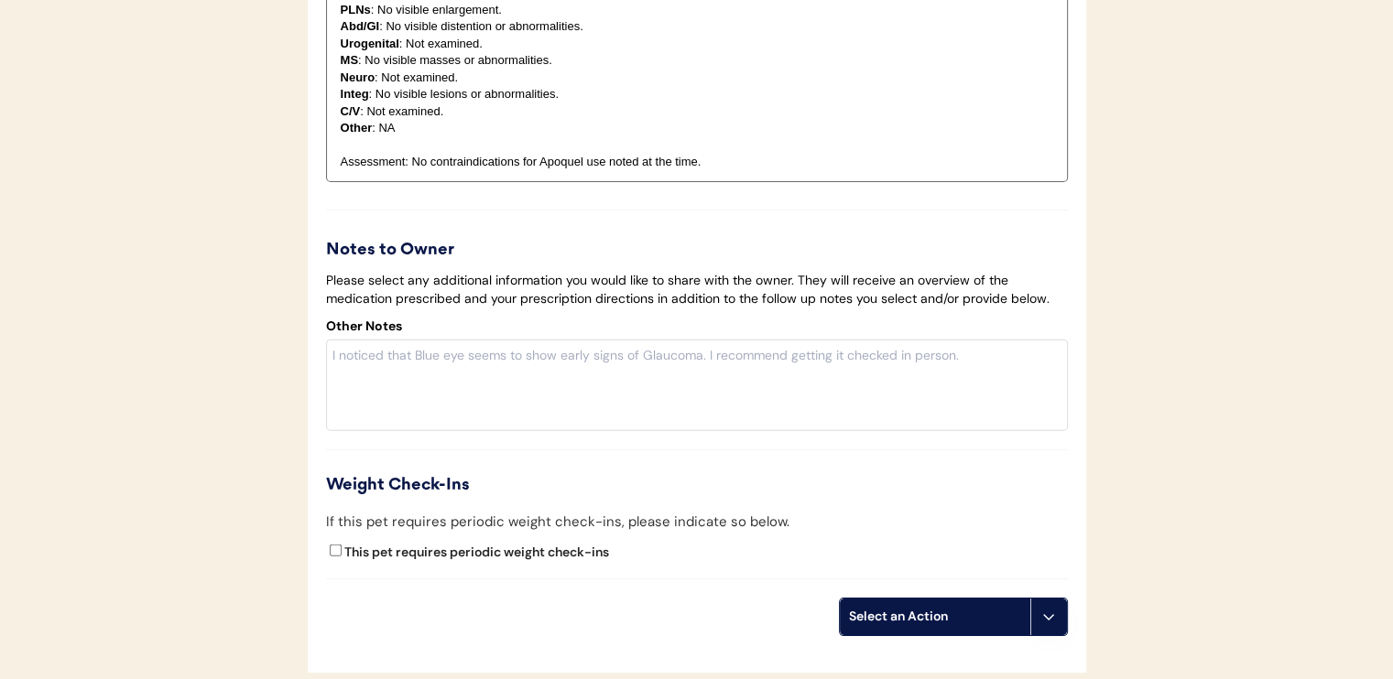
scroll to position [3205, 0]
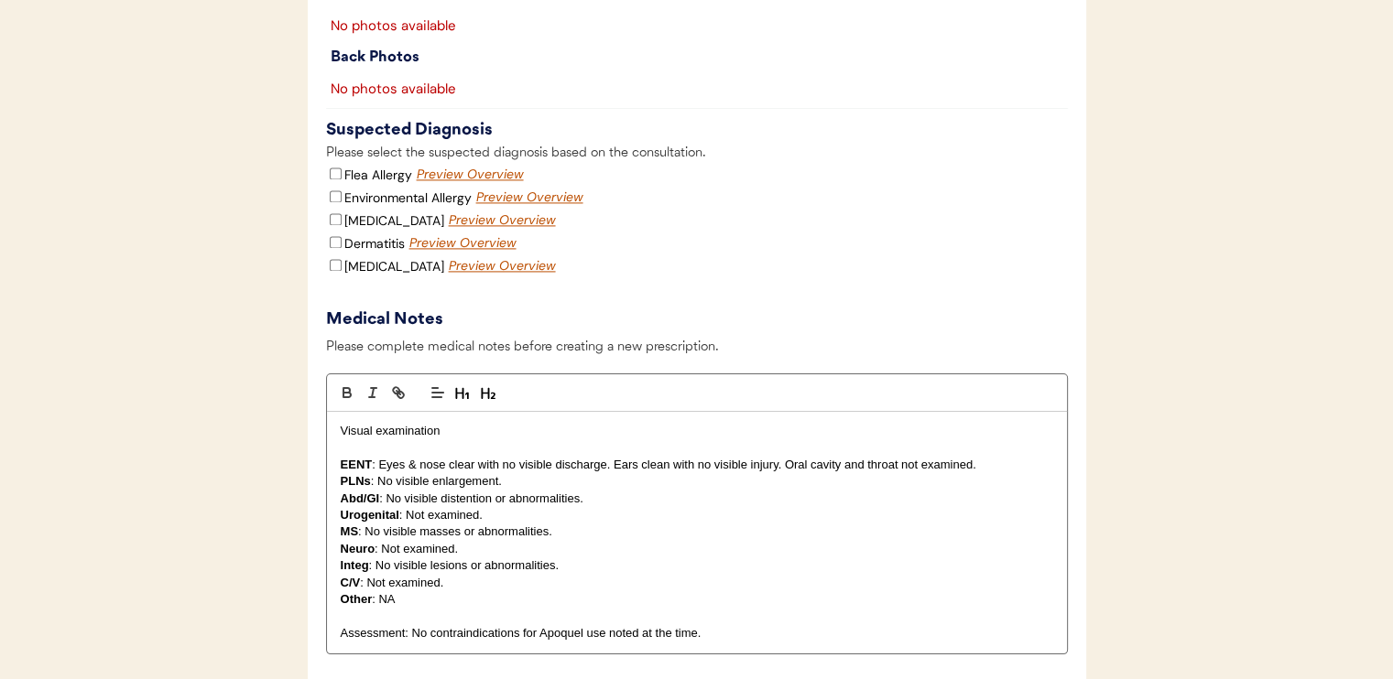
scroll to position [2655, 0]
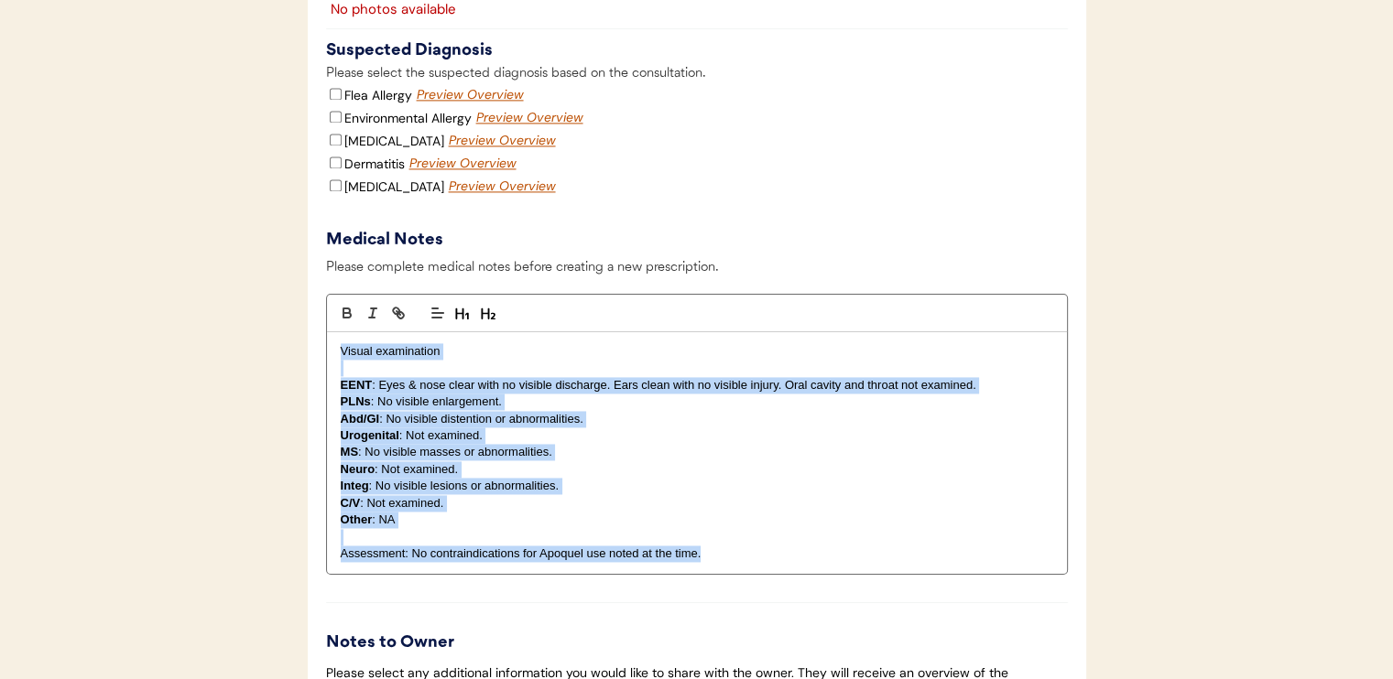
drag, startPoint x: 729, startPoint y: 572, endPoint x: 242, endPoint y: 338, distance: 540.6
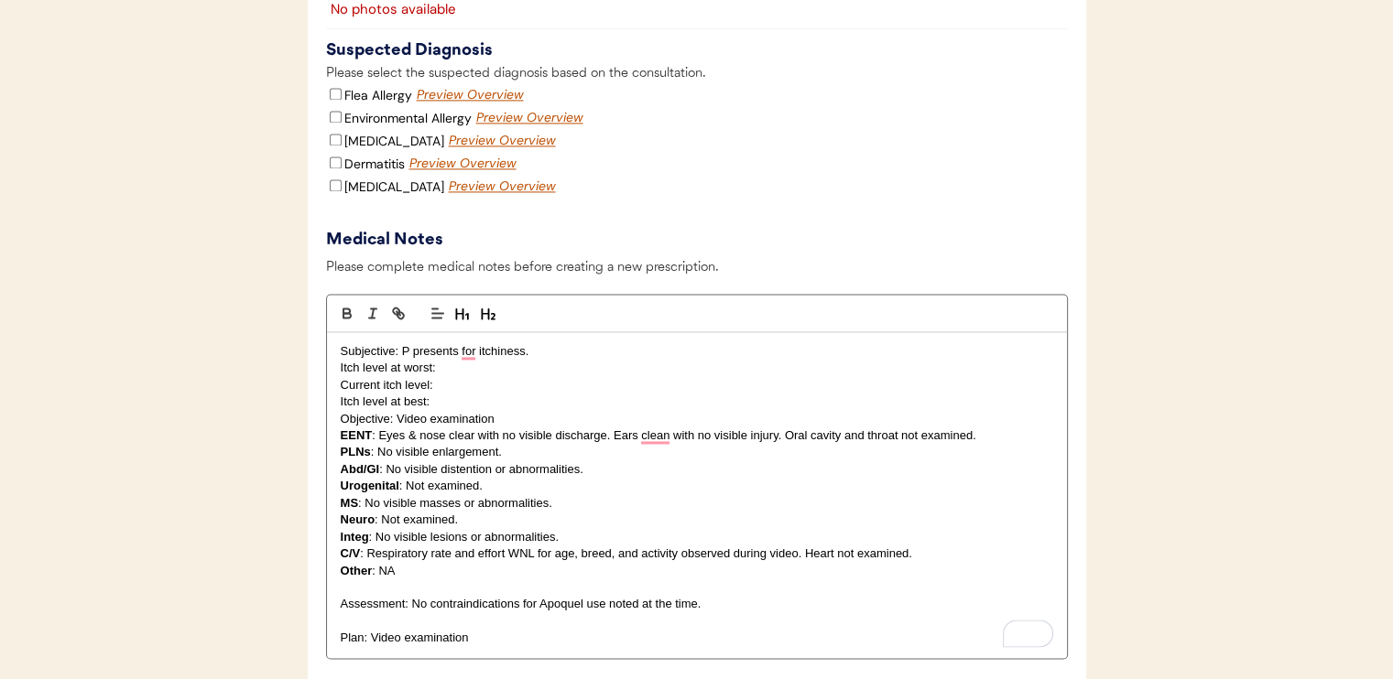
click at [480, 426] on p "Objective: Video examination" at bounding box center [697, 419] width 712 height 16
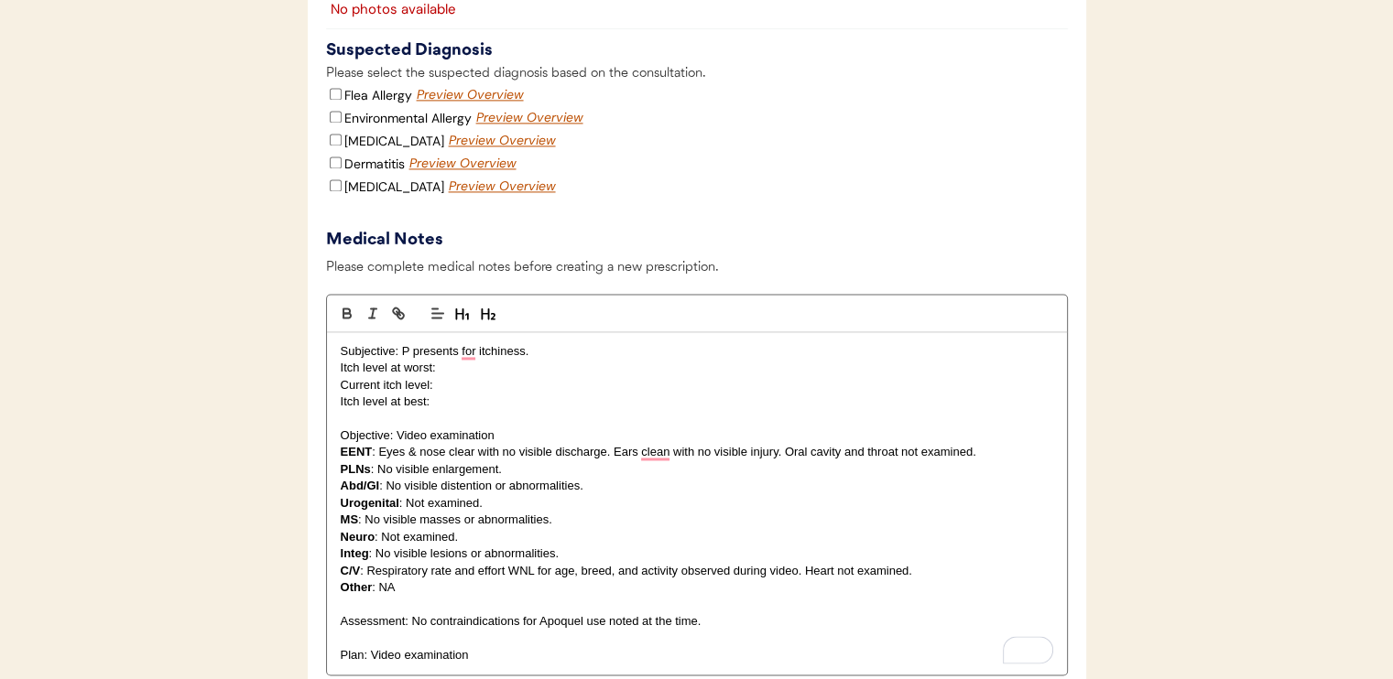
click at [654, 360] on p "Subjective: P presents for itchiness." at bounding box center [697, 351] width 712 height 16
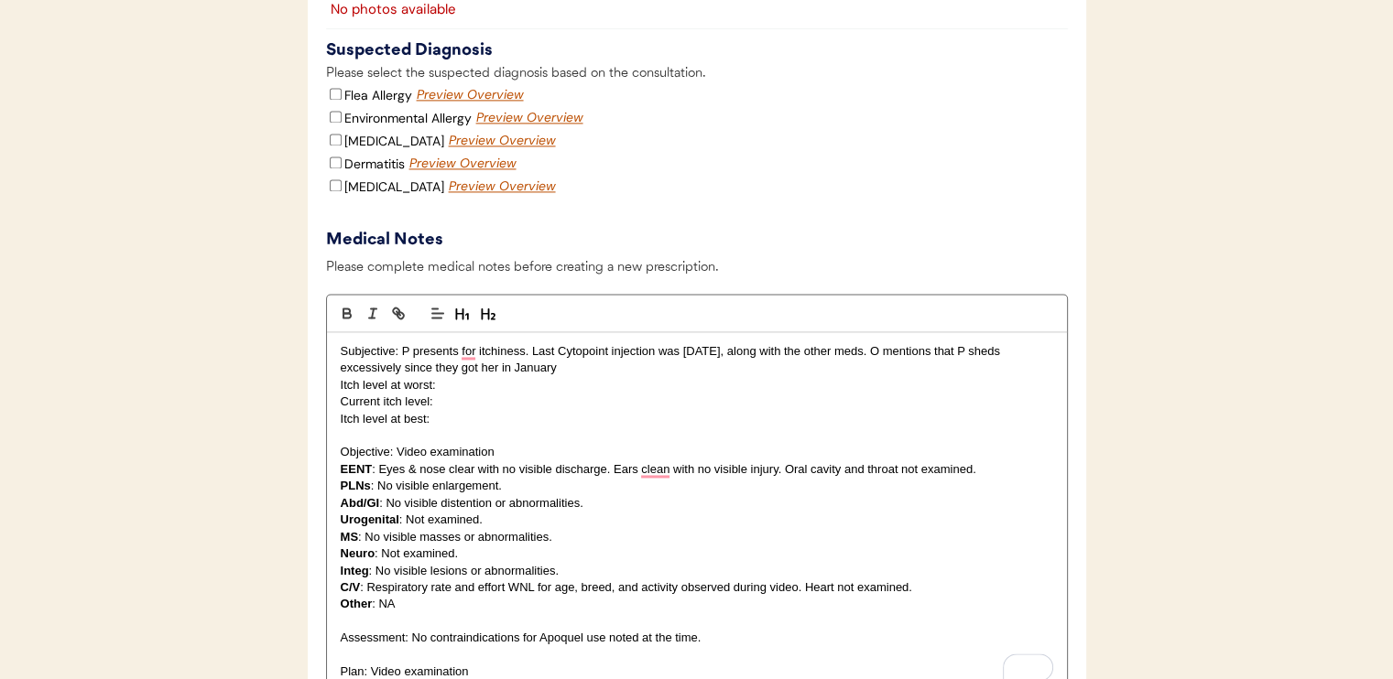
click at [874, 377] on p "Subjective: P presents for itchiness. Last Cytopoint injection was July 5, alon…" at bounding box center [697, 360] width 712 height 34
click at [955, 377] on p "Subjective: P presents for itchiness. Last Cytopoint injection was July 5, alon…" at bounding box center [697, 360] width 712 height 34
click at [893, 377] on p "Subjective: P presents for itchiness. Last Cytopoint injection was July 5, alon…" at bounding box center [697, 360] width 712 height 34
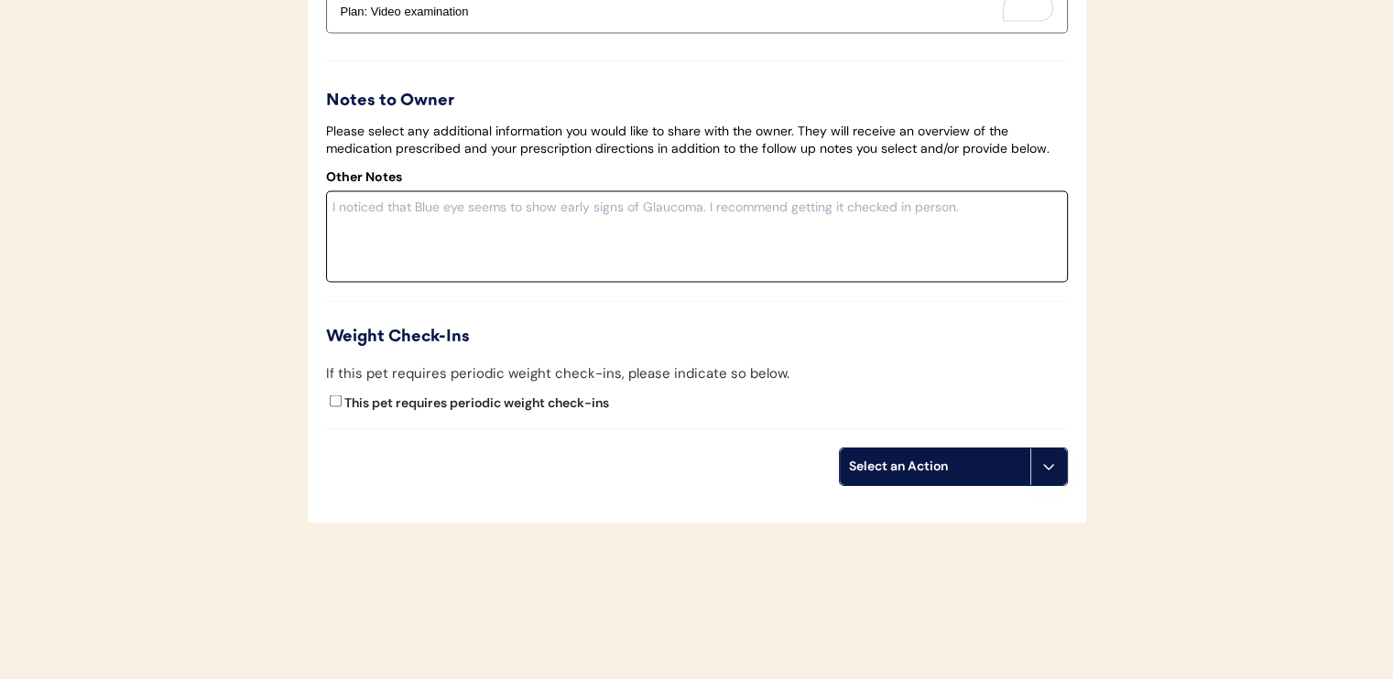
scroll to position [3357, 0]
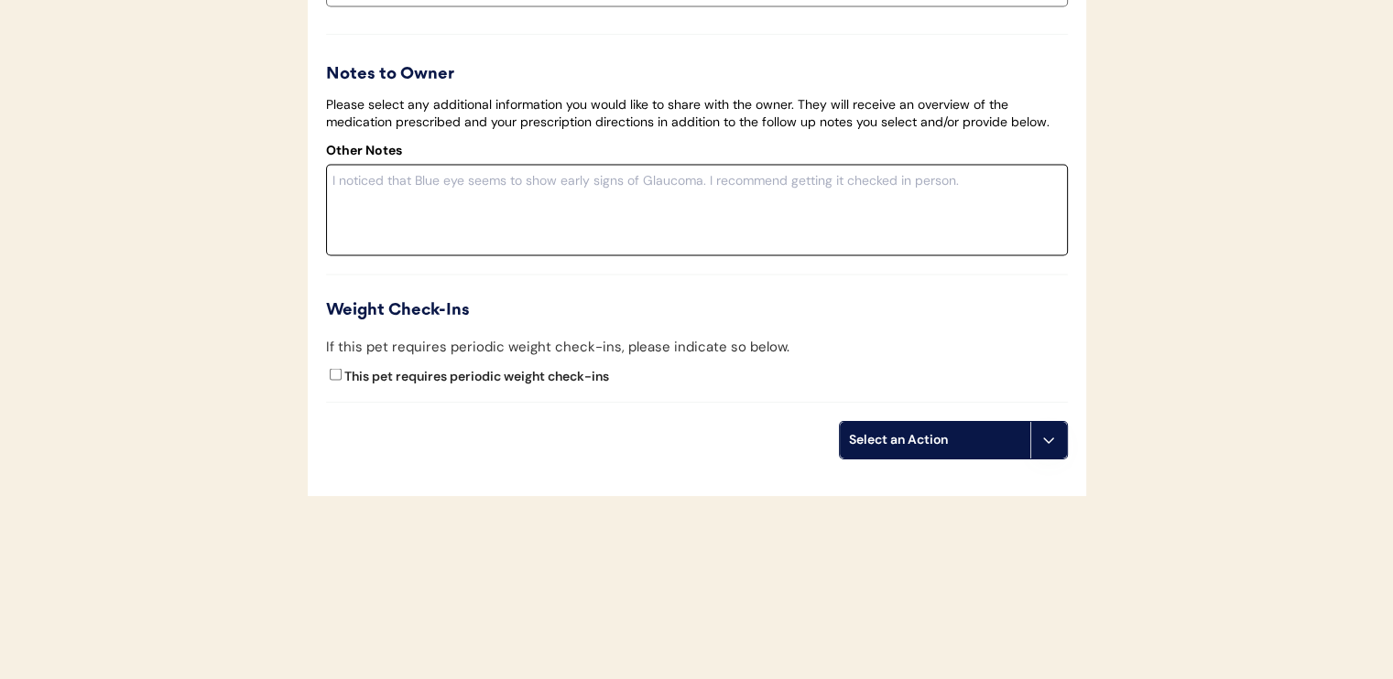
click at [795, 216] on textarea at bounding box center [697, 210] width 742 height 92
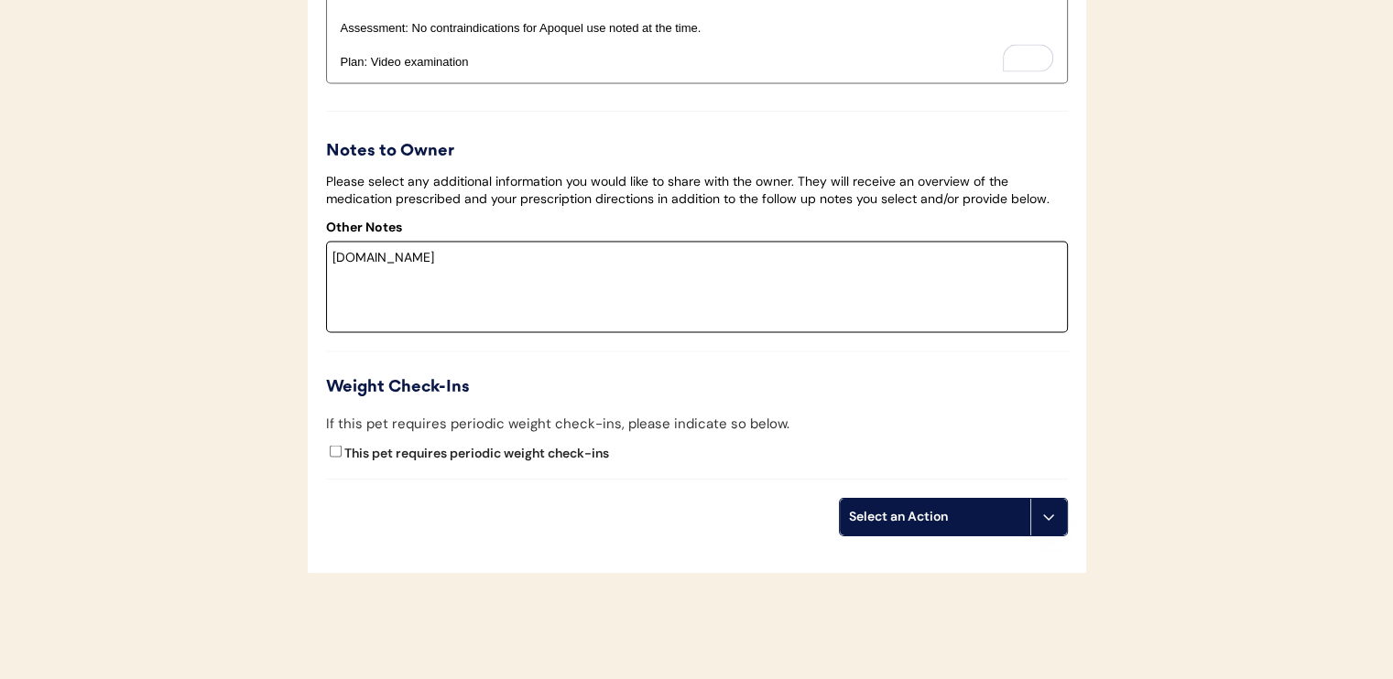
click at [697, 274] on textarea "www.balance.it" at bounding box center [697, 287] width 742 height 92
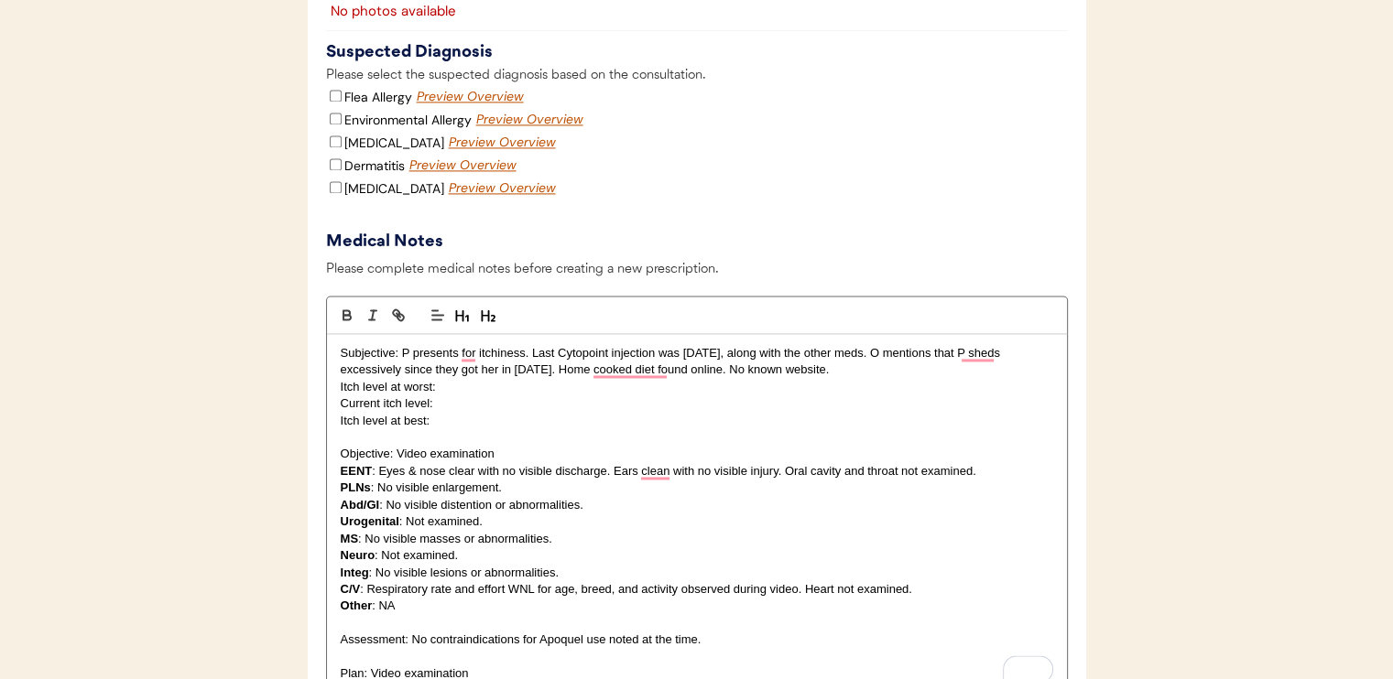
scroll to position [2655, 0]
type textarea "www.balance.it"
click at [919, 377] on p "Subjective: P presents for itchiness. Last Cytopoint injection was July 5, alon…" at bounding box center [697, 360] width 712 height 34
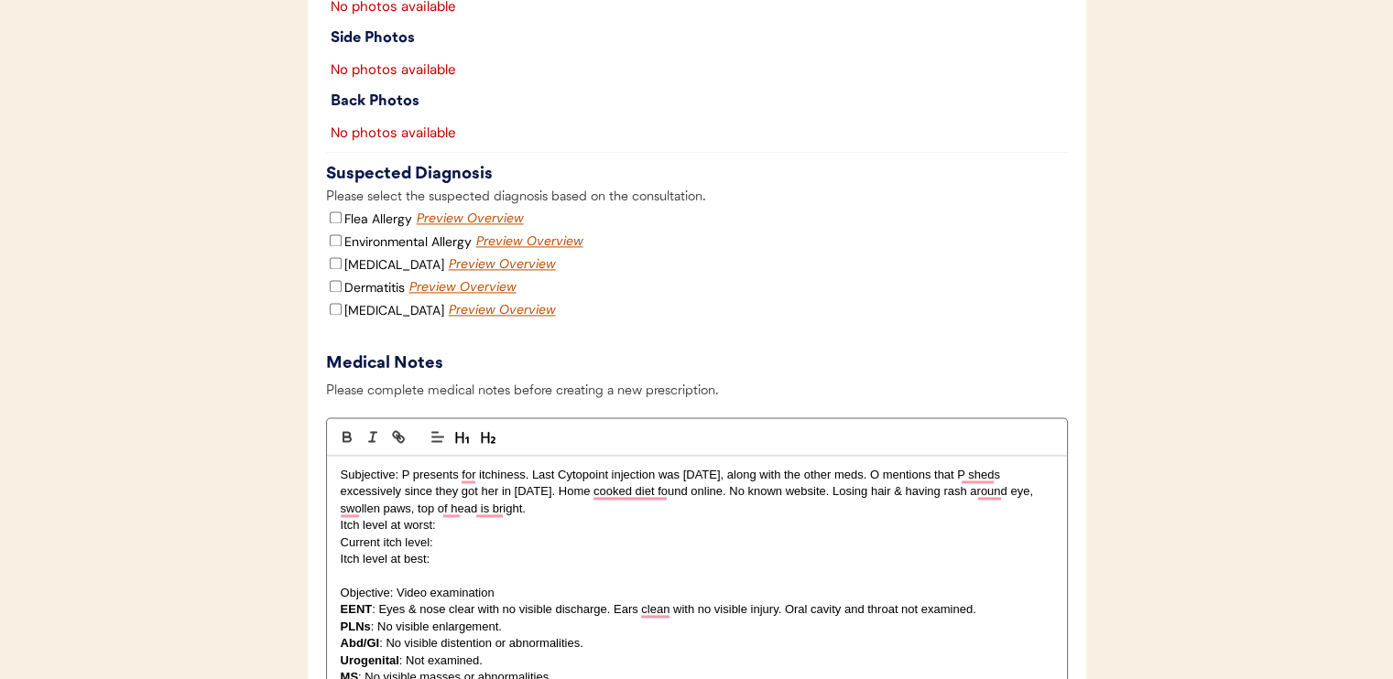
scroll to position [2564, 0]
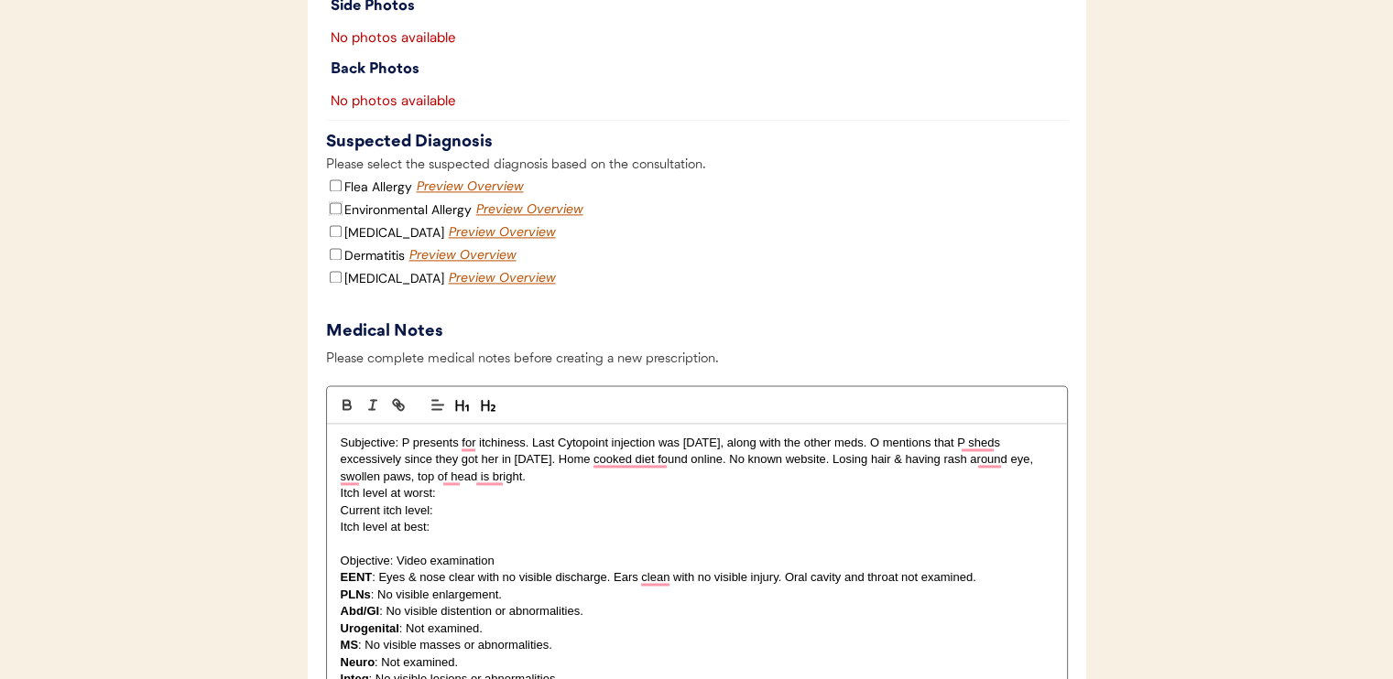
click at [335, 214] on input "Environmental Allergy" at bounding box center [336, 208] width 12 height 12
checkbox input "true"
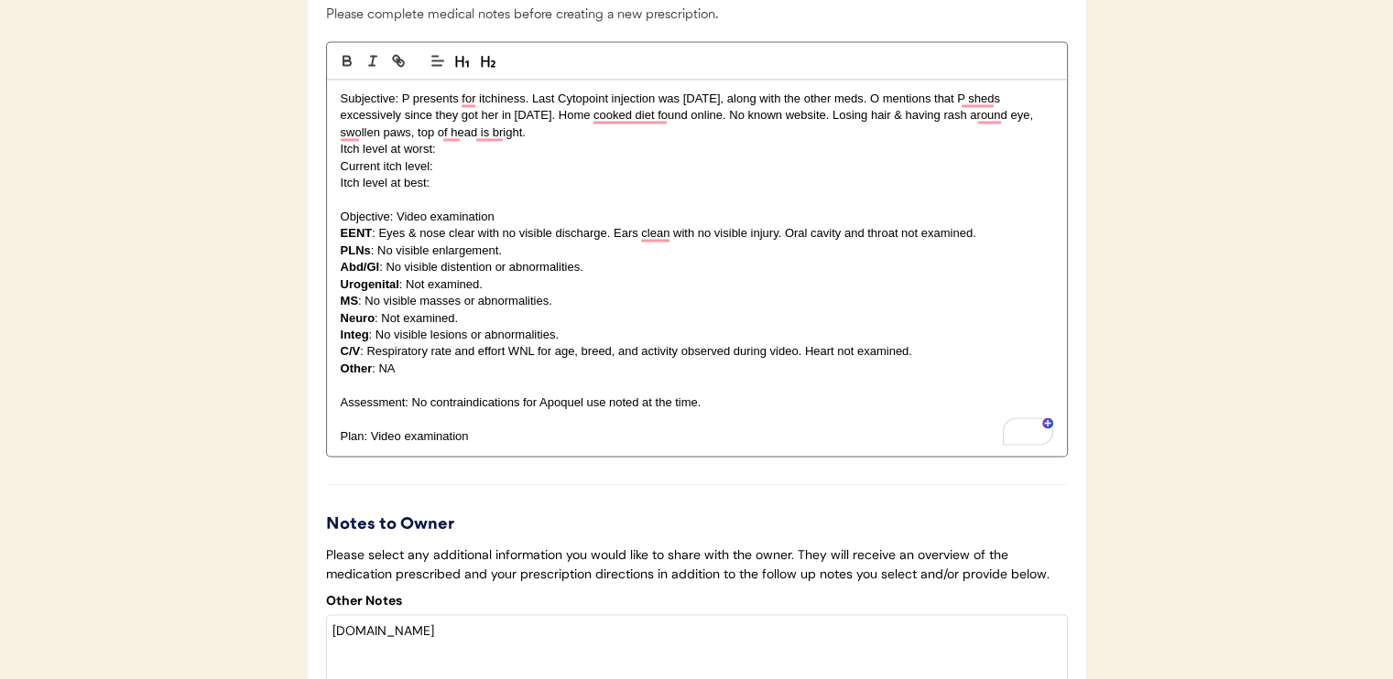
scroll to position [2930, 0]
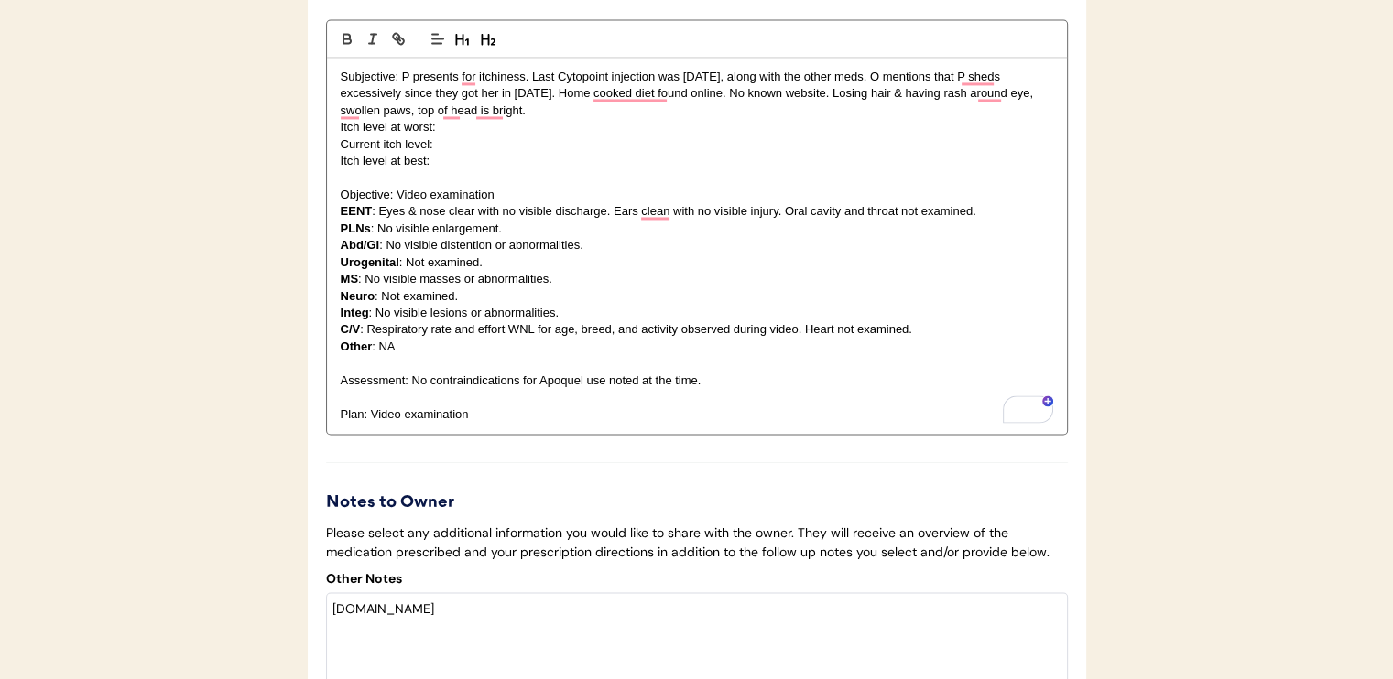
click at [575, 119] on p "Subjective: P presents for itchiness. Last Cytopoint injection was July 5, alon…" at bounding box center [697, 94] width 712 height 50
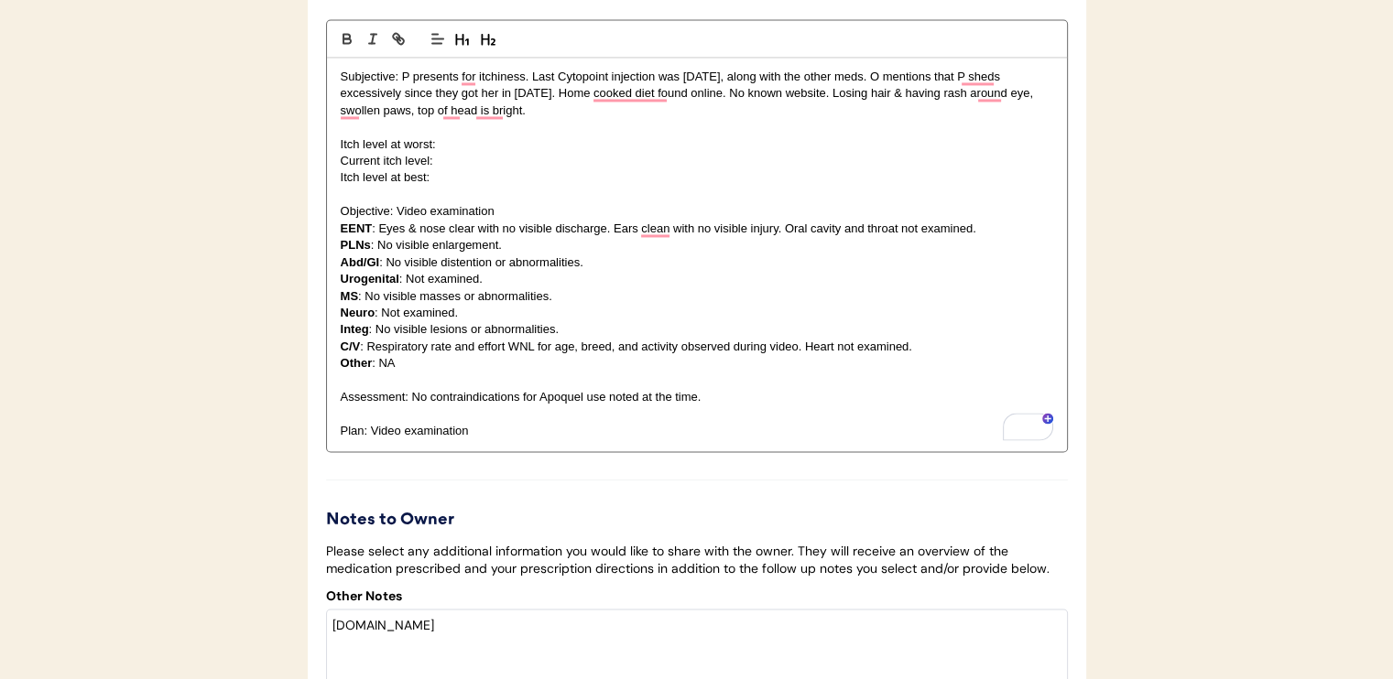
click at [462, 169] on p "Current itch level:" at bounding box center [697, 161] width 712 height 16
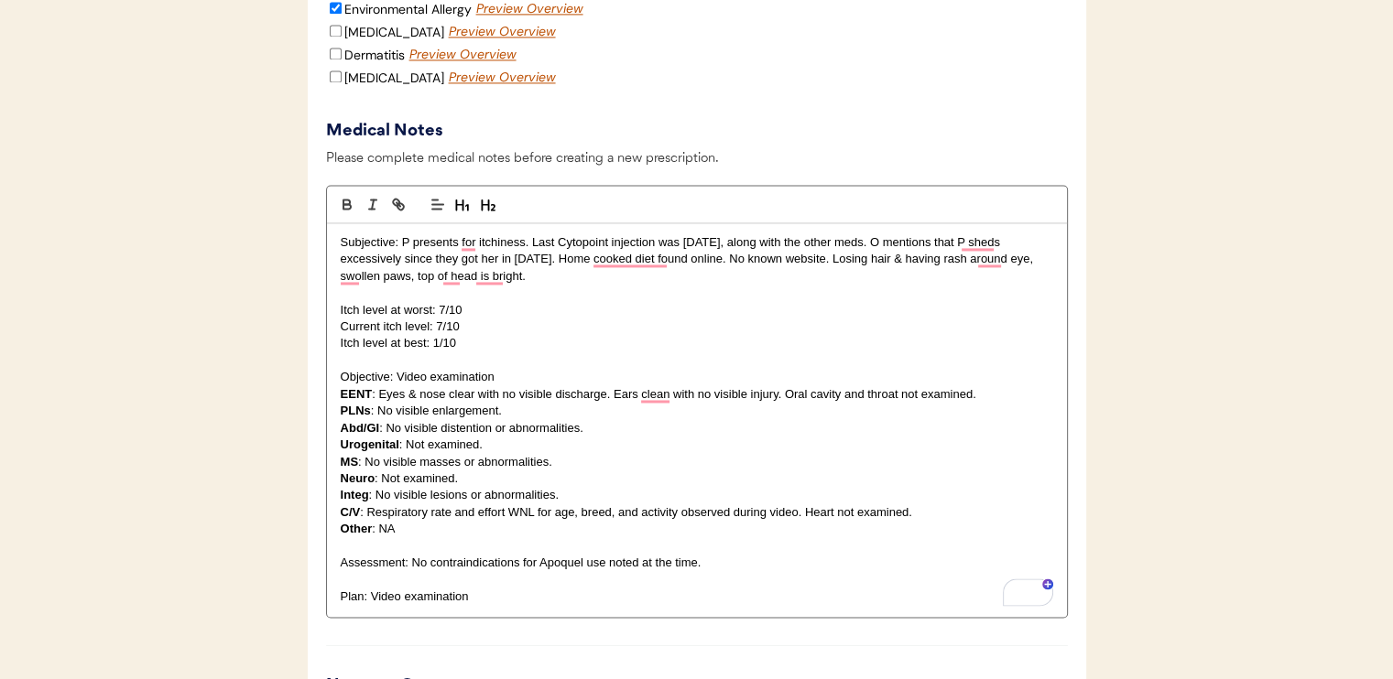
scroll to position [2839, 0]
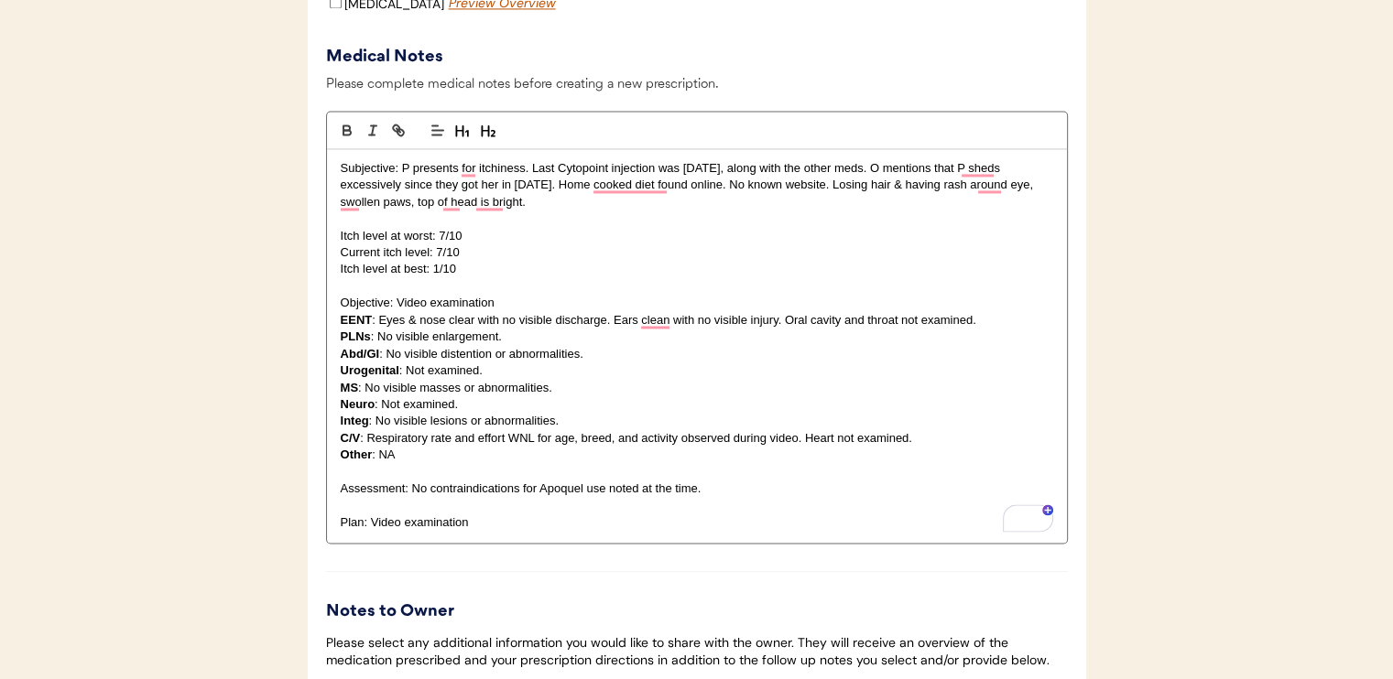
click at [727, 83] on div "Medical Notes Please complete medical notes before creating a new prescription.…" at bounding box center [697, 293] width 742 height 499
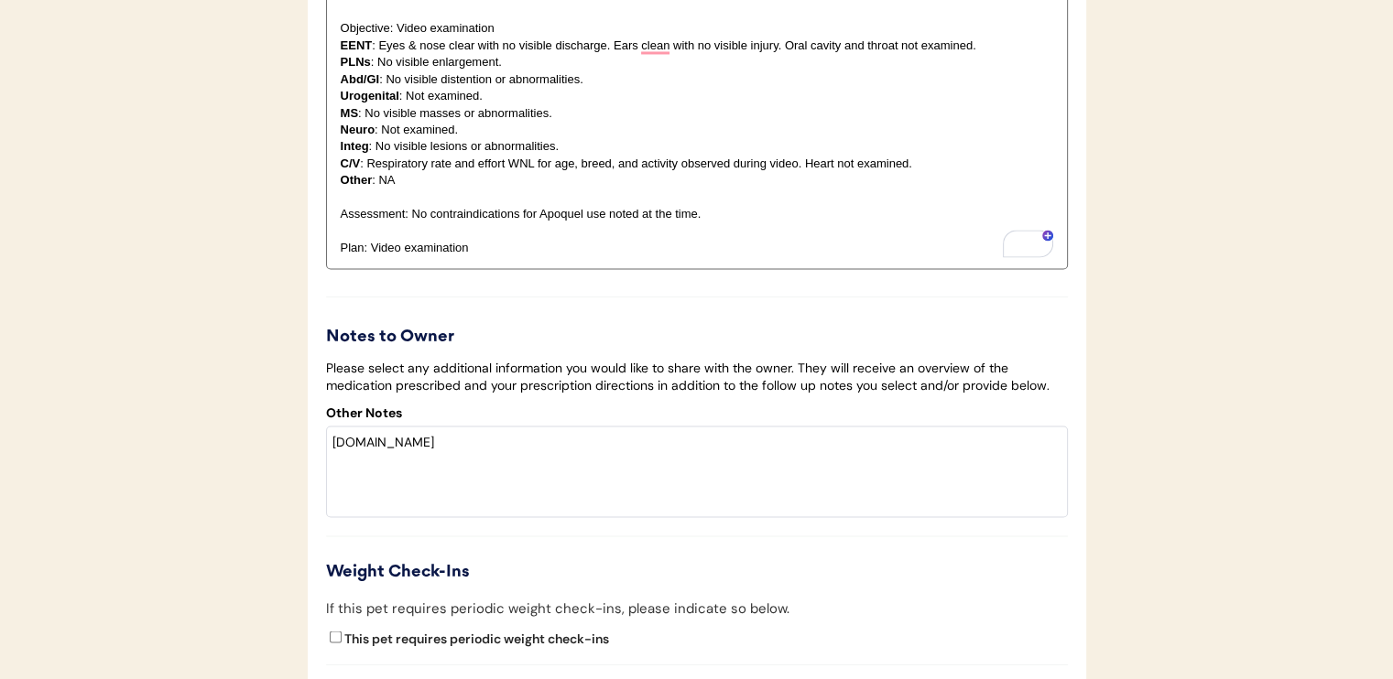
scroll to position [3296, 0]
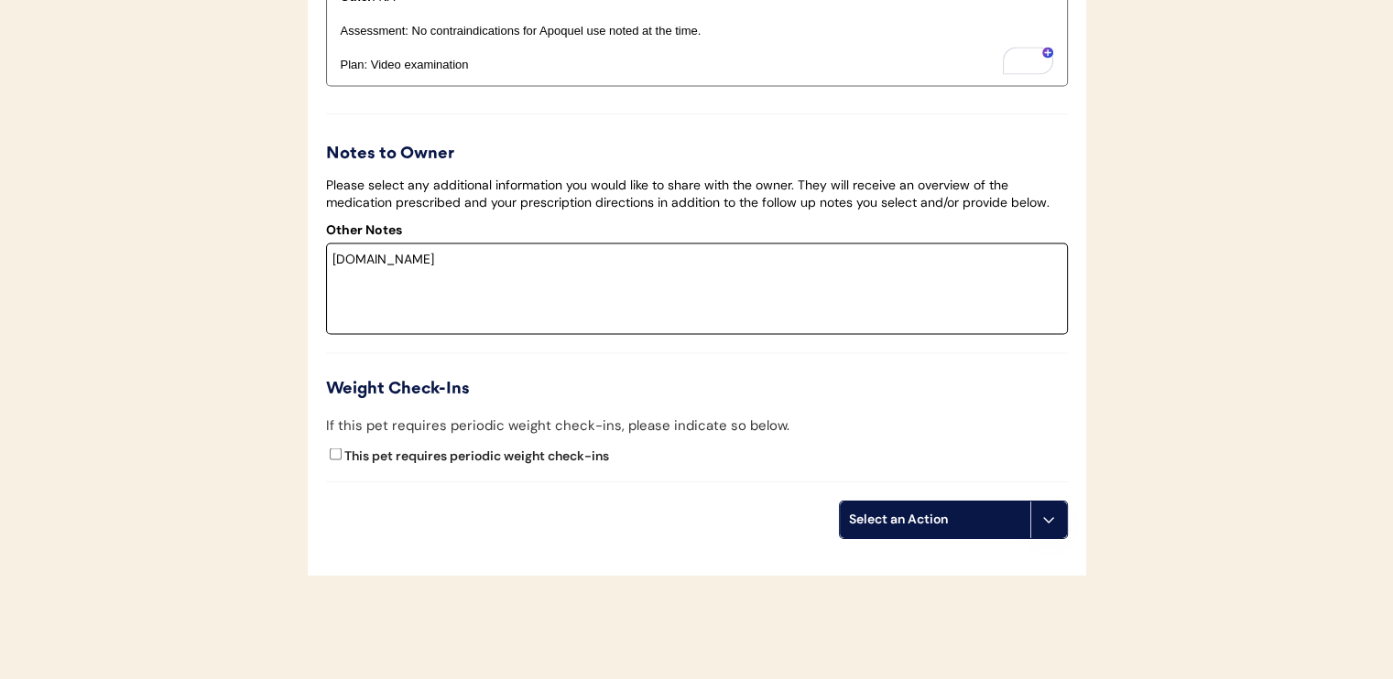
click at [650, 297] on textarea "www.balance.it" at bounding box center [697, 289] width 742 height 92
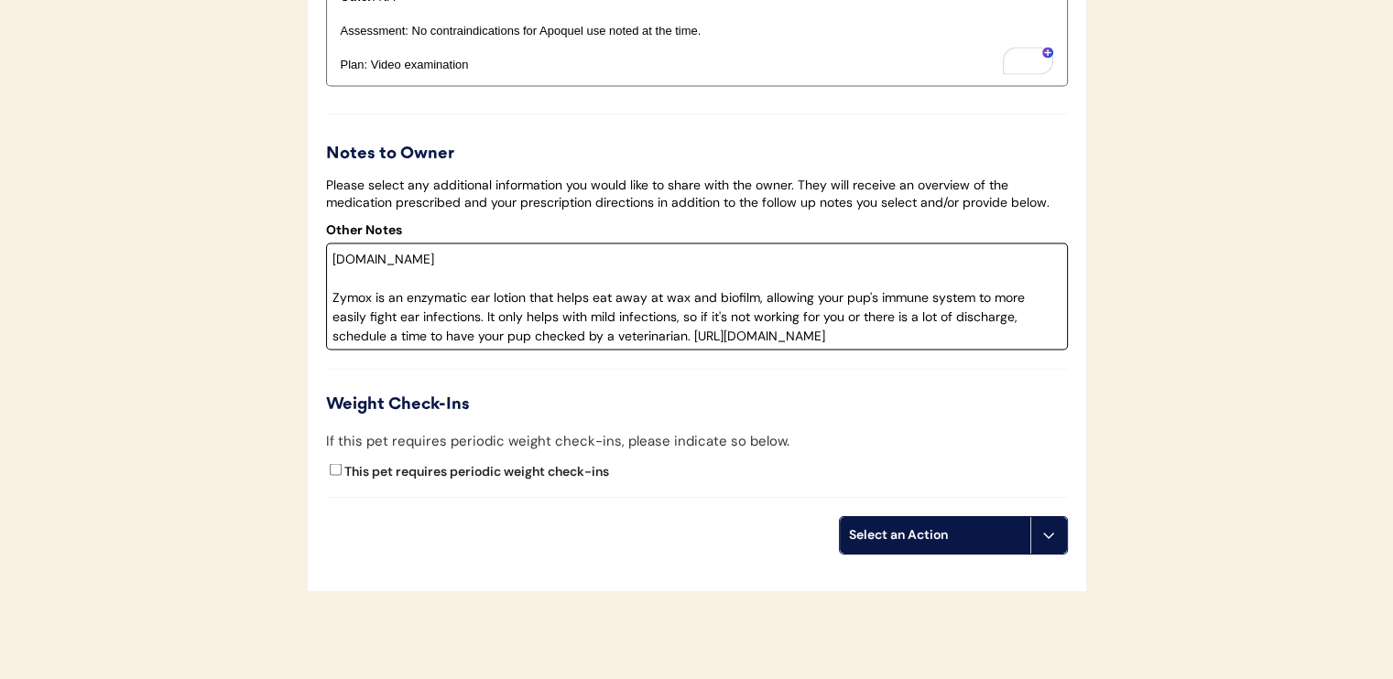
click at [795, 350] on textarea "www.balance.it Zymox is an enzymatic ear lotion that helps eat away at wax and …" at bounding box center [697, 296] width 742 height 107
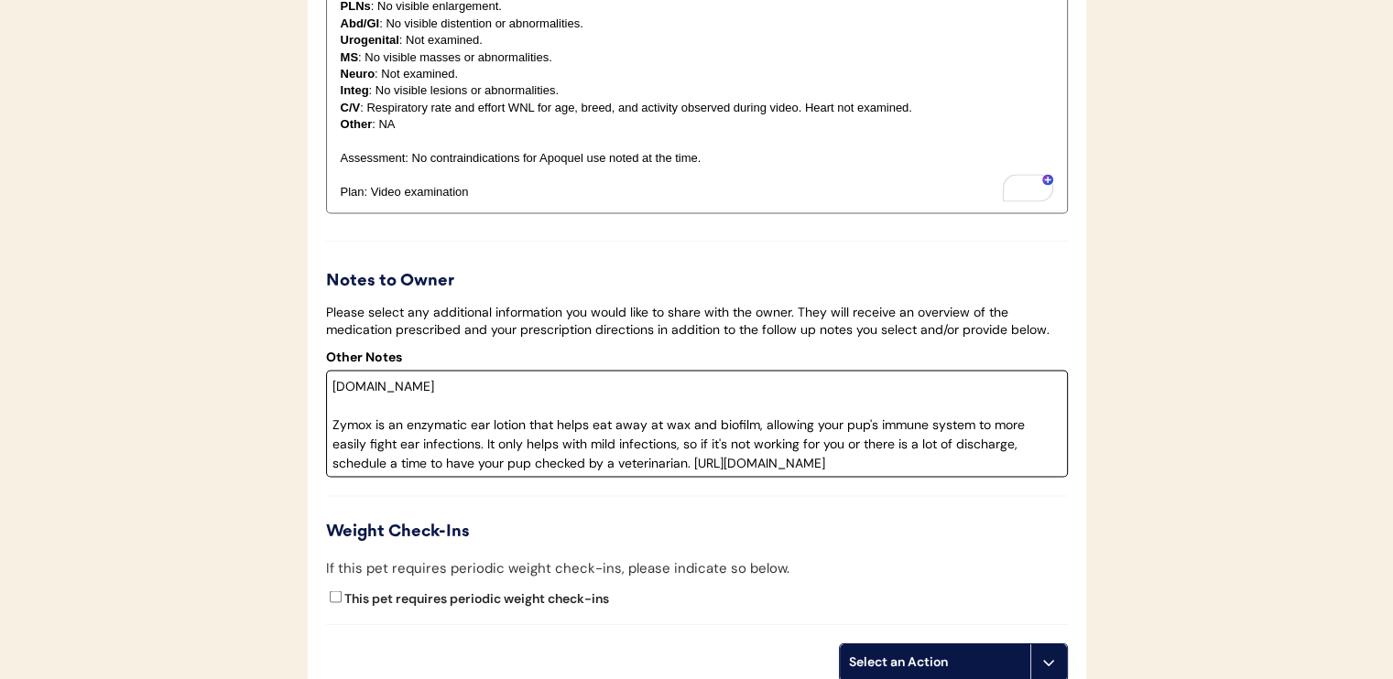
scroll to position [3205, 0]
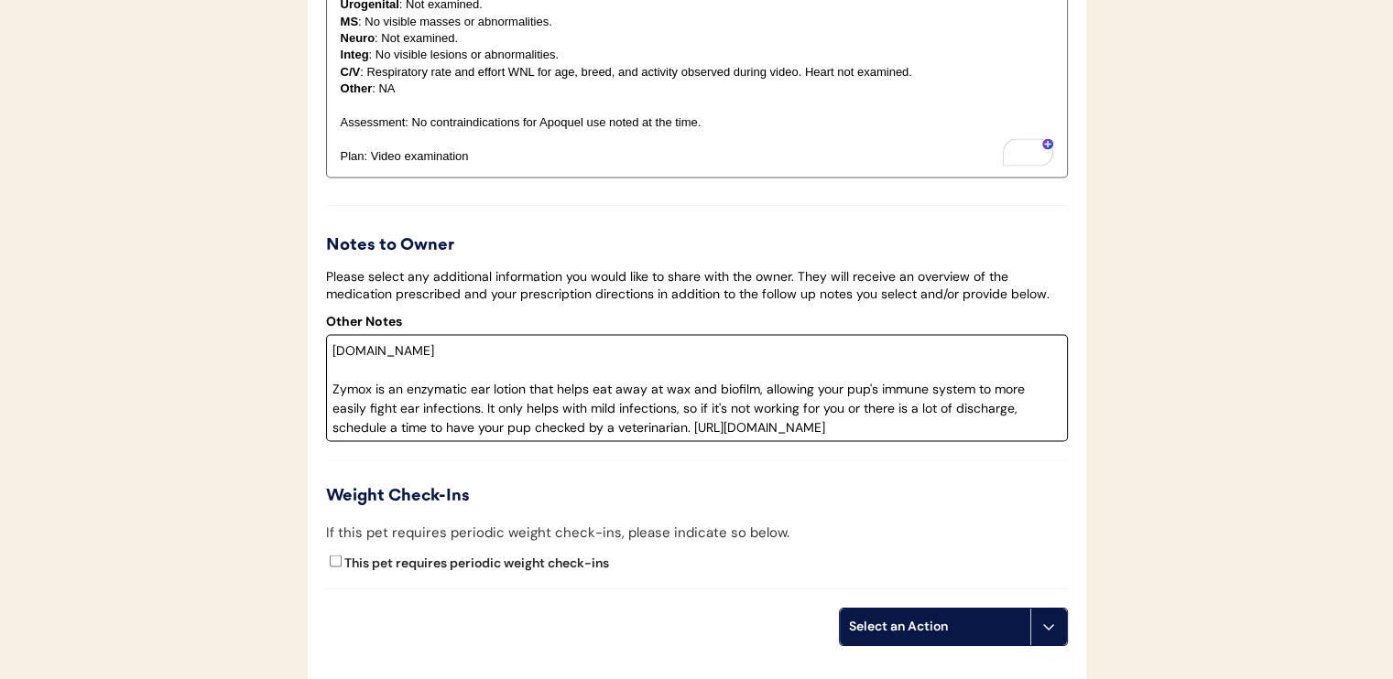
click at [826, 441] on textarea "www.balance.it Zymox is an enzymatic ear lotion that helps eat away at wax and …" at bounding box center [697, 387] width 742 height 107
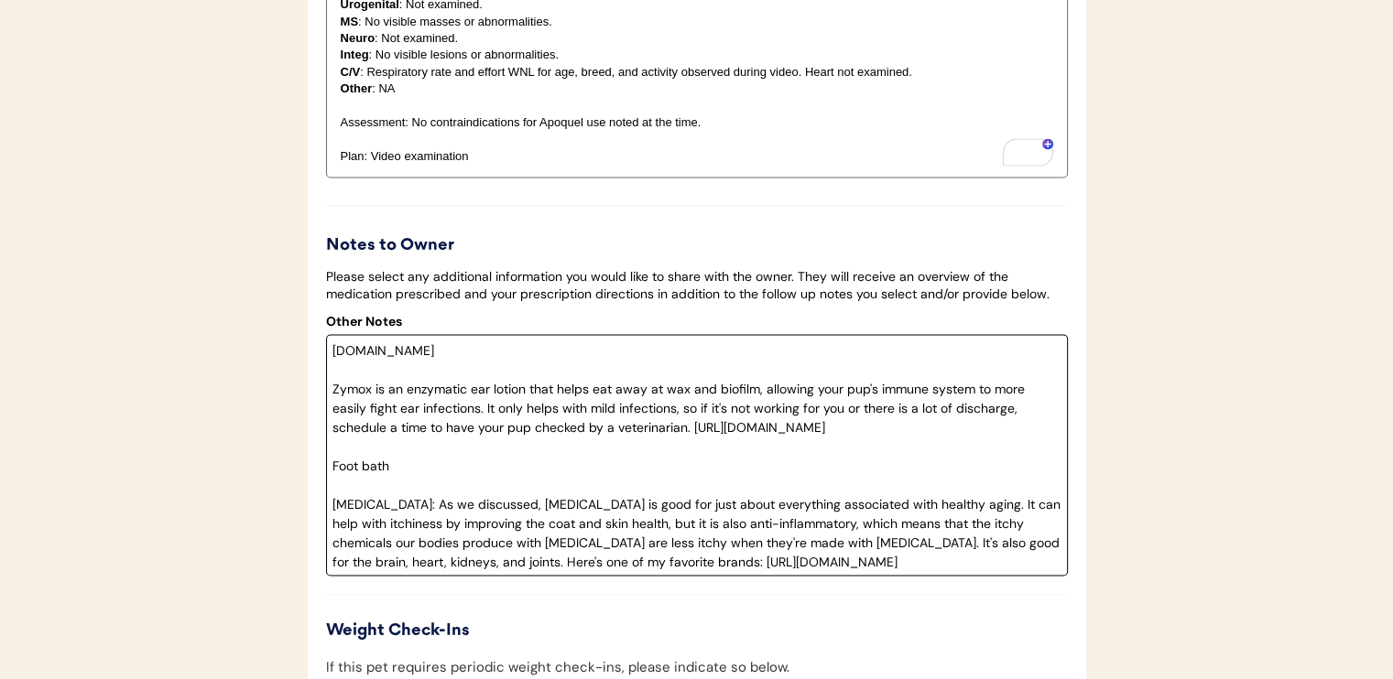
type textarea "www.balance.it Zymox is an enzymatic ear lotion that helps eat away at wax and …"
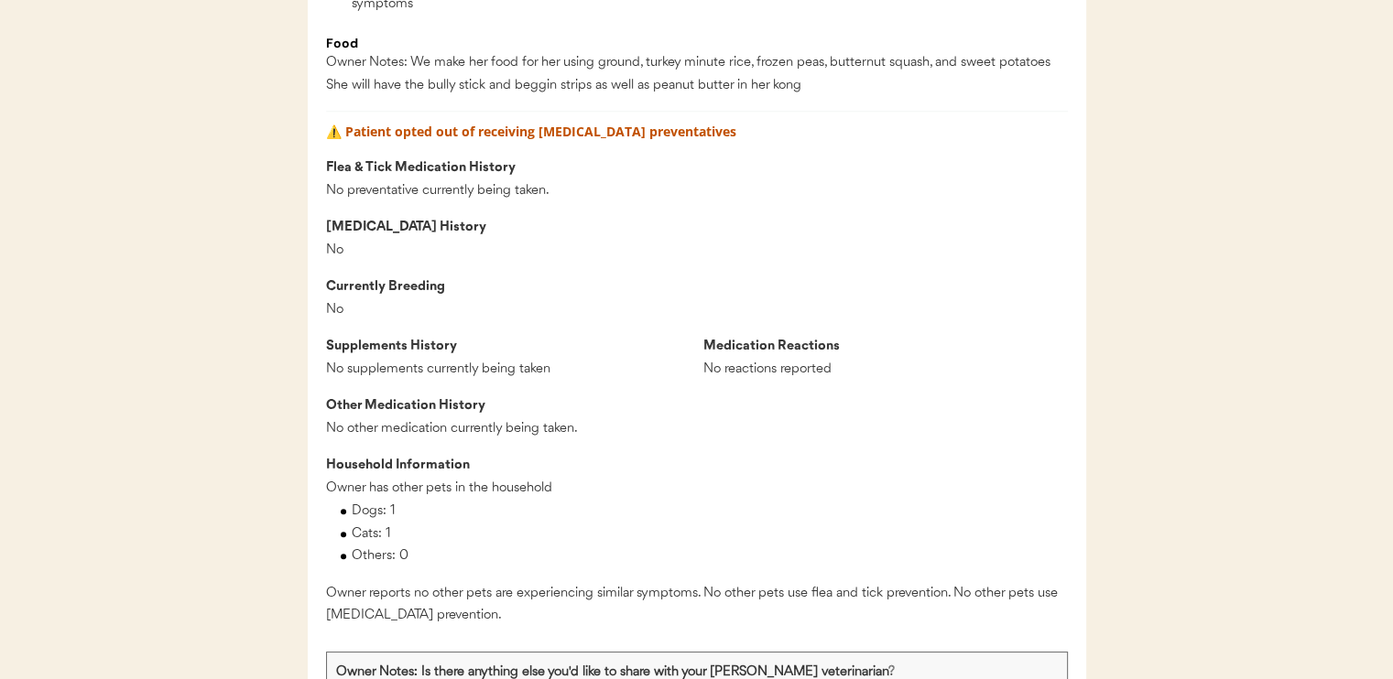
scroll to position [1648, 0]
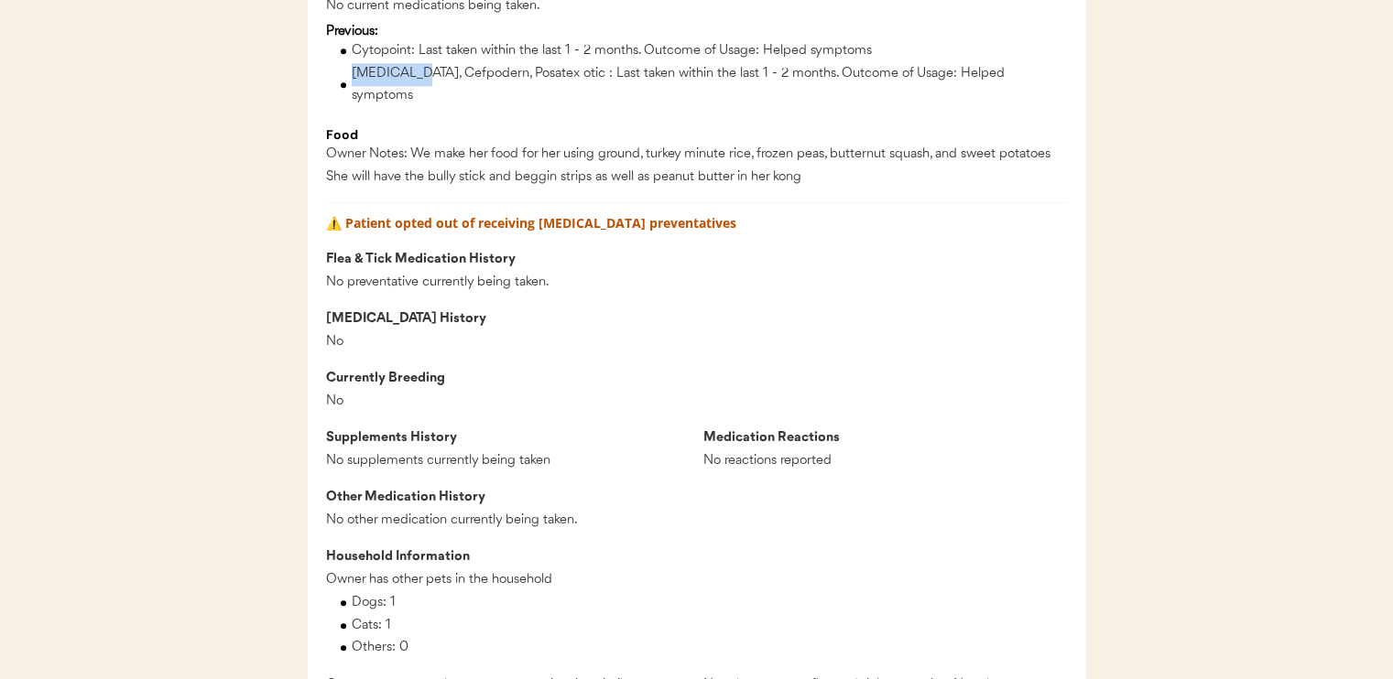
drag, startPoint x: 352, startPoint y: 110, endPoint x: 419, endPoint y: 116, distance: 68.1
click at [419, 108] on div "Gabapentin, Cefpodern, Posatex otic : Last taken within the last 1 - 2 months. …" at bounding box center [710, 85] width 716 height 45
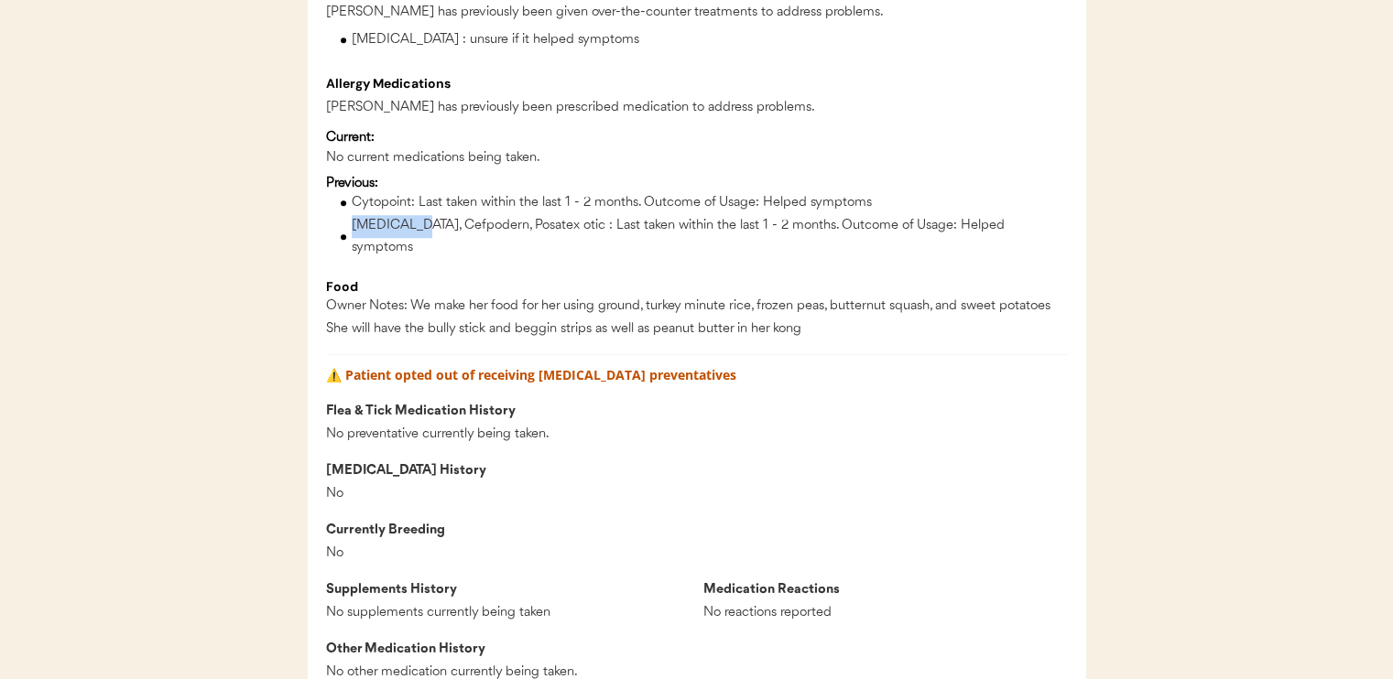
scroll to position [1465, 0]
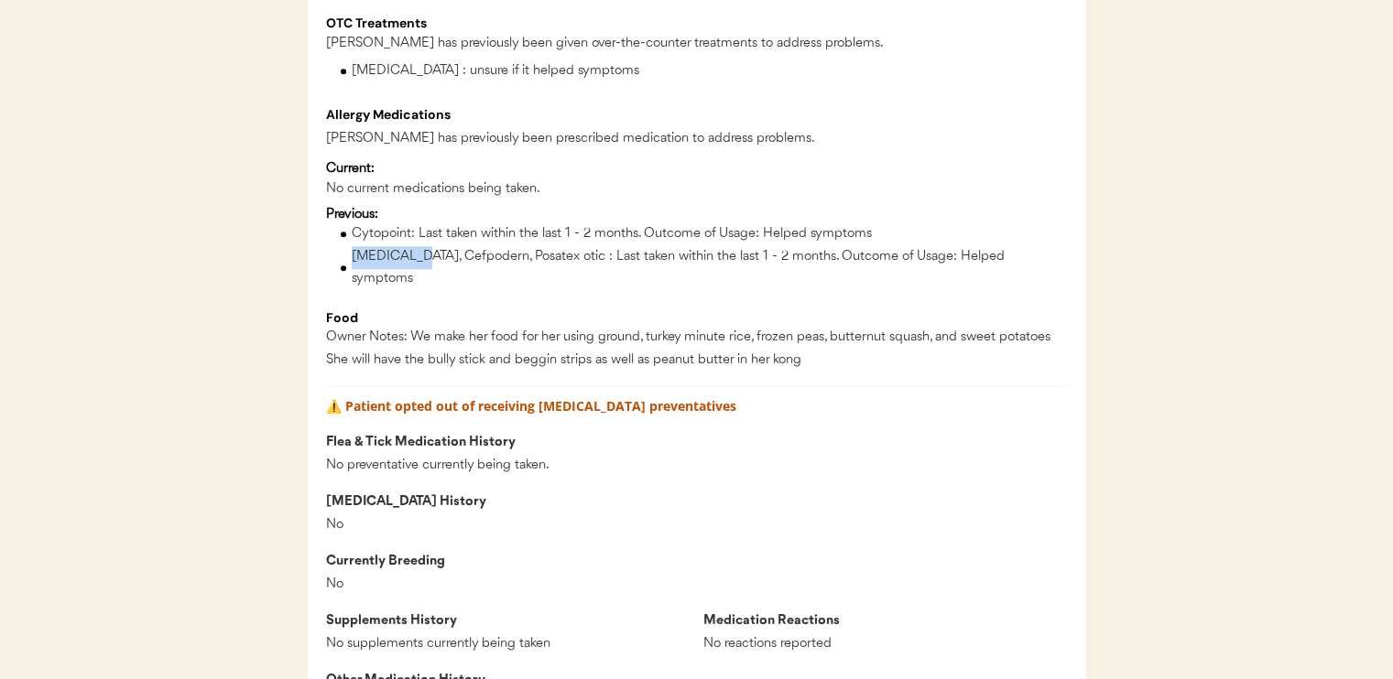
click at [375, 291] on div "Gabapentin, Cefpodern, Posatex otic : Last taken within the last 1 - 2 months. …" at bounding box center [710, 268] width 716 height 45
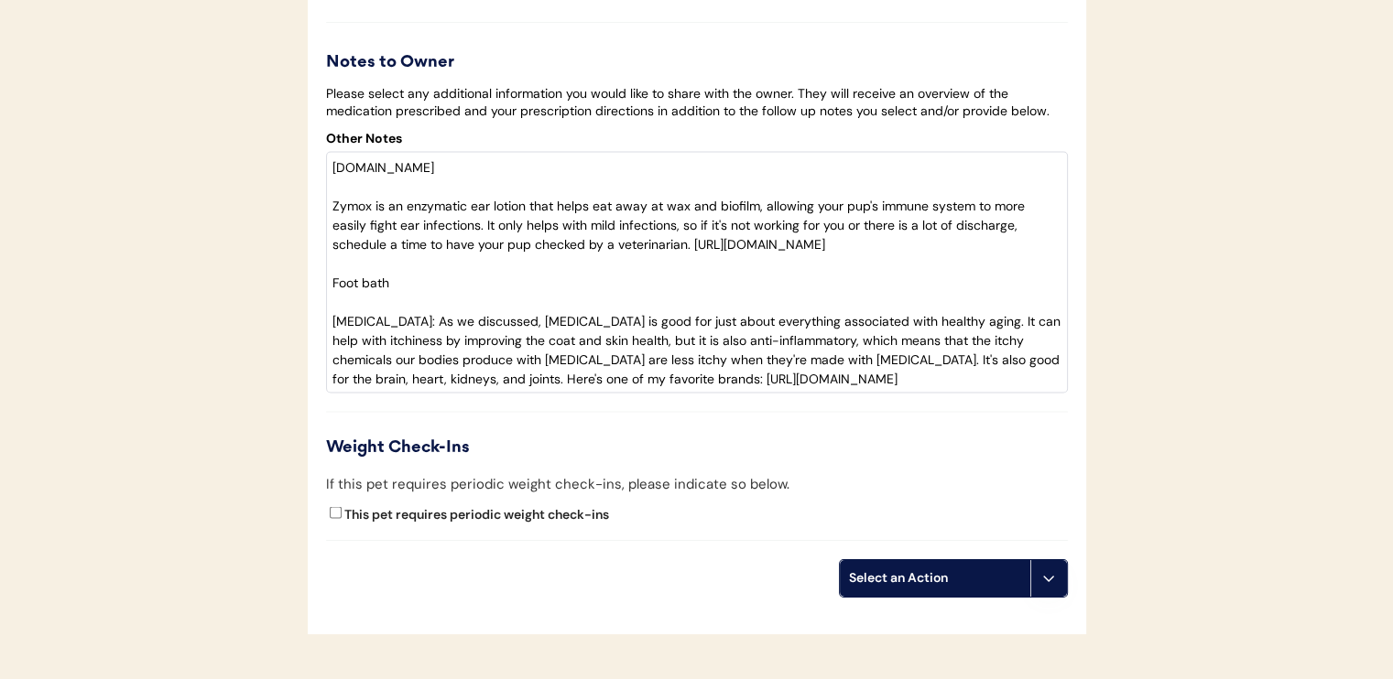
scroll to position [3541, 0]
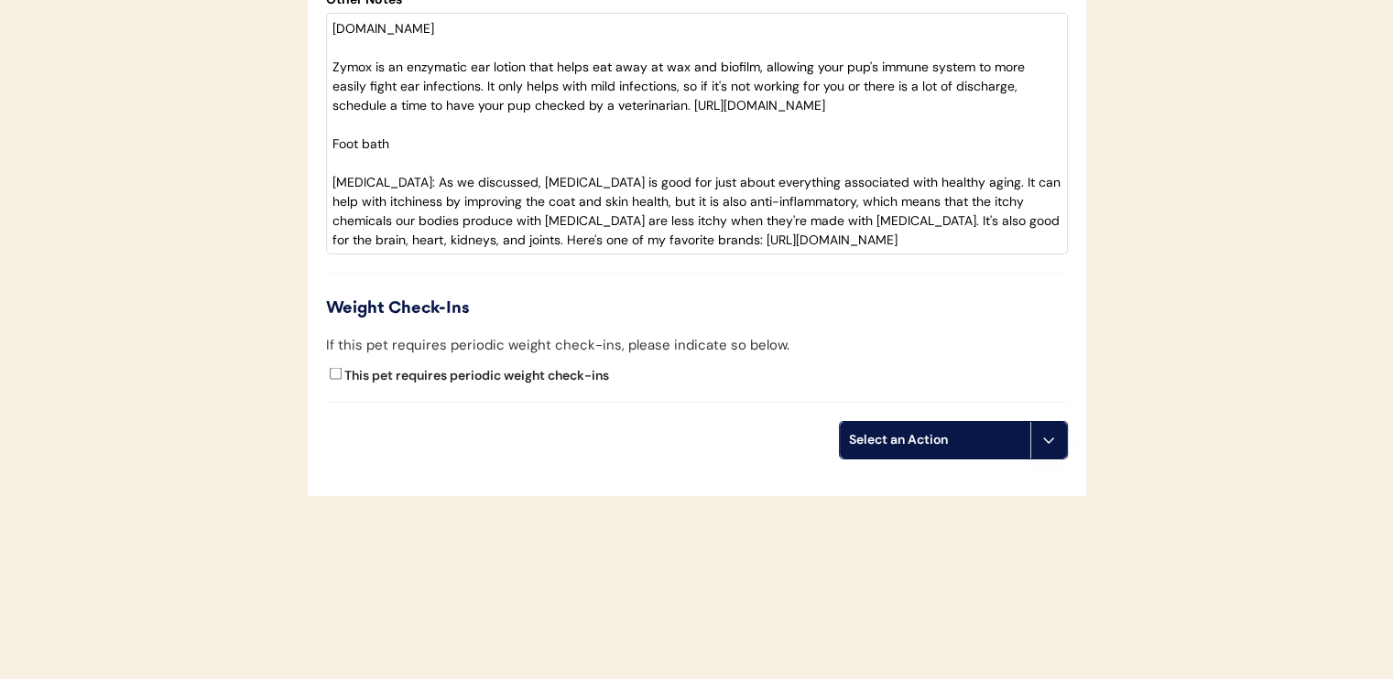
click at [890, 452] on div "Select an Action" at bounding box center [935, 440] width 190 height 37
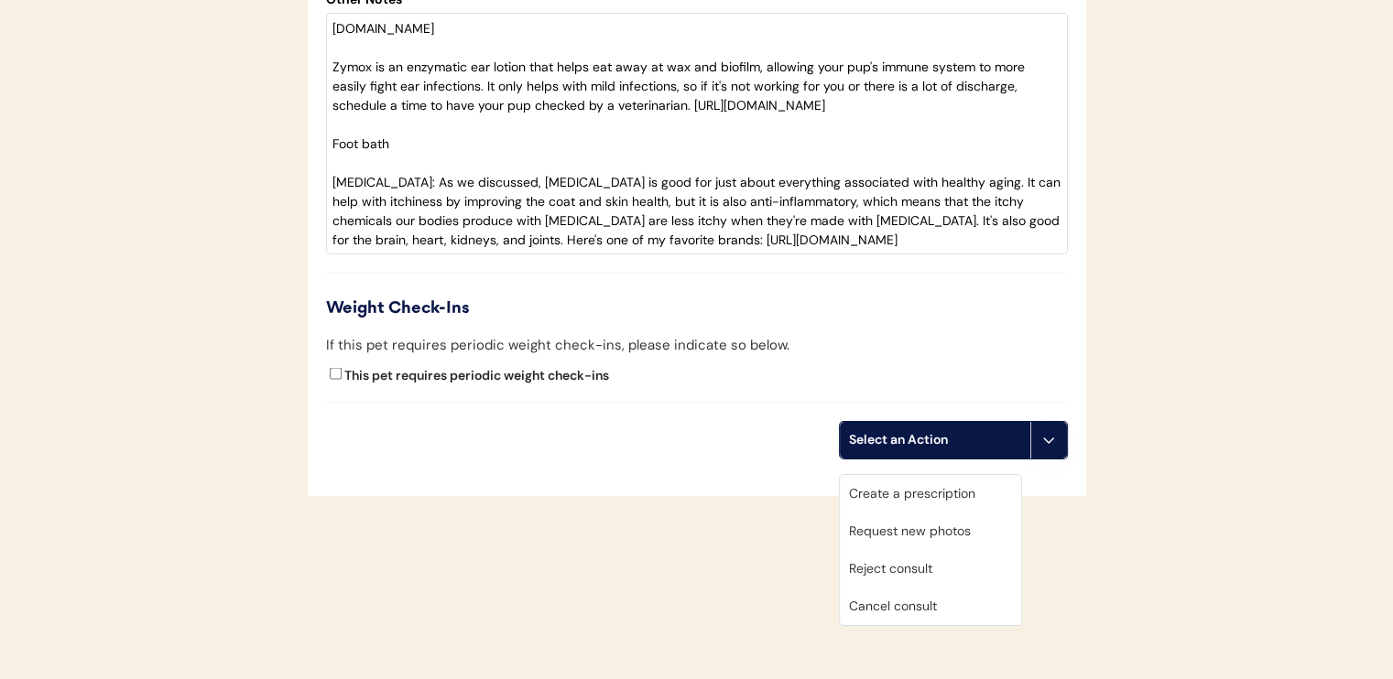
click at [891, 489] on div "Create a prescription" at bounding box center [930, 494] width 181 height 38
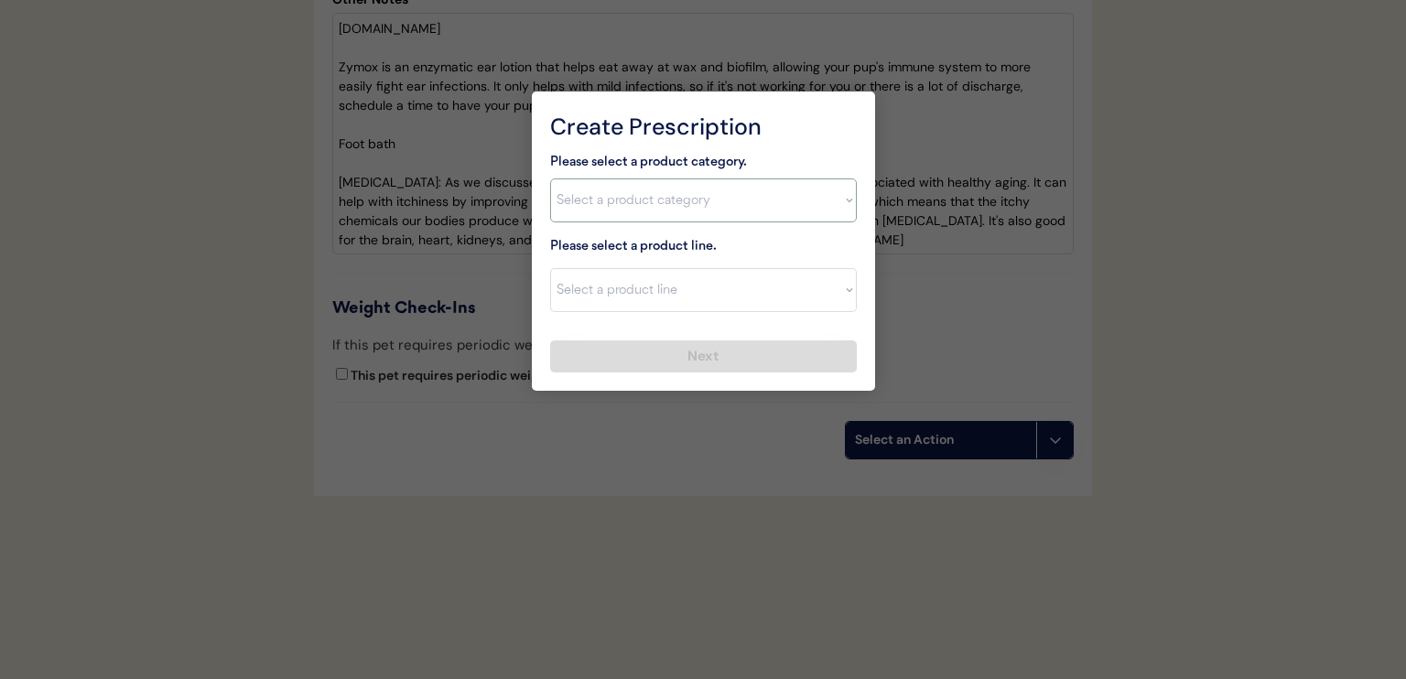
click at [667, 212] on select "Select a product category Allergies Antibiotics Anxiety Combo Parasite Preventi…" at bounding box center [703, 201] width 307 height 44
select select ""anxiety""
click at [550, 179] on select "Select a product category Allergies Antibiotics Anxiety Combo Parasite Preventi…" at bounding box center [703, 201] width 307 height 44
click at [688, 278] on select "Select a product line Gabapentin 100mg Trazodone 100mg Trazodone 50mg" at bounding box center [703, 290] width 307 height 44
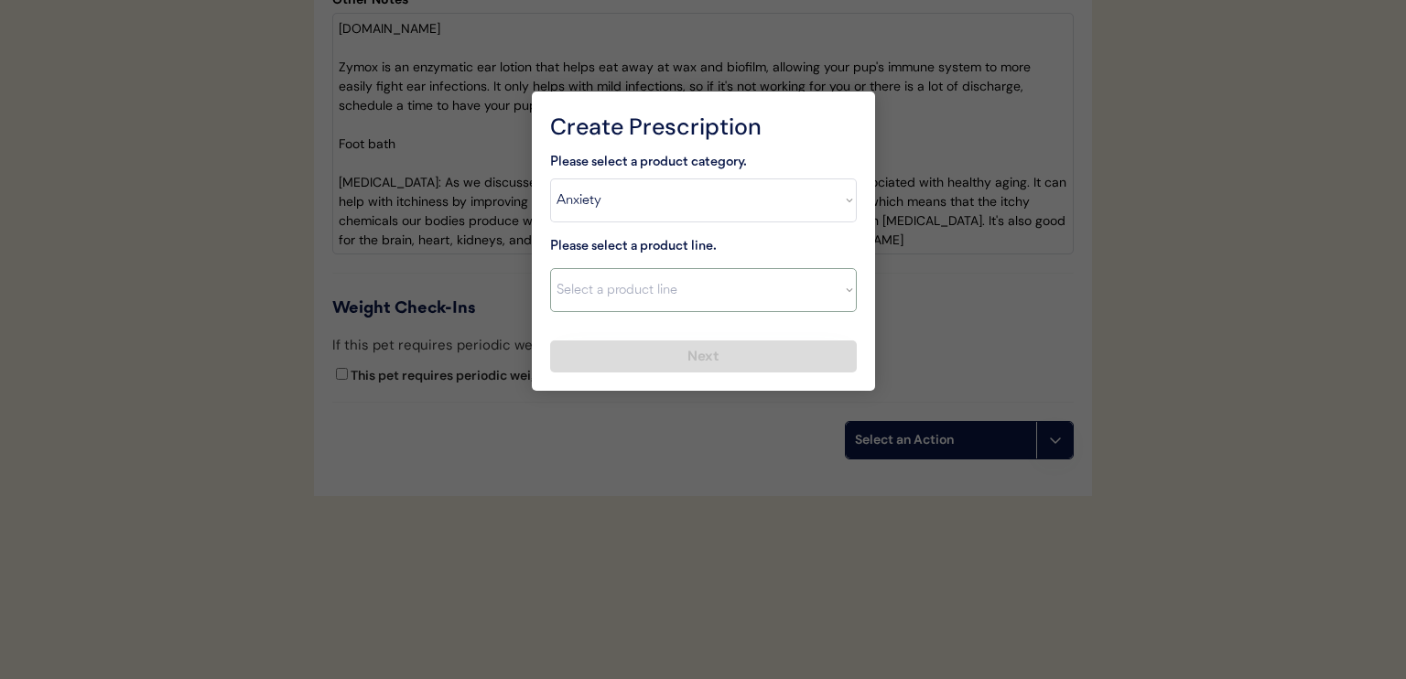
click at [993, 292] on div at bounding box center [703, 339] width 1406 height 679
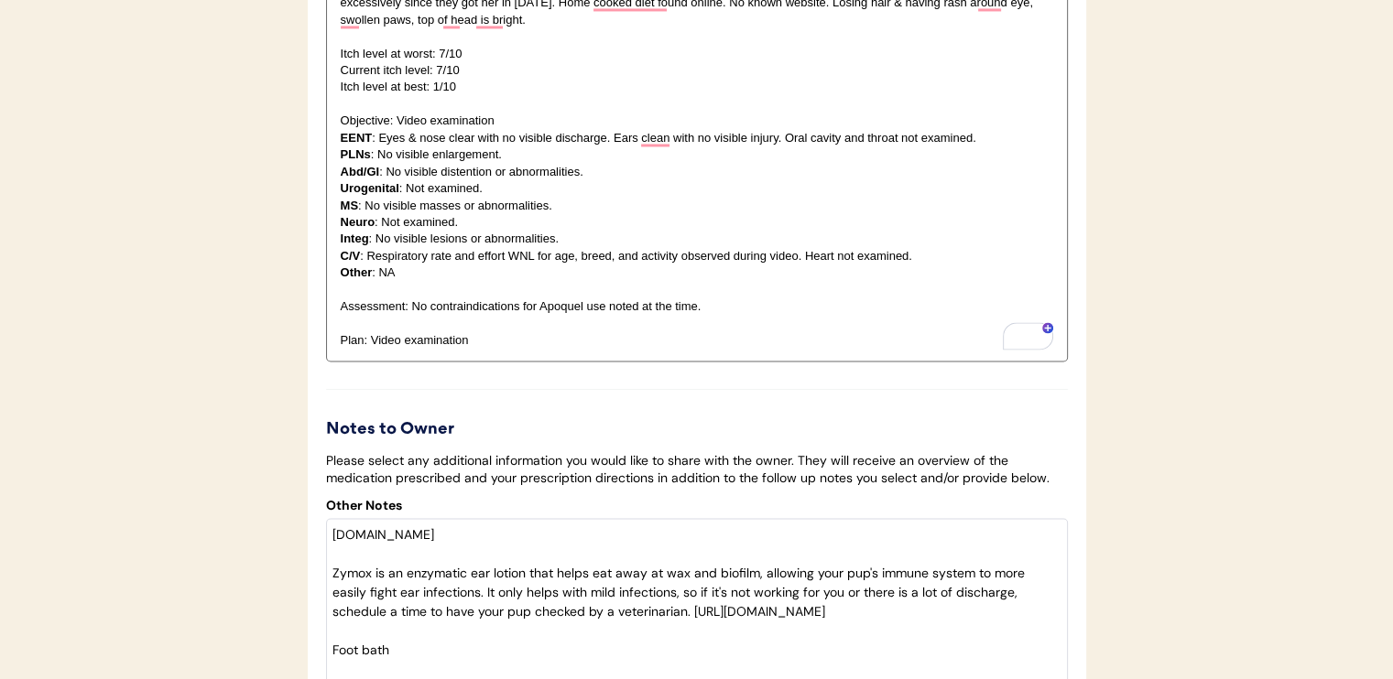
scroll to position [3022, 0]
click at [544, 348] on p "Plan: Video examination" at bounding box center [697, 339] width 712 height 16
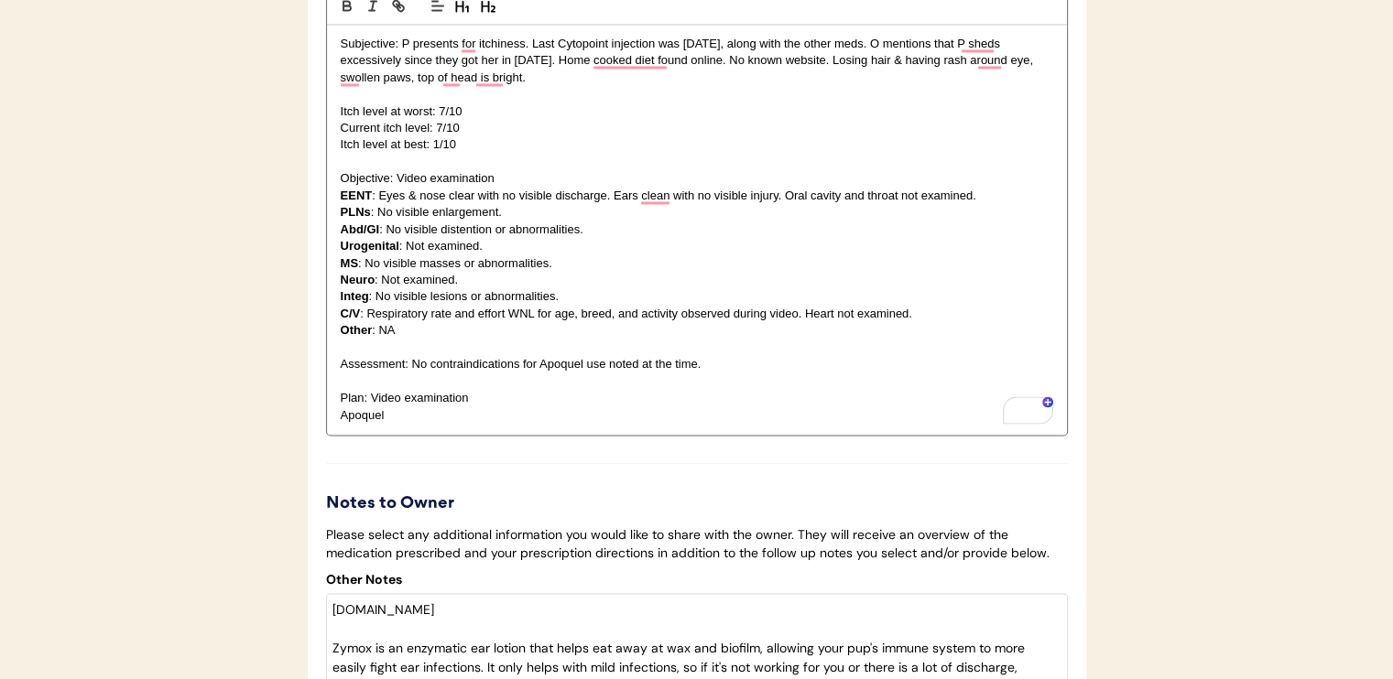
scroll to position [3113, 0]
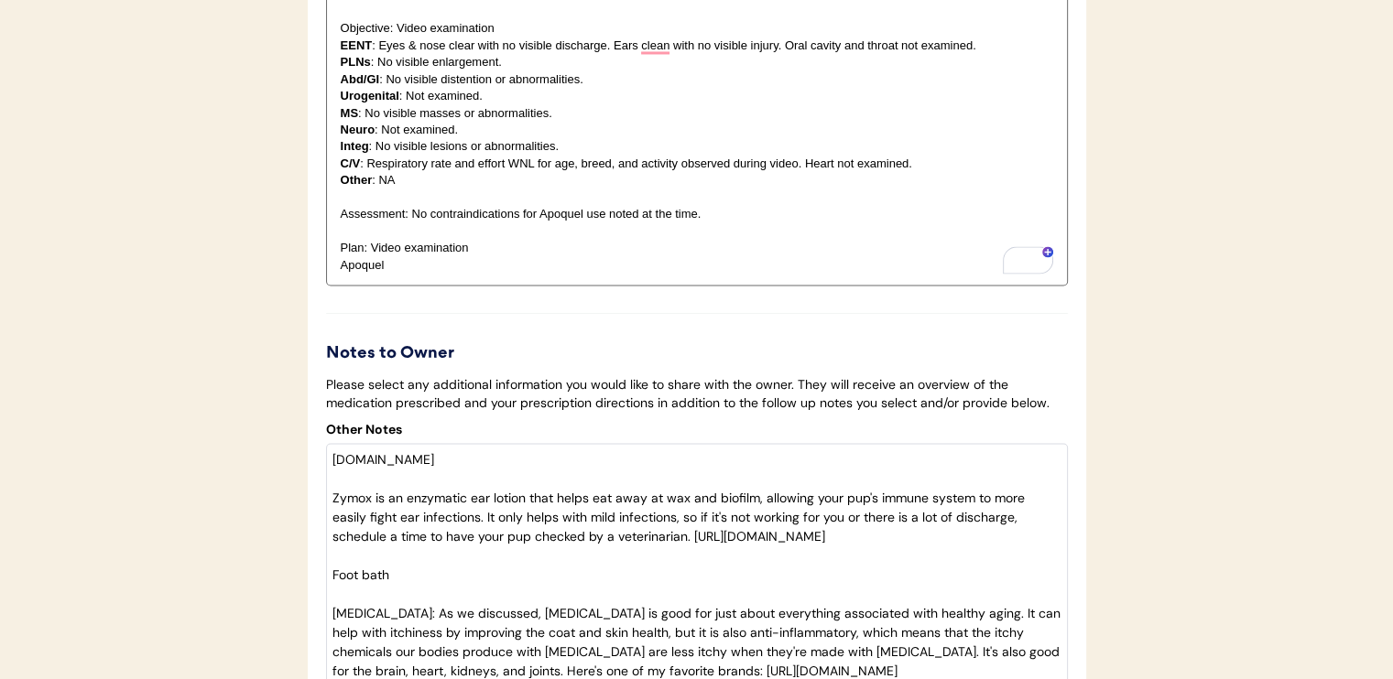
click at [437, 274] on p "Apoquel" at bounding box center [697, 265] width 712 height 16
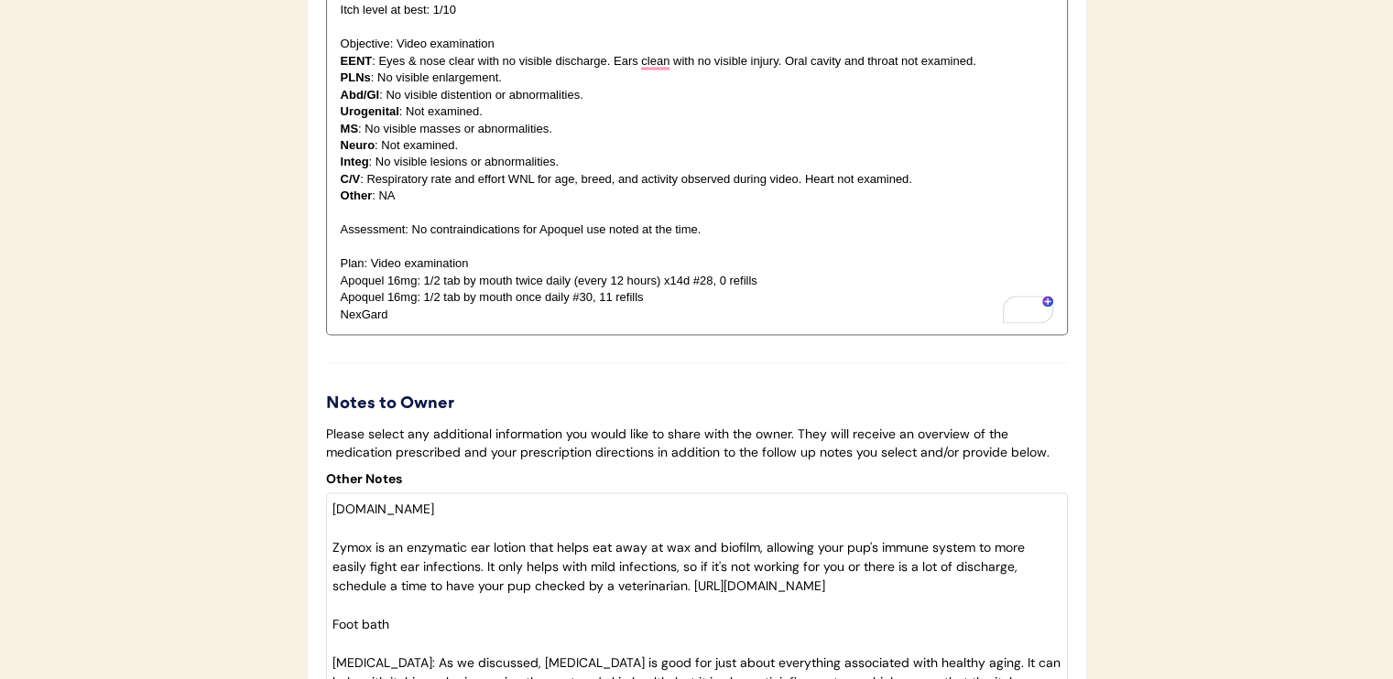
scroll to position [3205, 0]
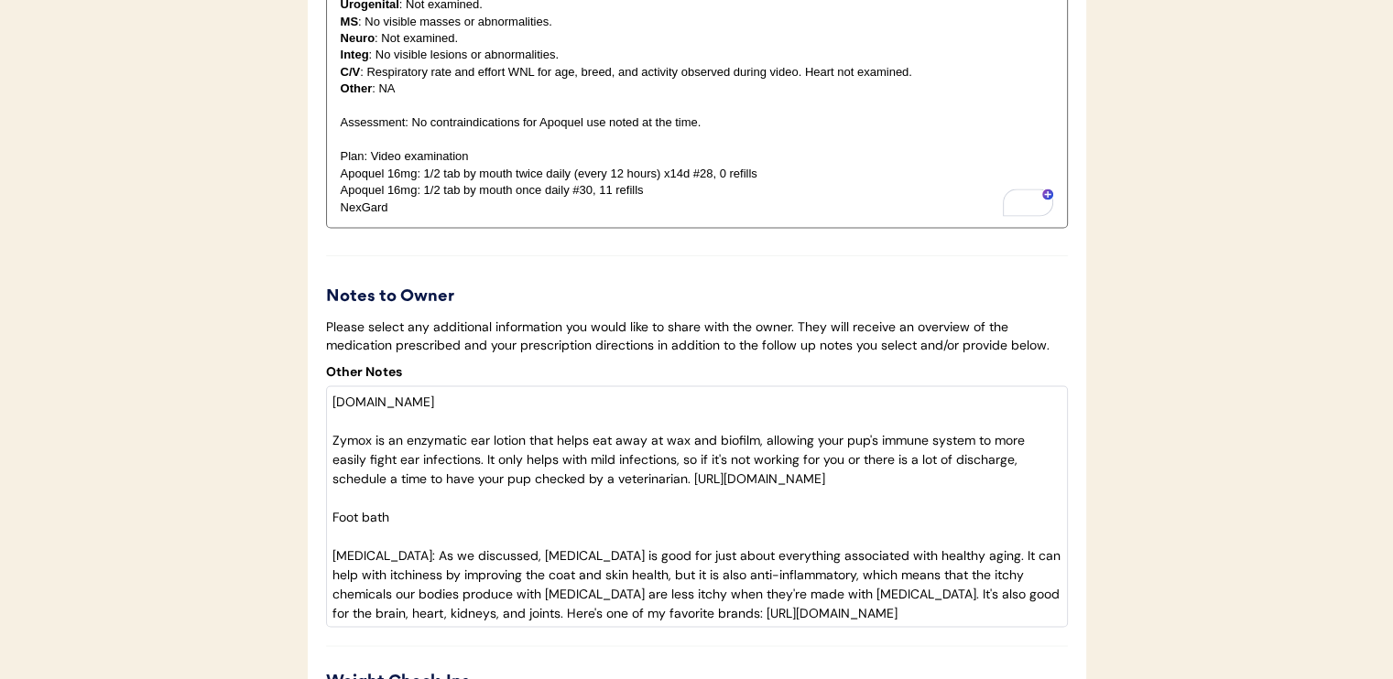
click at [485, 216] on p "NexGard" at bounding box center [697, 208] width 712 height 16
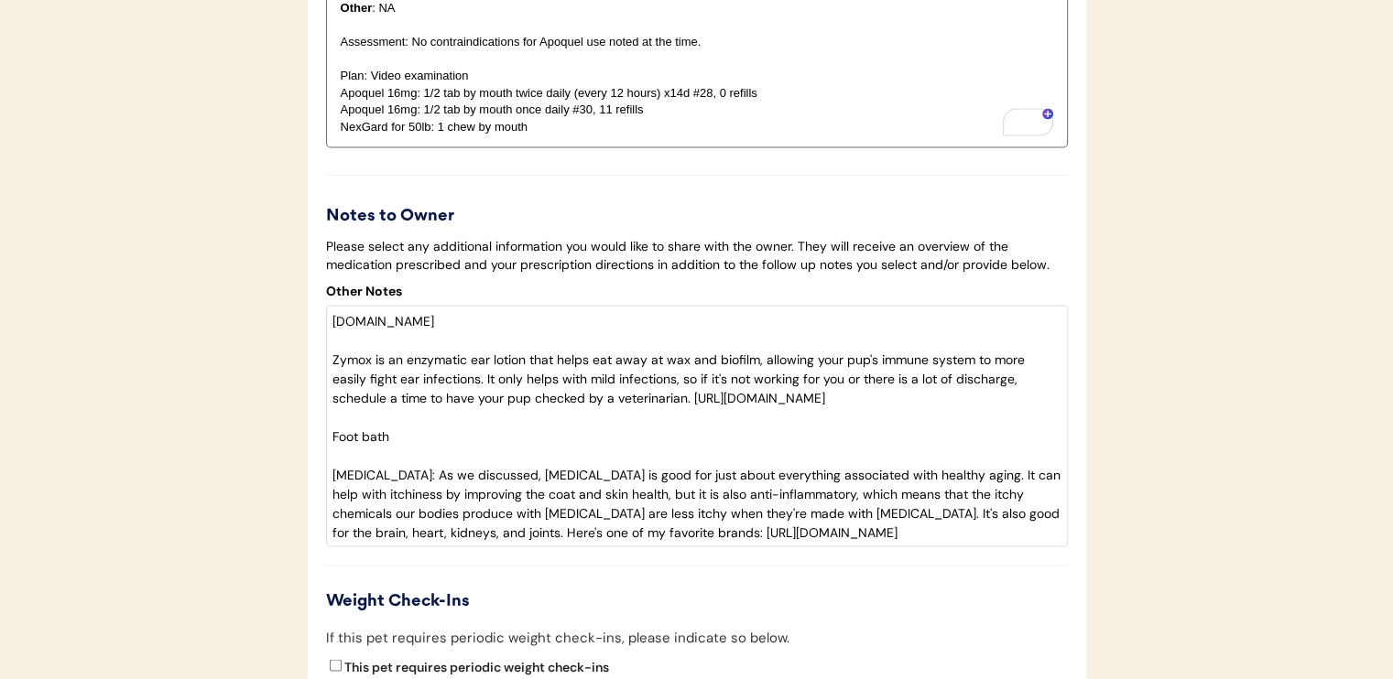
scroll to position [3113, 0]
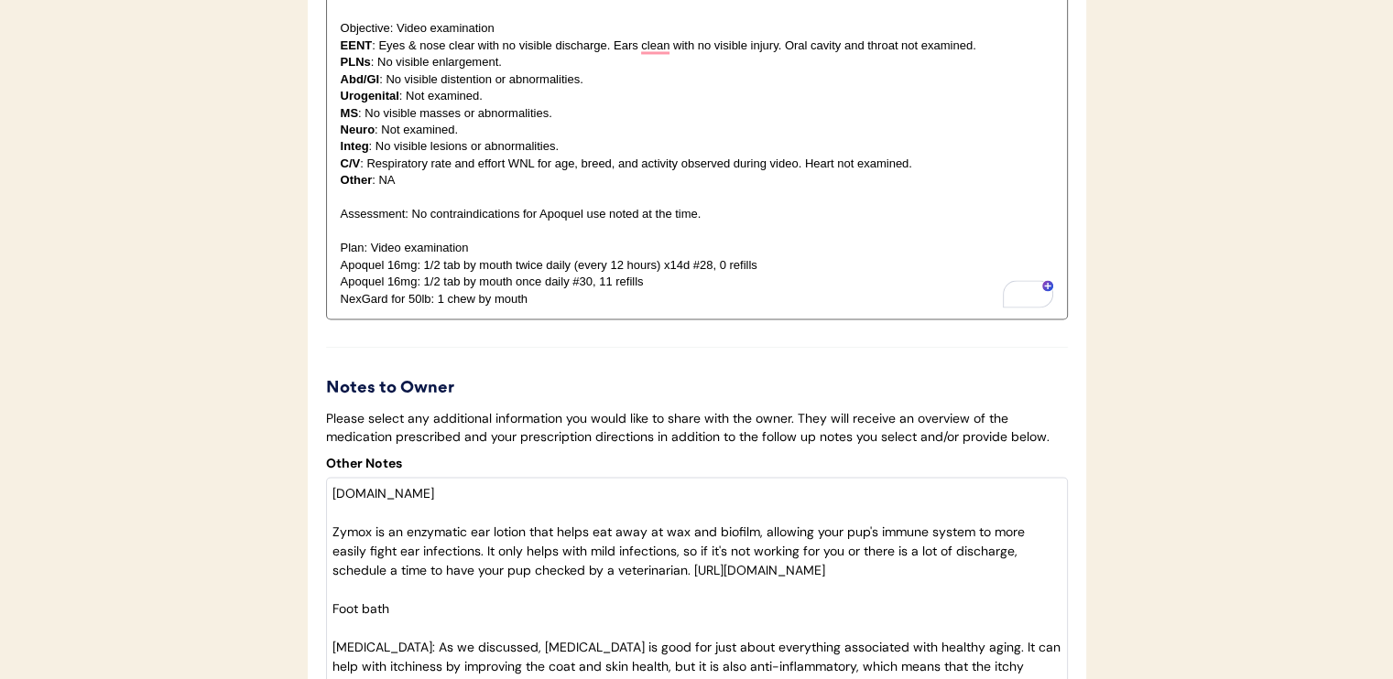
click at [634, 308] on p "NexGard for 50lb: 1 chew by mouth" at bounding box center [697, 299] width 712 height 16
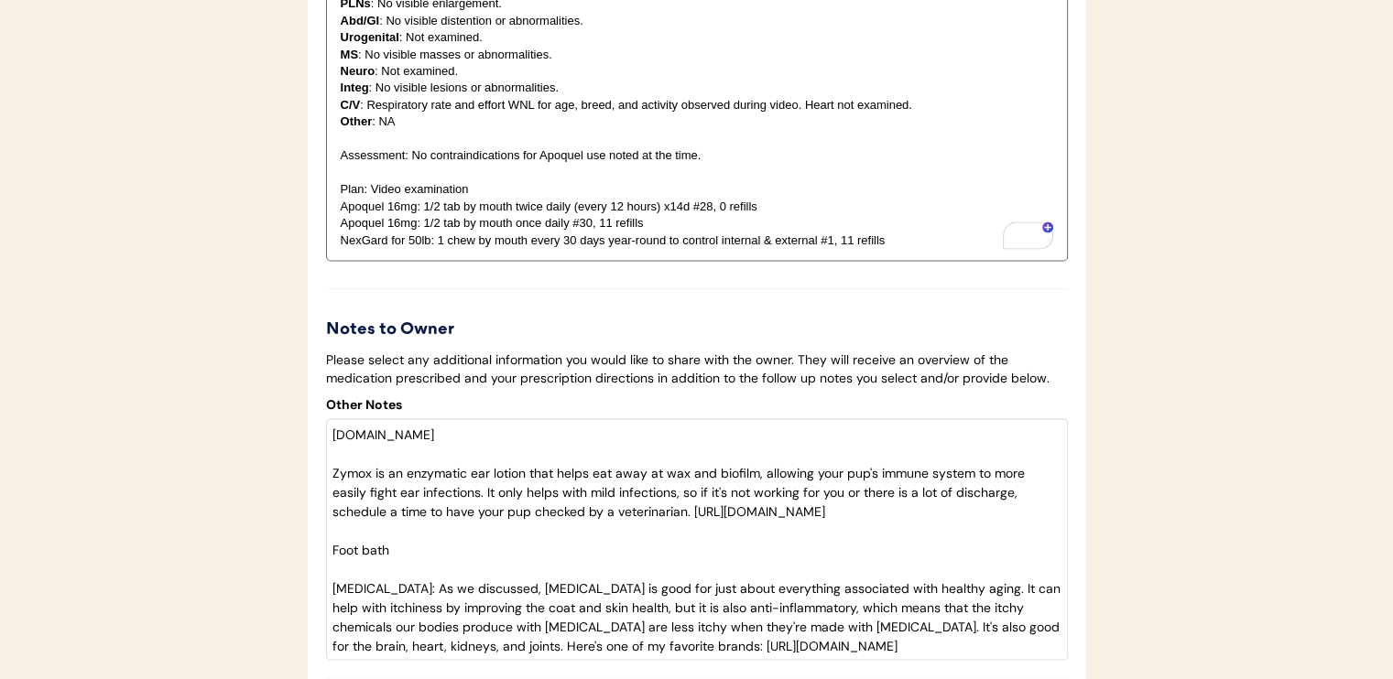
scroll to position [3205, 0]
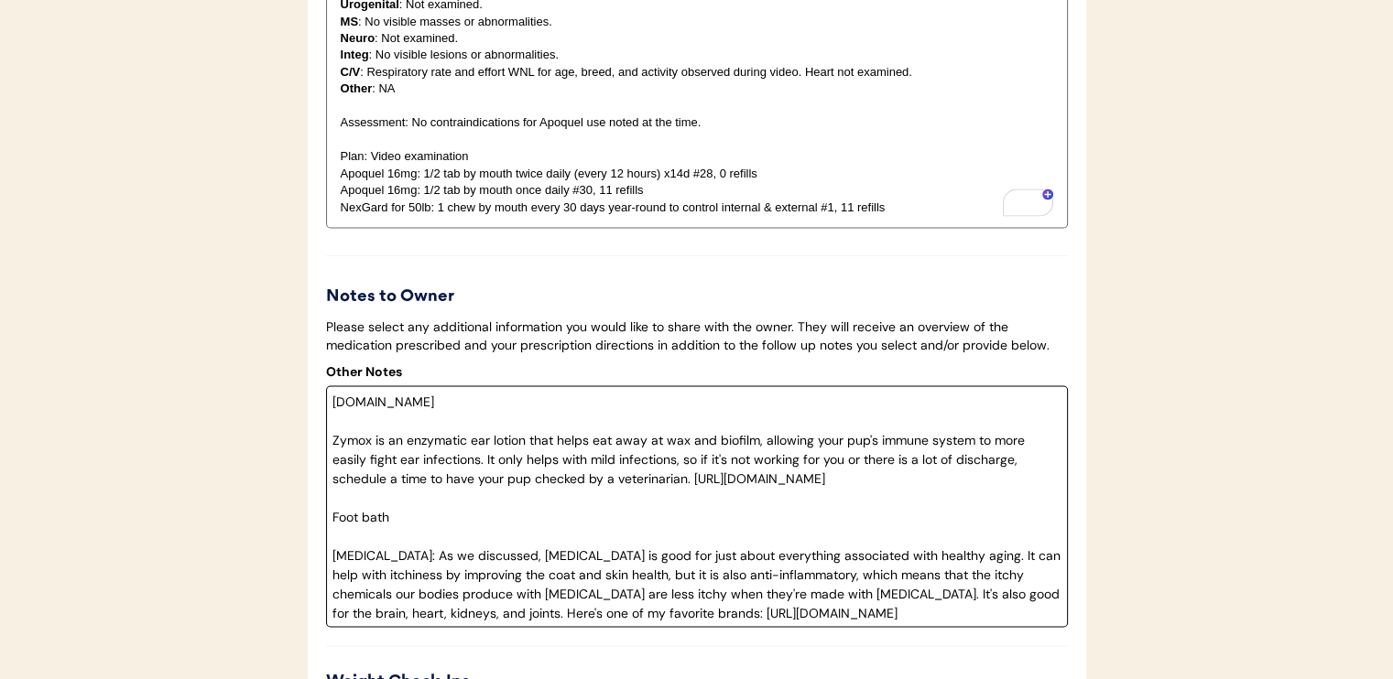
click at [451, 420] on textarea "www.balance.it Zymox is an enzymatic ear lotion that helps eat away at wax and …" at bounding box center [697, 506] width 742 height 242
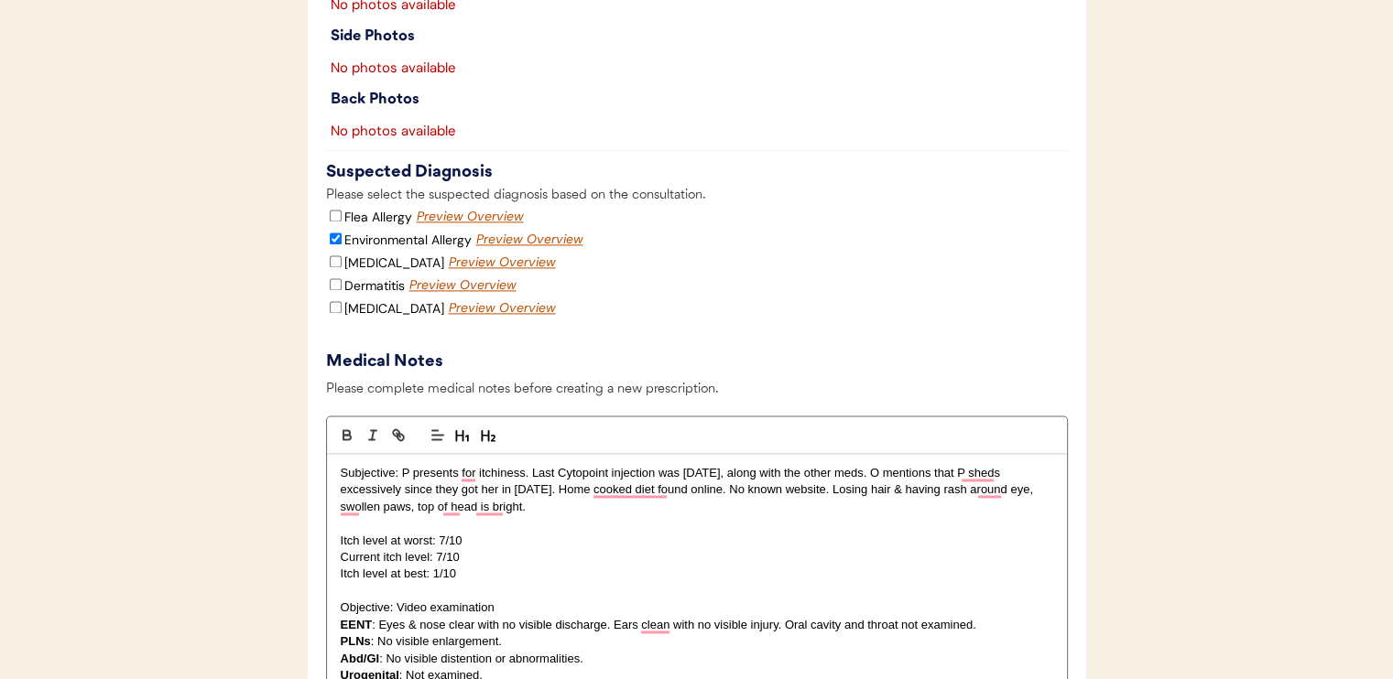
scroll to position [2564, 0]
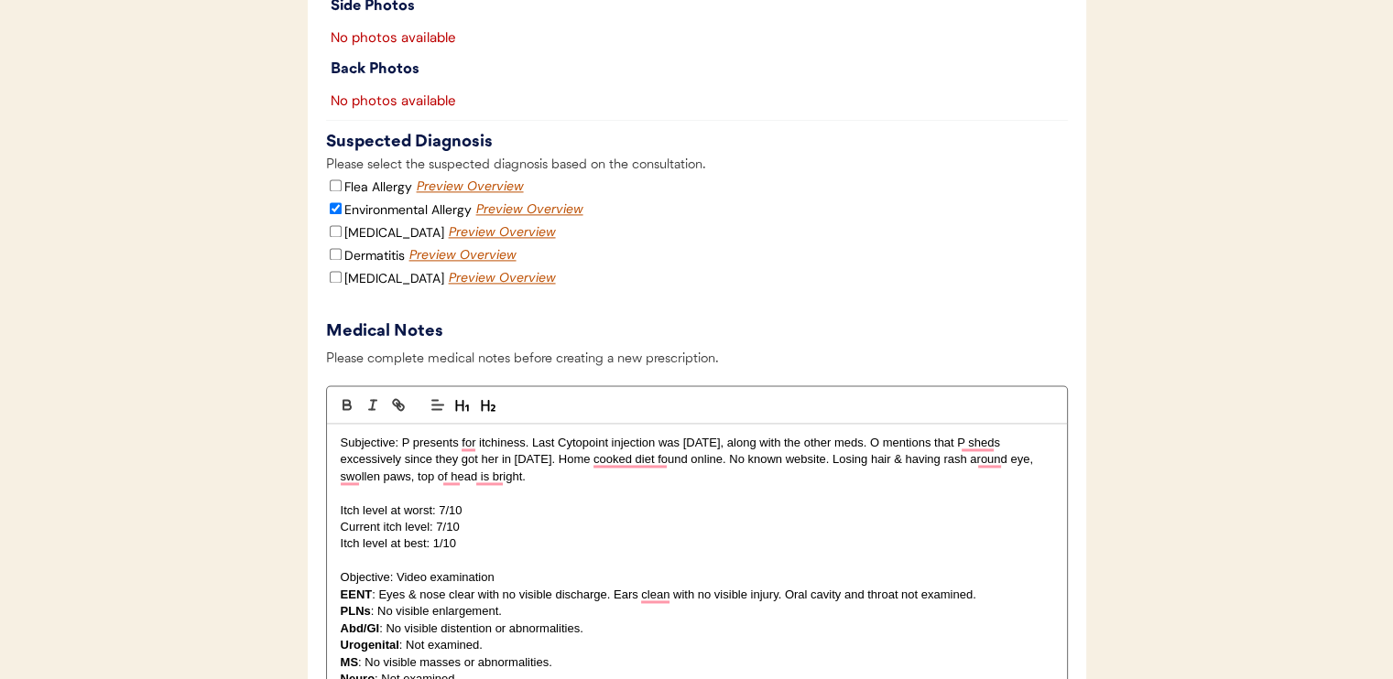
click at [707, 485] on p "Subjective: P presents for itchiness. Last Cytopoint injection was July 5, alon…" at bounding box center [697, 460] width 712 height 50
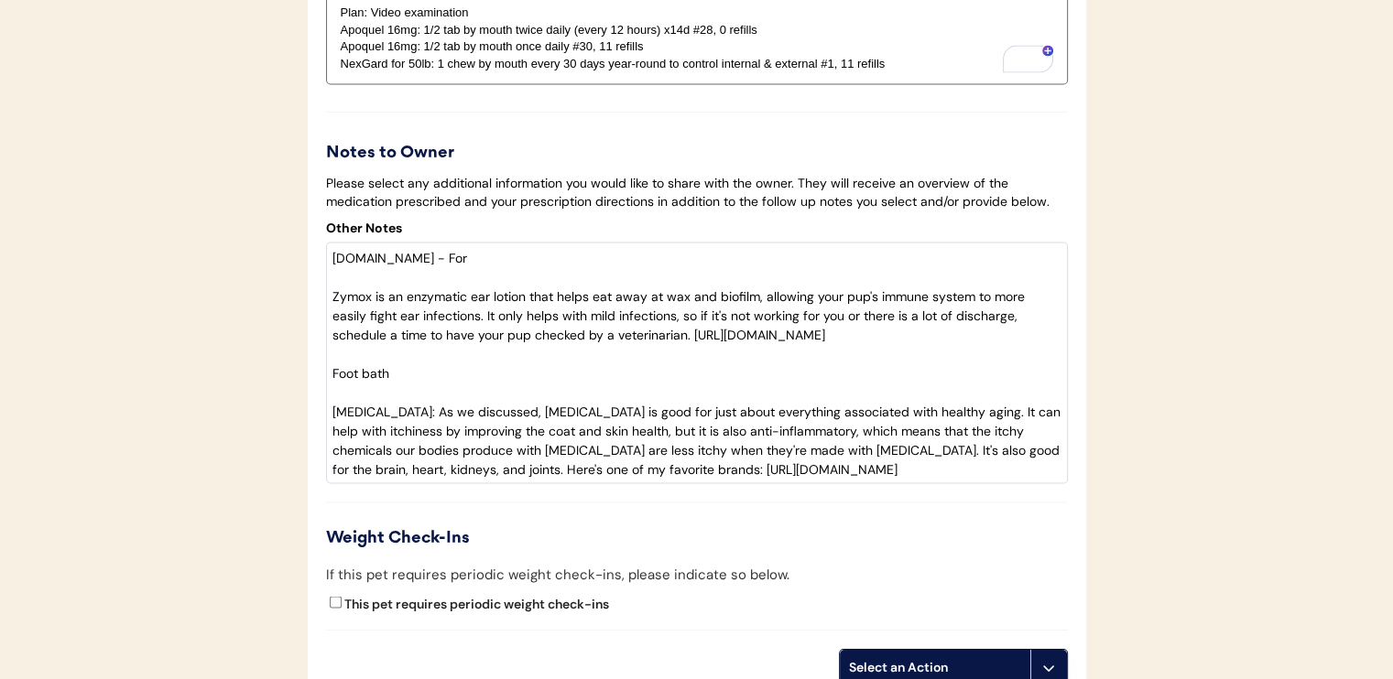
scroll to position [3388, 0]
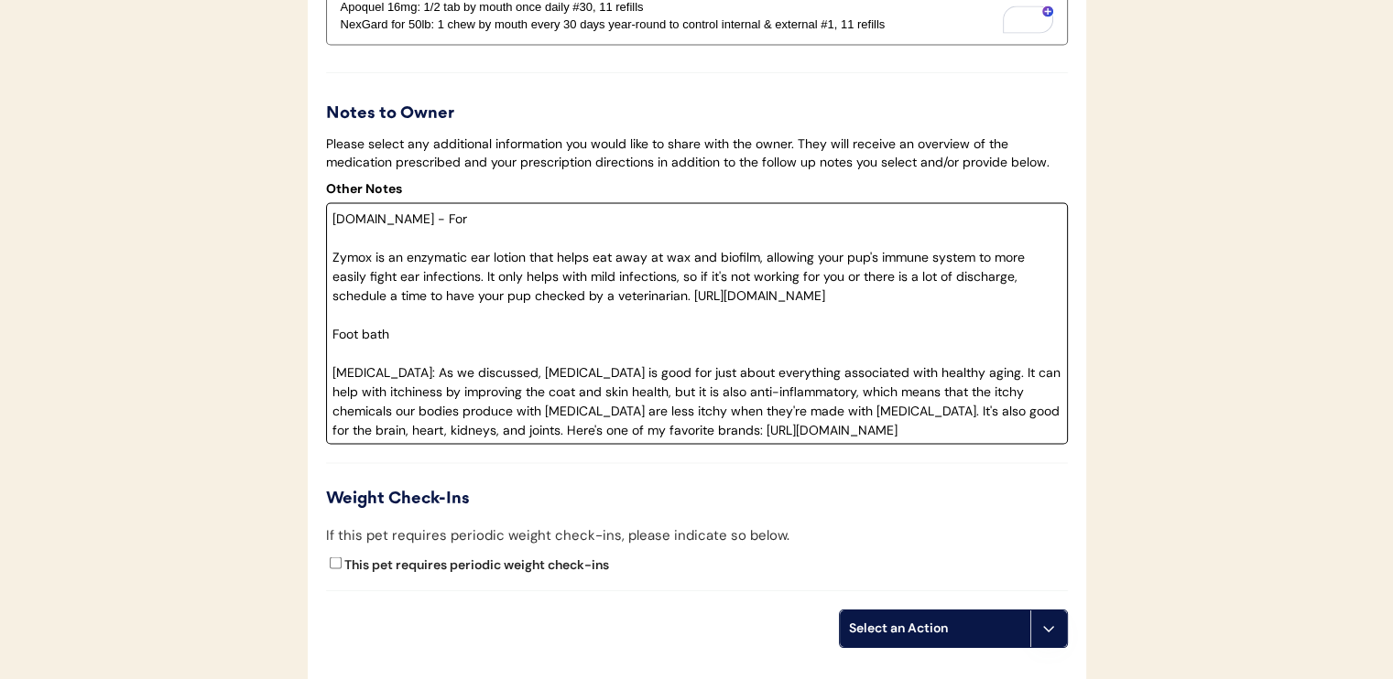
click at [520, 227] on textarea "www.balance.it - For Zymox is an enzymatic ear lotion that helps eat away at wa…" at bounding box center [697, 323] width 742 height 242
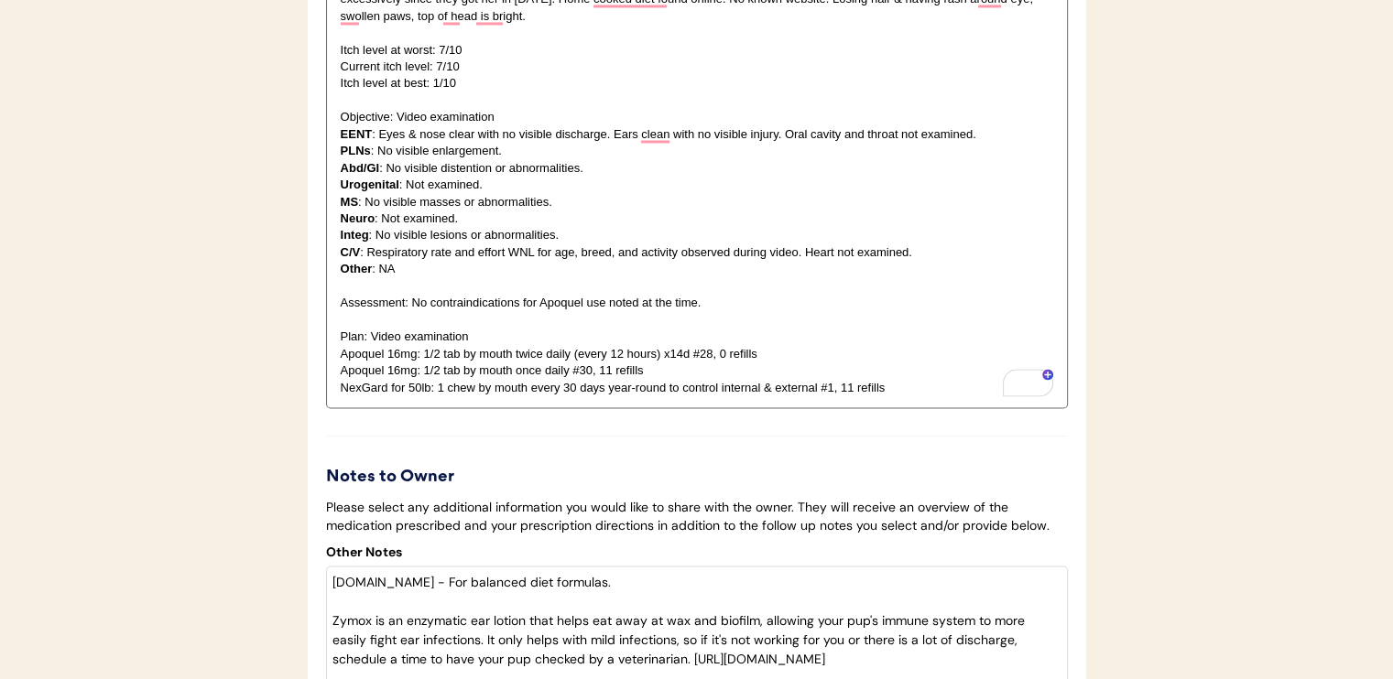
scroll to position [3022, 0]
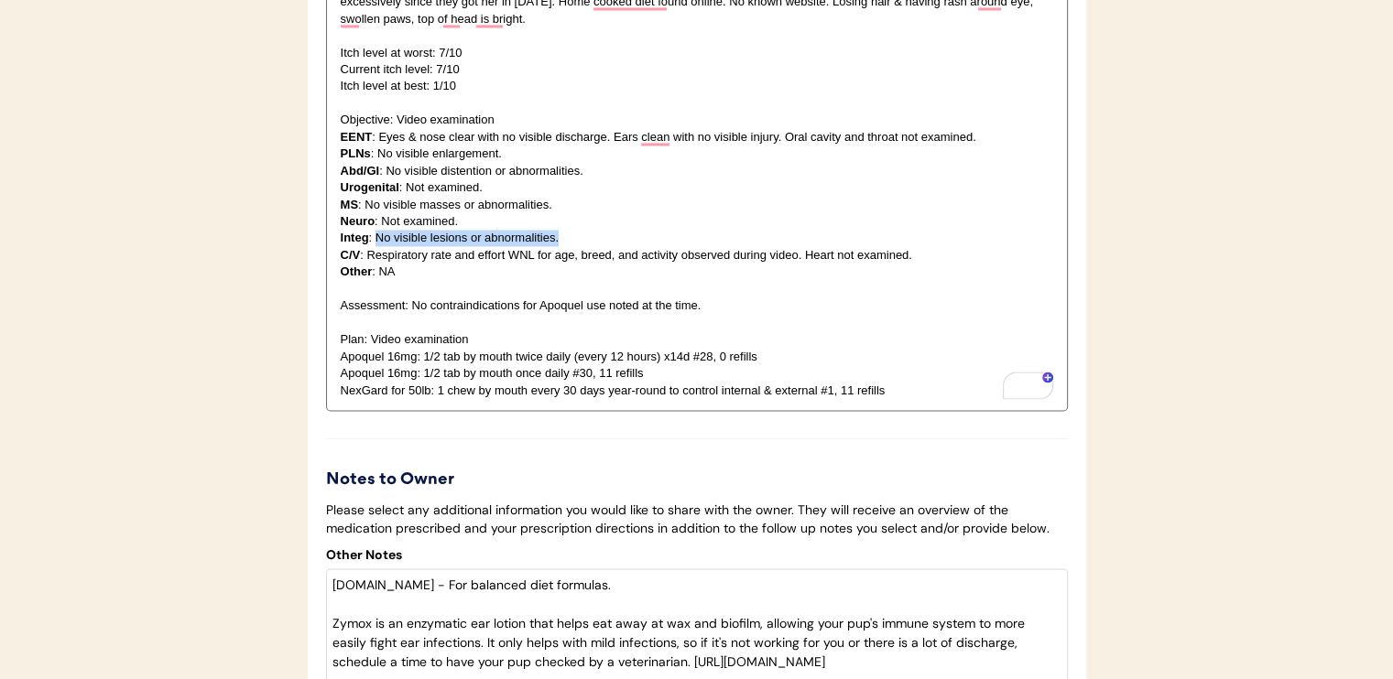
drag, startPoint x: 376, startPoint y: 253, endPoint x: 561, endPoint y: 255, distance: 185.0
click at [561, 246] on p "Integ : No visible lesions or abnormalities." at bounding box center [697, 238] width 712 height 16
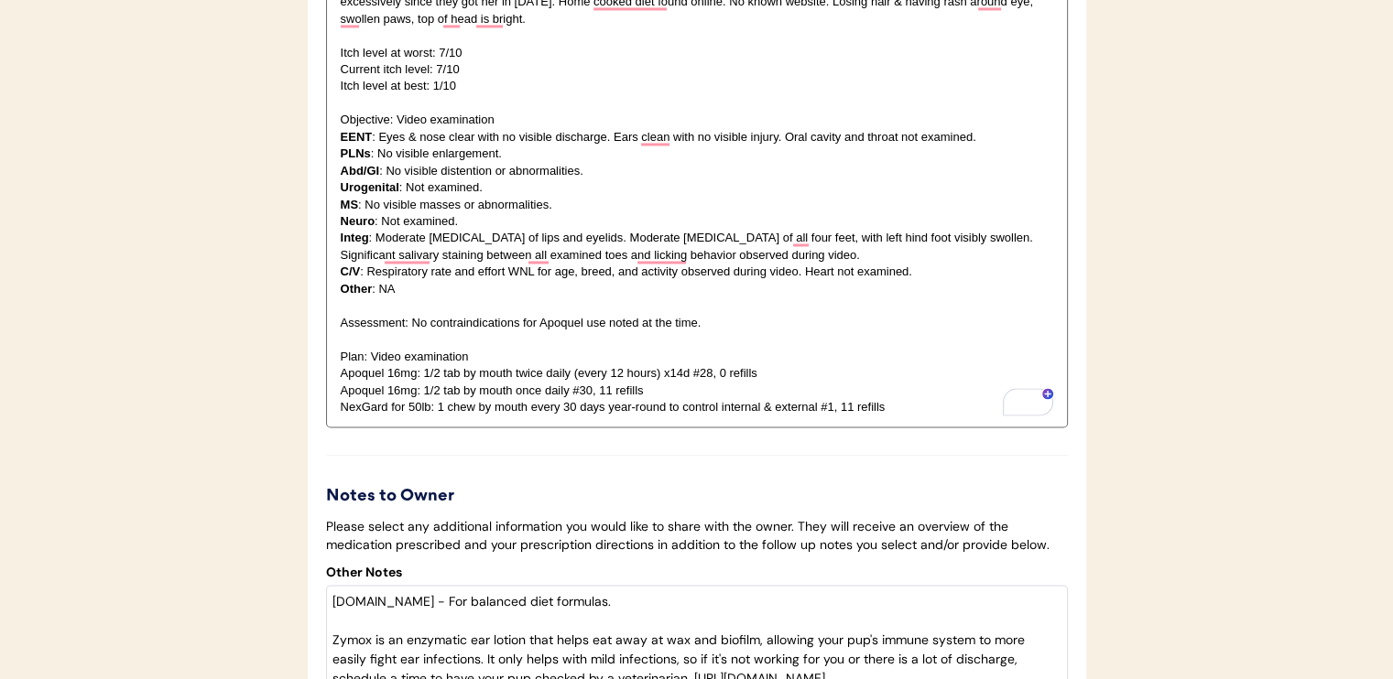
click at [582, 27] on p "Subjective: P presents for itchiness. Last Cytopoint injection was July 5, alon…" at bounding box center [697, 2] width 712 height 50
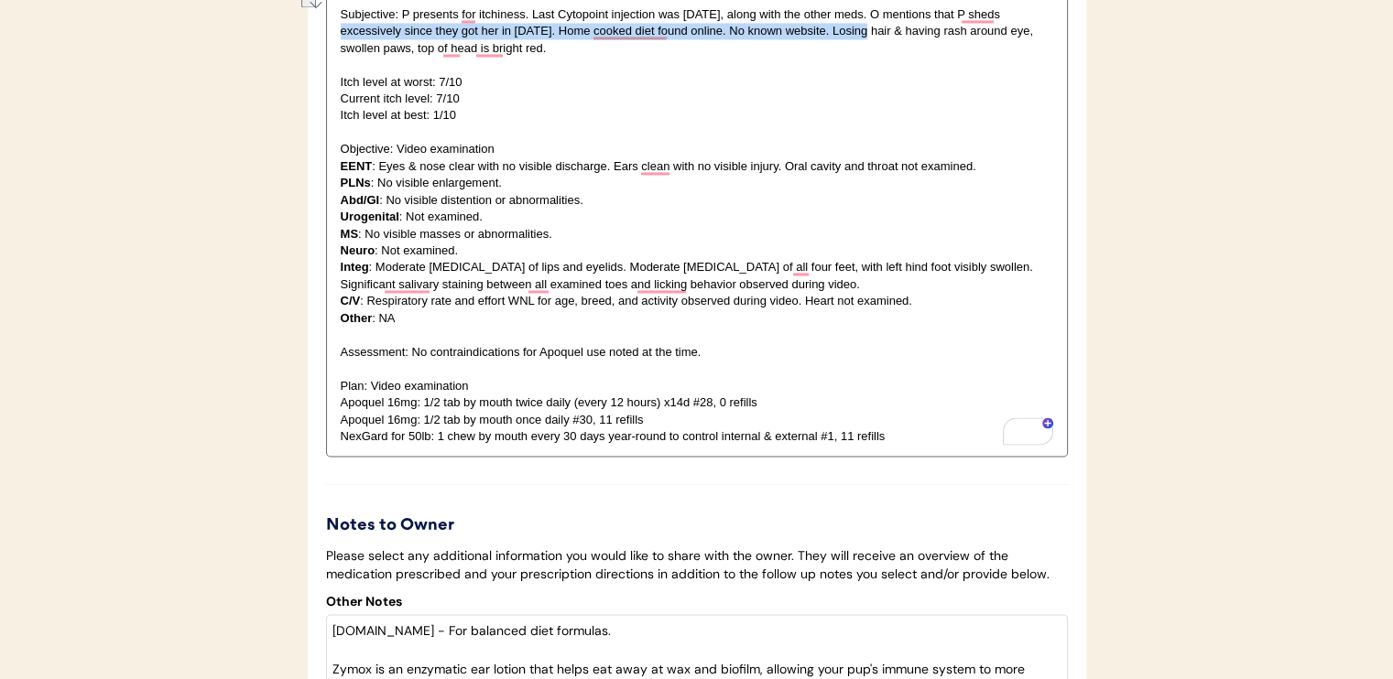
scroll to position [2982, 0]
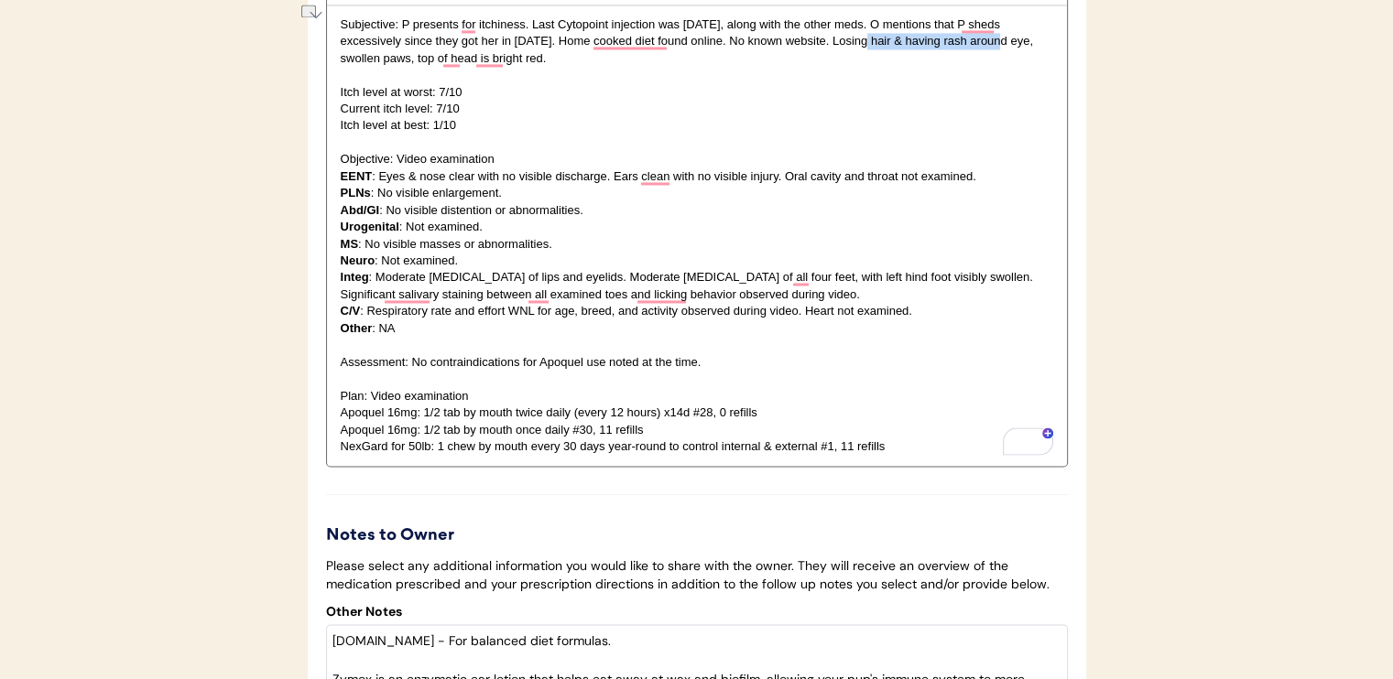
drag, startPoint x: 865, startPoint y: 17, endPoint x: 999, endPoint y: 52, distance: 138.1
click at [999, 52] on p "Subjective: P presents for itchiness. Last Cytopoint injection was July 5, alon…" at bounding box center [697, 41] width 712 height 50
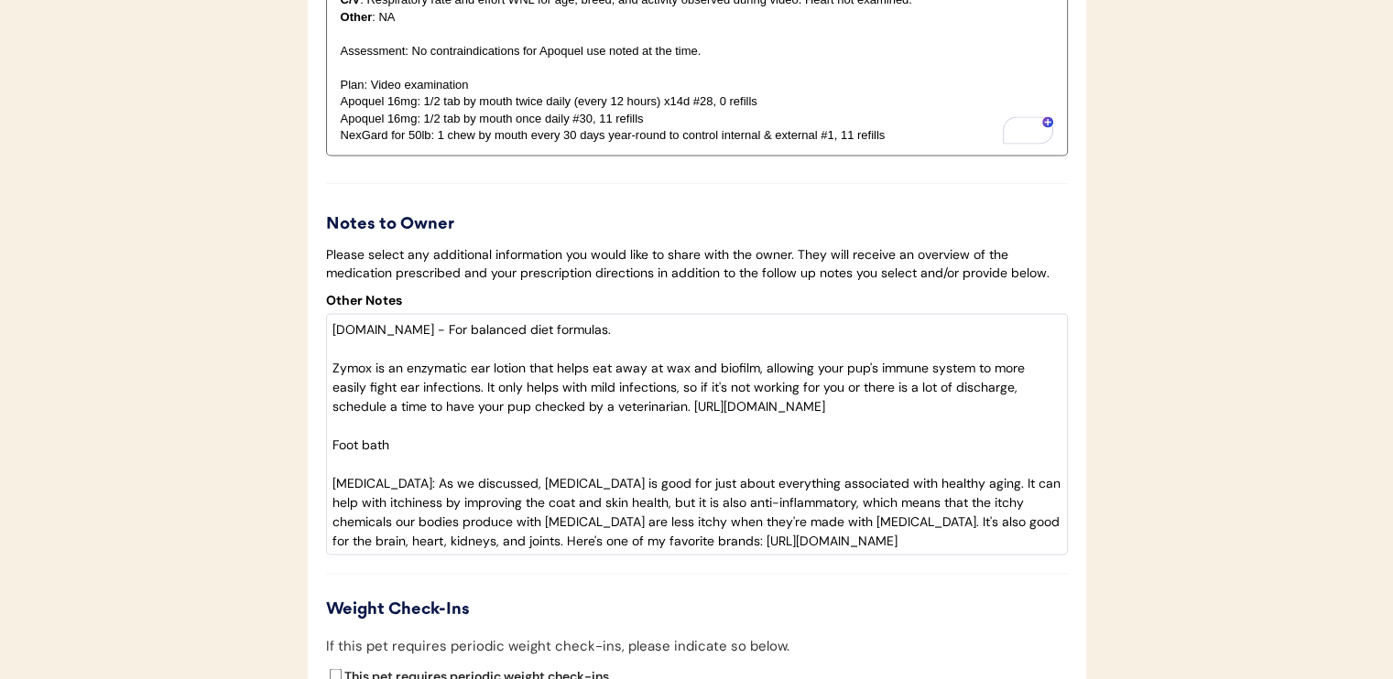
scroll to position [3349, 0]
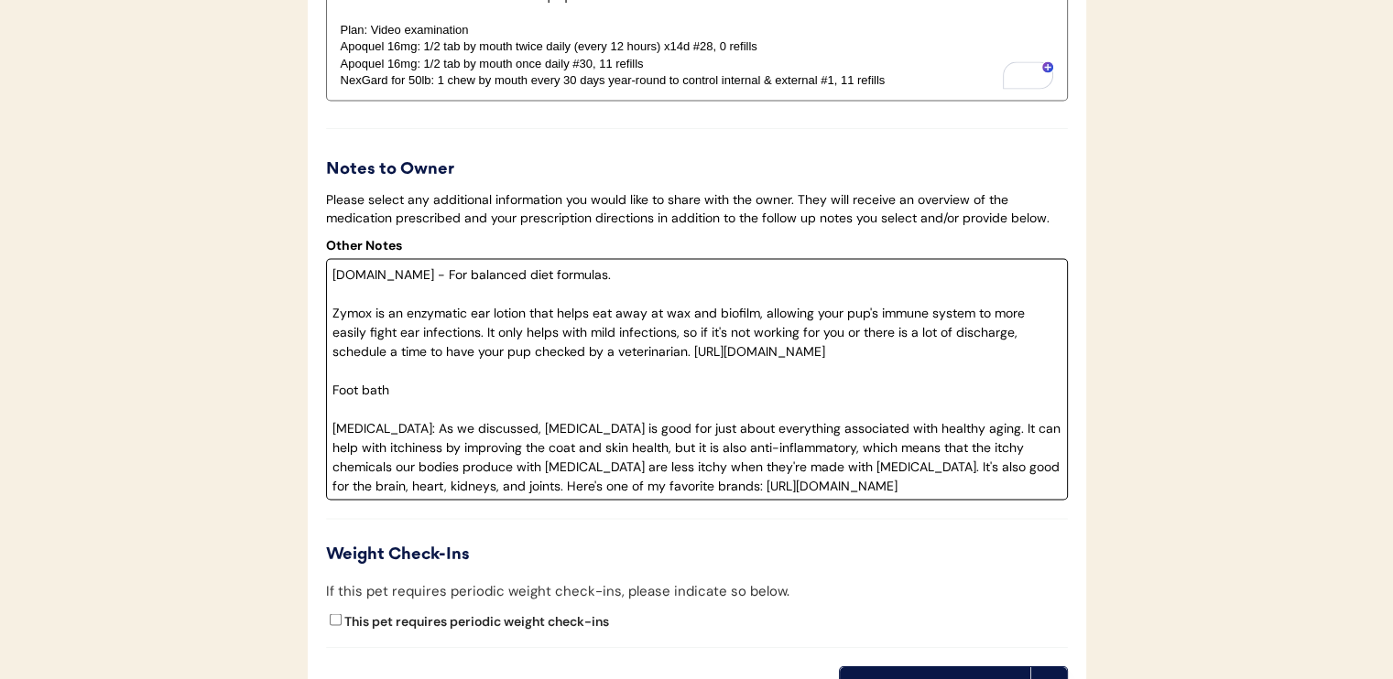
click at [453, 407] on textarea "www.balance.it - For balanced diet formulas. Zymox is an enzymatic ear lotion t…" at bounding box center [697, 379] width 742 height 242
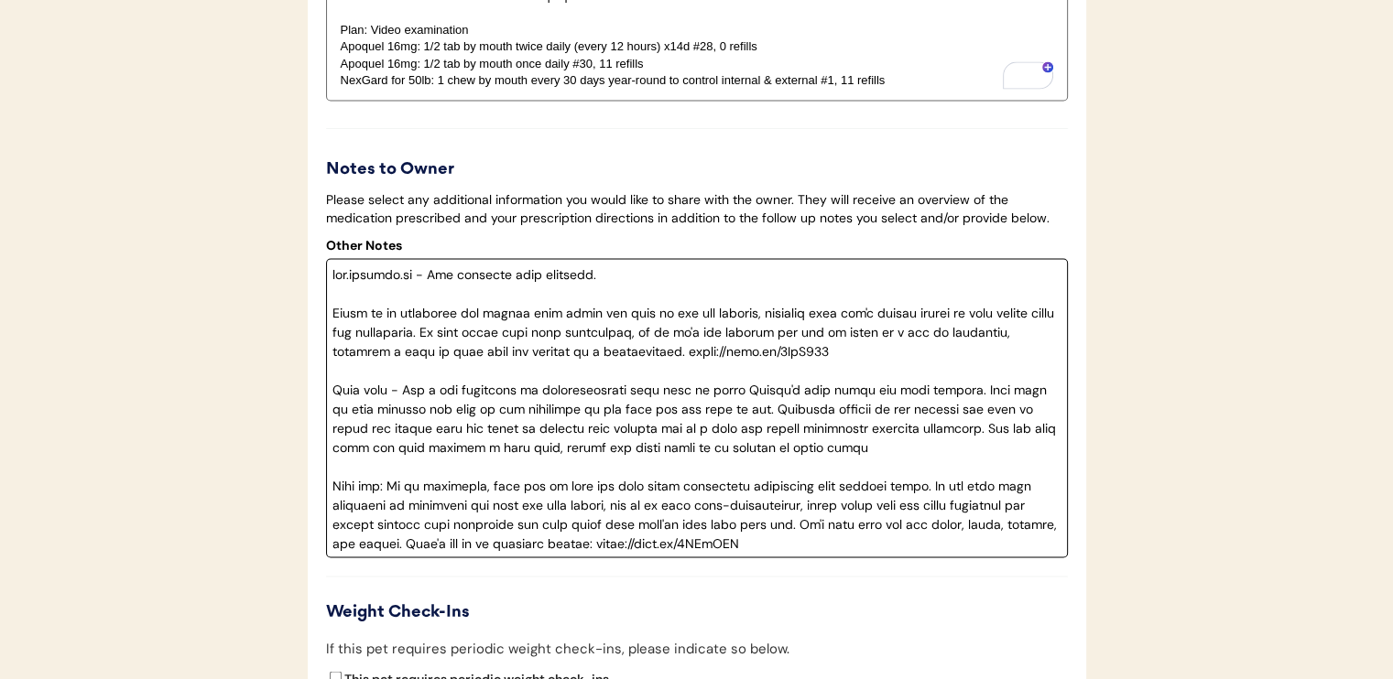
click at [527, 461] on textarea at bounding box center [697, 407] width 742 height 299
click at [961, 460] on textarea at bounding box center [697, 407] width 742 height 299
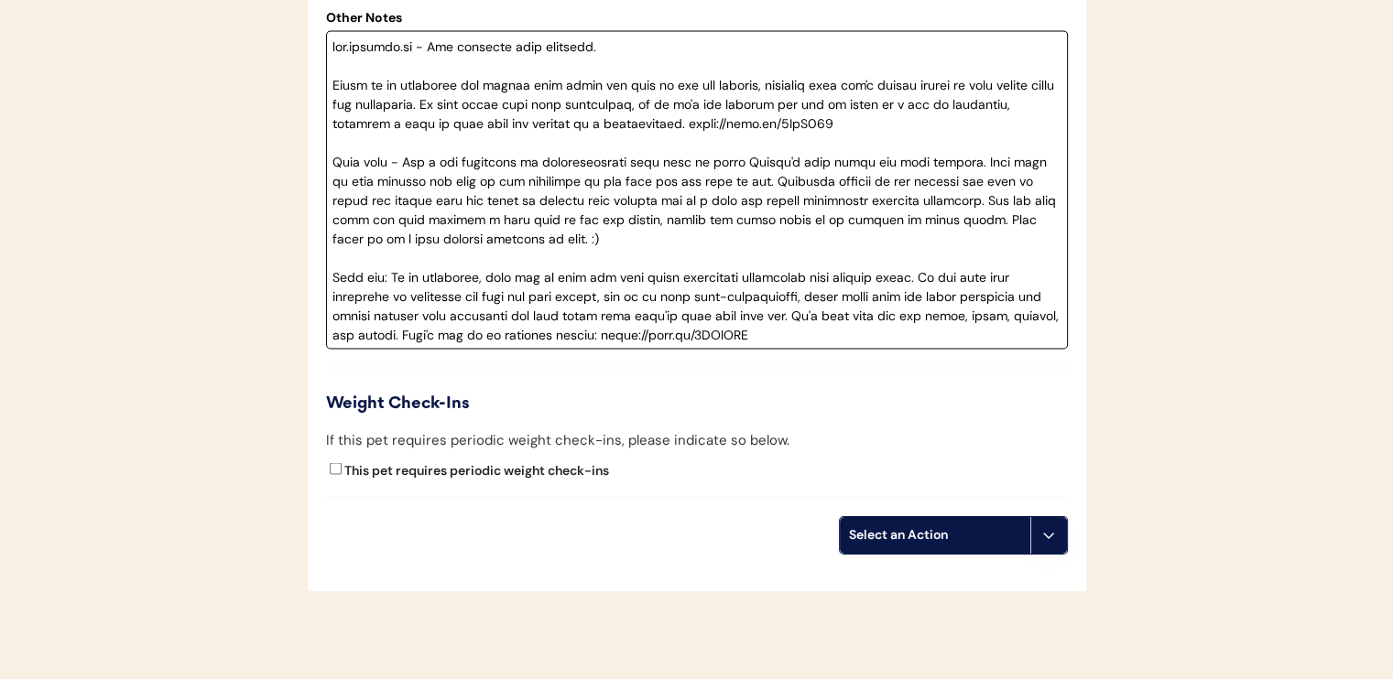
scroll to position [3685, 0]
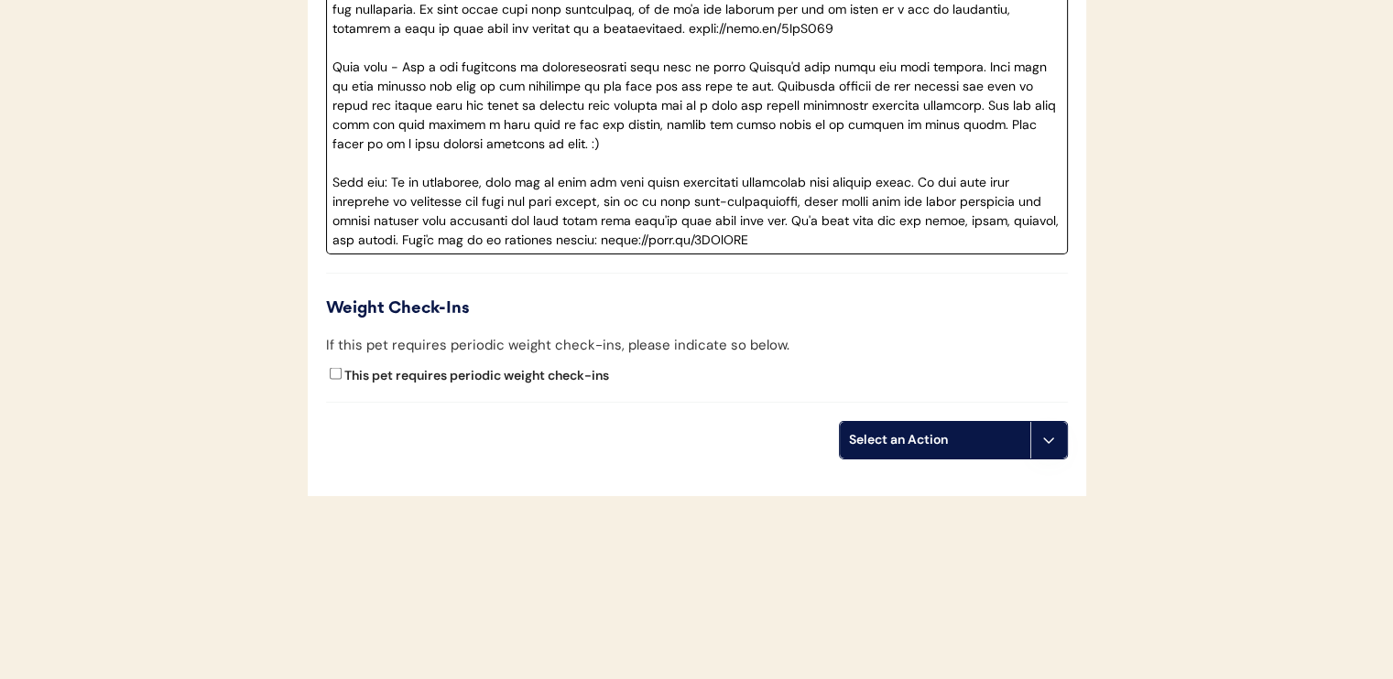
type textarea "www.balance.it - For balanced diet formulas. Zymox is an enzymatic ear lotion t…"
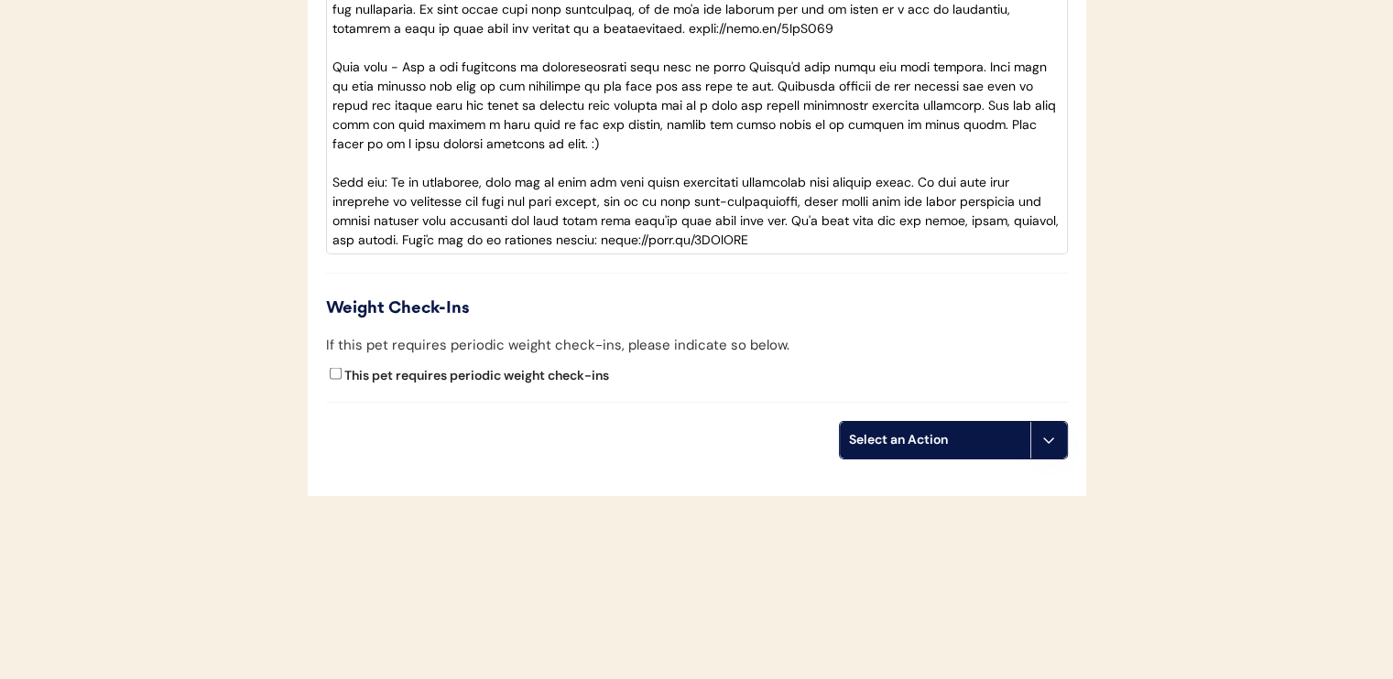
click at [916, 455] on div "Select an Action" at bounding box center [935, 440] width 190 height 37
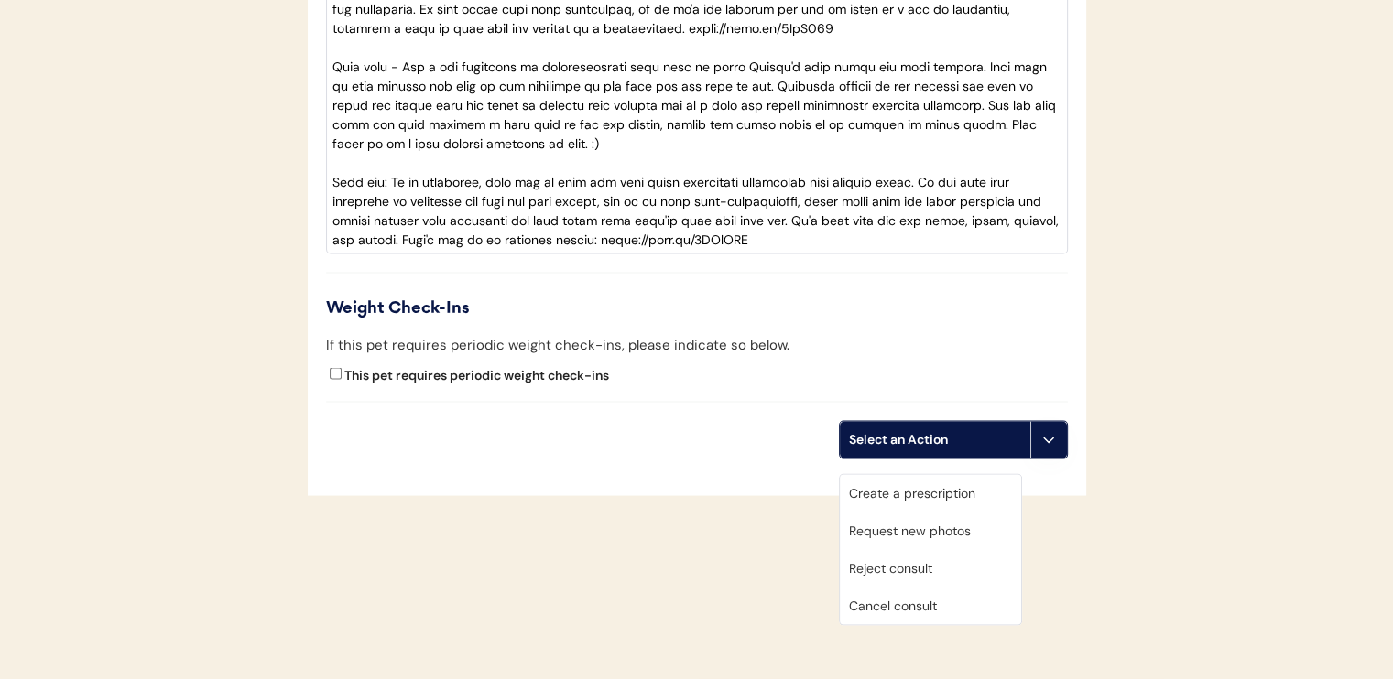
click at [917, 475] on div "Create a prescription" at bounding box center [930, 494] width 181 height 38
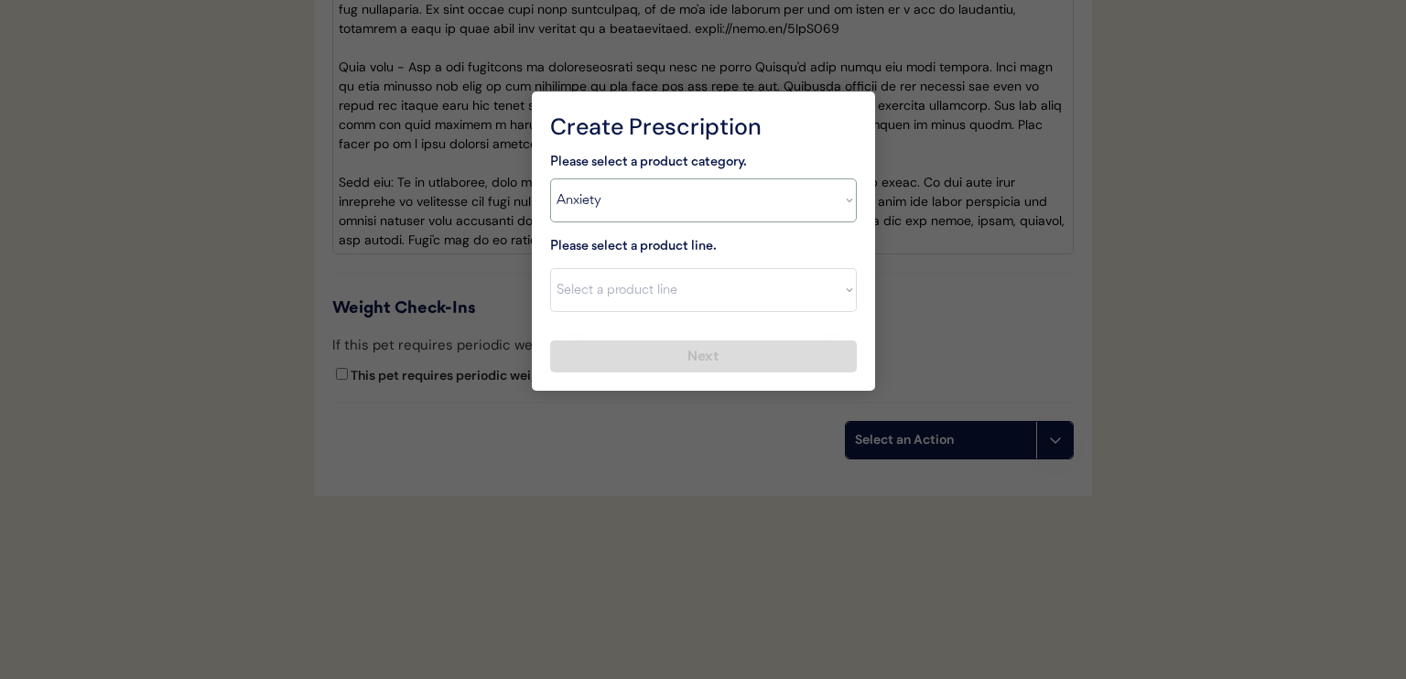
click at [612, 201] on select "Select a product category Allergies Antibiotics Anxiety Combo Parasite Preventi…" at bounding box center [703, 201] width 307 height 44
select select ""allergies""
click at [550, 179] on select "Select a product category Allergies Antibiotics Anxiety Combo Parasite Preventi…" at bounding box center [703, 201] width 307 height 44
click at [668, 292] on select "Select a product line Apoquel Chewable Tablet Apoquel Tablet Cyclosporine Derma…" at bounding box center [703, 290] width 307 height 44
select select ""Apoquel Tablet""
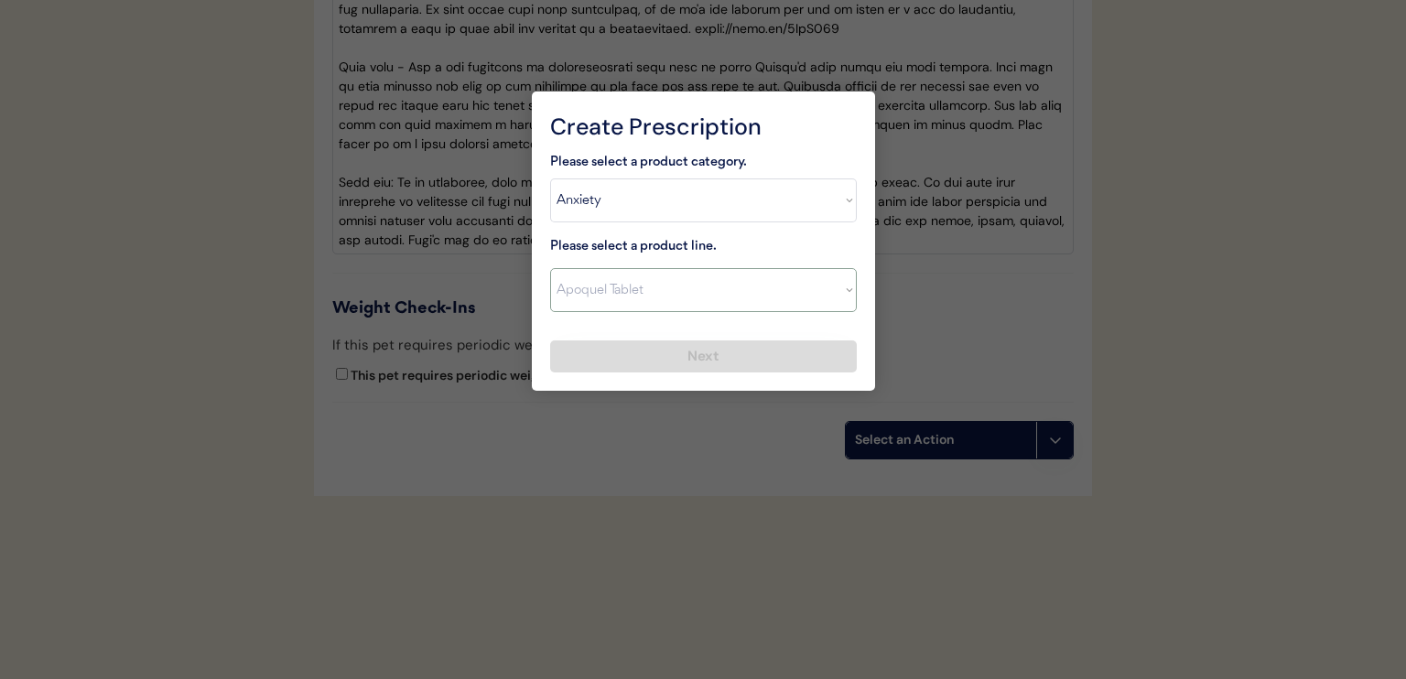
click at [550, 268] on select "Select a product line Apoquel Chewable Tablet Apoquel Tablet Cyclosporine Derma…" at bounding box center [703, 290] width 307 height 44
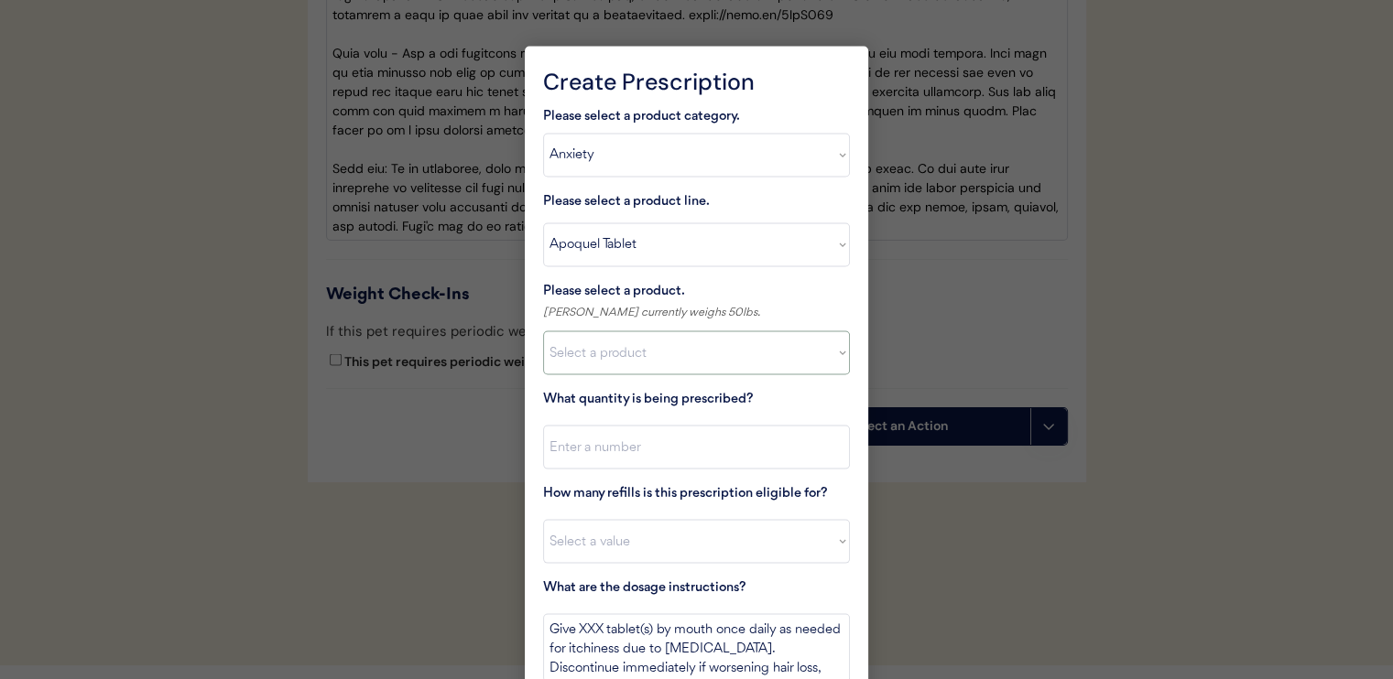
drag, startPoint x: 673, startPoint y: 309, endPoint x: 691, endPoint y: 369, distance: 63.1
click at [691, 369] on select "Select a product Apoquel Tablet (16 mg) Apoquel Tablet (3.6 mg) Apoquel Tablet …" at bounding box center [696, 353] width 307 height 44
select select ""1348695171700984260__LOOKUP__1720647054590x322599372364987400""
click at [543, 331] on select "Select a product Apoquel Tablet (16 mg) Apoquel Tablet (3.6 mg) Apoquel Tablet …" at bounding box center [696, 353] width 307 height 44
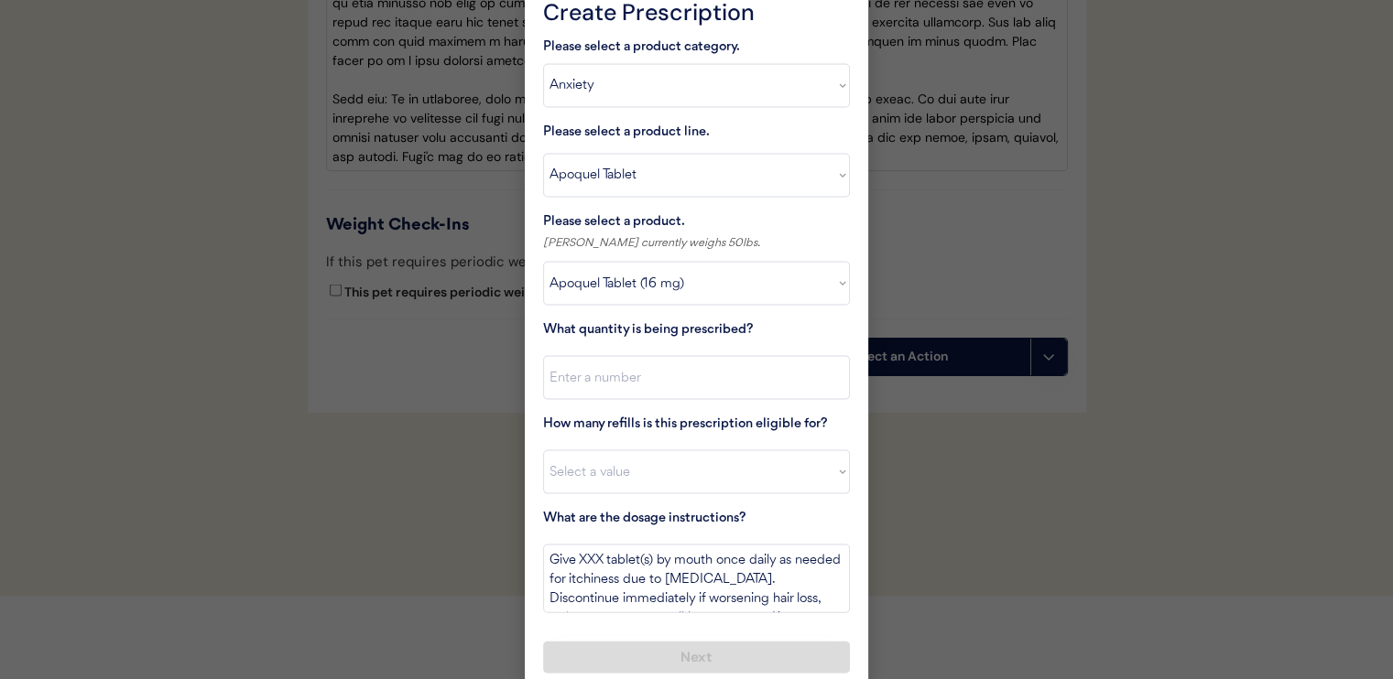
scroll to position [3766, 0]
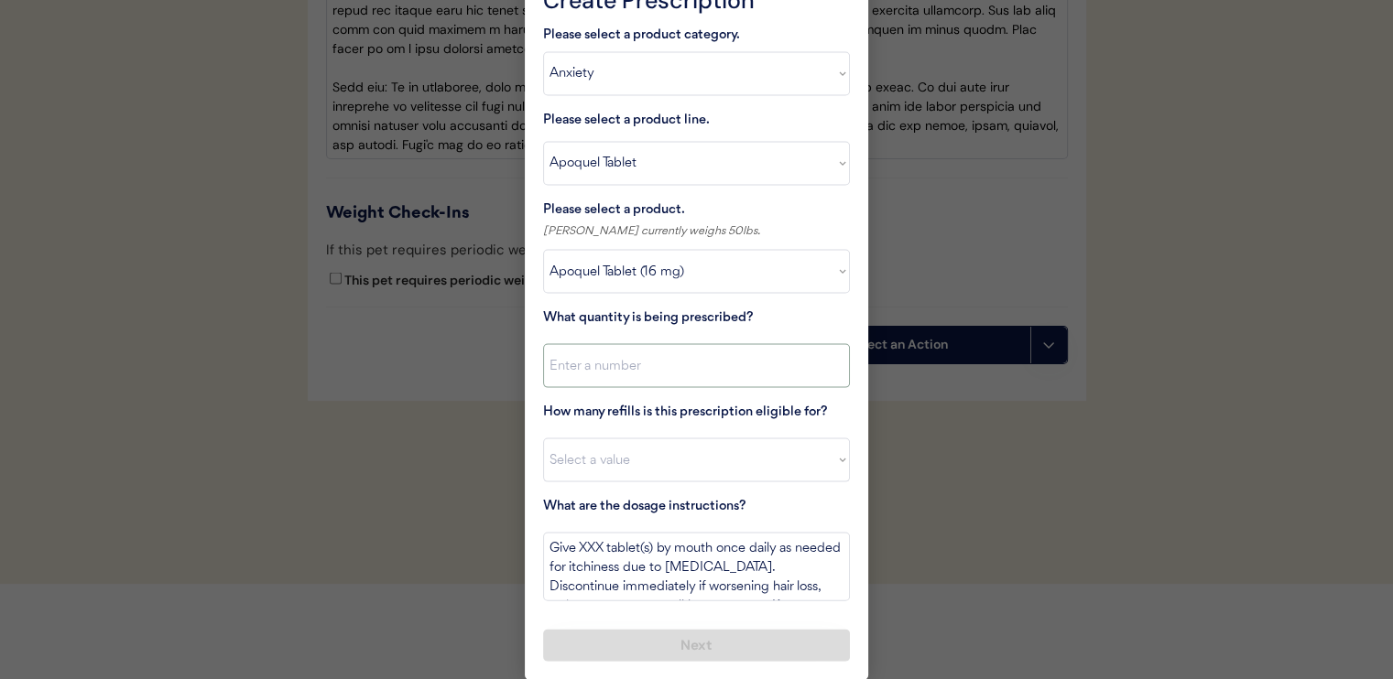
click at [586, 361] on input "input" at bounding box center [696, 366] width 307 height 44
type input "1"
type input "14"
select select "0"
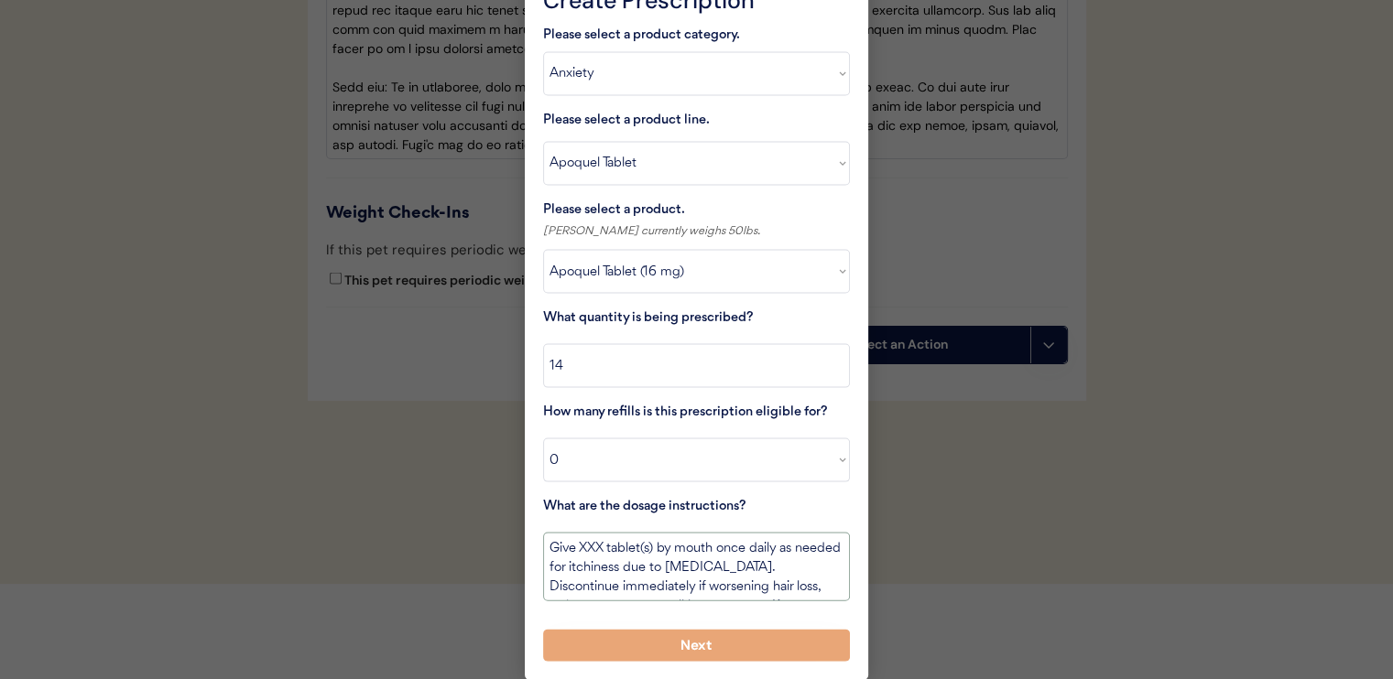
click at [549, 547] on textarea "Give XXX tablet(s) by mouth once daily as needed for itchiness due to allergies…" at bounding box center [696, 567] width 307 height 69
click at [733, 546] on textarea "USE THIS BOTTLE FIRST. Give XXX tablet(s) by mouth once daily as needed for itc…" at bounding box center [696, 567] width 307 height 69
click at [621, 570] on textarea "USE THIS BOTTLE FIRST. Give one-half tablet(s) by mouth once daily as needed fo…" at bounding box center [696, 567] width 307 height 69
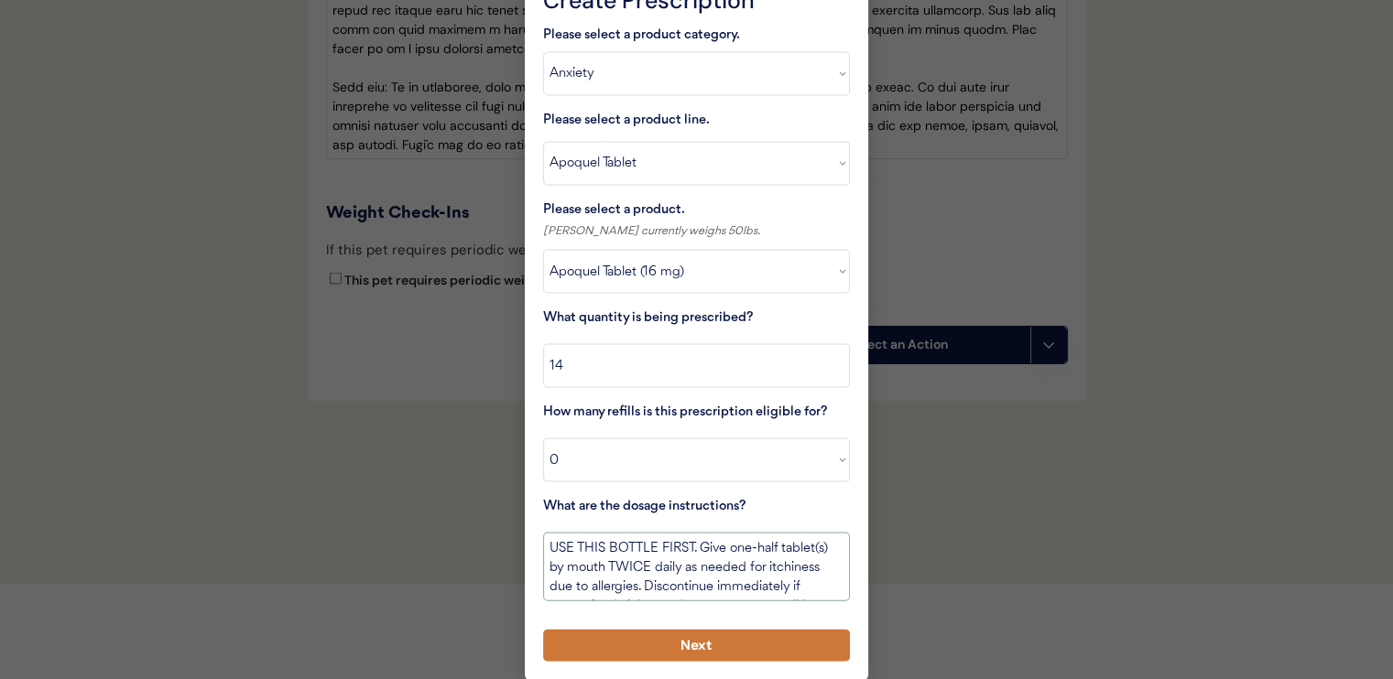
type textarea "USE THIS BOTTLE FIRST. Give one-half tablet(s) by mouth TWICE daily as needed f…"
click at [687, 646] on button "Next" at bounding box center [696, 646] width 307 height 32
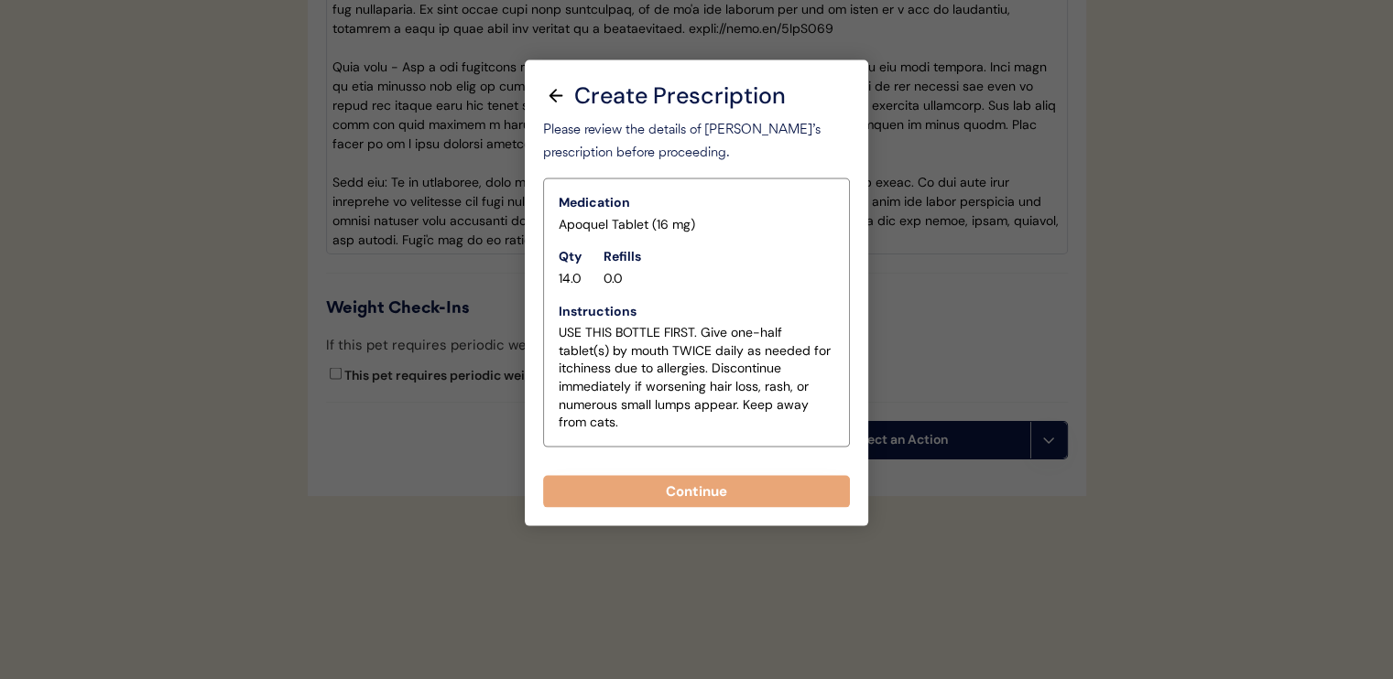
click at [718, 486] on button "Continue" at bounding box center [696, 492] width 307 height 32
select select ""PLACEHOLDER_1427118222253""
type textarea "Give XXX tablet(s) by mouth once daily as needed for itchiness due to allergies…"
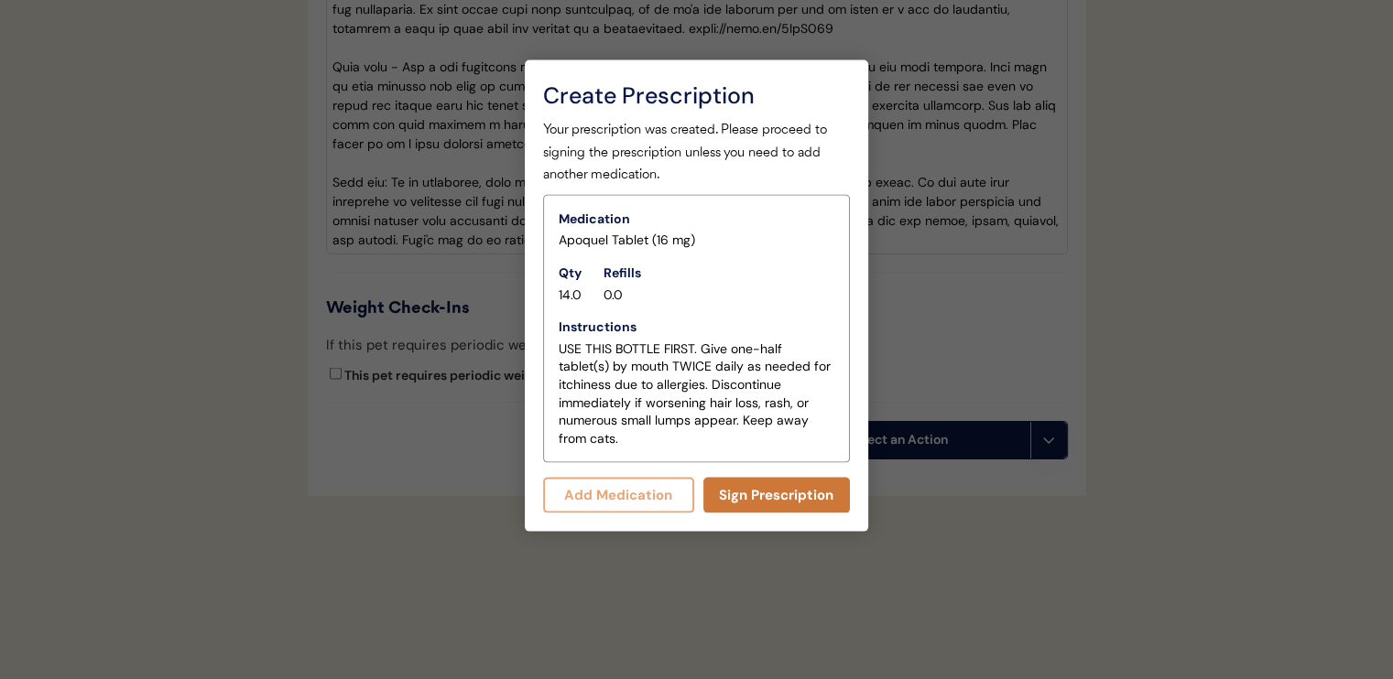
scroll to position [3724, 0]
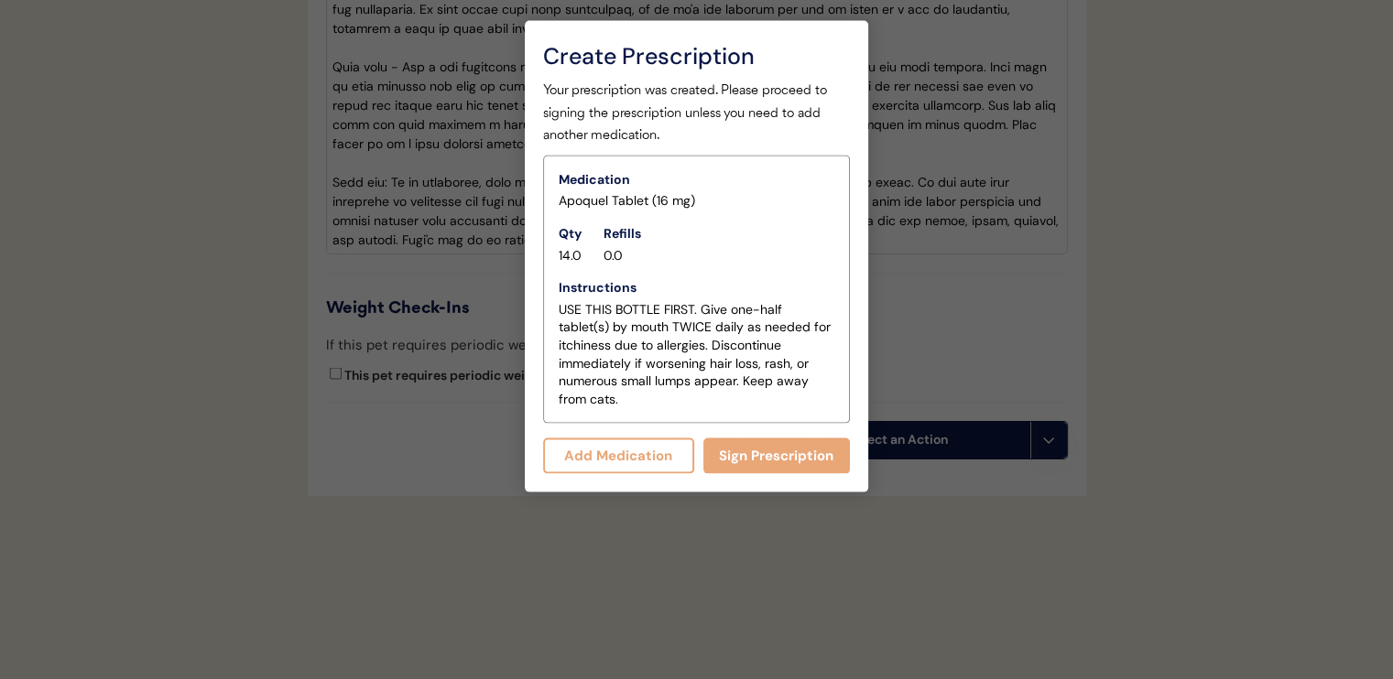
click at [636, 443] on button "Add Medication" at bounding box center [618, 457] width 151 height 36
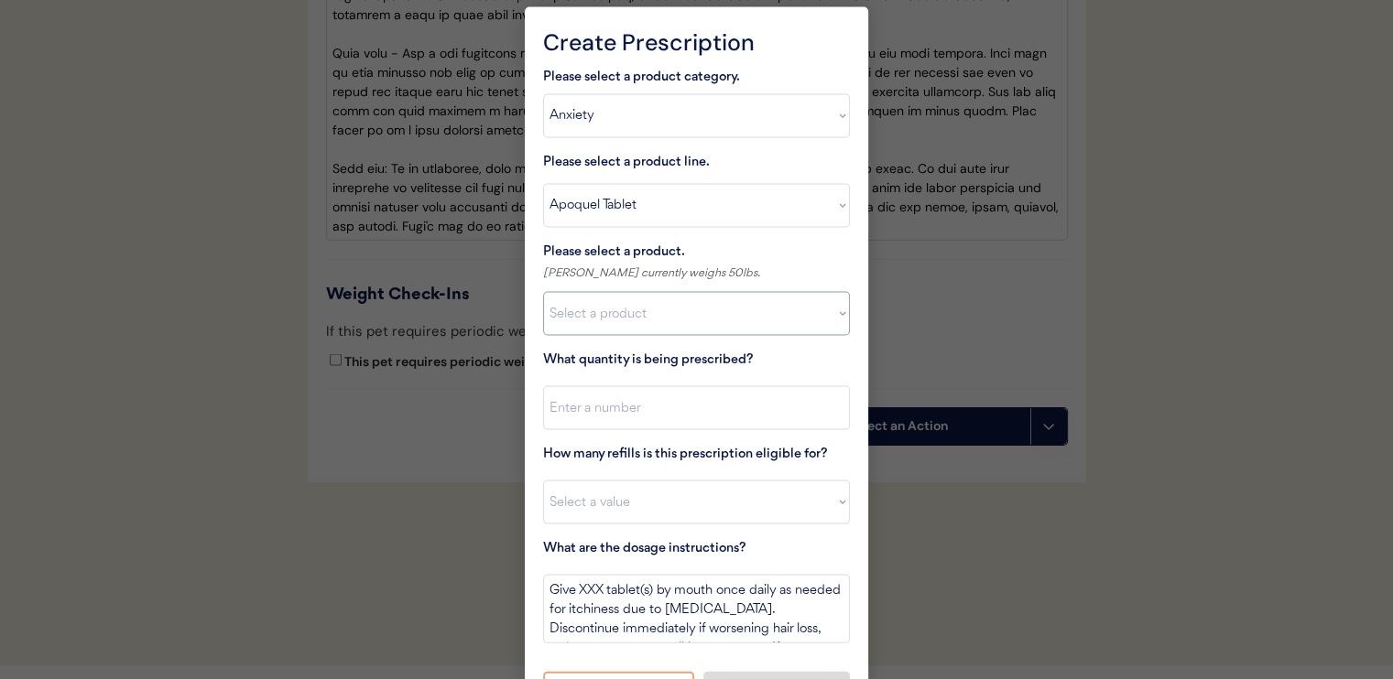
click at [656, 301] on select "Select a product Apoquel Tablet (16 mg) Apoquel Tablet (3.6 mg) Apoquel Tablet …" at bounding box center [696, 314] width 307 height 44
select select ""1348695171700984260__LOOKUP__1720647054590x322599372364987400""
click at [543, 292] on select "Select a product Apoquel Tablet (16 mg) Apoquel Tablet (3.6 mg) Apoquel Tablet …" at bounding box center [696, 314] width 307 height 44
click at [672, 399] on input "input" at bounding box center [696, 408] width 307 height 44
type input "15"
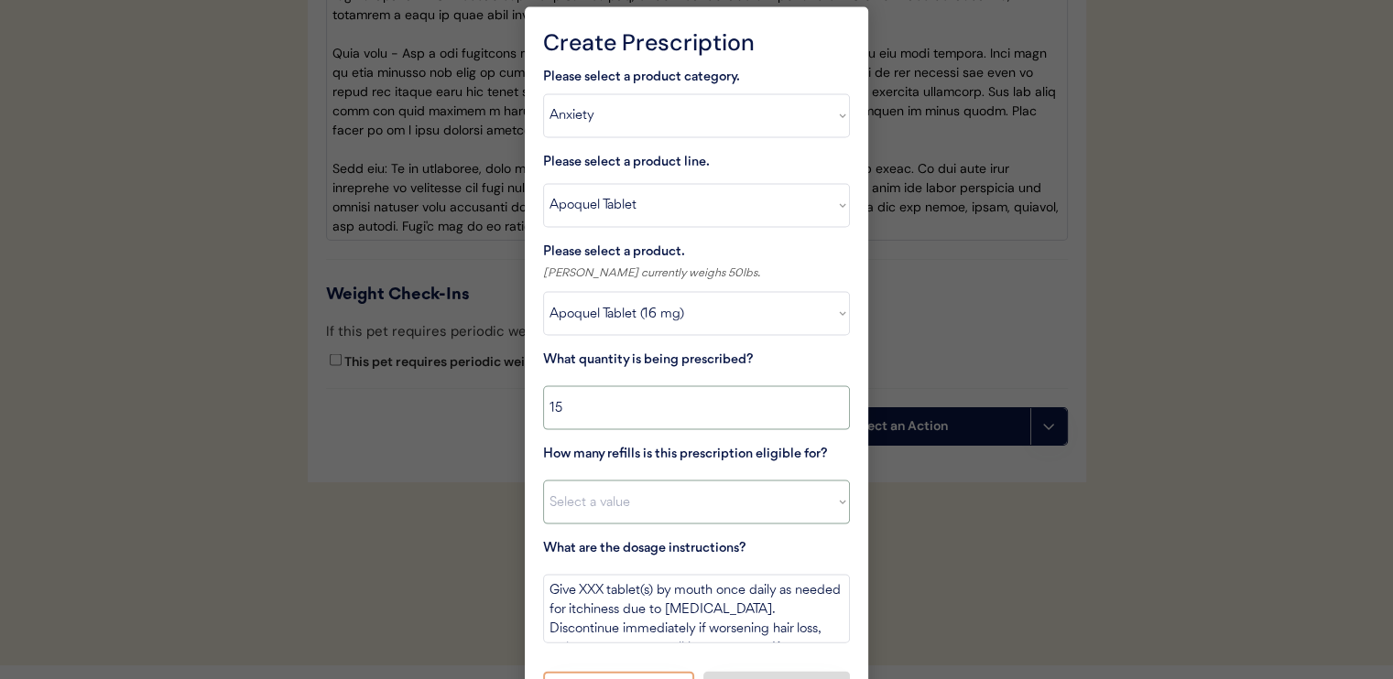
click at [707, 506] on select "Select a value 0 1 2 3 4 5 6 7 8 10 11" at bounding box center [696, 503] width 307 height 44
select select "11"
click at [543, 481] on select "Select a value 0 1 2 3 4 5 6 7 8 10 11" at bounding box center [696, 503] width 307 height 44
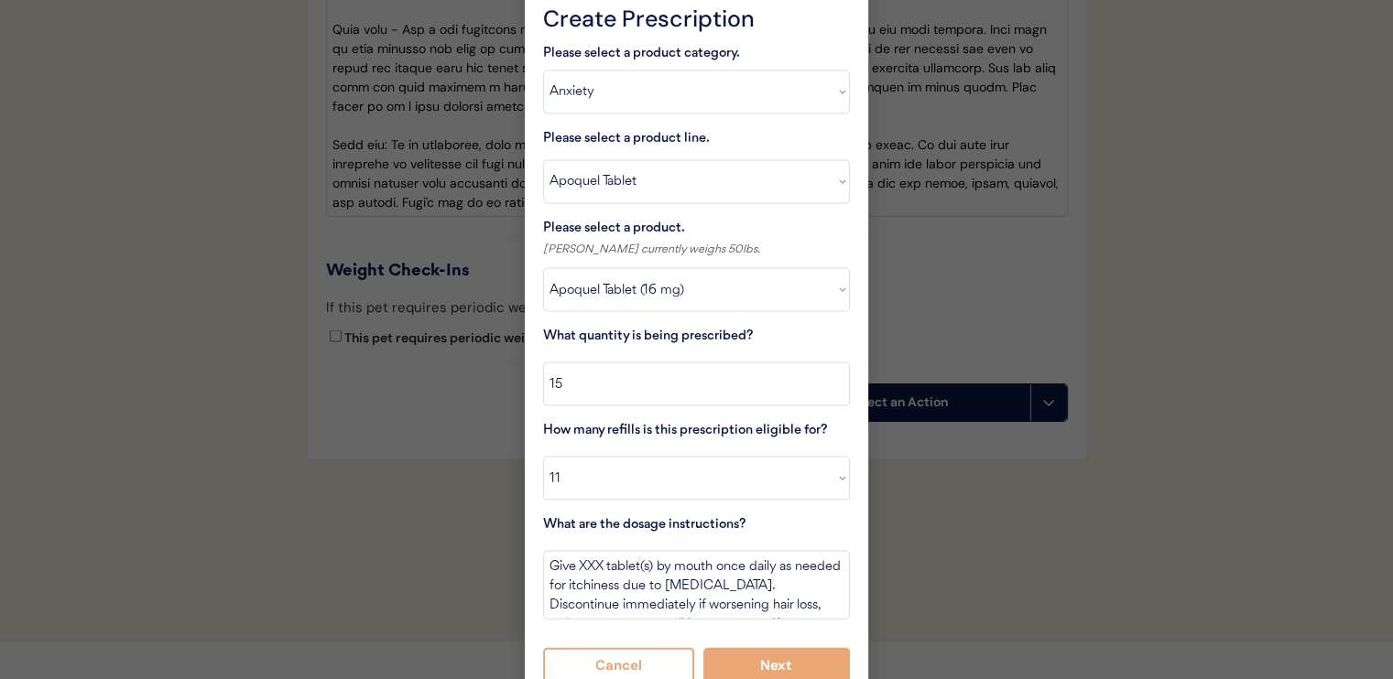
scroll to position [3769, 0]
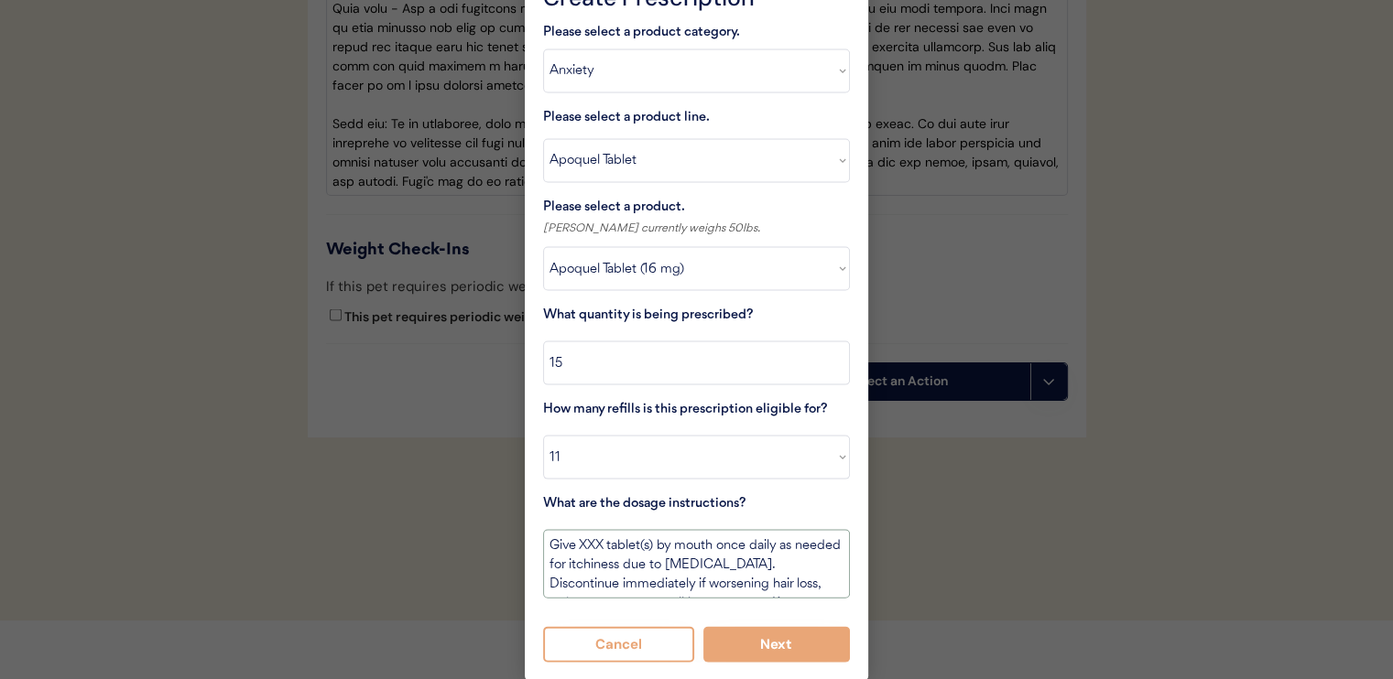
click at [548, 541] on textarea "Give XXX tablet(s) by mouth once daily as needed for itchiness due to allergies…" at bounding box center [696, 564] width 307 height 69
click at [754, 539] on textarea "USE THIS BOTTLE SECOND. Give XXX tablet(s) by mouth once daily as needed for it…" at bounding box center [696, 564] width 307 height 69
click at [665, 567] on textarea "USE THIS BOTTLE SECOND. Give one-half tablet(s) by mouth once daily as needed f…" at bounding box center [696, 564] width 307 height 69
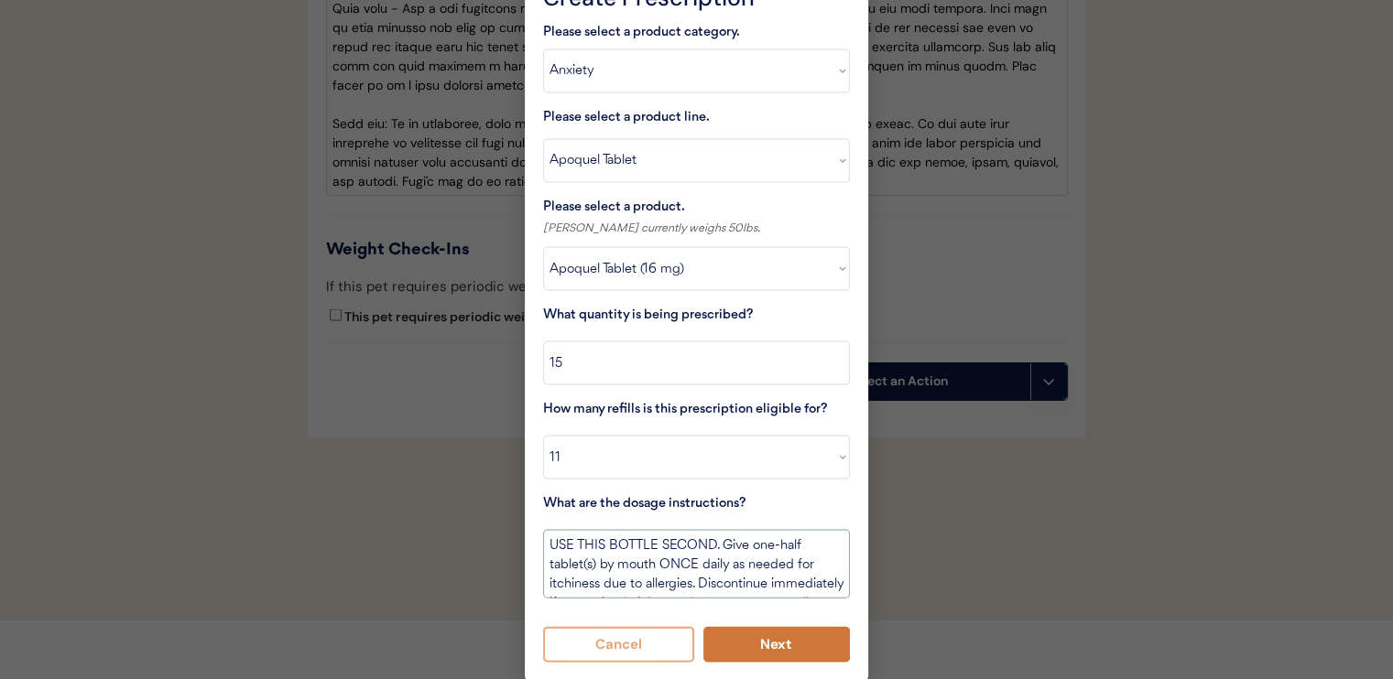
type textarea "USE THIS BOTTLE SECOND. Give one-half tablet(s) by mouth ONCE daily as needed f…"
click at [776, 646] on button "Next" at bounding box center [776, 645] width 147 height 36
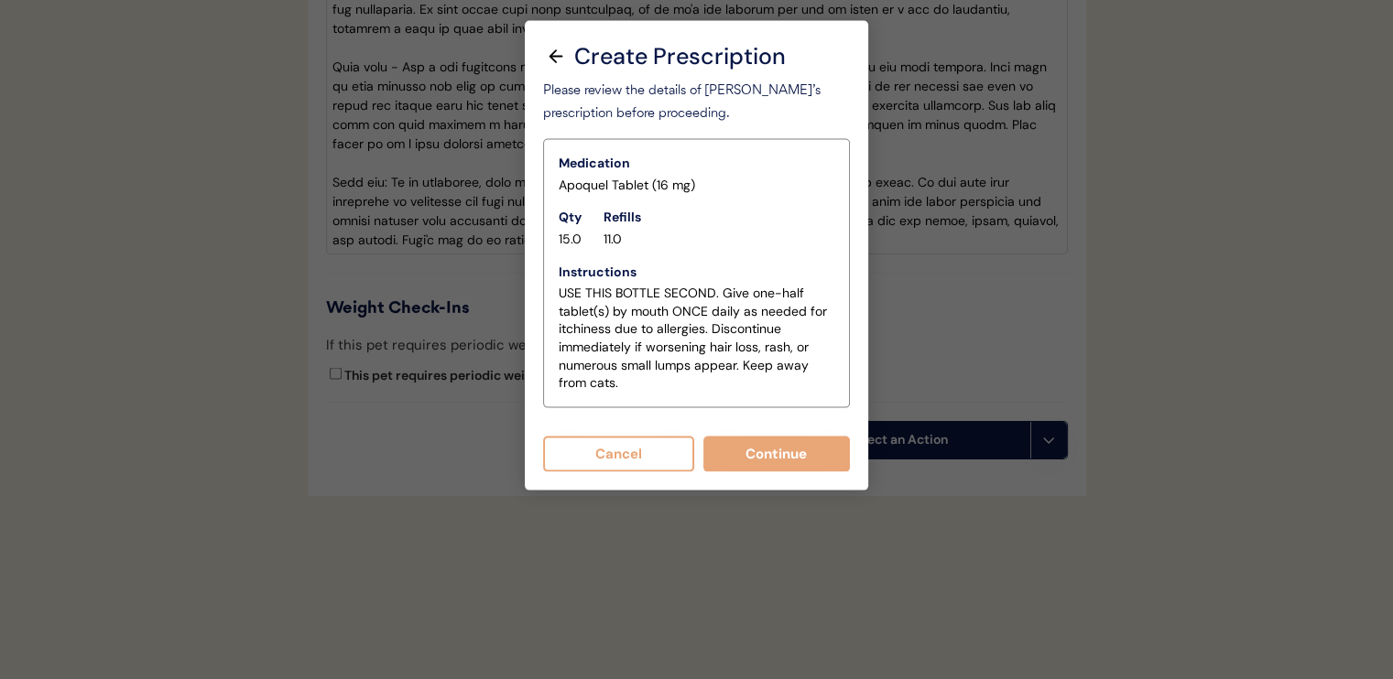
scroll to position [3724, 0]
click at [771, 437] on button "Continue" at bounding box center [776, 455] width 147 height 36
select select ""PLACEHOLDER_1427118222253""
type textarea "Give XXX tablet(s) by mouth once daily as needed for itchiness due to allergies…"
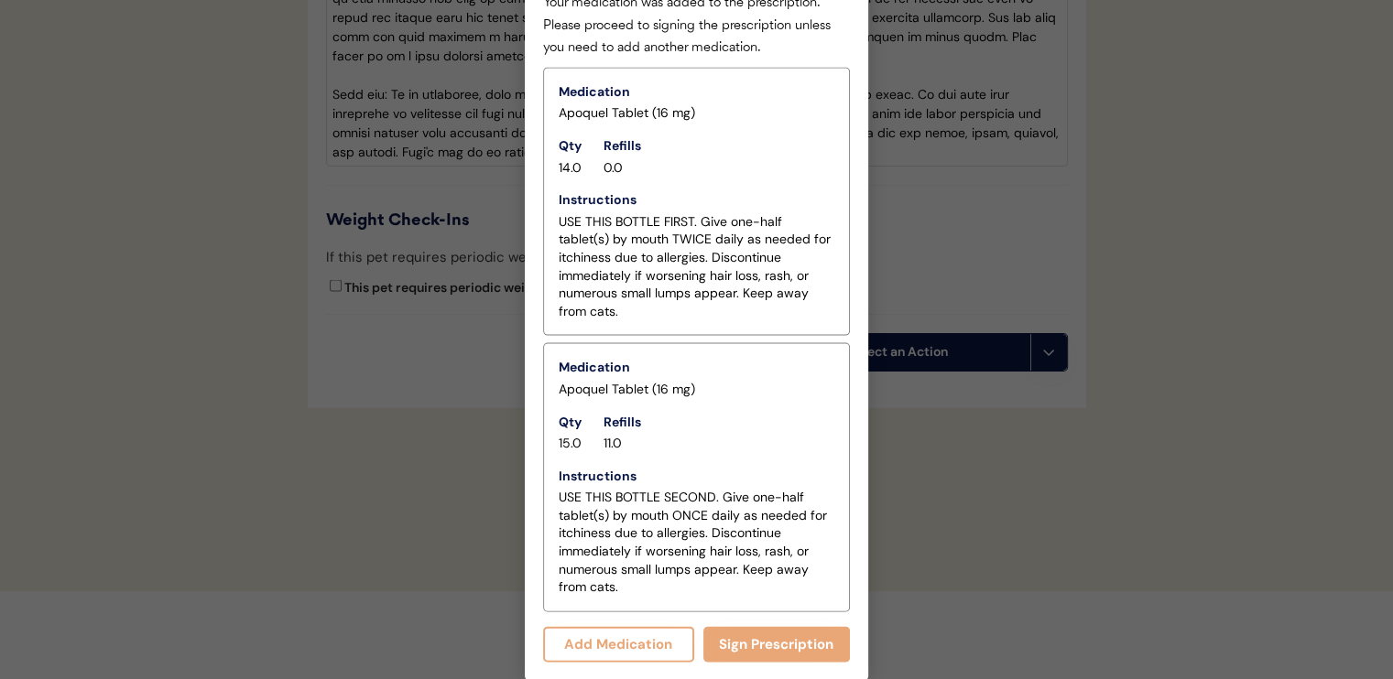
click at [653, 639] on button "Add Medication" at bounding box center [618, 645] width 151 height 36
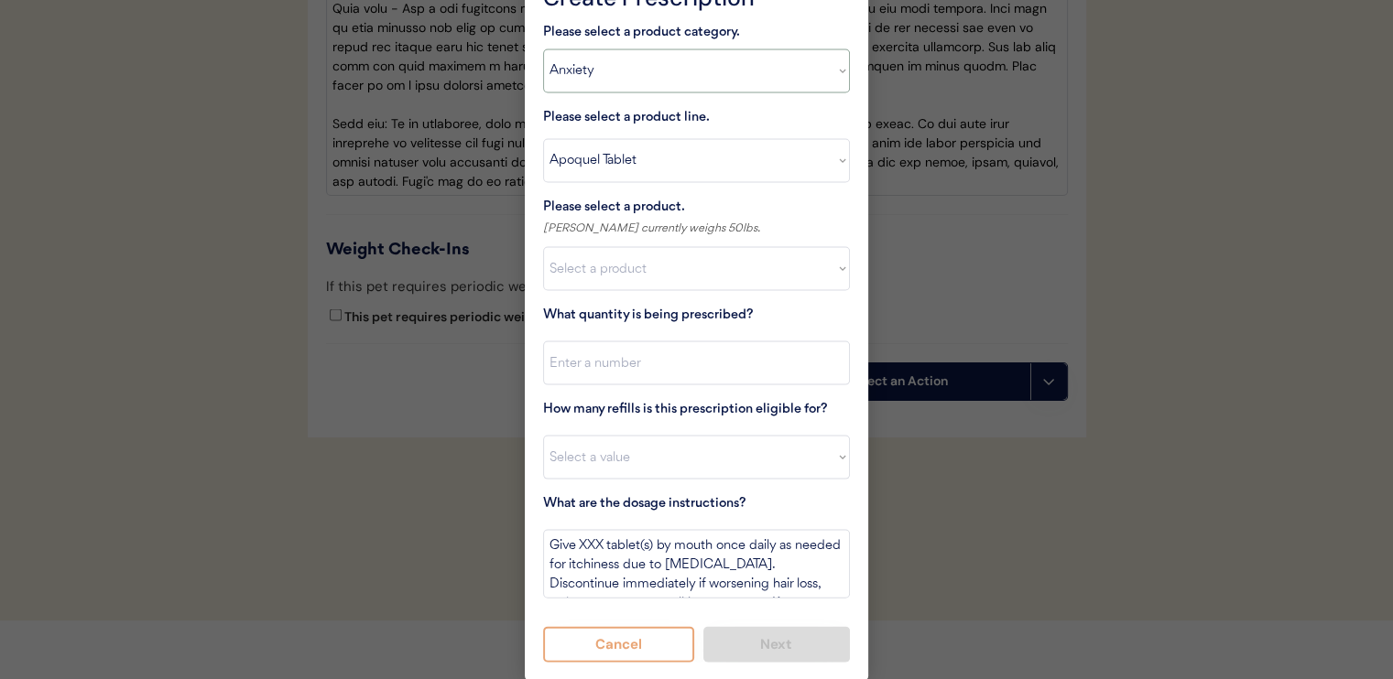
click at [685, 77] on select "Select a product category Allergies Antibiotics Anxiety Combo Parasite Preventi…" at bounding box center [696, 71] width 307 height 44
select select ""flea___tick""
click at [543, 49] on select "Select a product category Allergies Antibiotics Anxiety Combo Parasite Preventi…" at bounding box center [696, 71] width 307 height 44
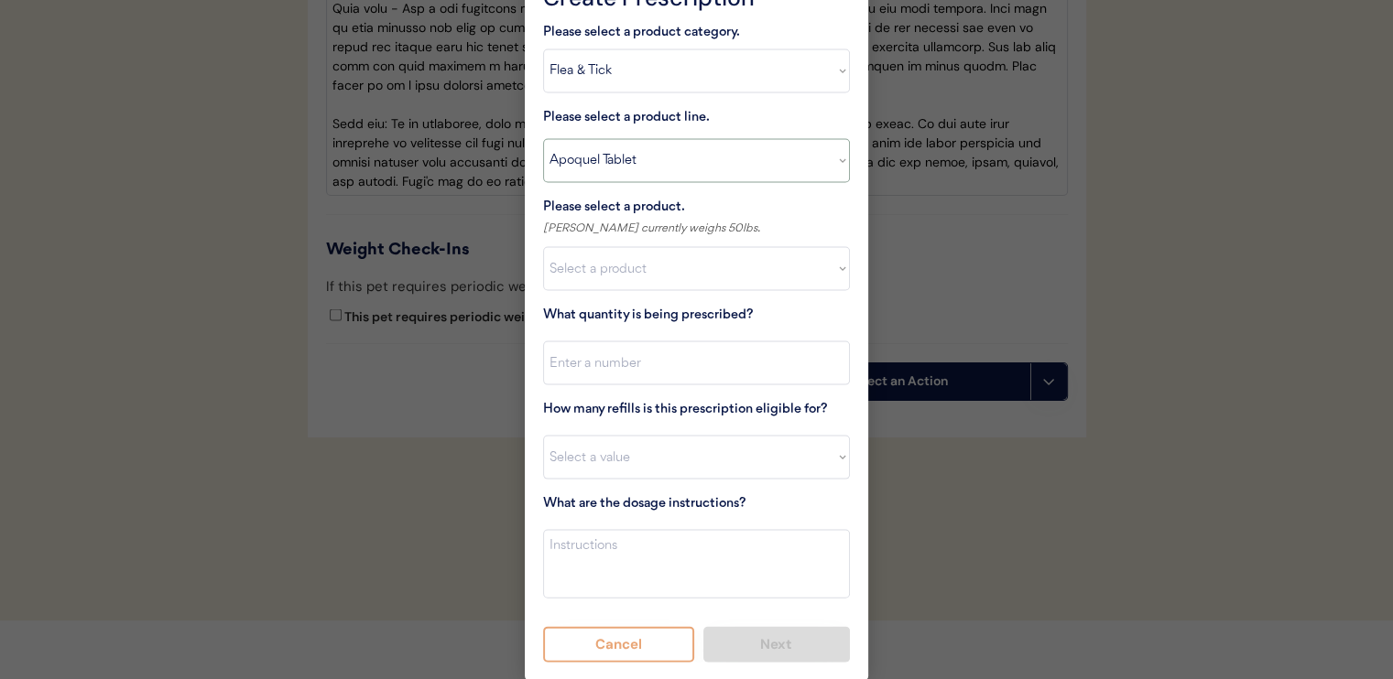
scroll to position [3724, 0]
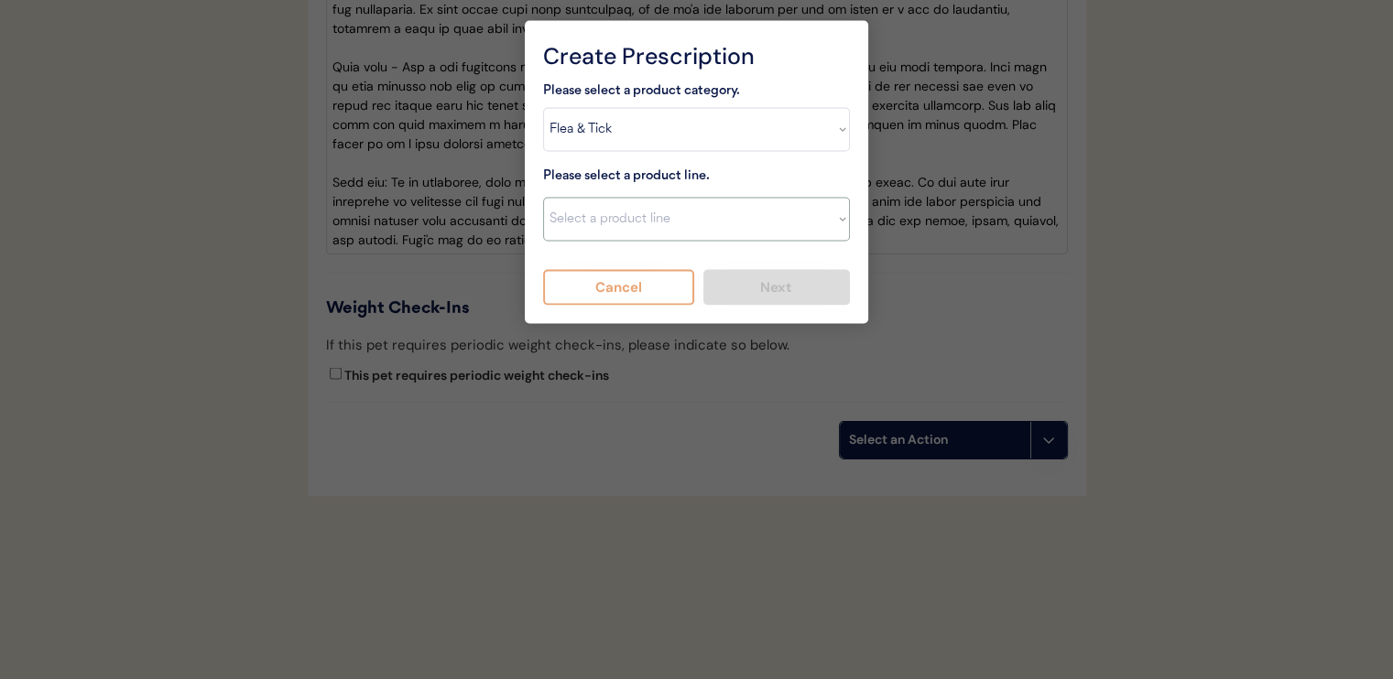
click at [694, 200] on select "Select a product line Advantix II Bravecto 1 Month Bravecto 1 Month (3 Month) B…" at bounding box center [696, 220] width 307 height 44
select select ""NexGard""
click at [543, 198] on select "Select a product line Advantix II Bravecto 1 Month Bravecto 1 Month (3 Month) B…" at bounding box center [696, 220] width 307 height 44
type textarea "Give one chew by mouth every 30 days year round to control external parasites. …"
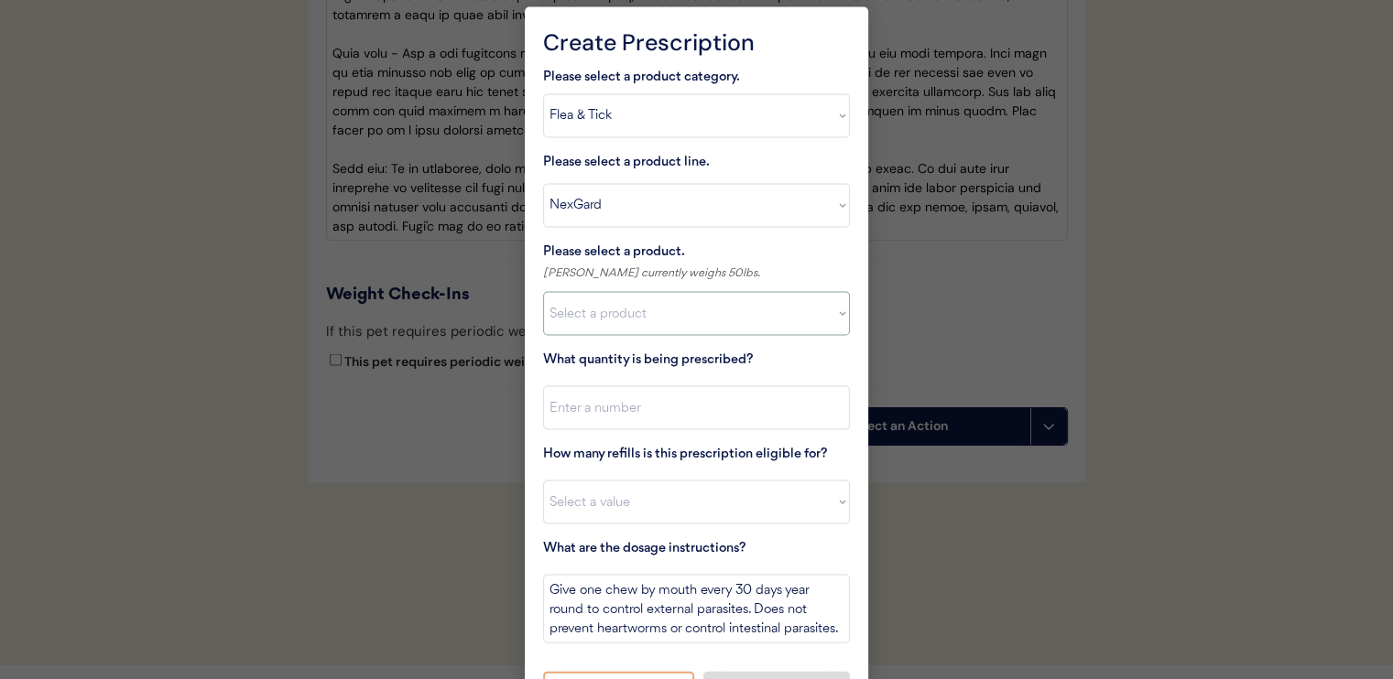
click at [700, 332] on select "Select a product NexGard, 4 - 10lbs NexGard, 10.1 - 24lbs NexGard, 24.1 - 60lbs…" at bounding box center [696, 314] width 307 height 44
select select ""1348695171700984260__LOOKUP__1670802168528x104437410217383500""
click at [543, 292] on select "Select a product NexGard, 4 - 10lbs NexGard, 10.1 - 24lbs NexGard, 24.1 - 60lbs…" at bounding box center [696, 314] width 307 height 44
click at [689, 415] on input "input" at bounding box center [696, 408] width 307 height 44
type input "1"
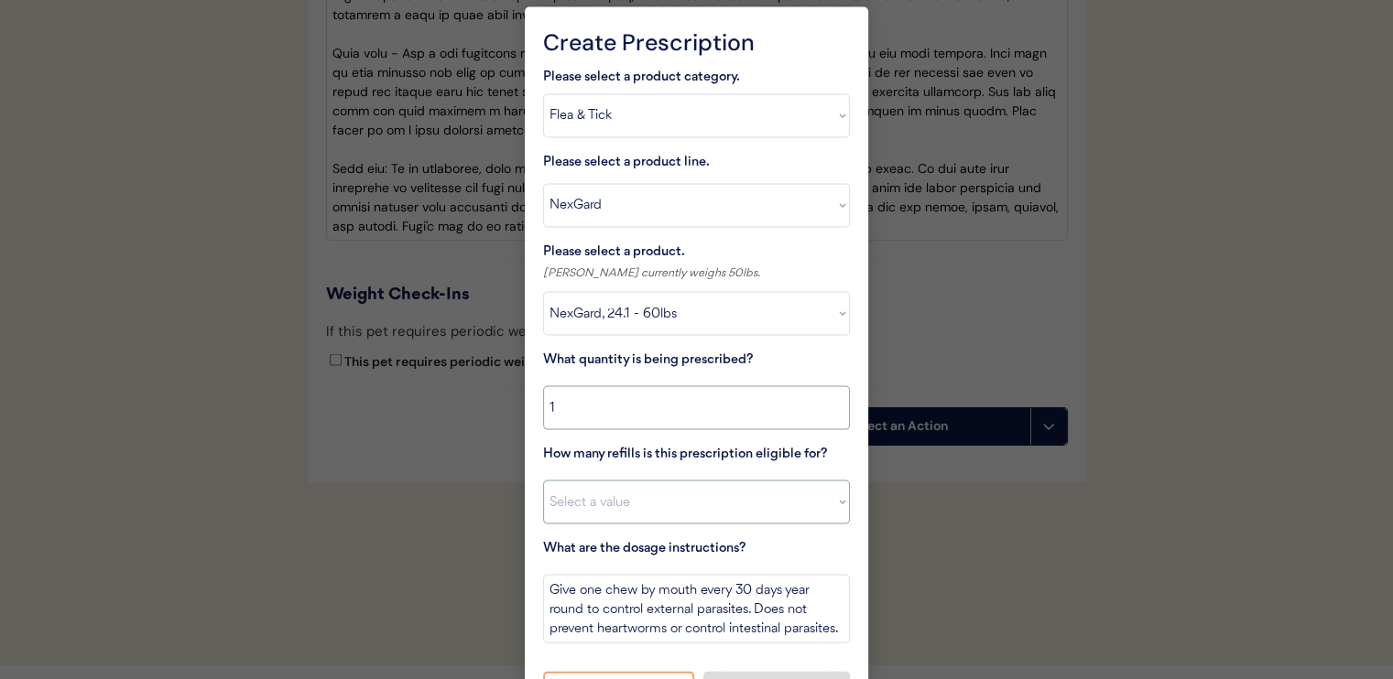
click at [694, 511] on select "Select a value 0 1 2 3 4 5 6 7 8 10 11" at bounding box center [696, 503] width 307 height 44
select select "11"
click at [543, 481] on select "Select a value 0 1 2 3 4 5 6 7 8 10 11" at bounding box center [696, 503] width 307 height 44
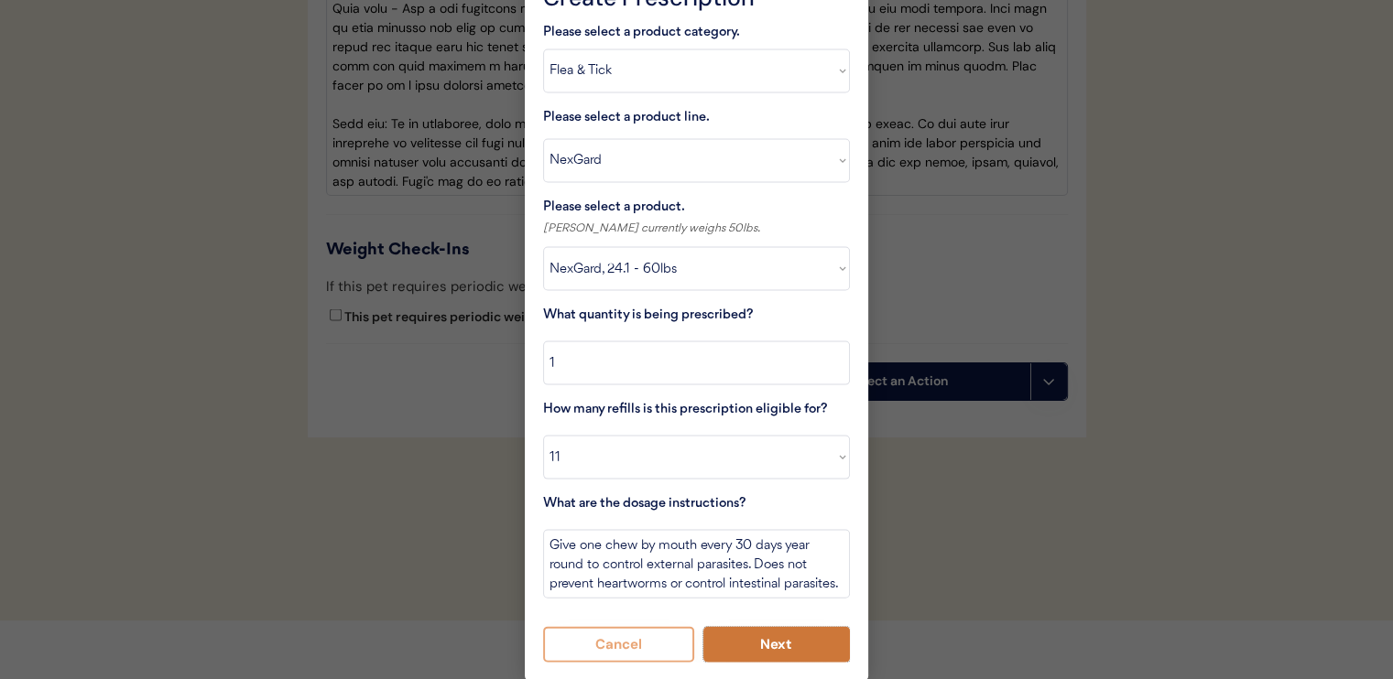
click at [725, 643] on button "Next" at bounding box center [776, 645] width 147 height 36
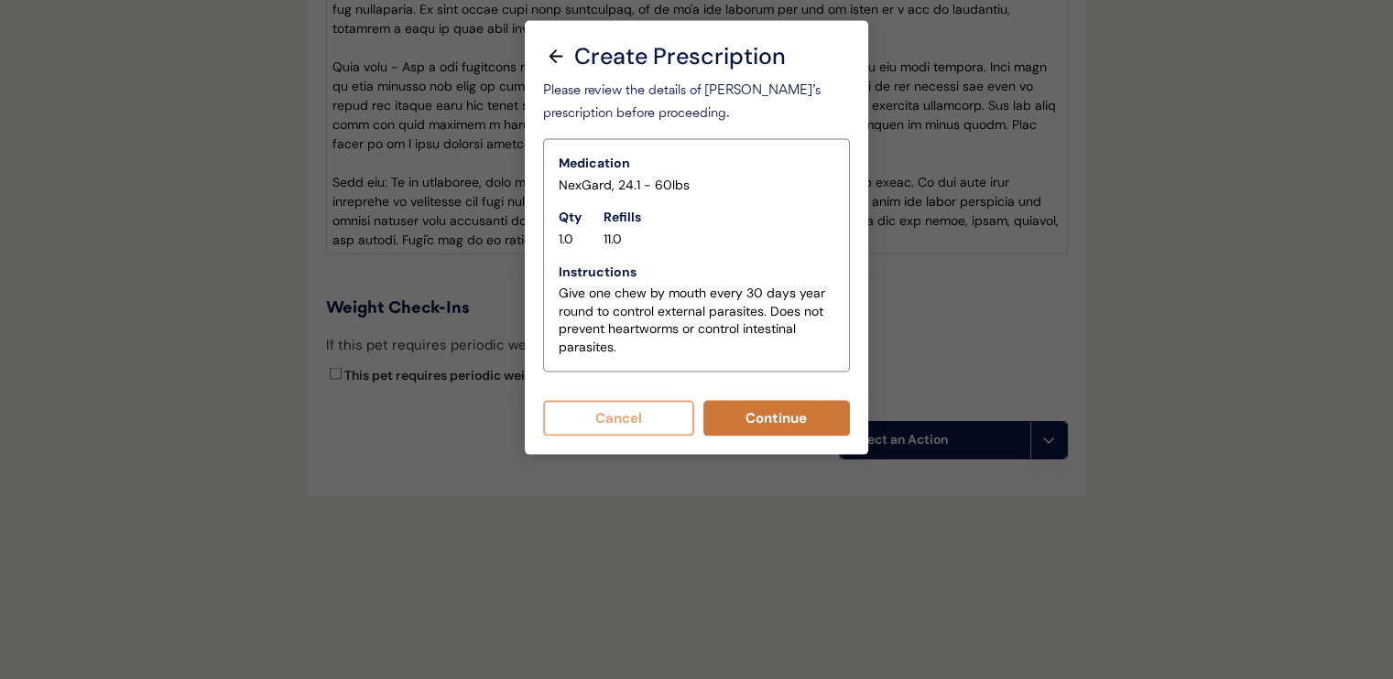
click at [724, 411] on button "Continue" at bounding box center [776, 419] width 147 height 36
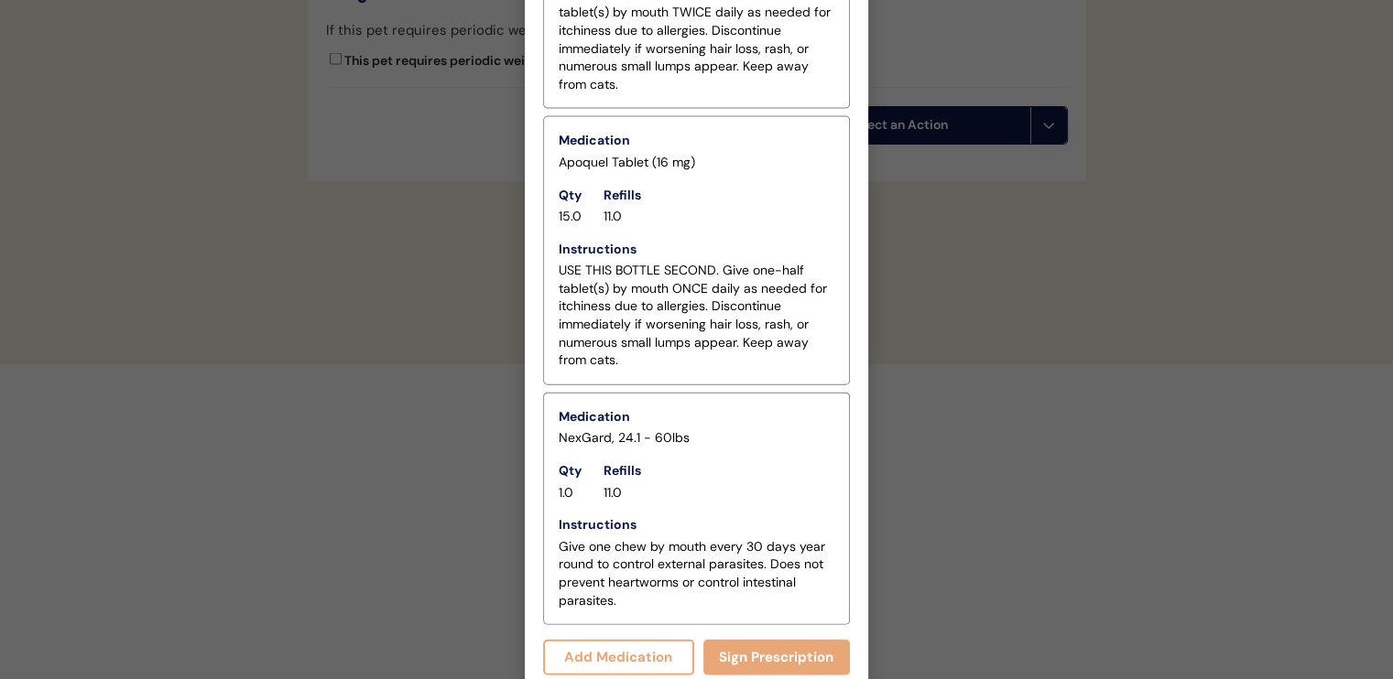
scroll to position [4038, 0]
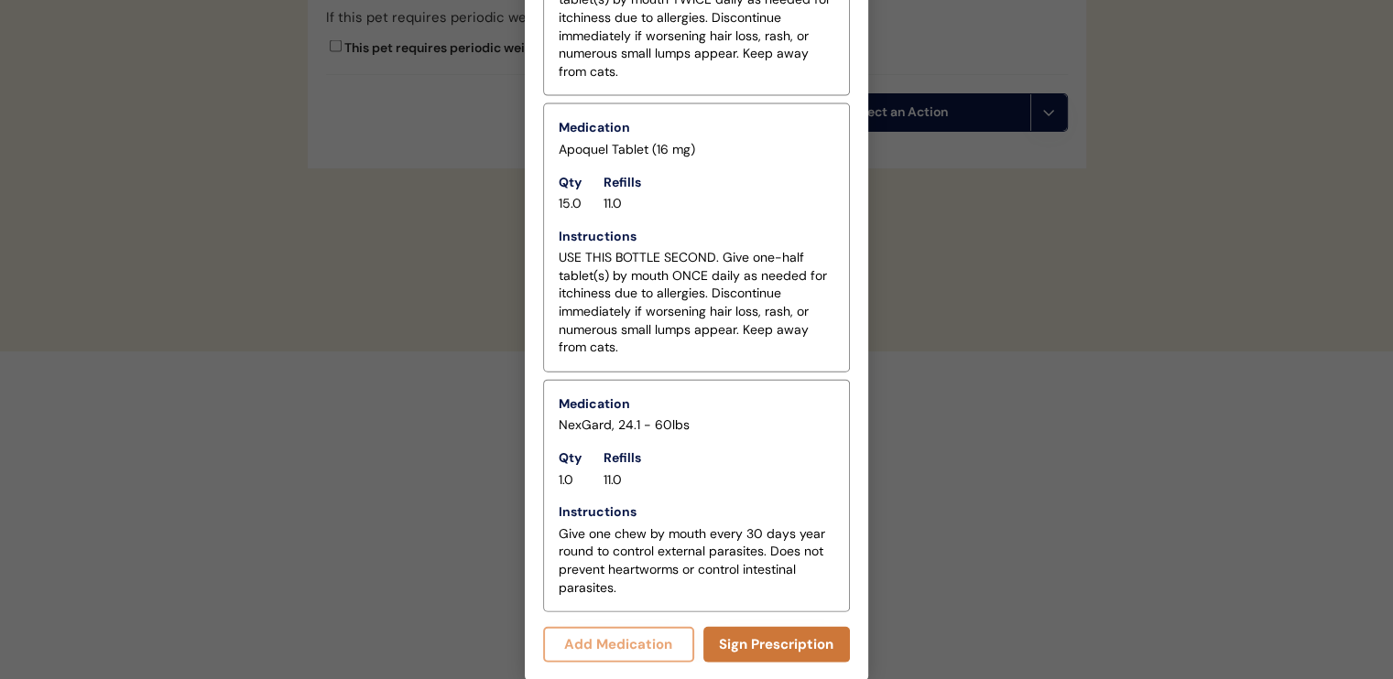
click at [769, 640] on button "Sign Prescription" at bounding box center [776, 645] width 147 height 36
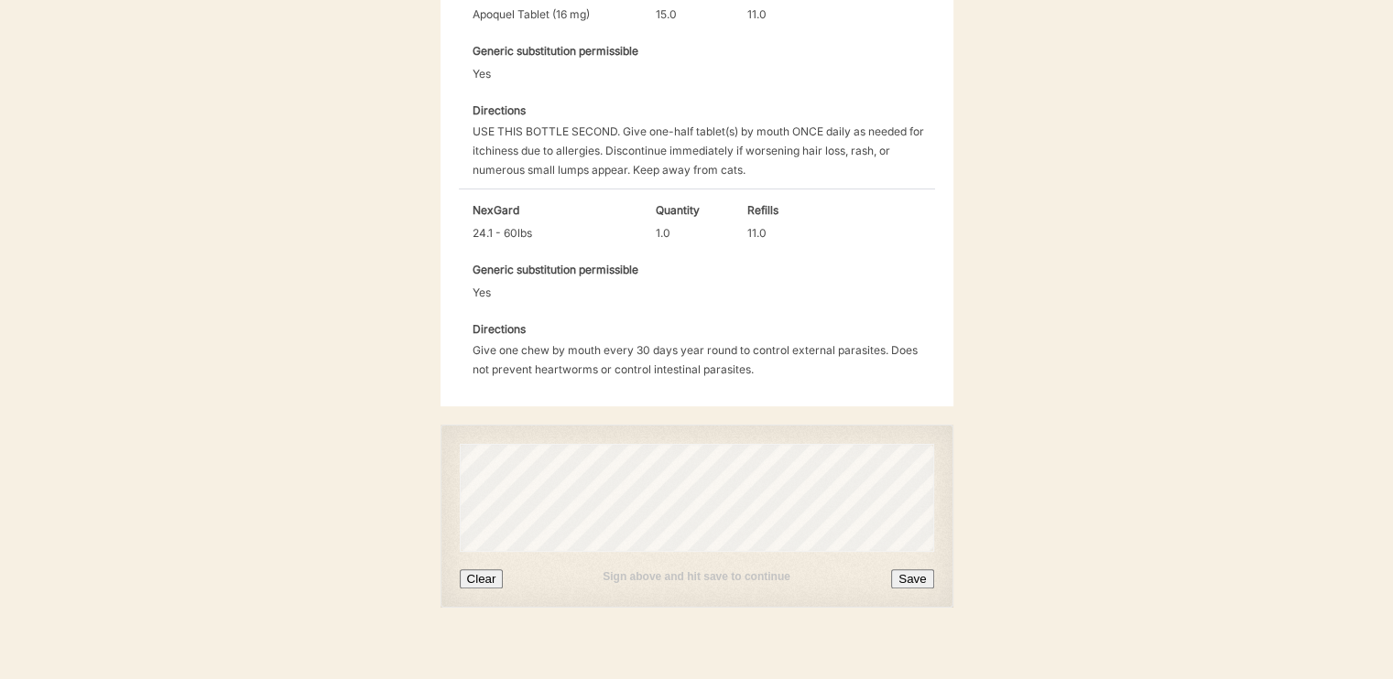
click at [924, 570] on button "Save" at bounding box center [912, 579] width 42 height 19
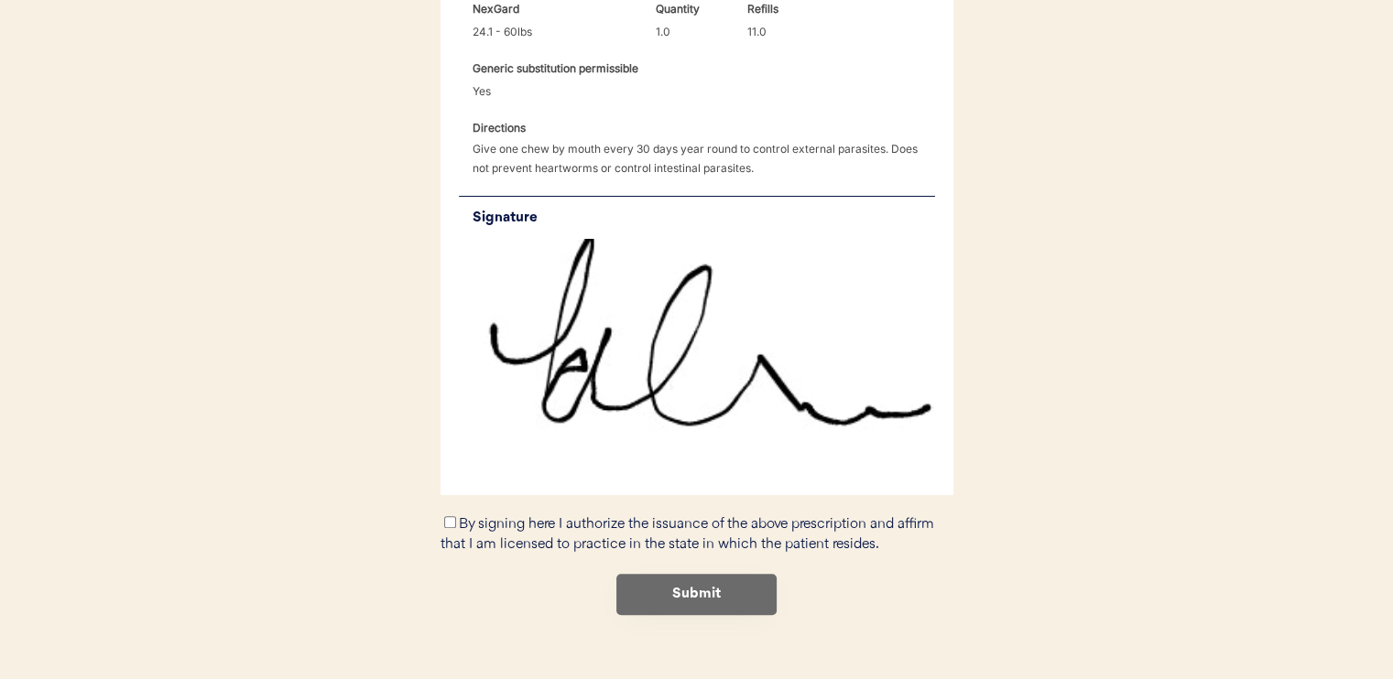
scroll to position [1072, 0]
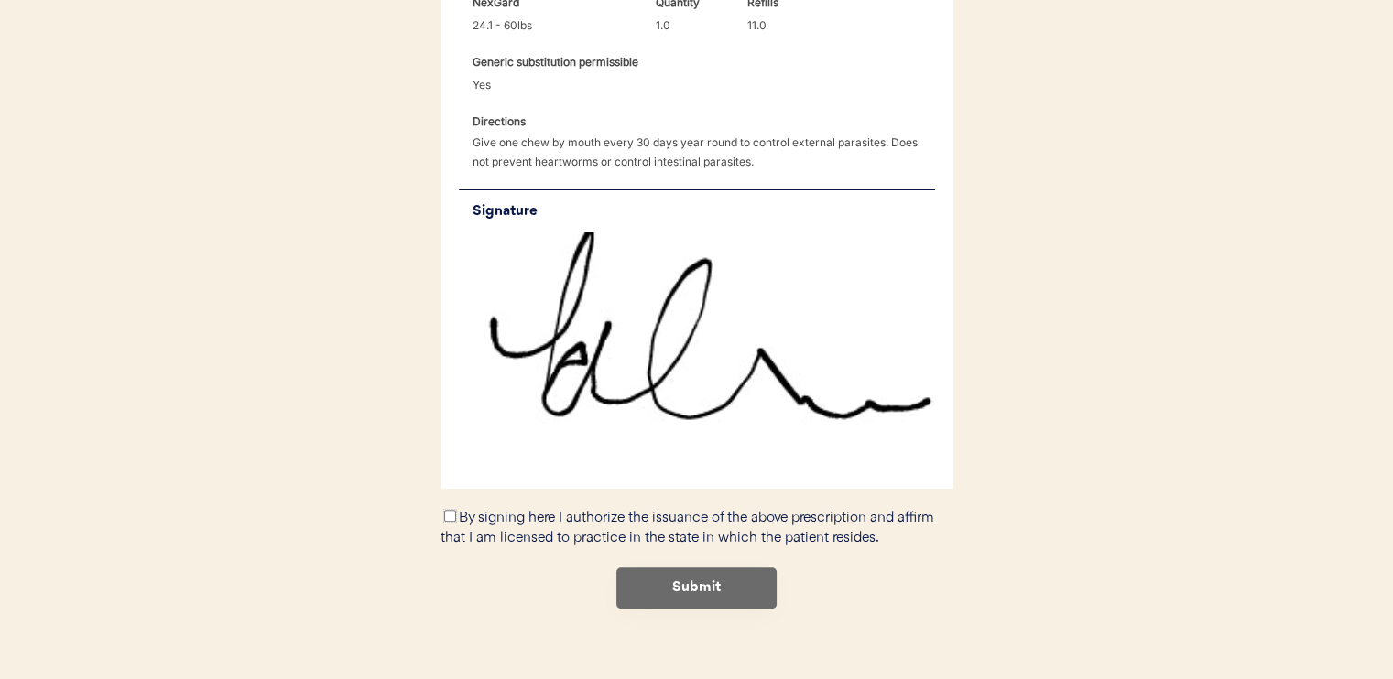
click at [444, 510] on input "By signing here I authorize the issuance of the above prescription and affirm t…" at bounding box center [450, 516] width 12 height 12
checkbox input "true"
click at [656, 568] on button "Submit" at bounding box center [696, 588] width 160 height 41
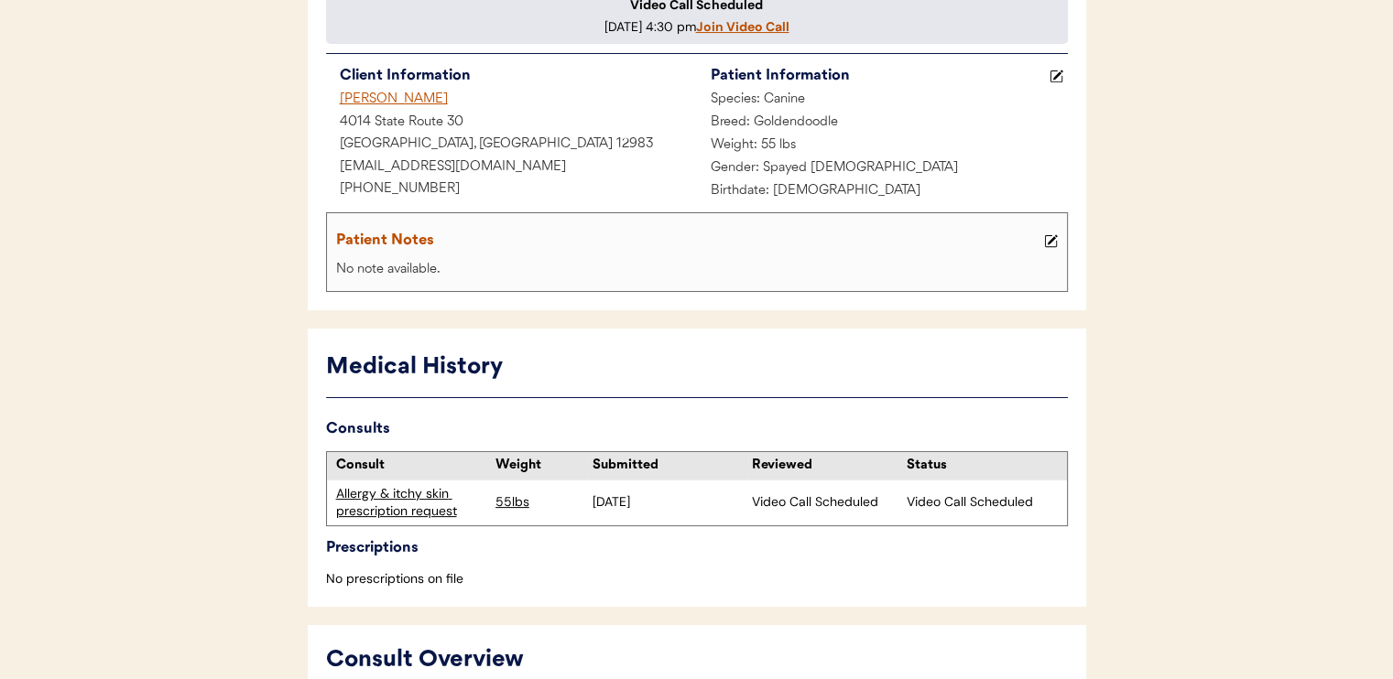
scroll to position [275, 0]
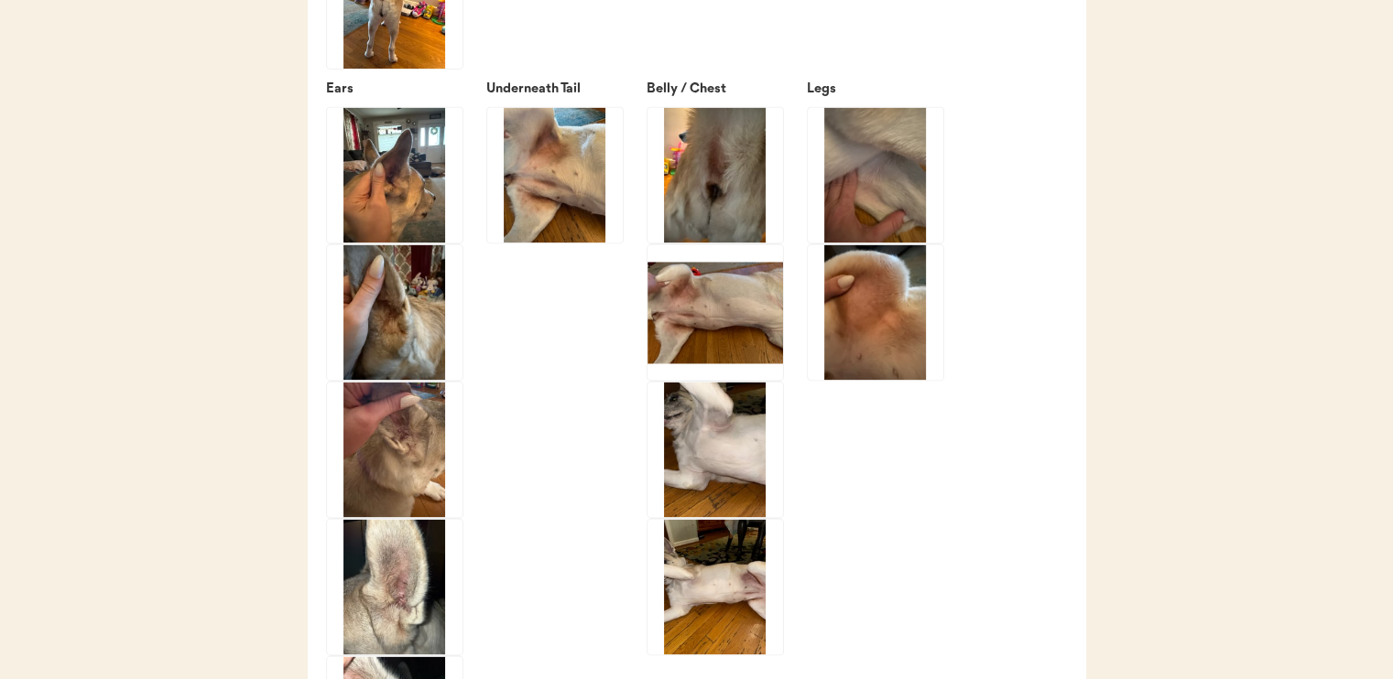
scroll to position [2747, 0]
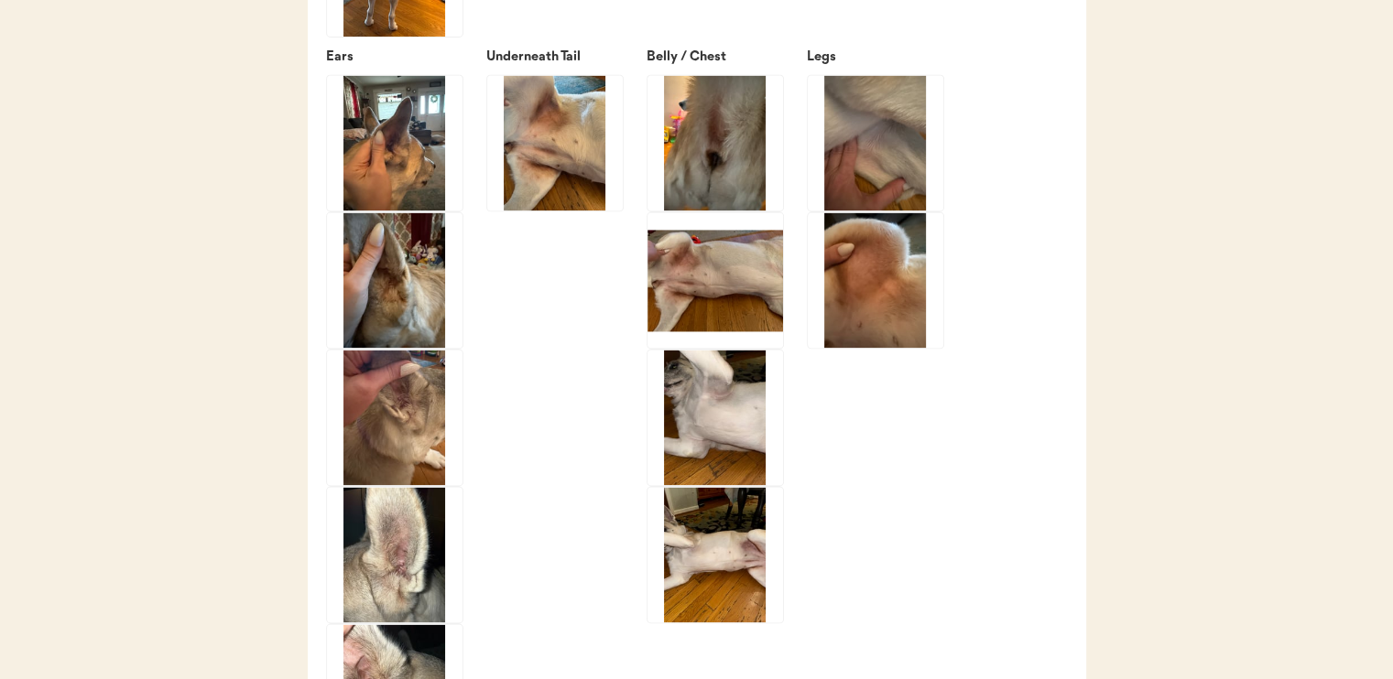
click at [888, 317] on img at bounding box center [876, 280] width 136 height 136
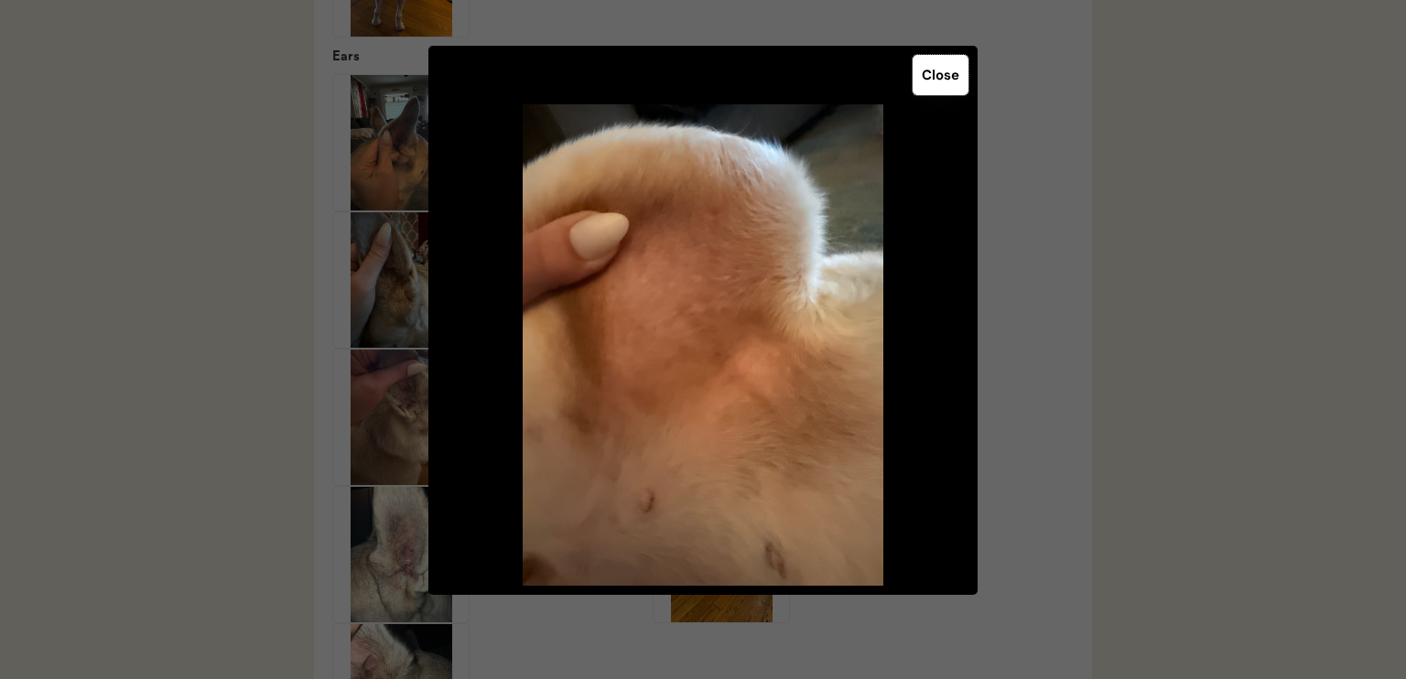
click at [939, 80] on button "Close" at bounding box center [941, 75] width 56 height 40
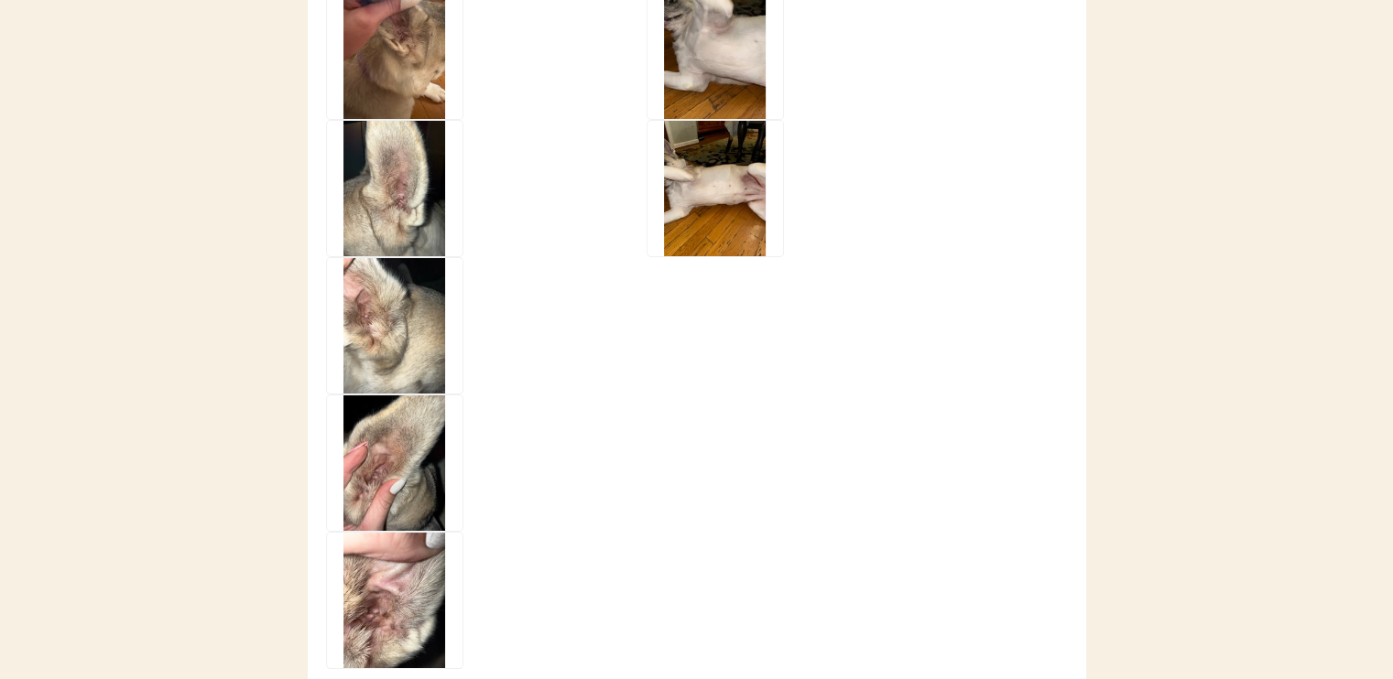
scroll to position [3205, 0]
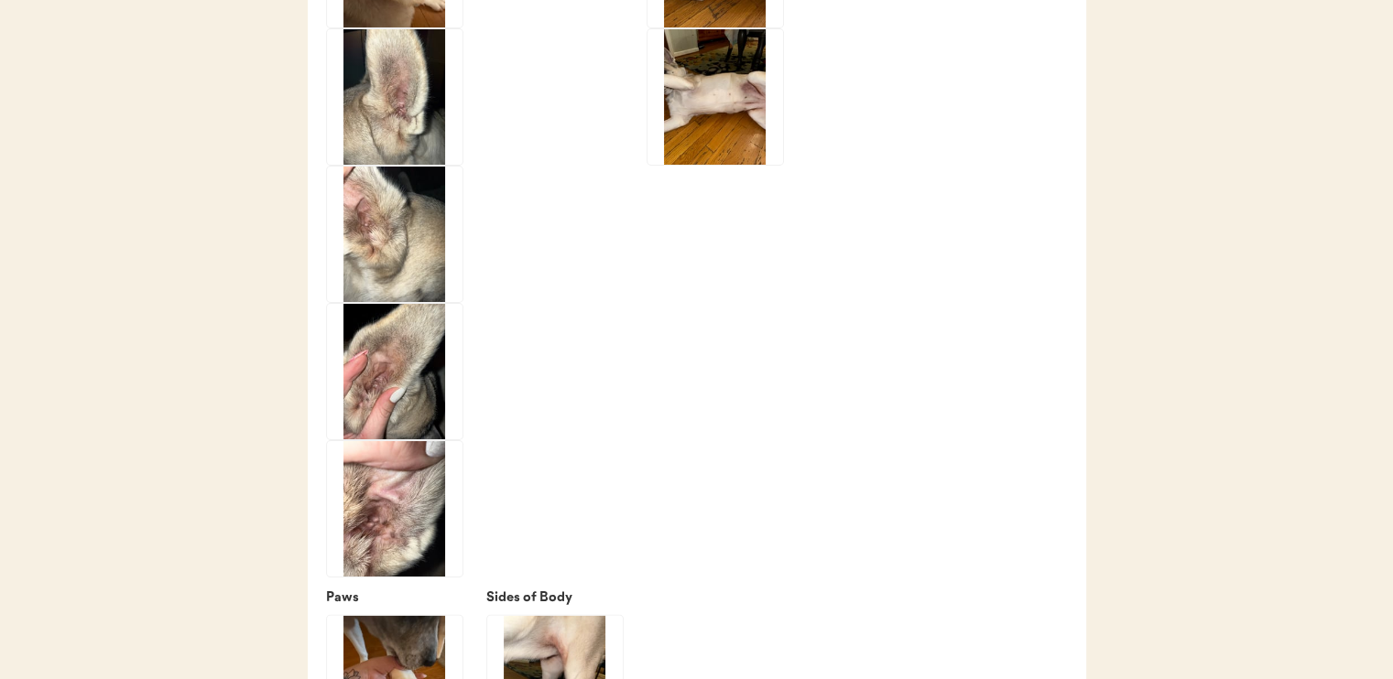
click at [374, 537] on img at bounding box center [395, 509] width 136 height 136
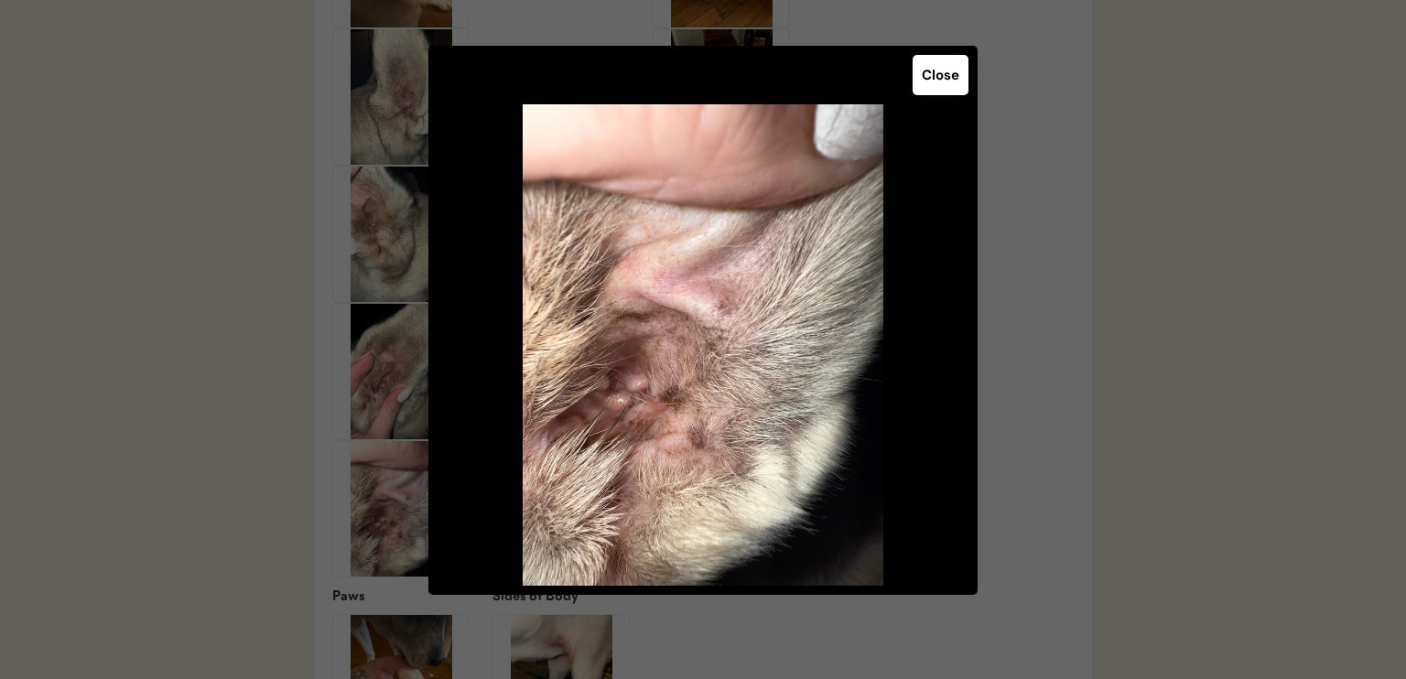
click at [943, 76] on button "Close" at bounding box center [941, 75] width 56 height 40
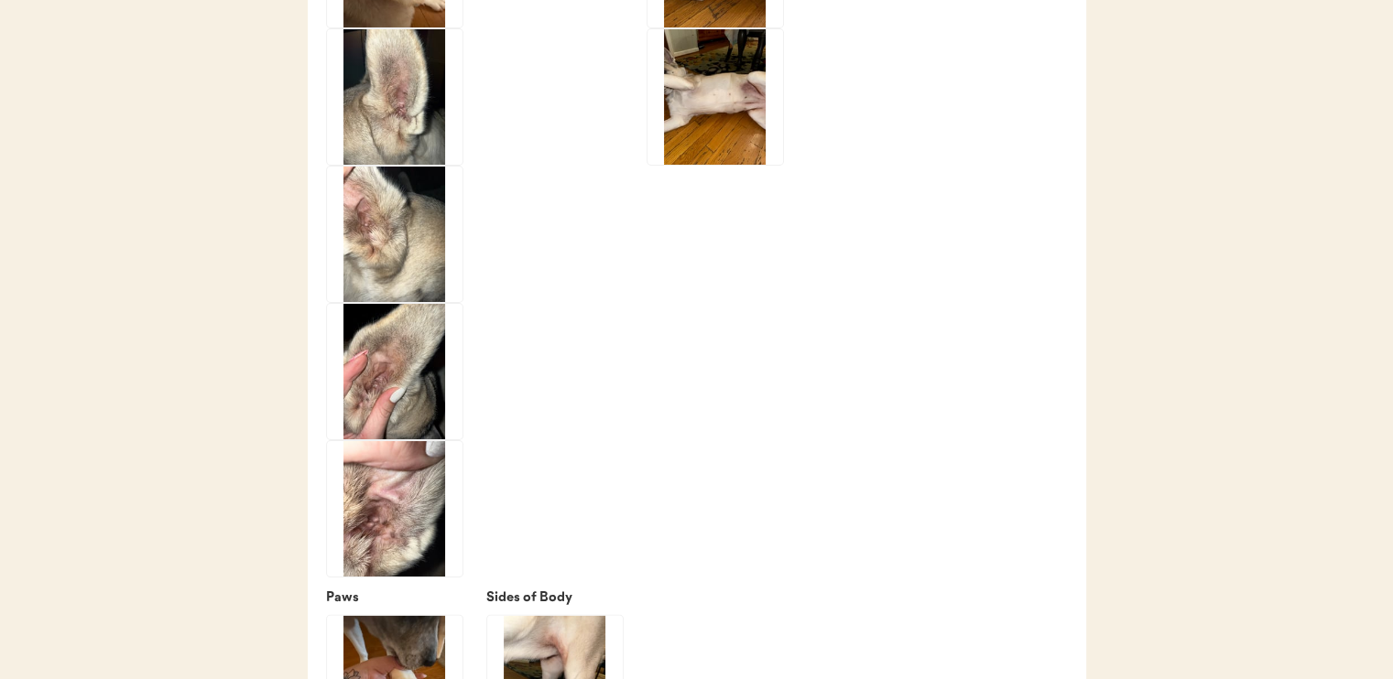
click at [368, 410] on img at bounding box center [395, 372] width 136 height 136
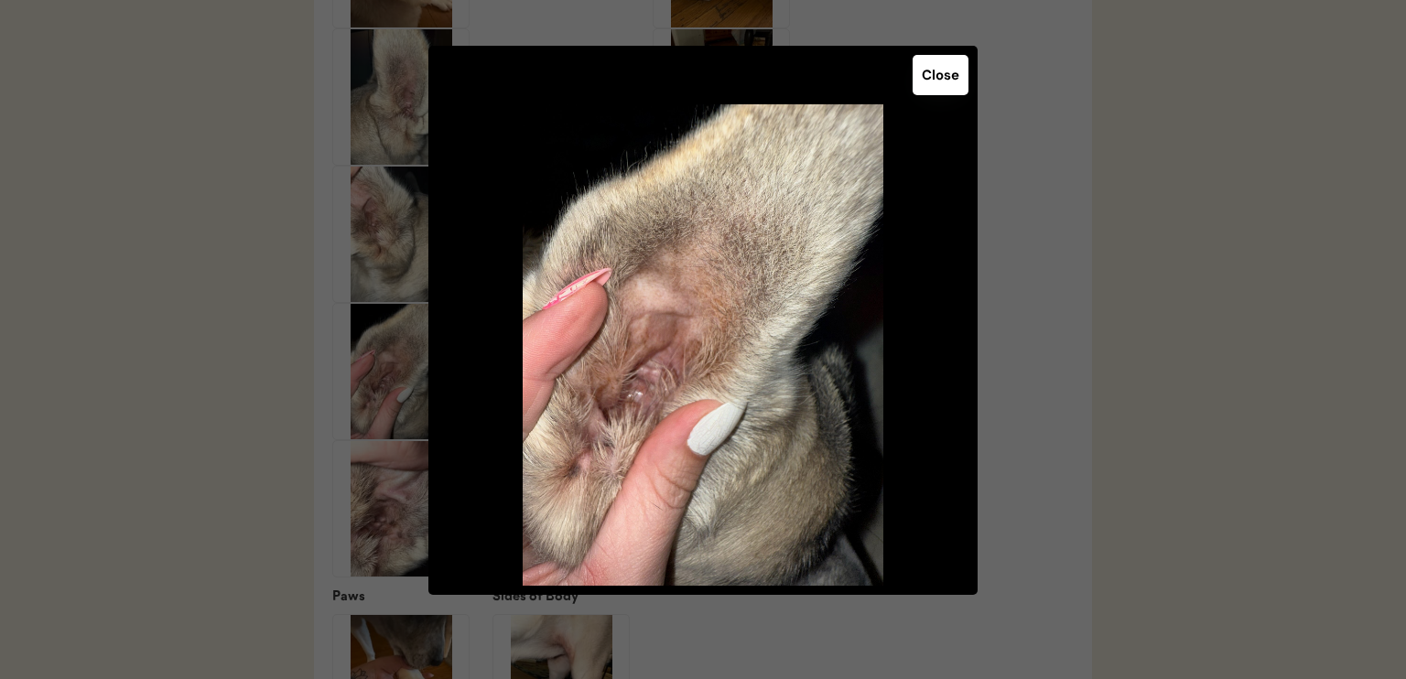
click at [945, 92] on button "Close" at bounding box center [941, 75] width 56 height 40
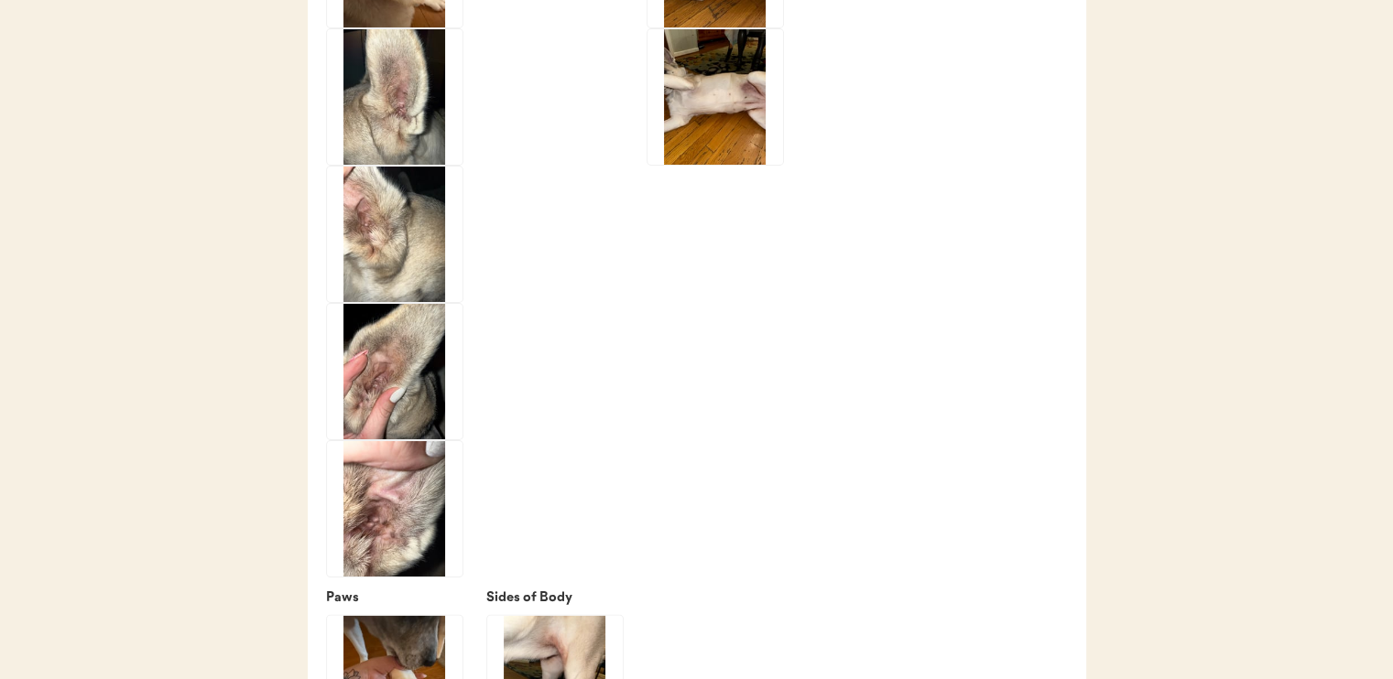
click at [414, 263] on img at bounding box center [395, 235] width 136 height 136
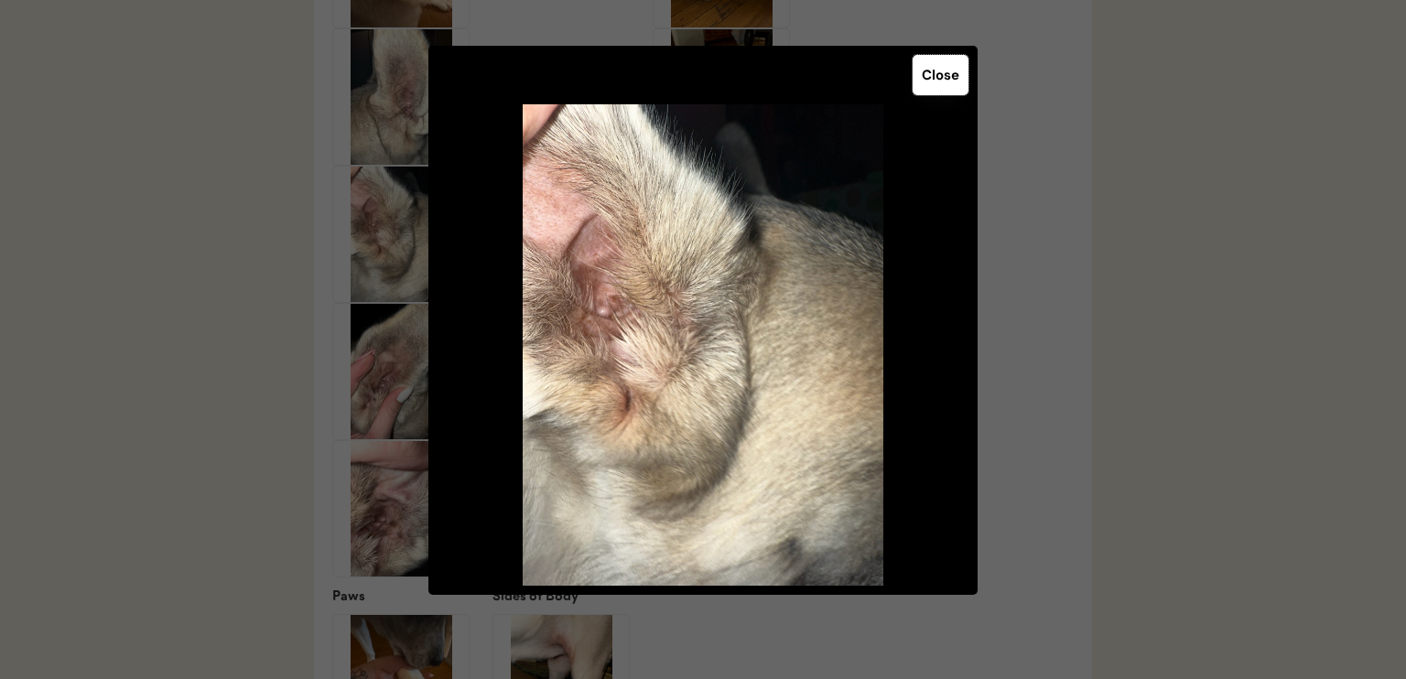
click at [958, 63] on button "Close" at bounding box center [941, 75] width 56 height 40
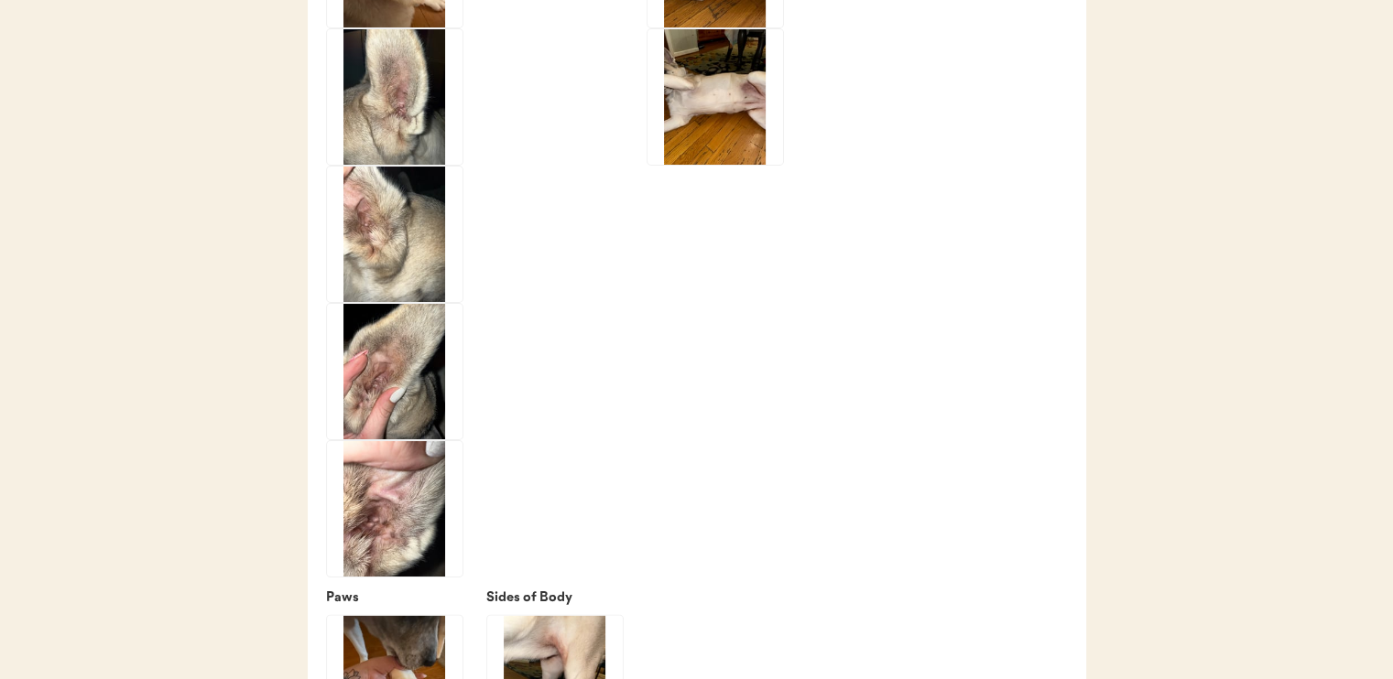
click at [396, 141] on img at bounding box center [395, 97] width 136 height 136
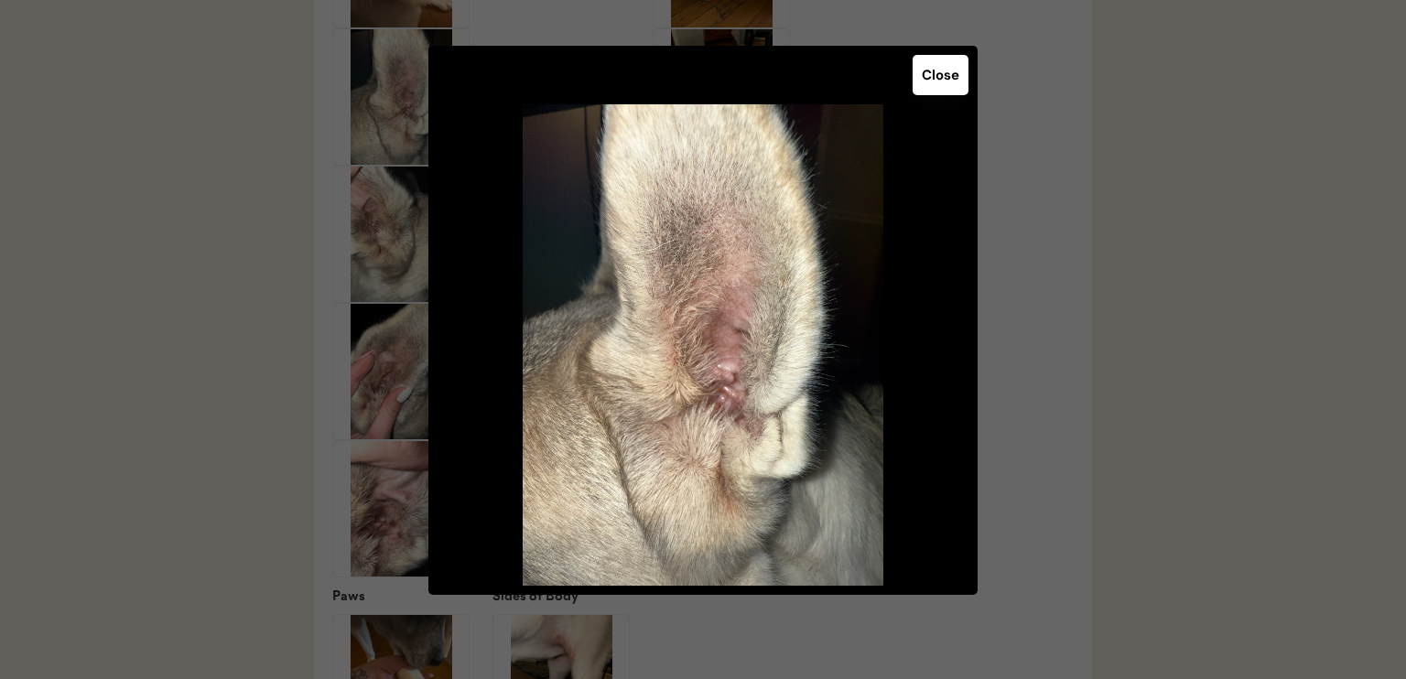
click at [949, 74] on button "Close" at bounding box center [941, 75] width 56 height 40
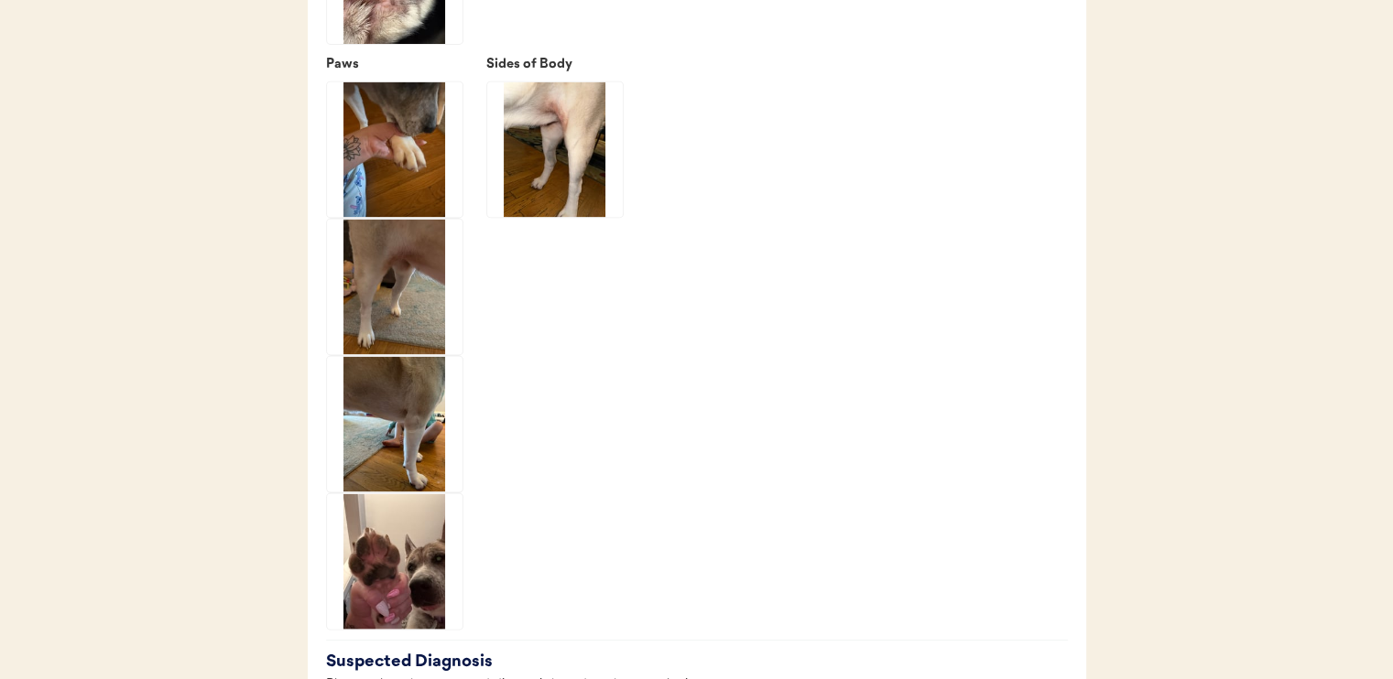
scroll to position [3754, 0]
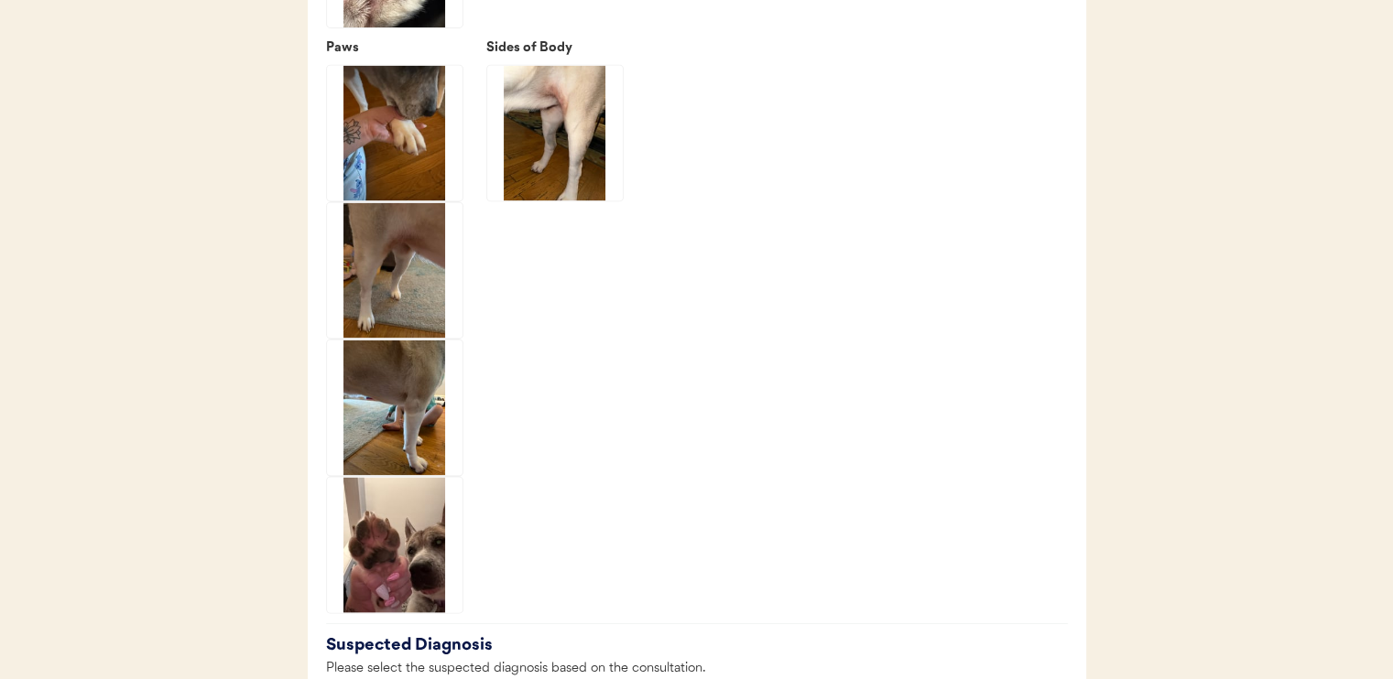
click at [573, 168] on img at bounding box center [555, 134] width 136 height 136
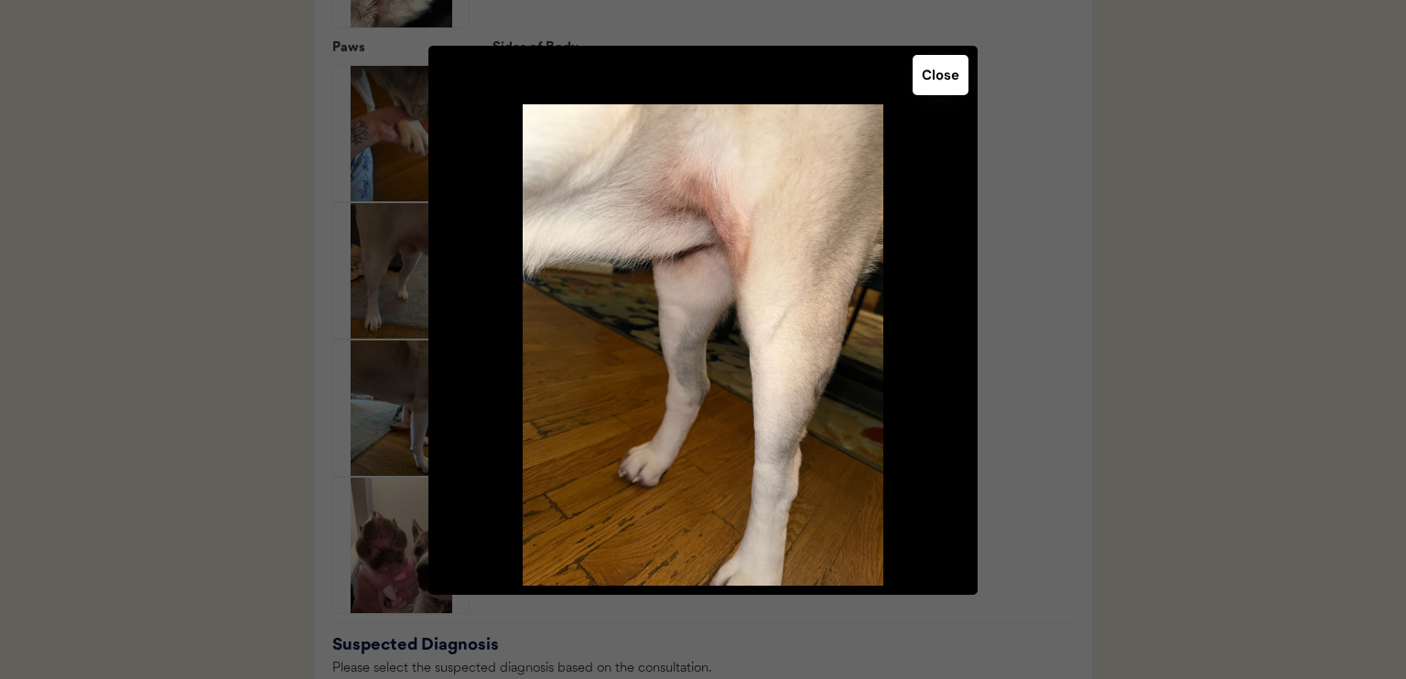
click at [941, 72] on button "Close" at bounding box center [941, 75] width 56 height 40
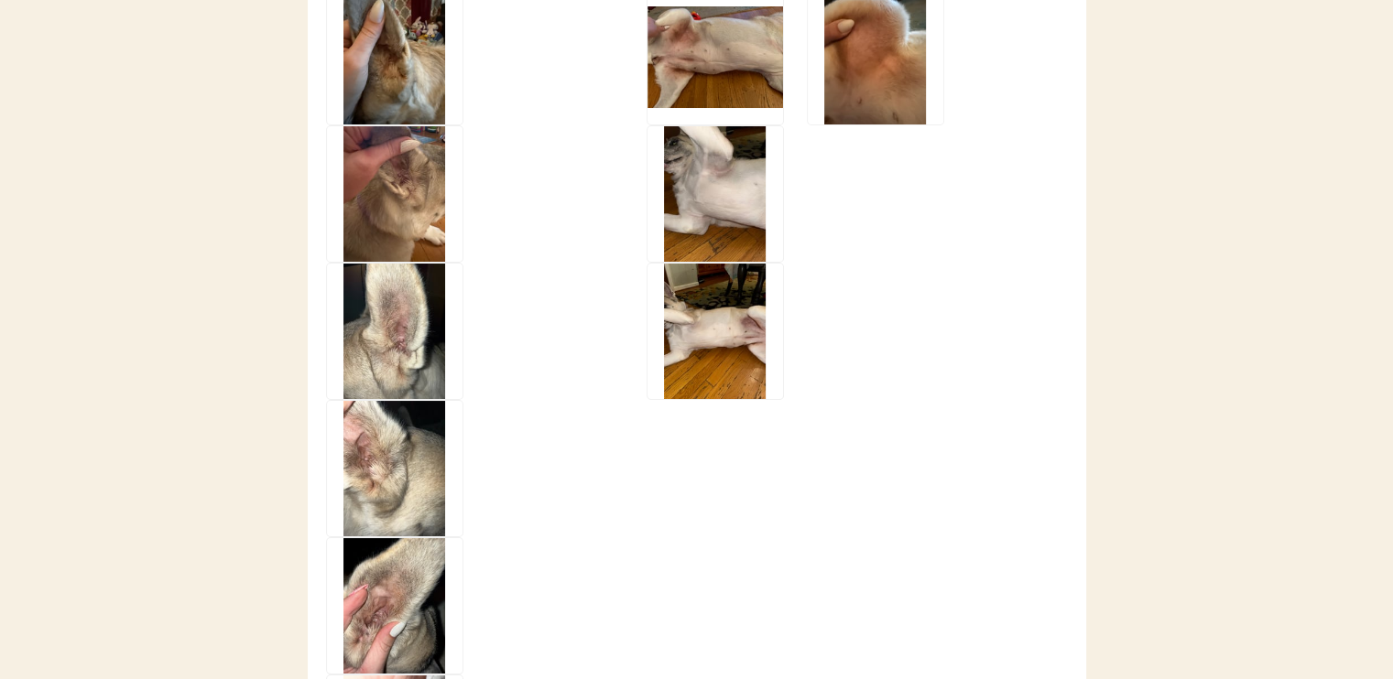
scroll to position [2930, 0]
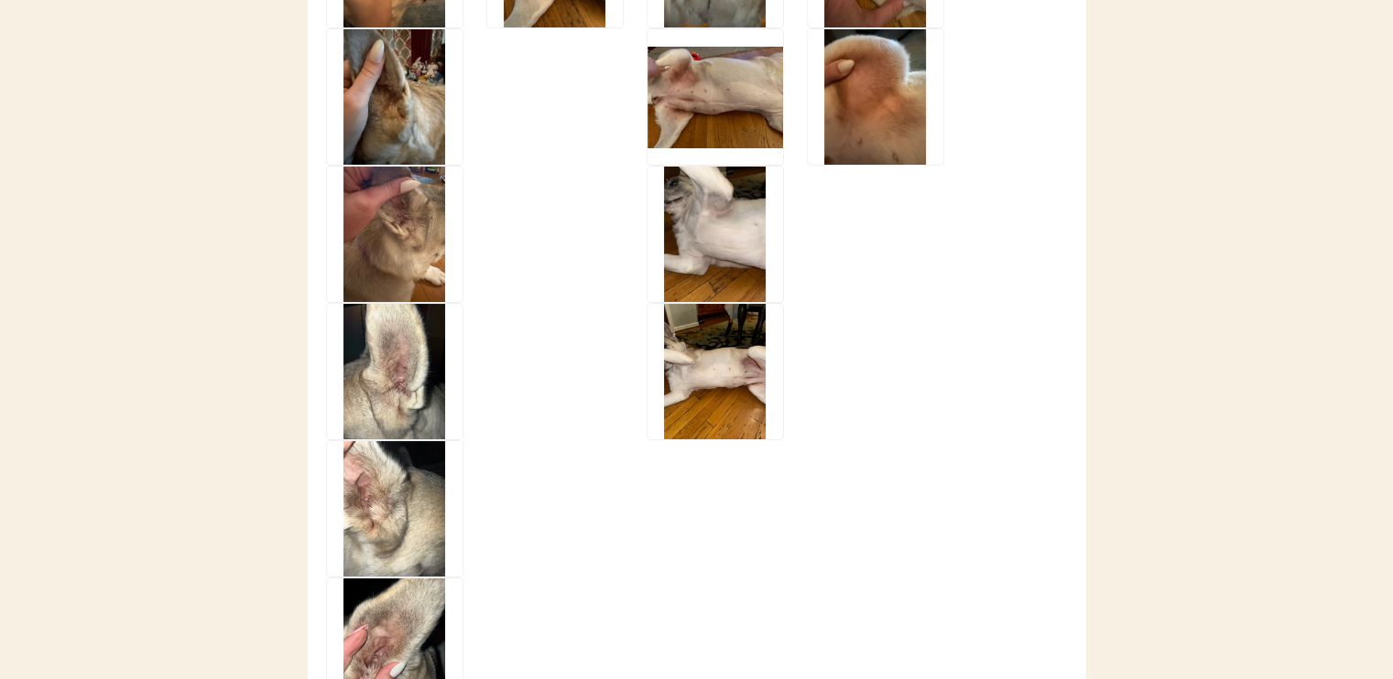
click at [716, 122] on img at bounding box center [715, 97] width 136 height 136
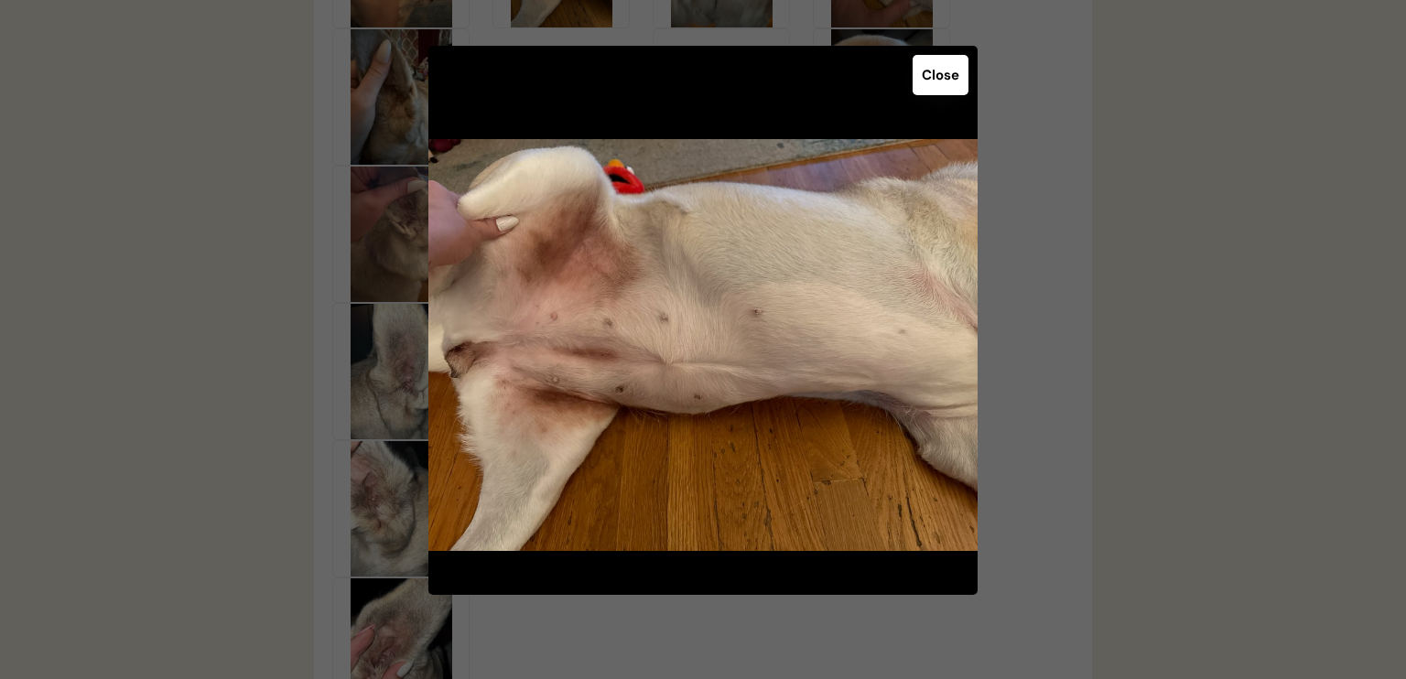
click at [942, 77] on button "Close" at bounding box center [941, 75] width 56 height 40
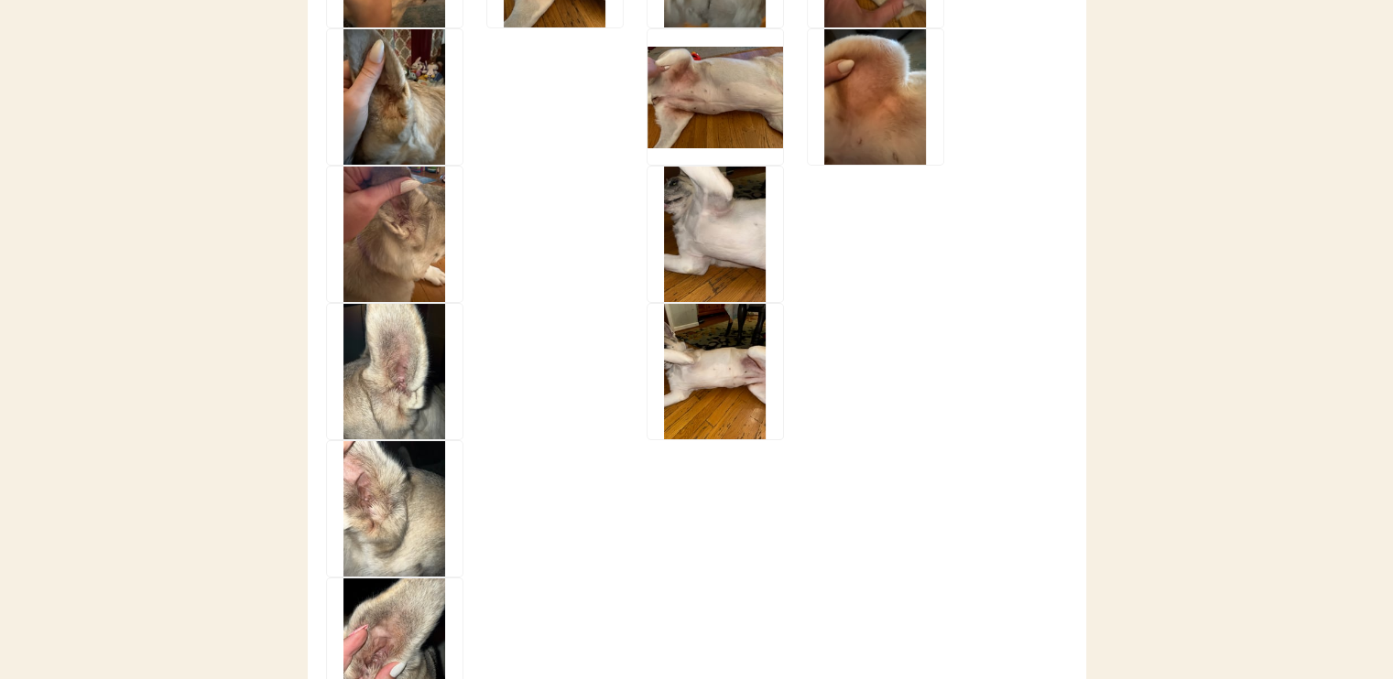
click at [726, 401] on img at bounding box center [715, 372] width 136 height 136
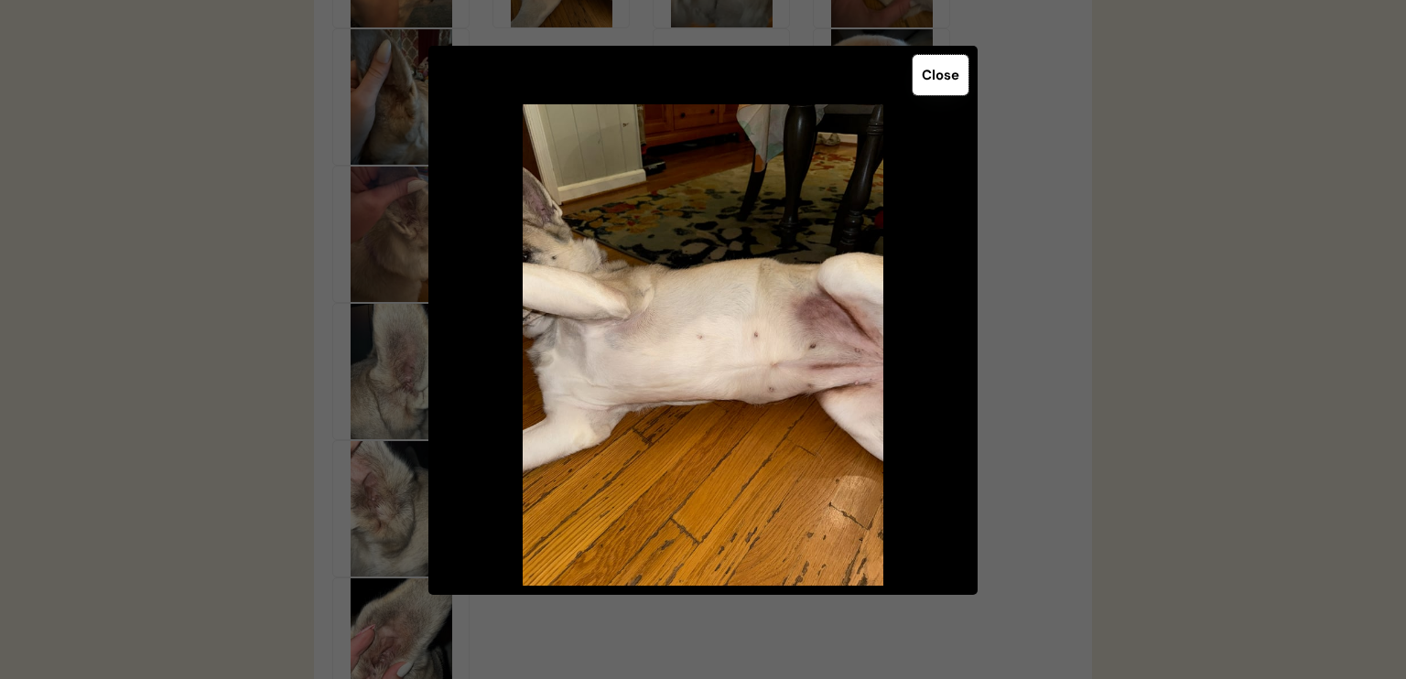
click at [959, 83] on button "Close" at bounding box center [941, 75] width 56 height 40
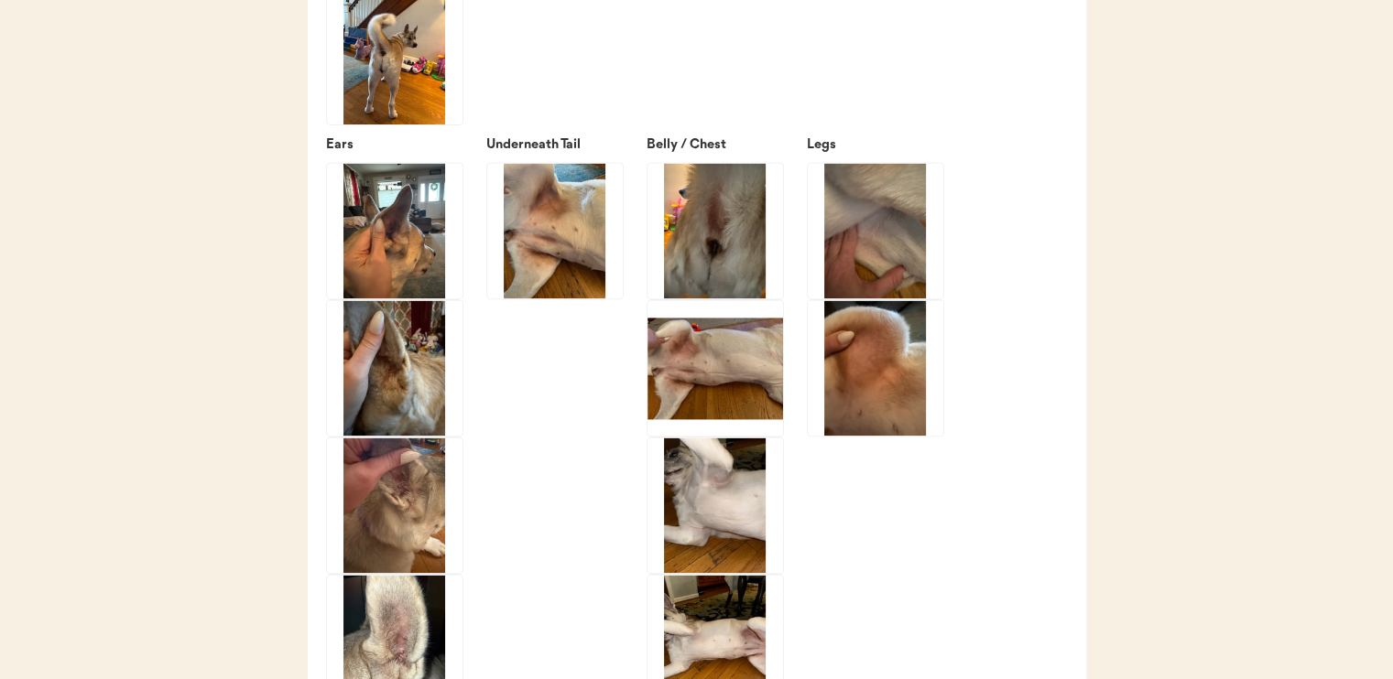
scroll to position [2655, 0]
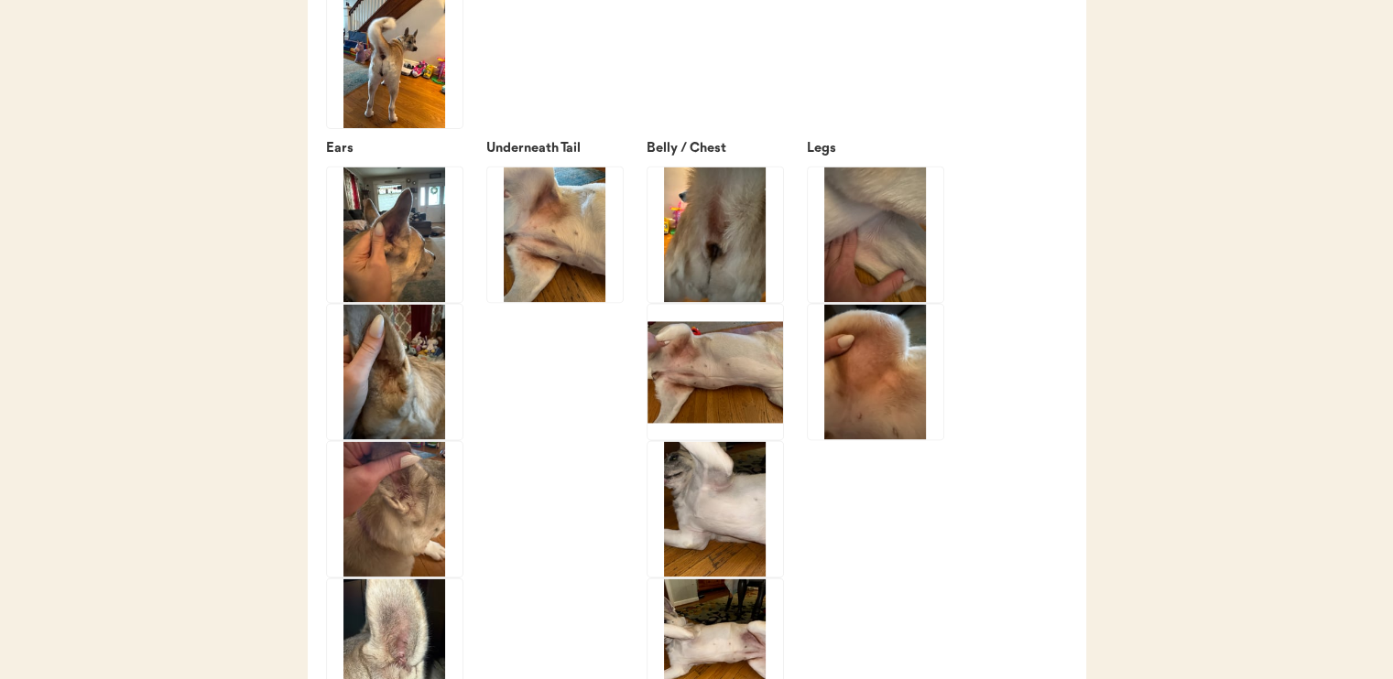
click at [706, 249] on img at bounding box center [715, 235] width 136 height 136
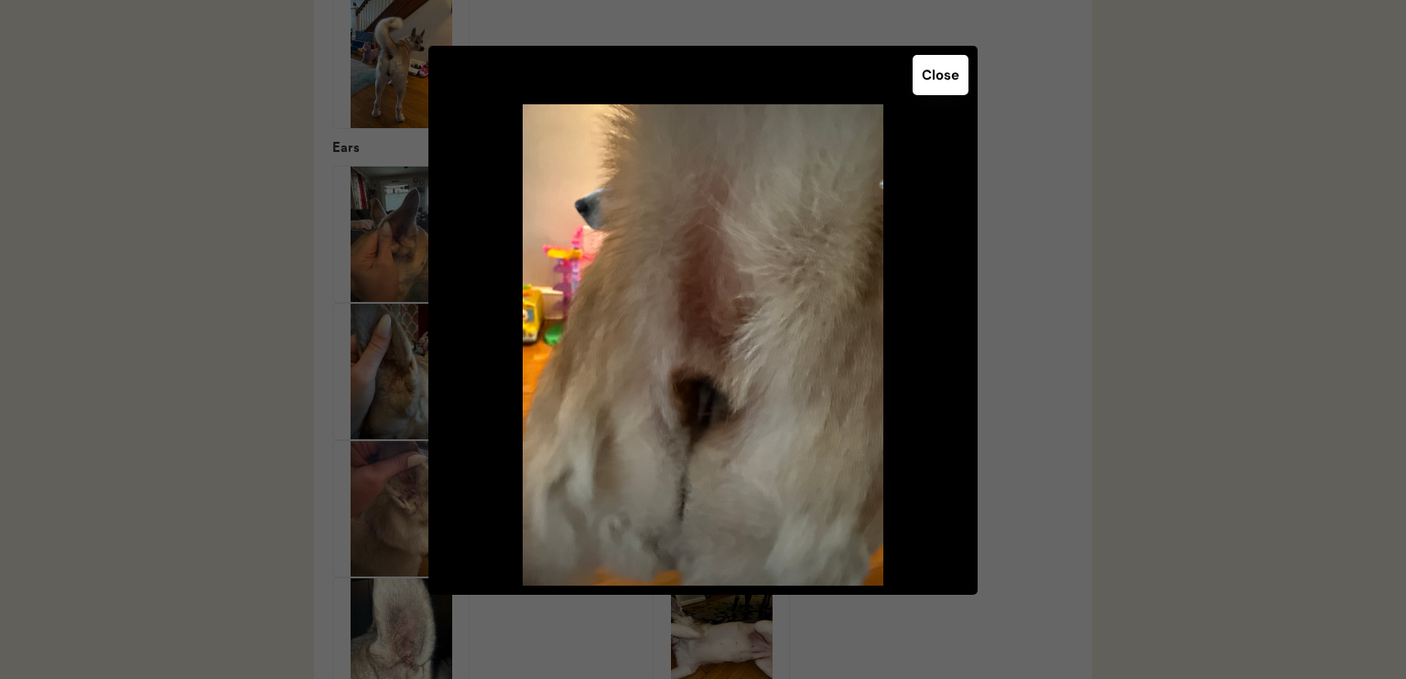
click at [928, 81] on button "Close" at bounding box center [941, 75] width 56 height 40
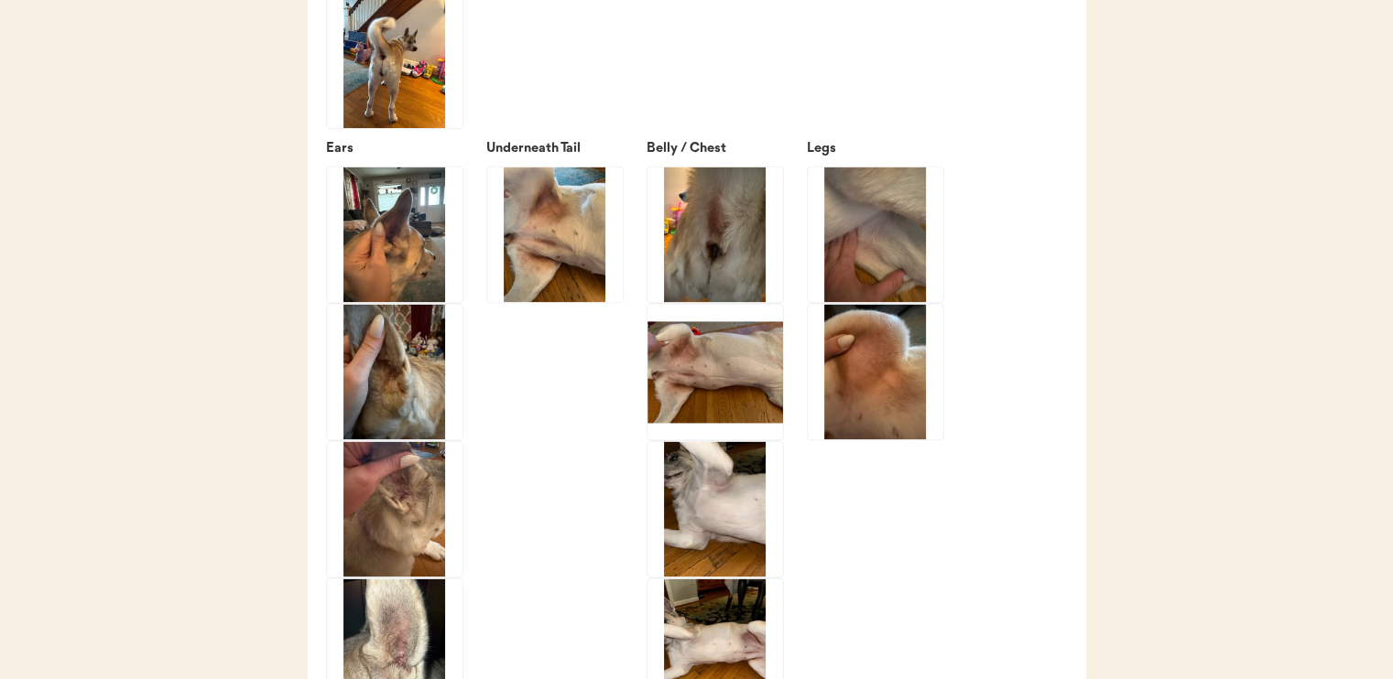
click at [885, 241] on img at bounding box center [876, 235] width 136 height 136
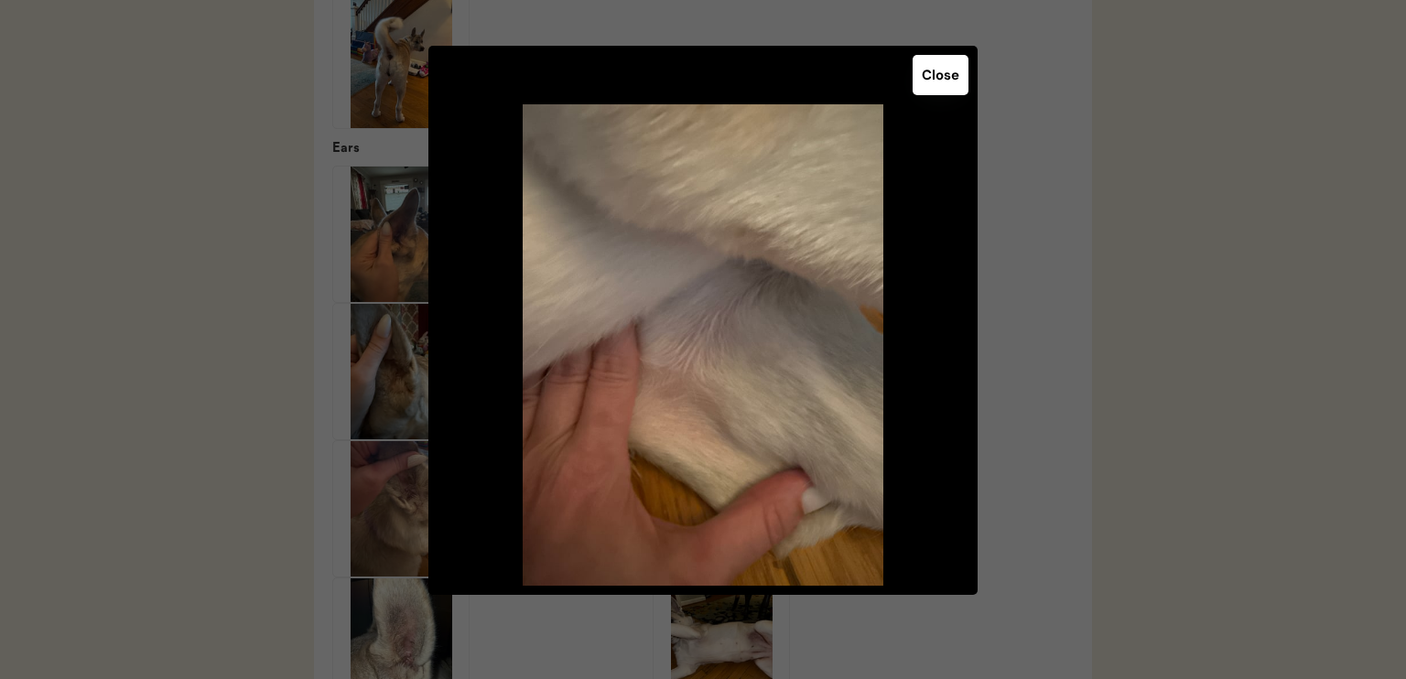
click at [941, 92] on button "Close" at bounding box center [941, 75] width 56 height 40
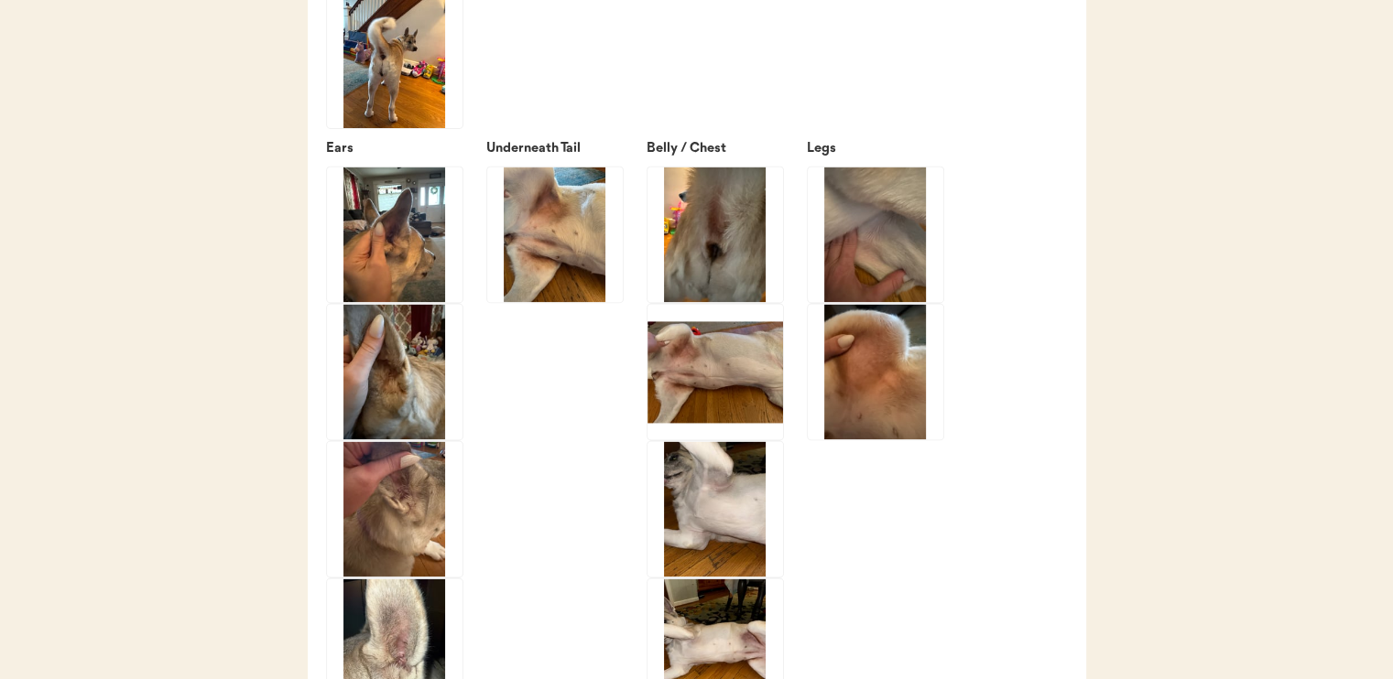
click at [578, 274] on img at bounding box center [555, 235] width 136 height 136
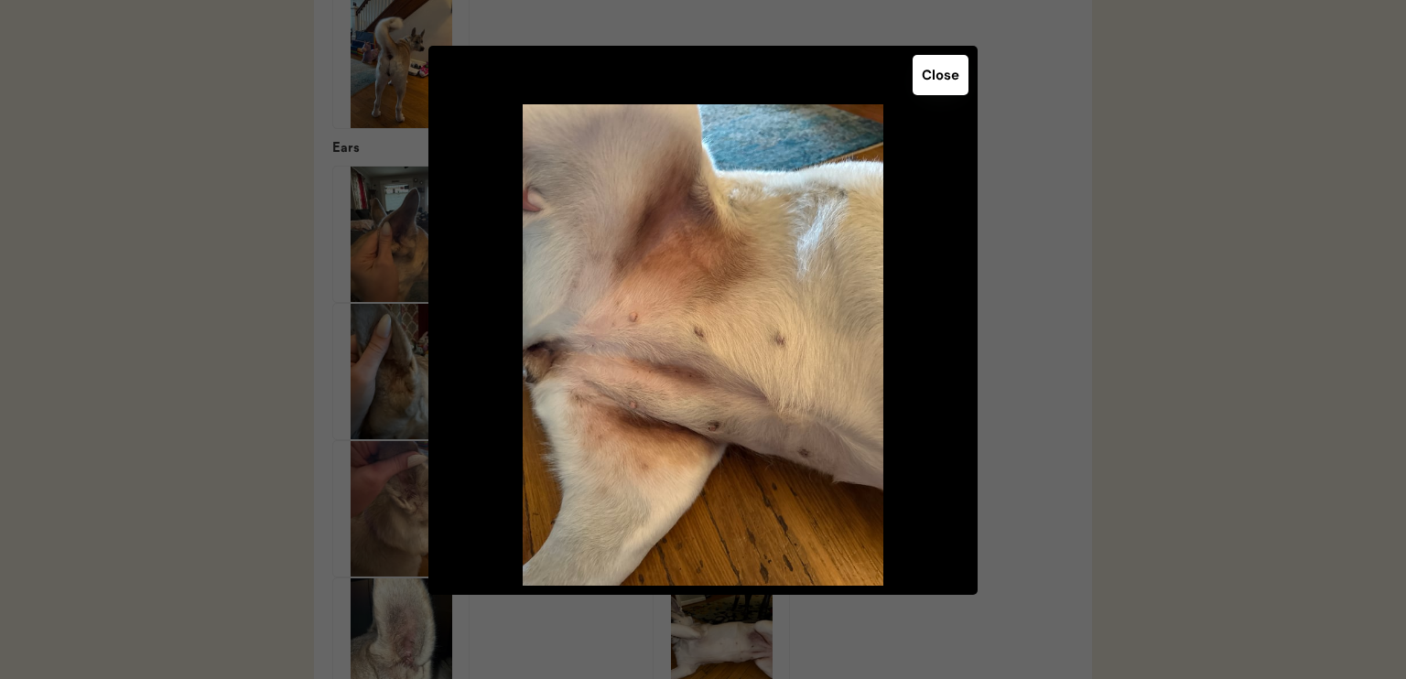
click at [929, 78] on button "Close" at bounding box center [941, 75] width 56 height 40
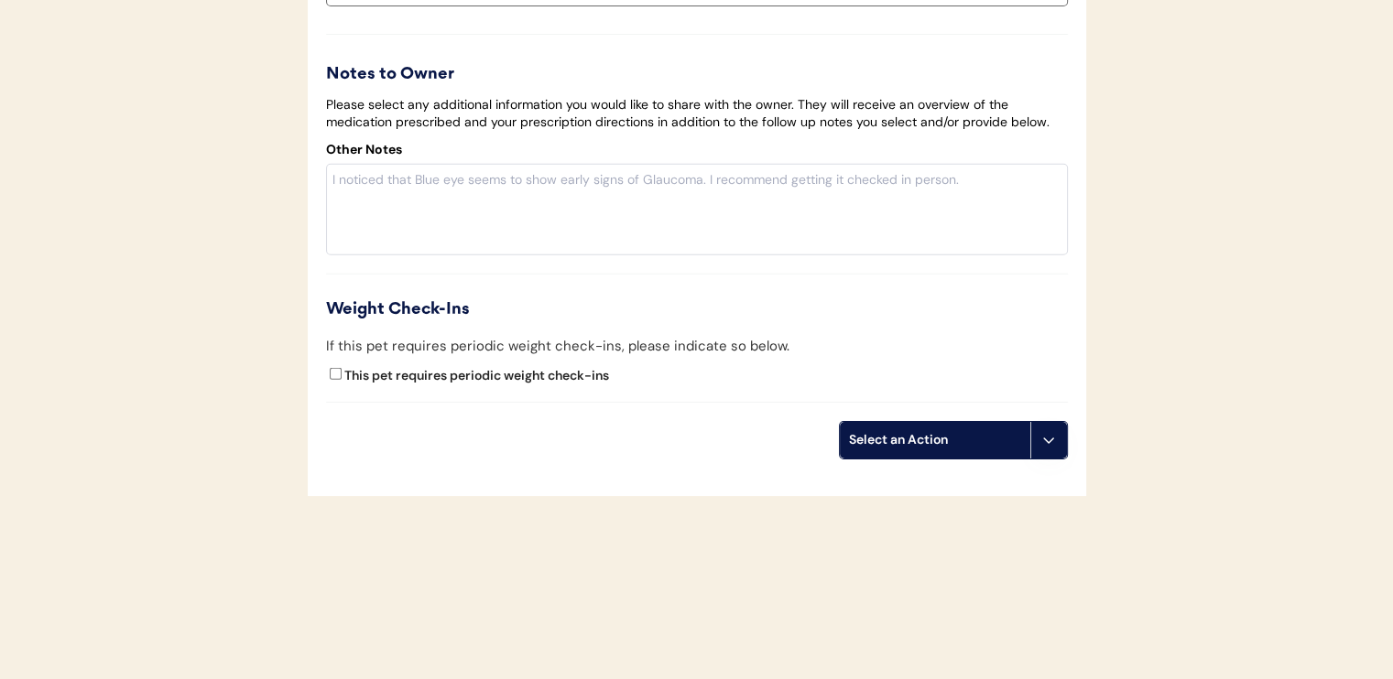
scroll to position [4937, 0]
